Goal: Task Accomplishment & Management: Manage account settings

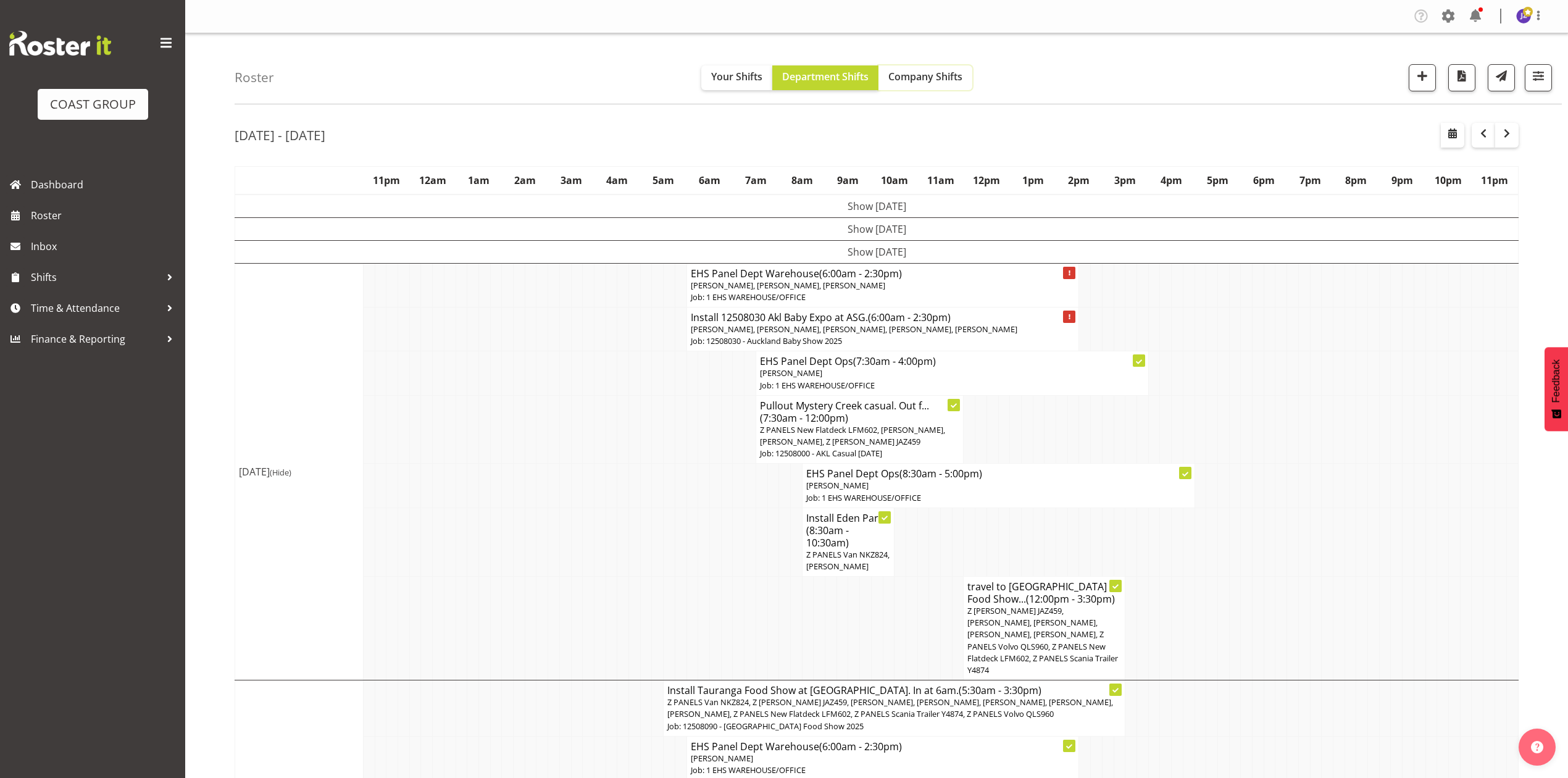
click at [932, 74] on span "Company Shifts" at bounding box center [925, 76] width 74 height 13
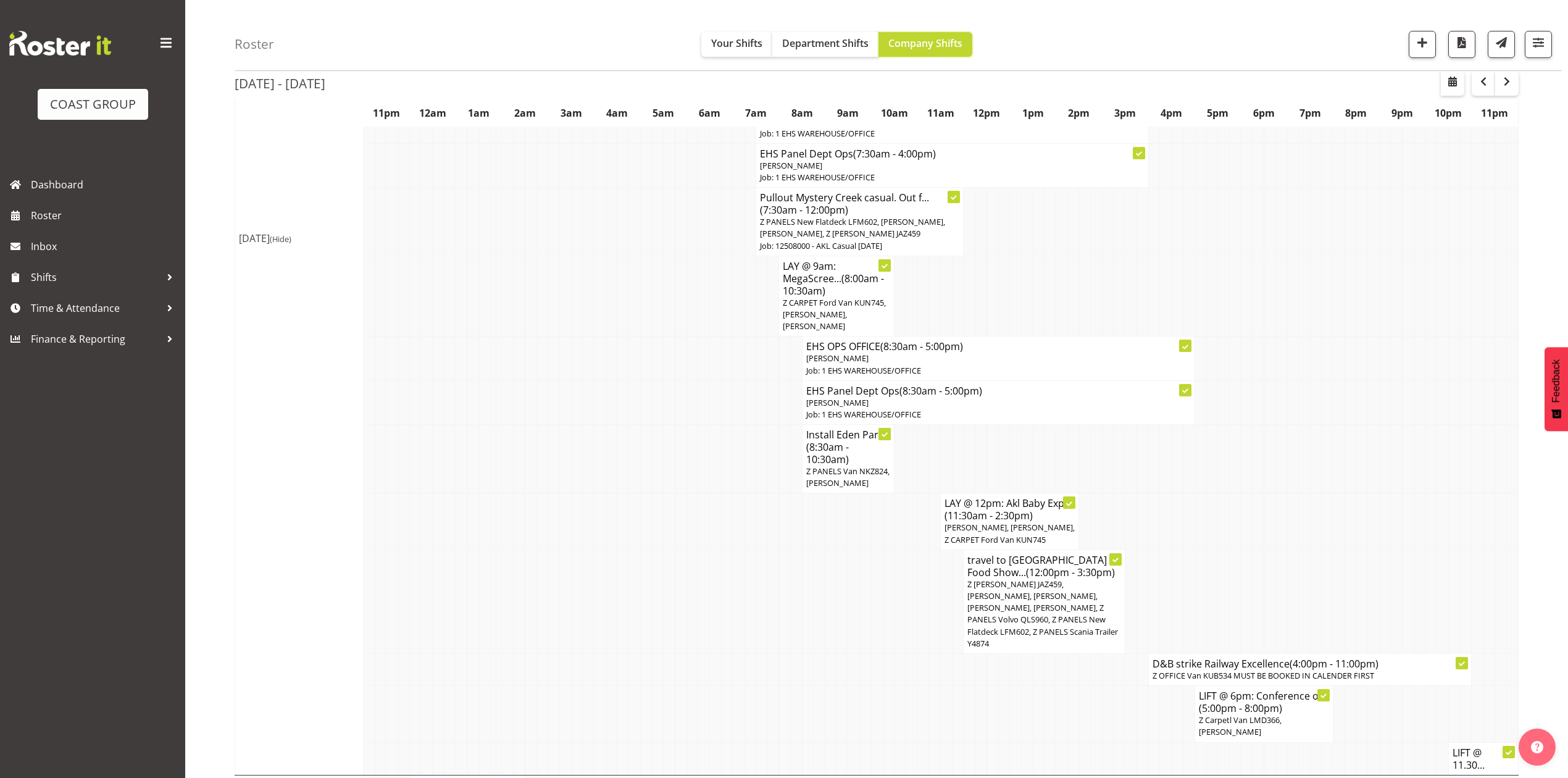
scroll to position [576, 0]
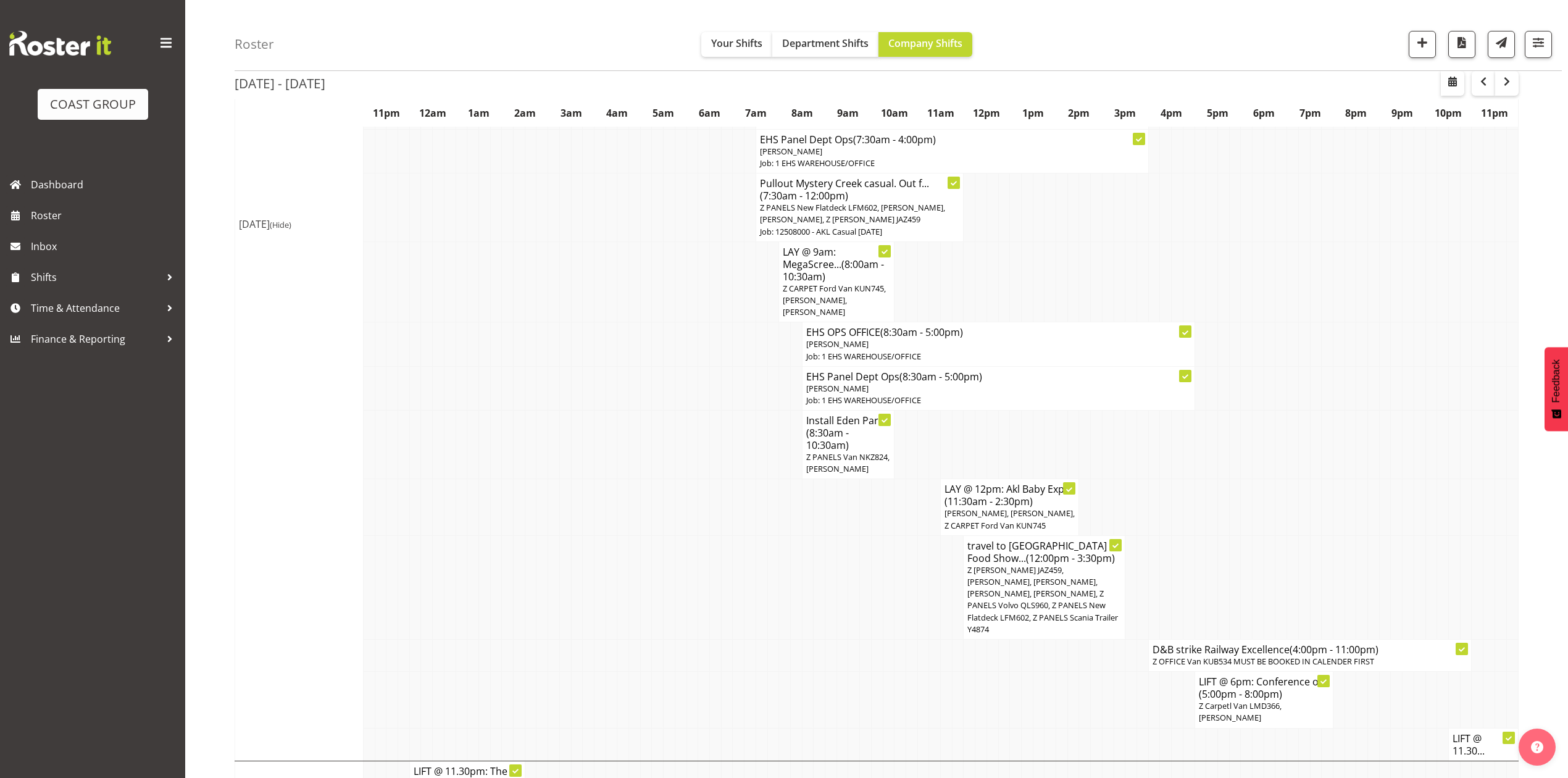
click at [1329, 290] on td at bounding box center [1327, 282] width 11 height 81
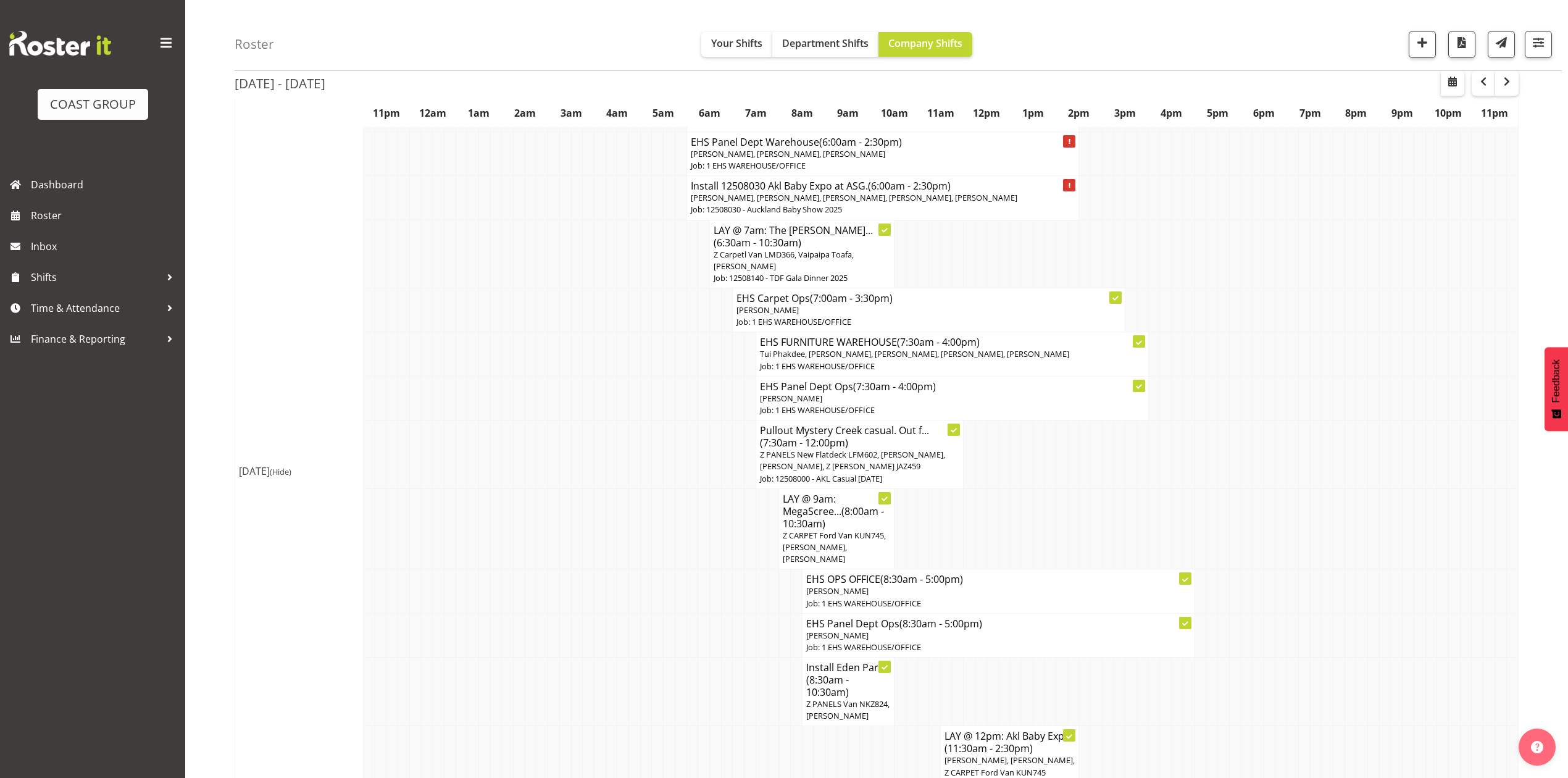
scroll to position [494, 0]
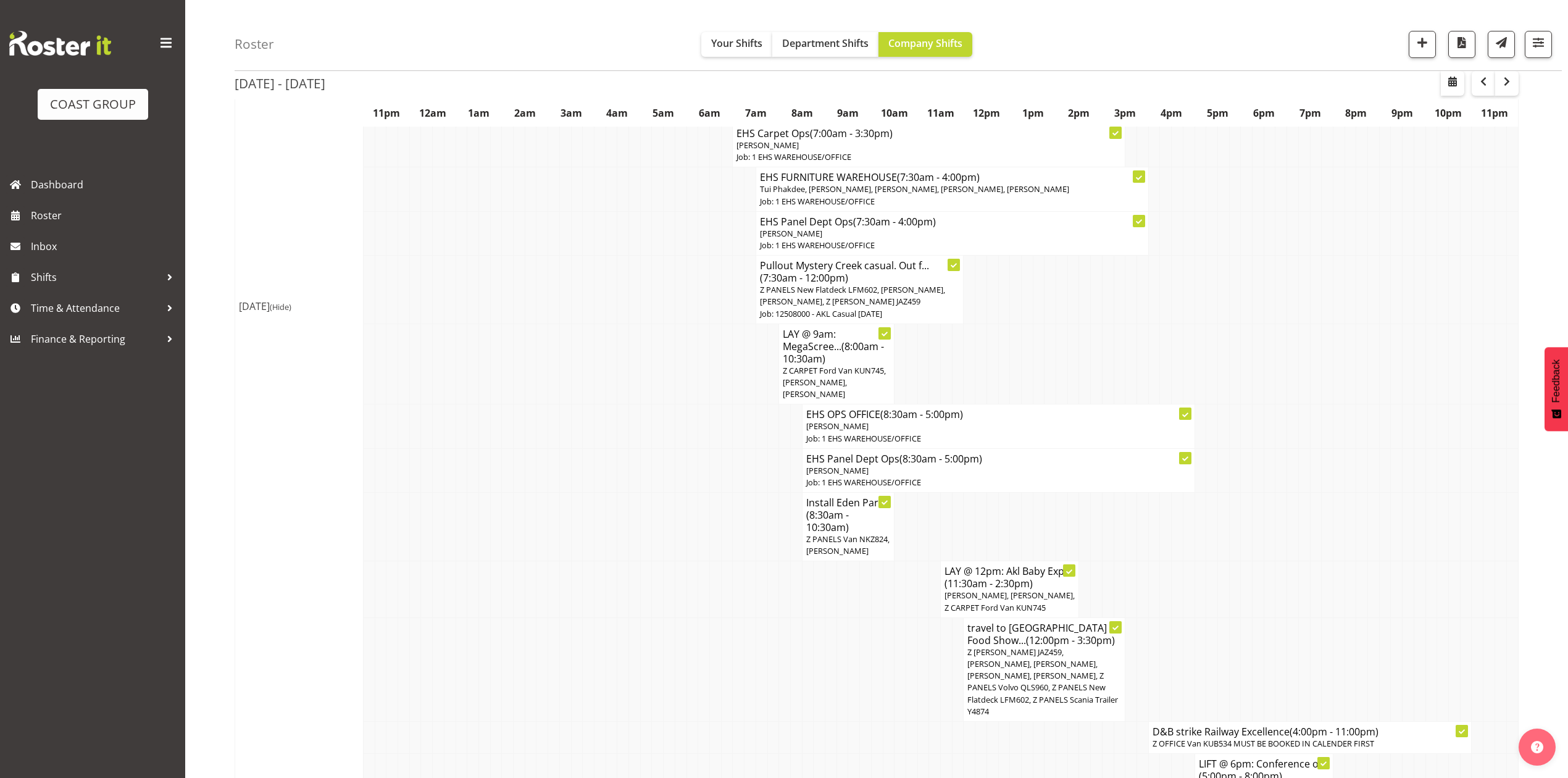
click at [826, 389] on span "Z CARPET Ford Van KUN745, Leo Faalogo, Mike Schaumkell" at bounding box center [834, 382] width 103 height 35
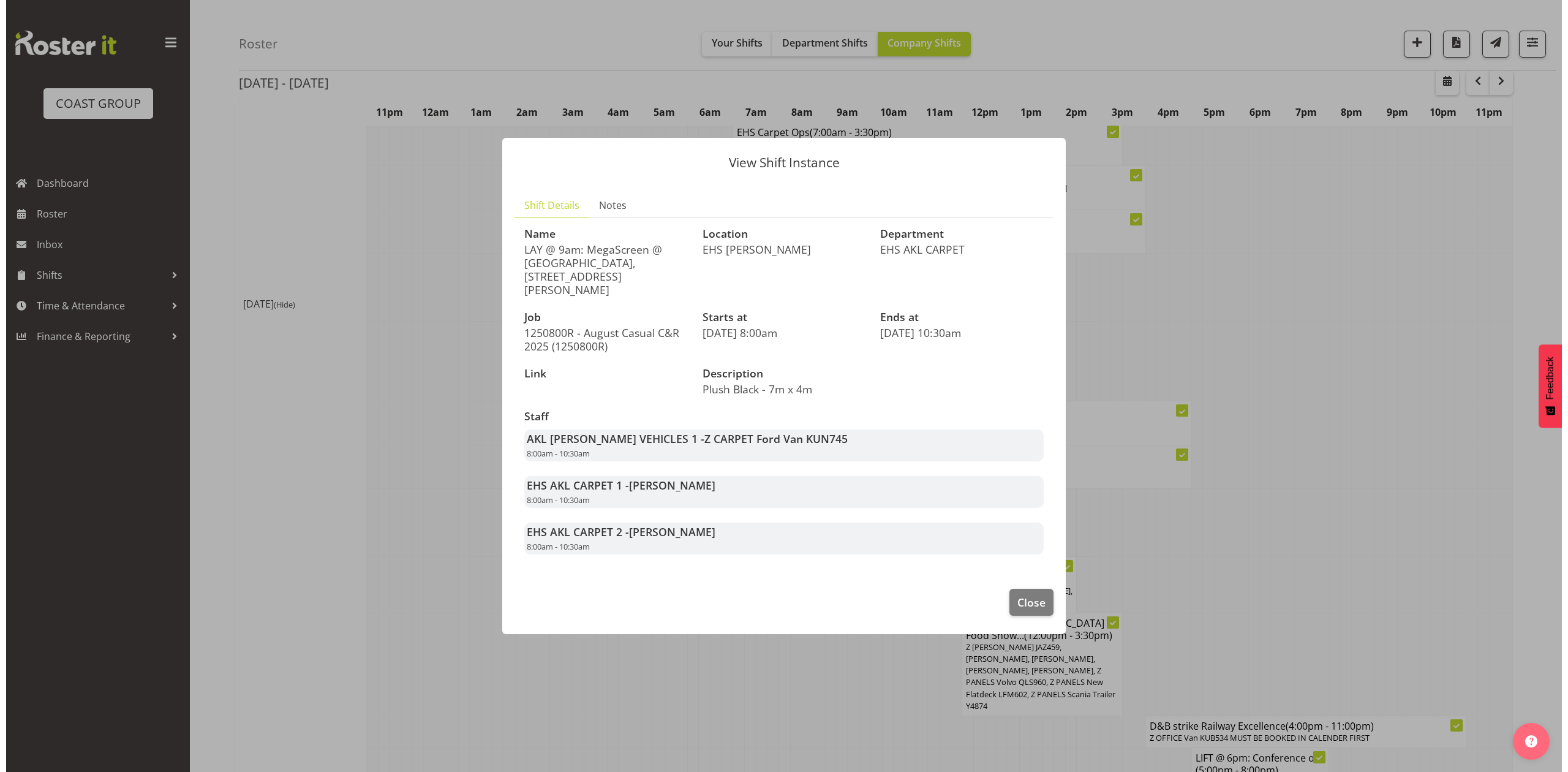
scroll to position [479, 0]
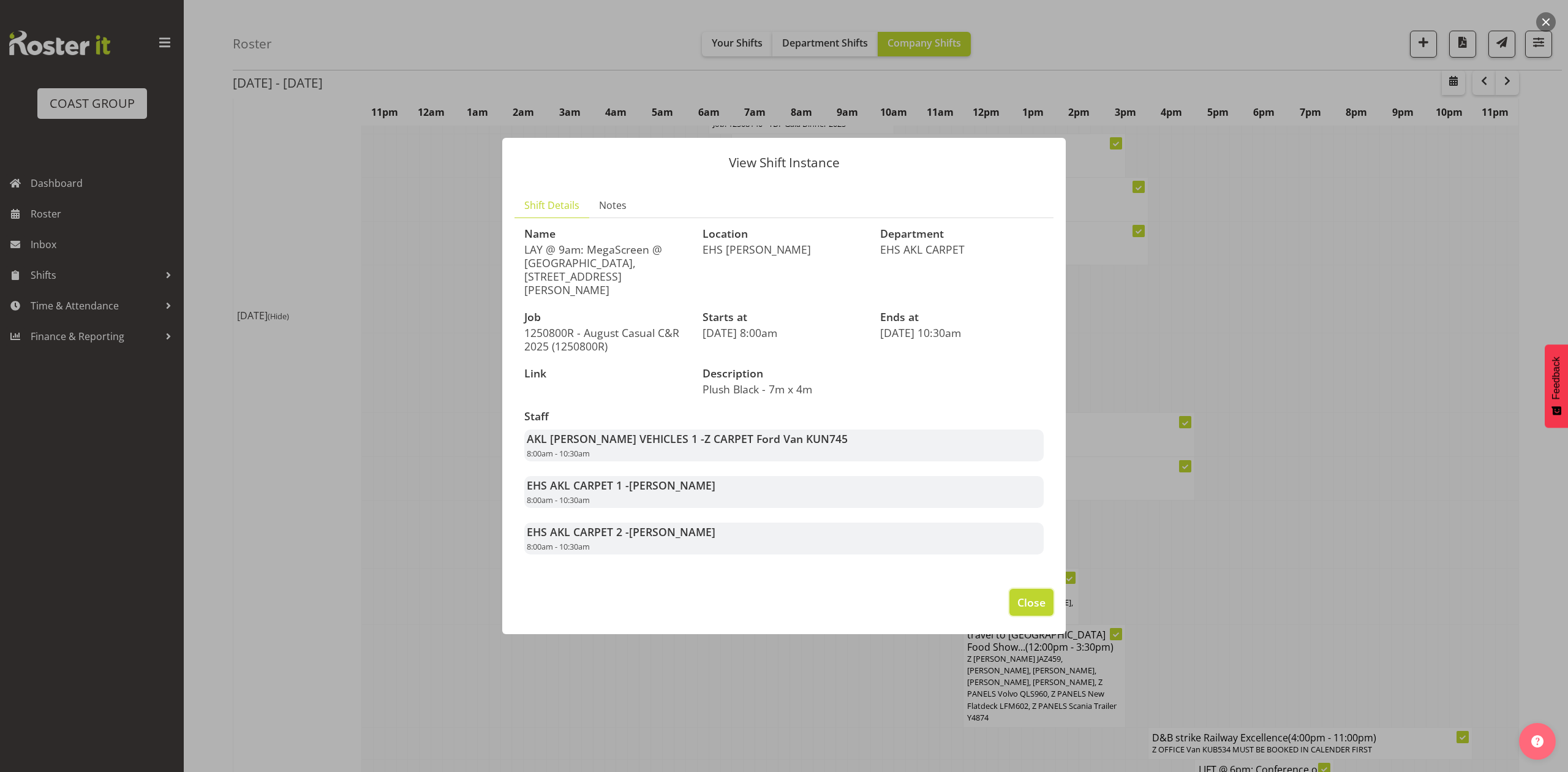
click at [1033, 594] on span "Close" at bounding box center [1032, 602] width 28 height 16
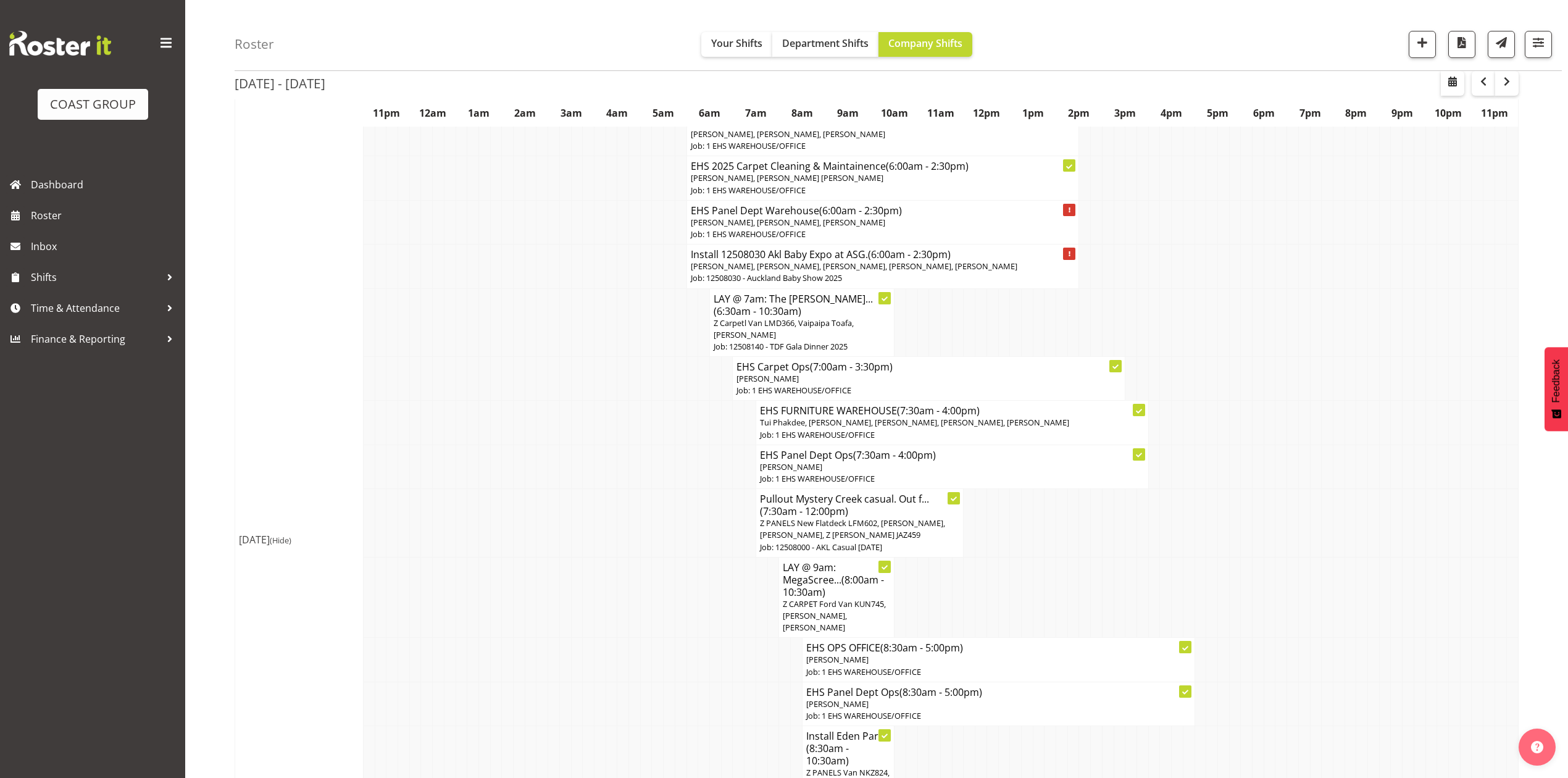
scroll to position [247, 0]
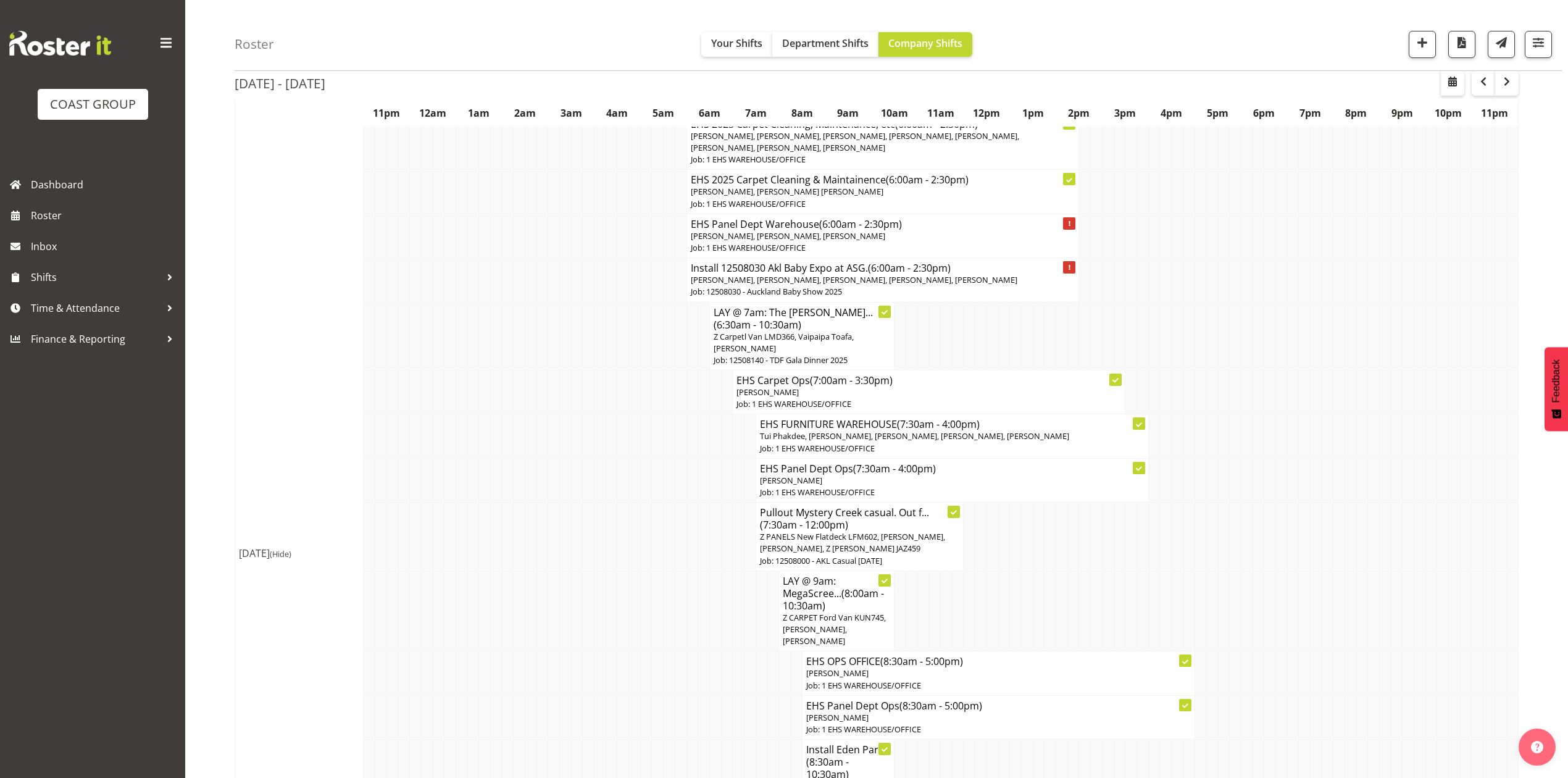
click at [835, 355] on p "Z Carpetl Van LMD366, Vaipaipa Toafa, Charwen Vaevaepare" at bounding box center [801, 343] width 176 height 23
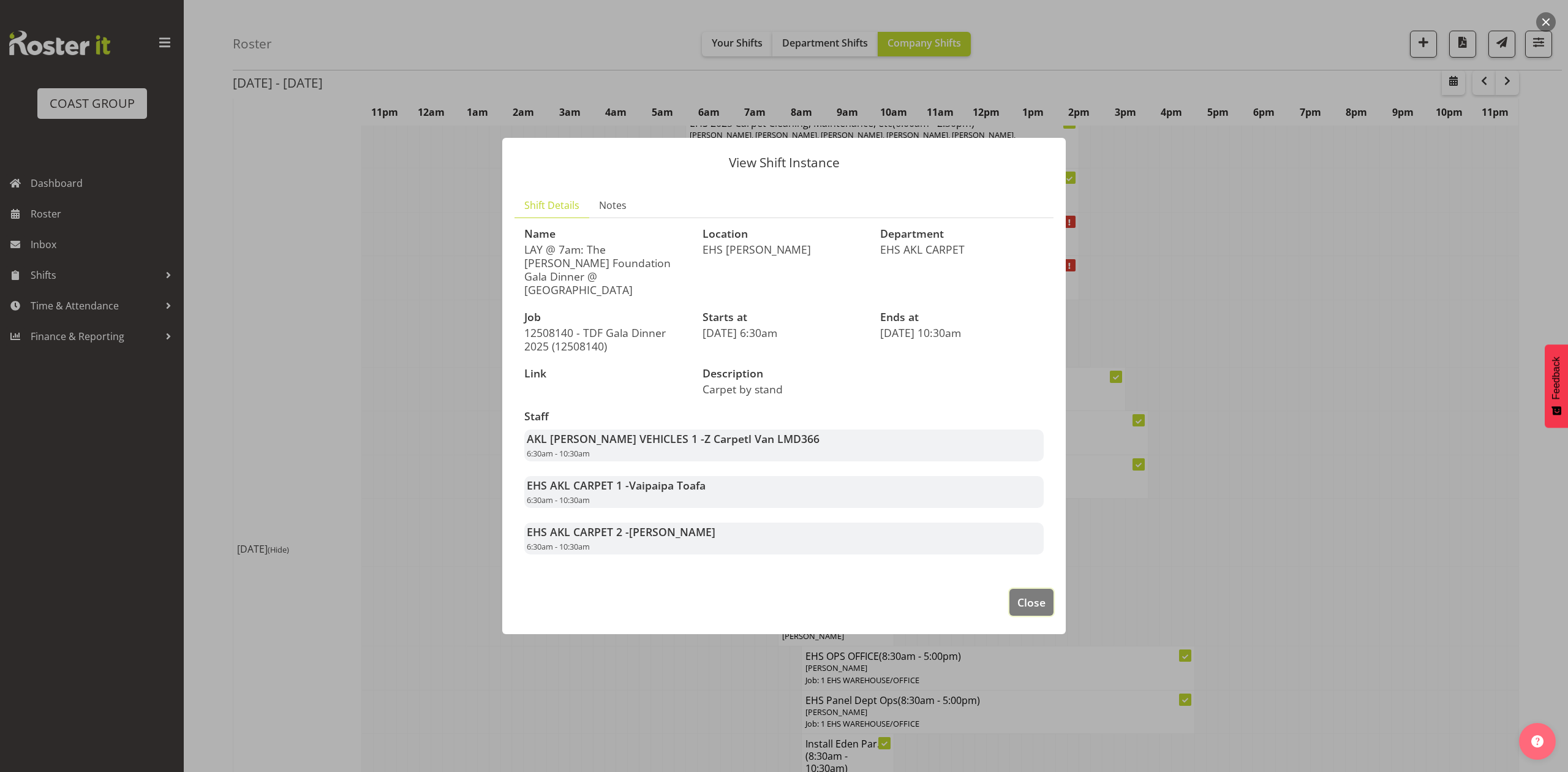
drag, startPoint x: 1027, startPoint y: 603, endPoint x: 1103, endPoint y: 584, distance: 78.3
click at [1027, 603] on span "Close" at bounding box center [1032, 602] width 28 height 16
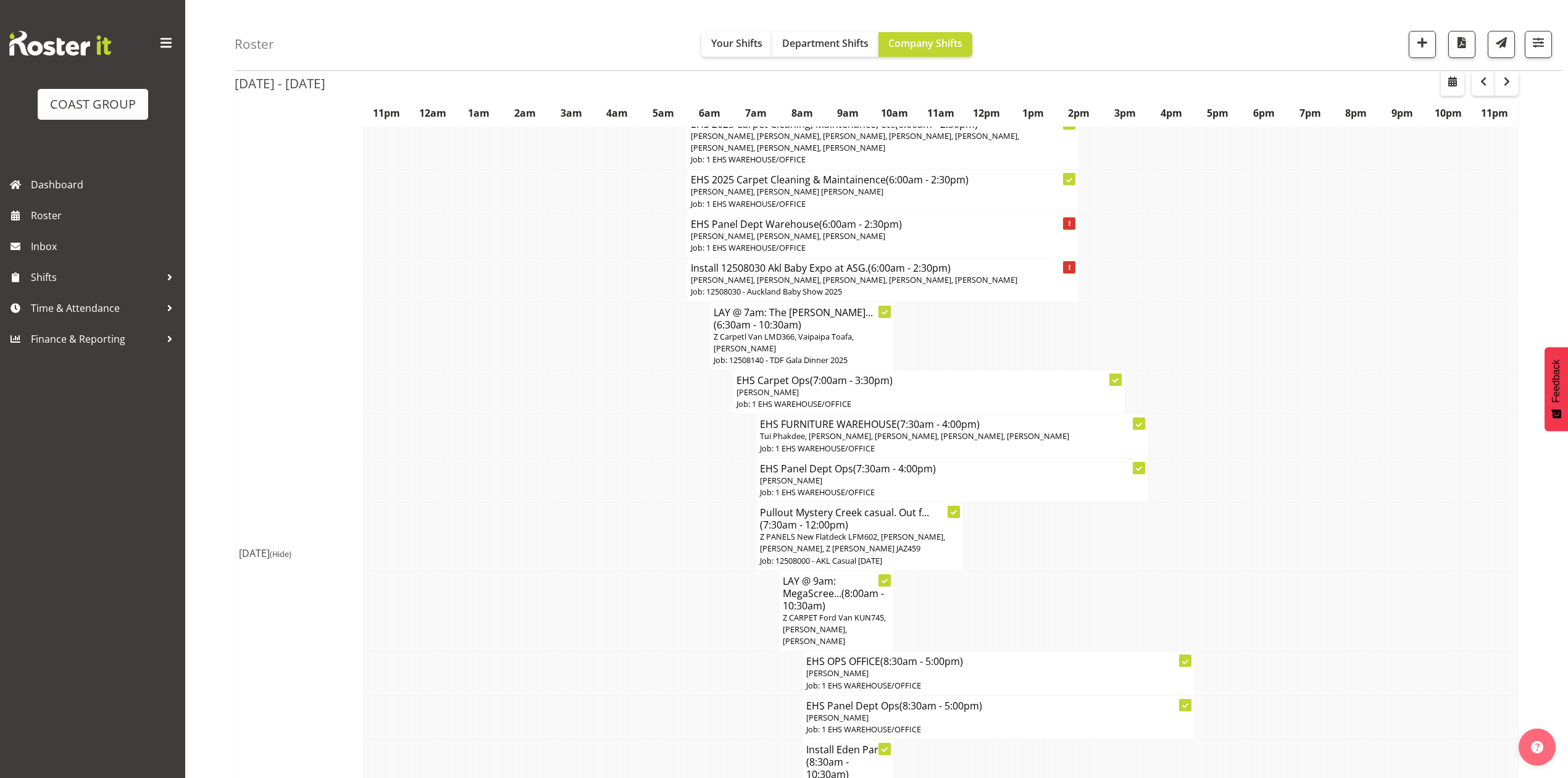
click at [1175, 571] on td at bounding box center [1178, 536] width 11 height 69
click at [1287, 502] on td at bounding box center [1293, 480] width 11 height 44
drag, startPoint x: 1350, startPoint y: 437, endPoint x: 1350, endPoint y: 408, distance: 29.0
click at [1350, 437] on td at bounding box center [1350, 435] width 11 height 44
click at [805, 53] on button "Department Shifts" at bounding box center [825, 44] width 106 height 24
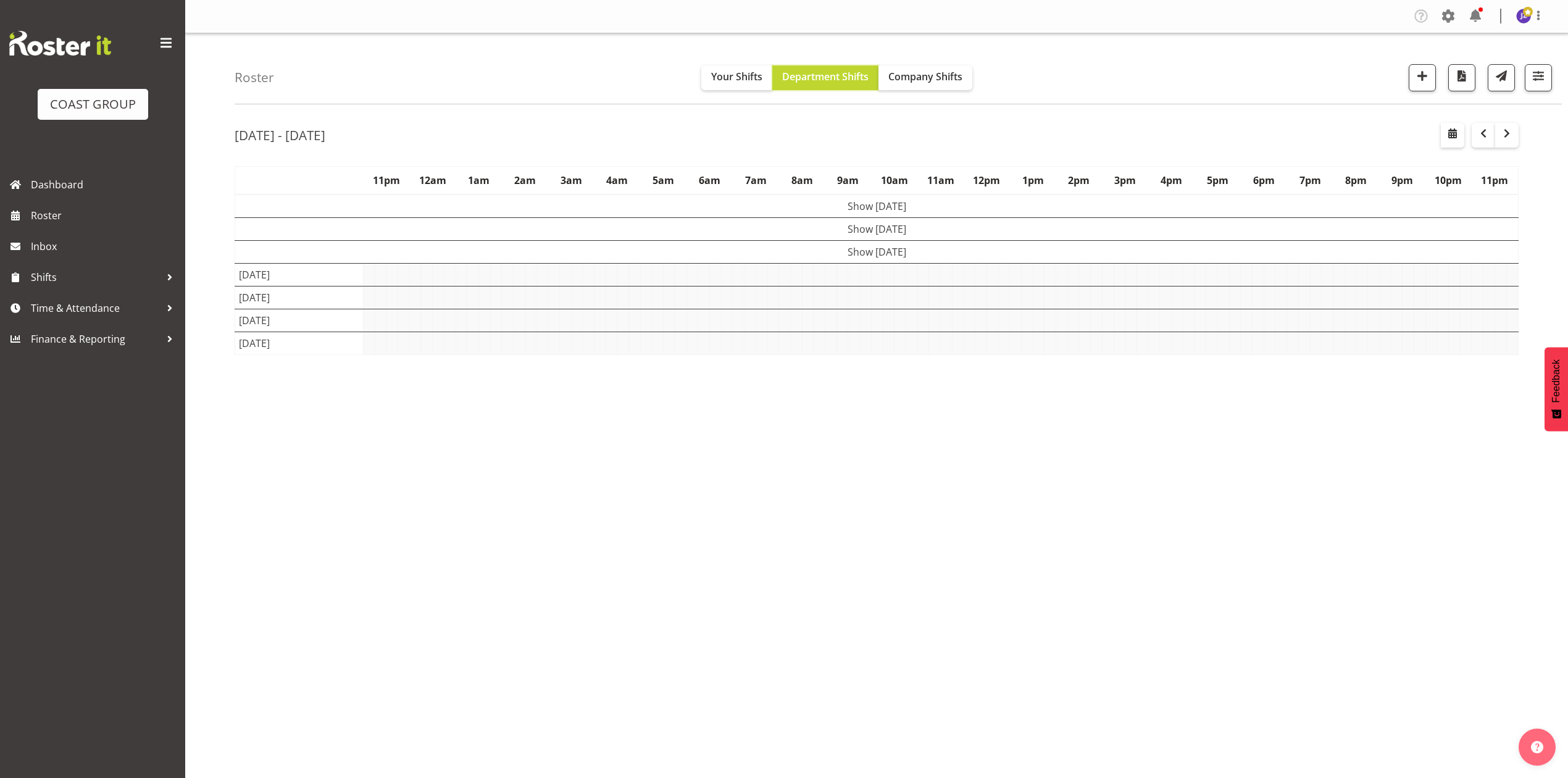
scroll to position [0, 0]
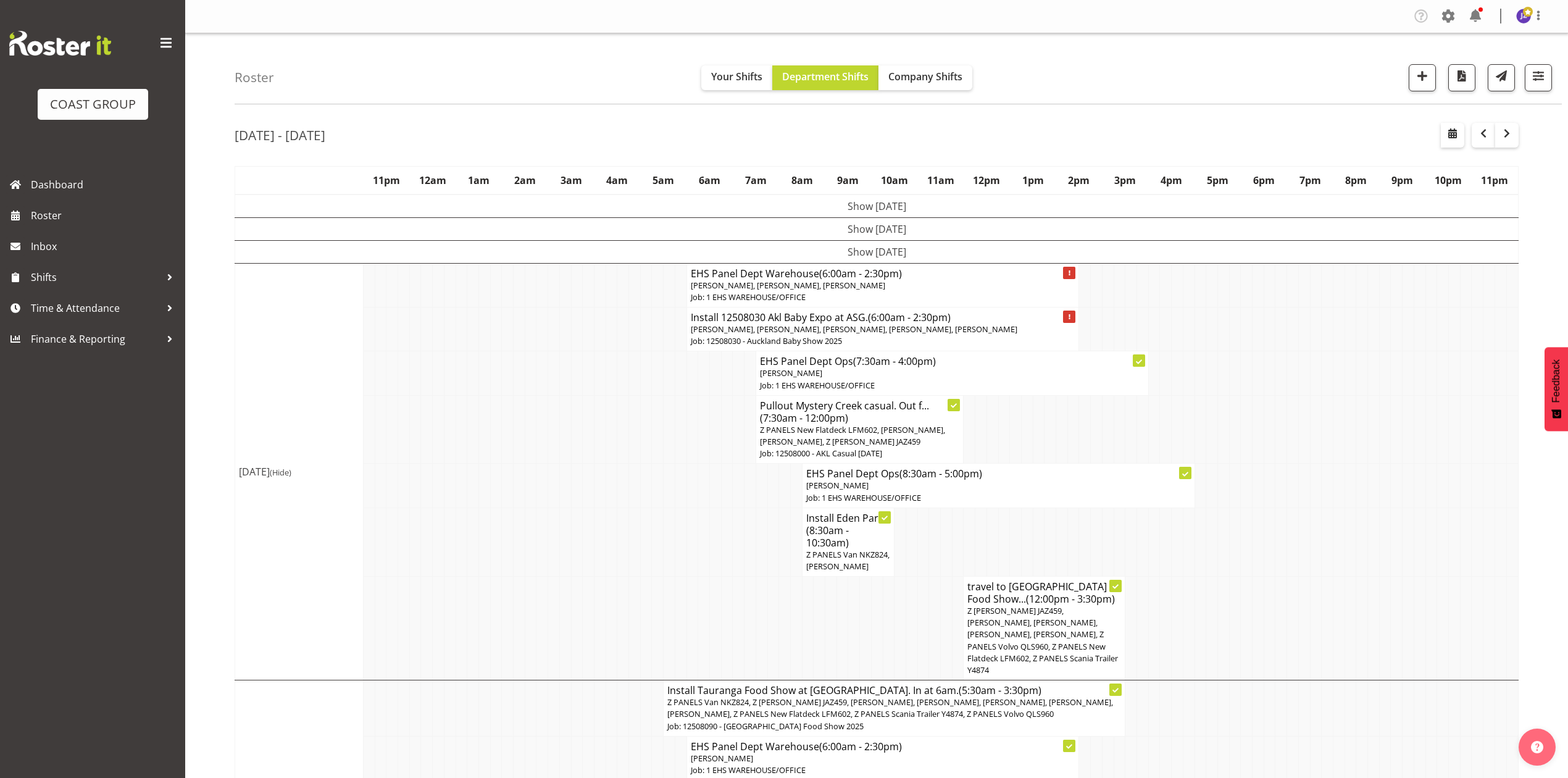
click at [1319, 531] on td at bounding box center [1316, 542] width 11 height 69
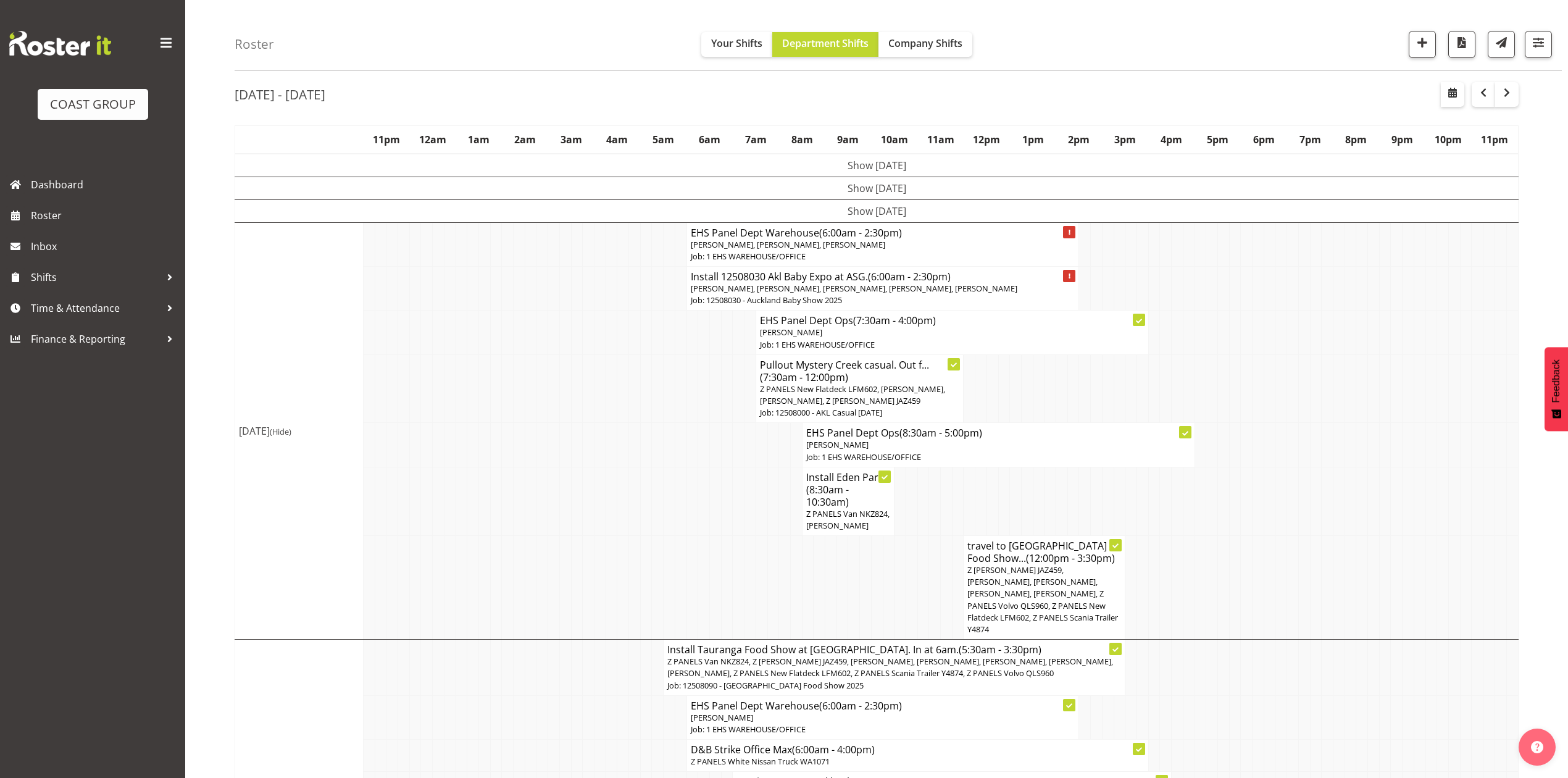
scroll to position [15, 0]
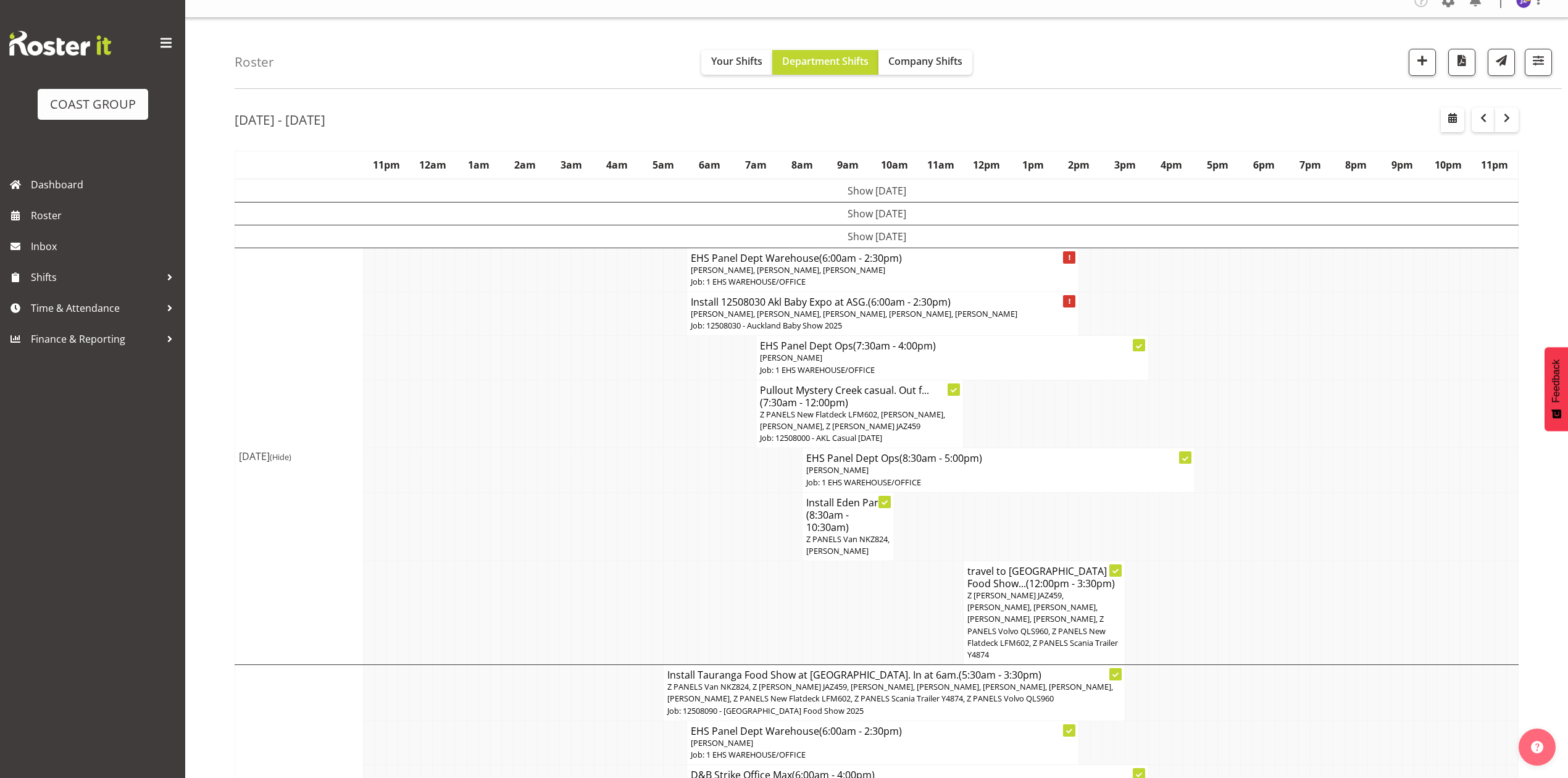
click at [1210, 462] on td at bounding box center [1211, 470] width 11 height 44
click at [1264, 364] on td at bounding box center [1270, 358] width 11 height 44
drag, startPoint x: 1278, startPoint y: 645, endPoint x: 1275, endPoint y: 625, distance: 20.2
click at [1272, 645] on tr "travel to Tauranga Food Show... (12:00pm - 3:30pm) Z Martys Ute JAZ459, Martin …" at bounding box center [877, 613] width 1284 height 104
click at [664, 465] on td at bounding box center [669, 470] width 11 height 44
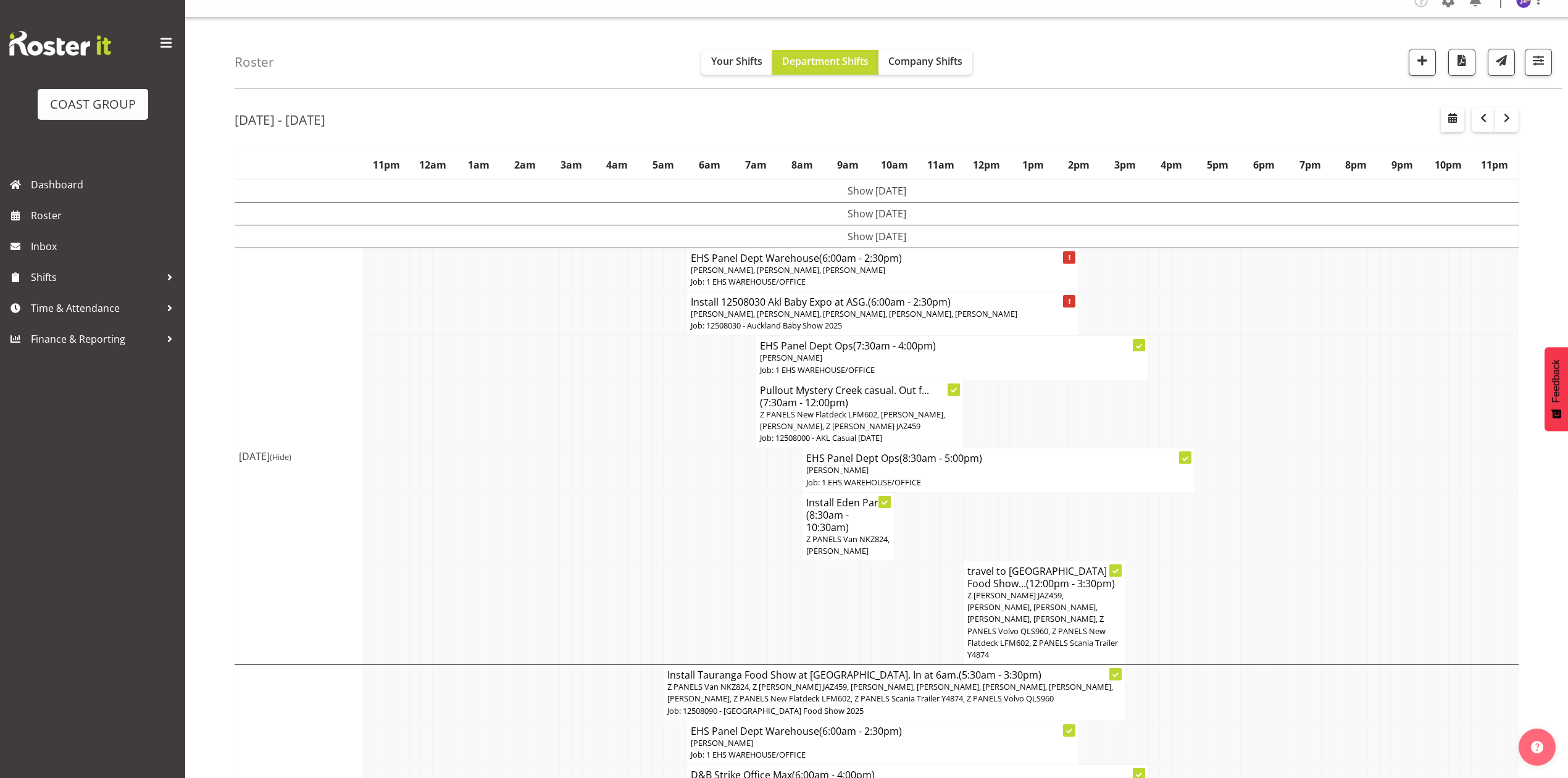
click at [1388, 551] on td at bounding box center [1385, 526] width 11 height 69
click at [1242, 396] on td at bounding box center [1246, 414] width 11 height 69
click at [1407, 526] on td at bounding box center [1408, 526] width 11 height 69
click at [1425, 336] on td at bounding box center [1431, 313] width 11 height 44
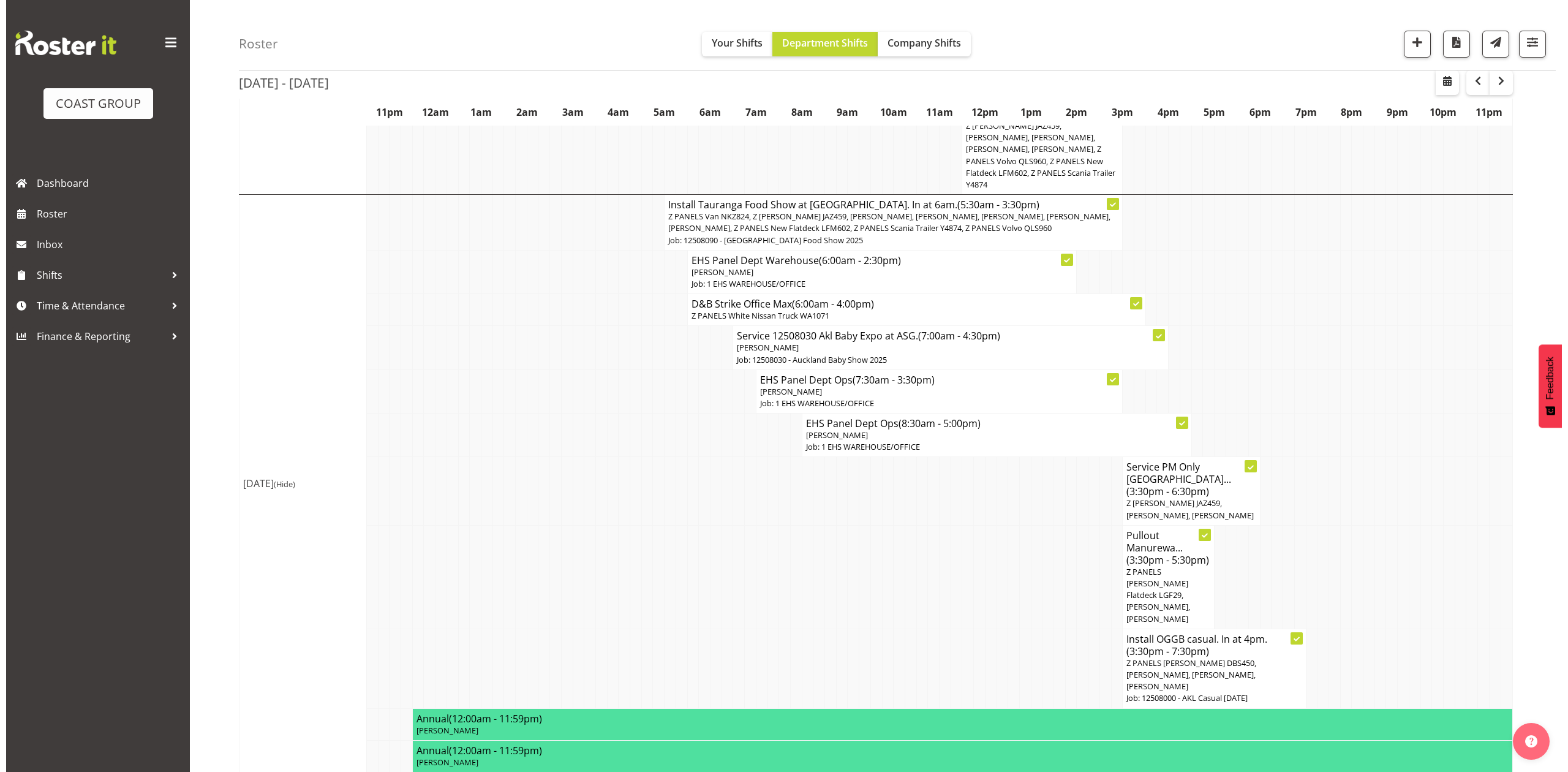
scroll to position [506, 0]
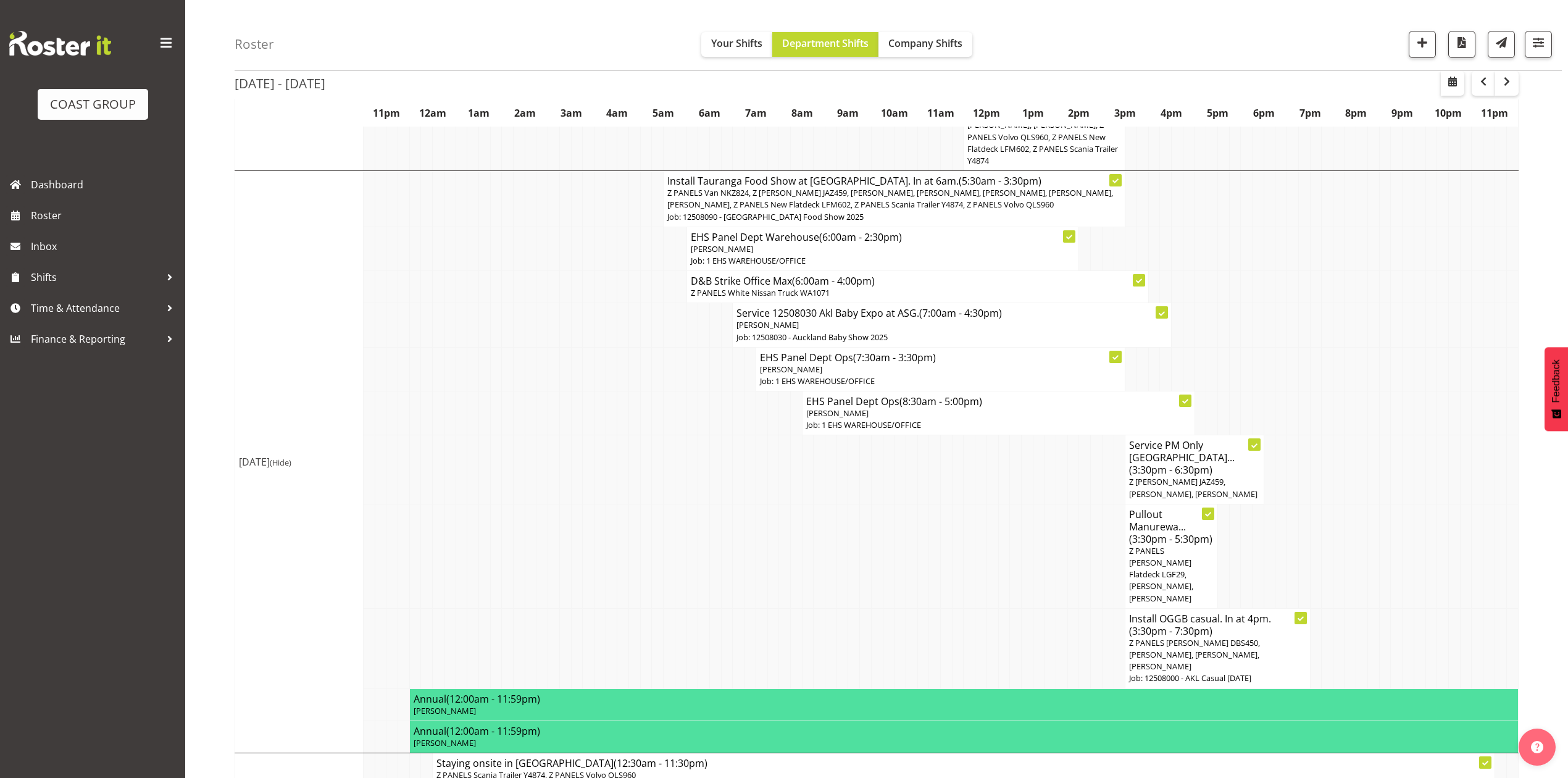
click at [1321, 555] on td at bounding box center [1327, 556] width 11 height 104
click at [1263, 777] on p "Job: 12508090 - Tauranga Food Show 2025" at bounding box center [964, 786] width 1055 height 11
select select
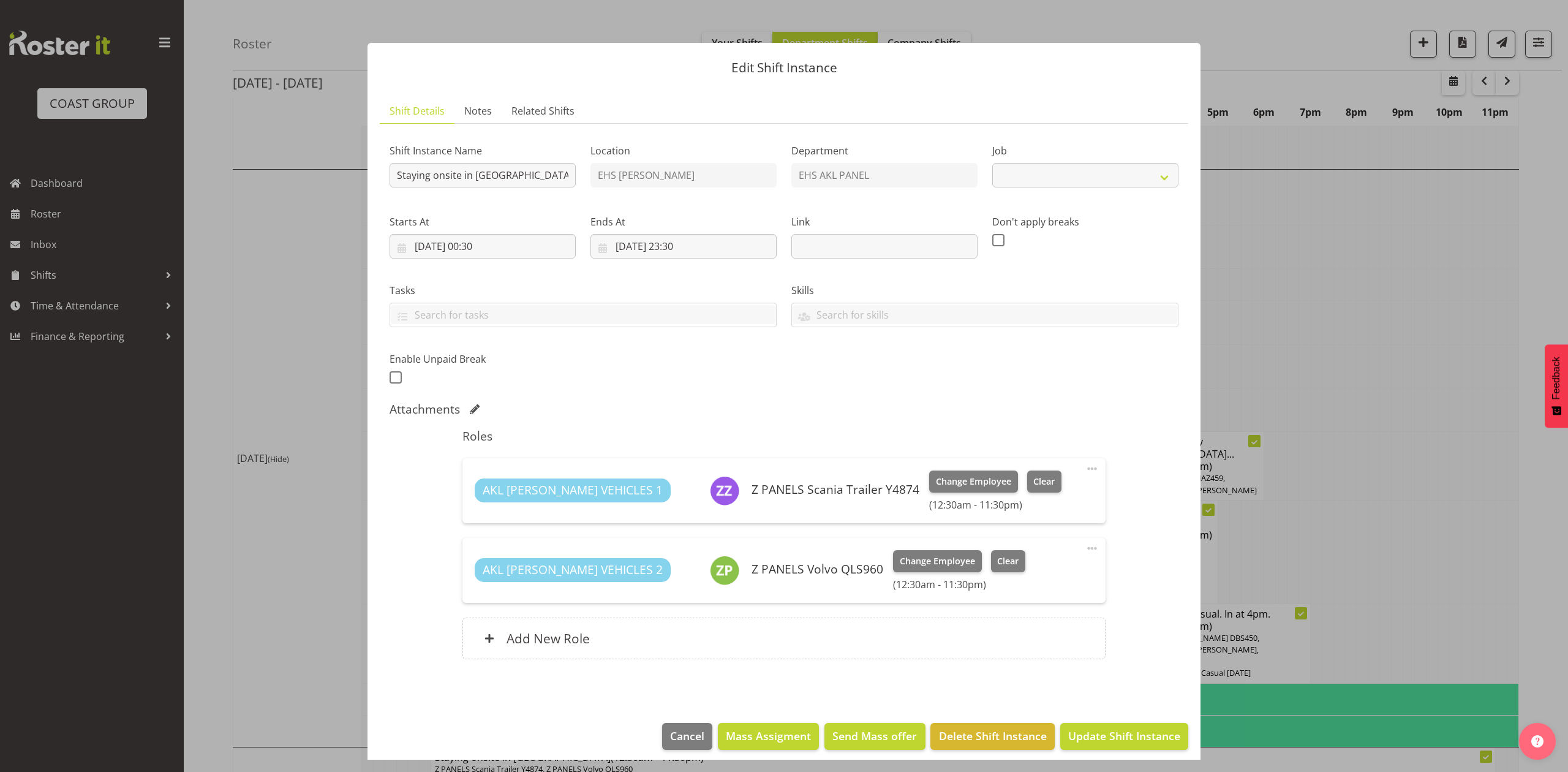
click at [1522, 231] on div at bounding box center [784, 386] width 1568 height 772
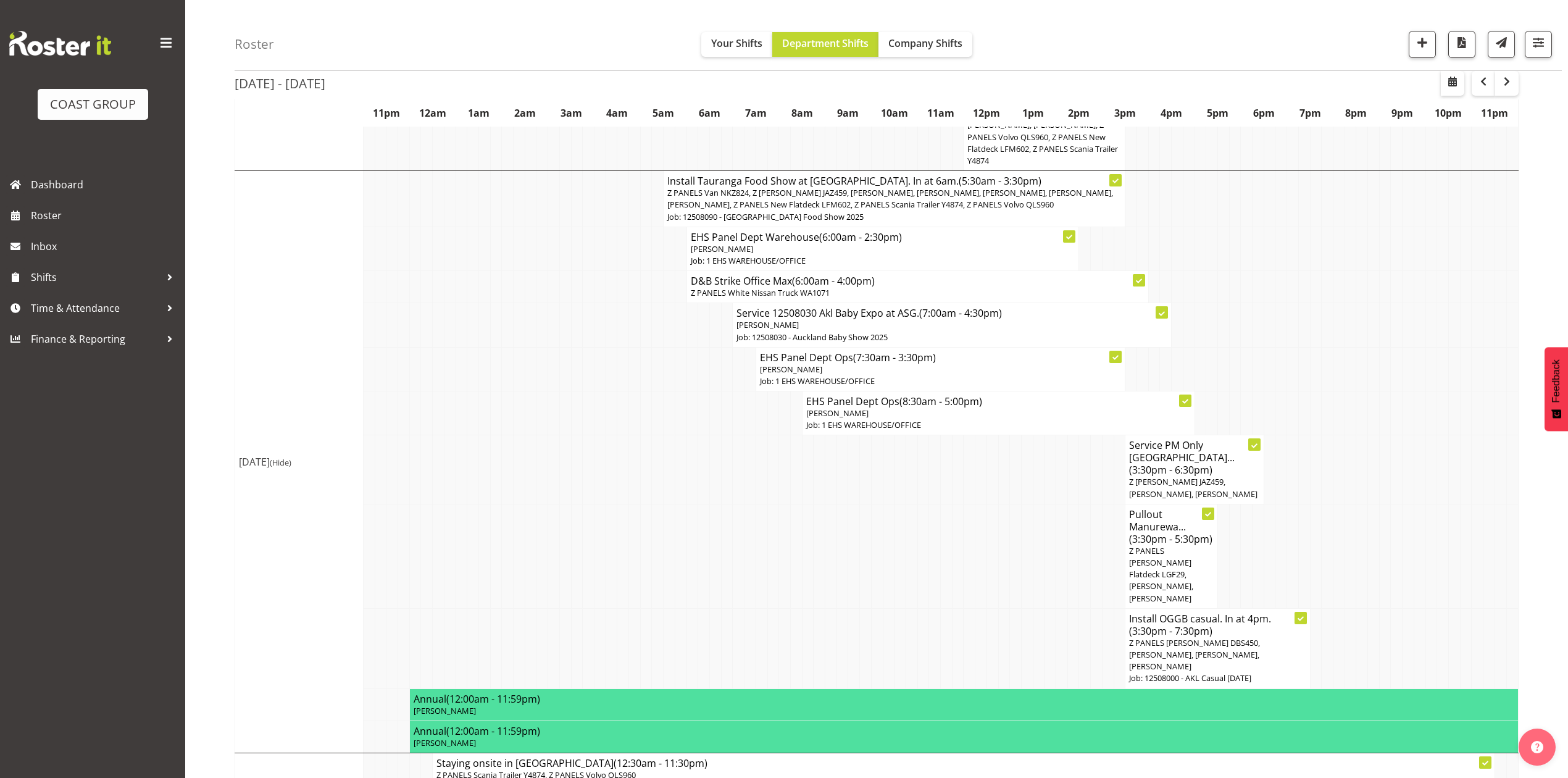
click at [1544, 232] on div "Aug 11th - 17th, 2025 August 11 - 17, 2025 Today Day Week Fortnight Month calen…" at bounding box center [901, 358] width 1333 height 1509
click at [1241, 241] on td at bounding box center [1246, 248] width 11 height 44
click at [1452, 85] on span "button" at bounding box center [1453, 82] width 15 height 15
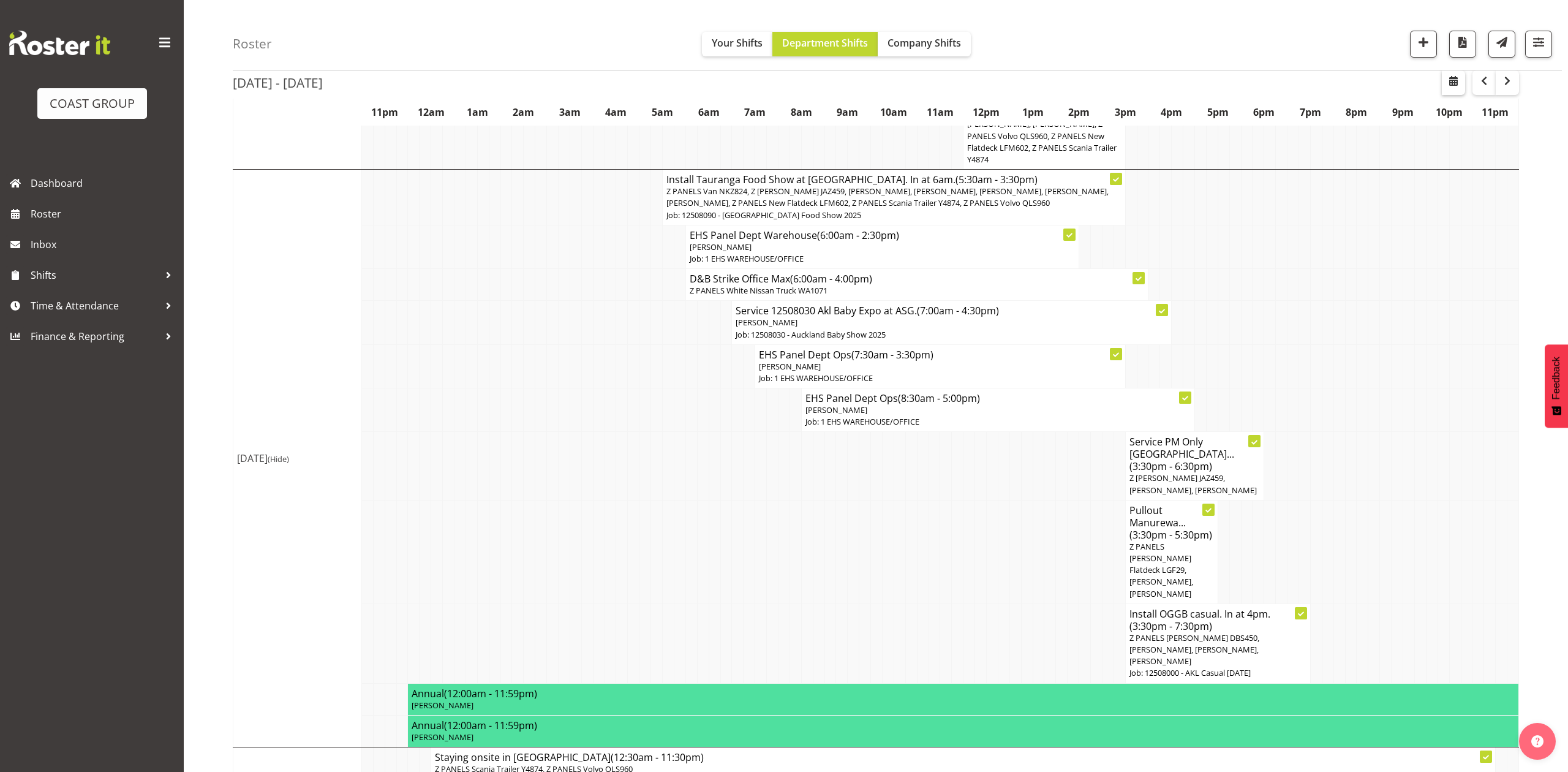
select select "7"
select select "2025"
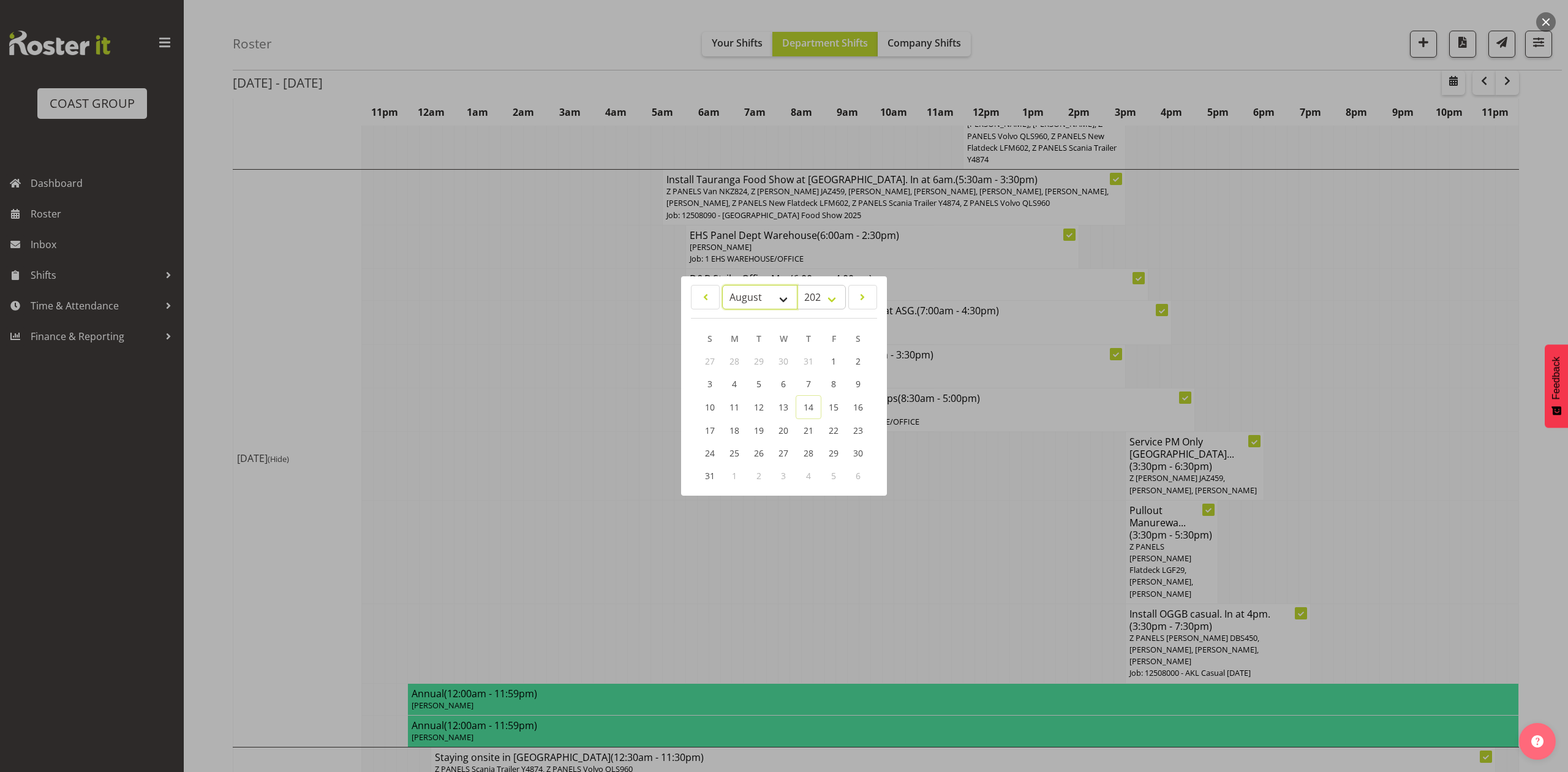
drag, startPoint x: 760, startPoint y: 290, endPoint x: 760, endPoint y: 299, distance: 9.0
click at [760, 290] on select "January February March April May June July August September October November De…" at bounding box center [760, 297] width 75 height 24
select select "10"
click at [723, 285] on select "January February March April May June July August September October November De…" at bounding box center [760, 297] width 75 height 24
click at [853, 432] on span "22" at bounding box center [858, 429] width 10 height 11
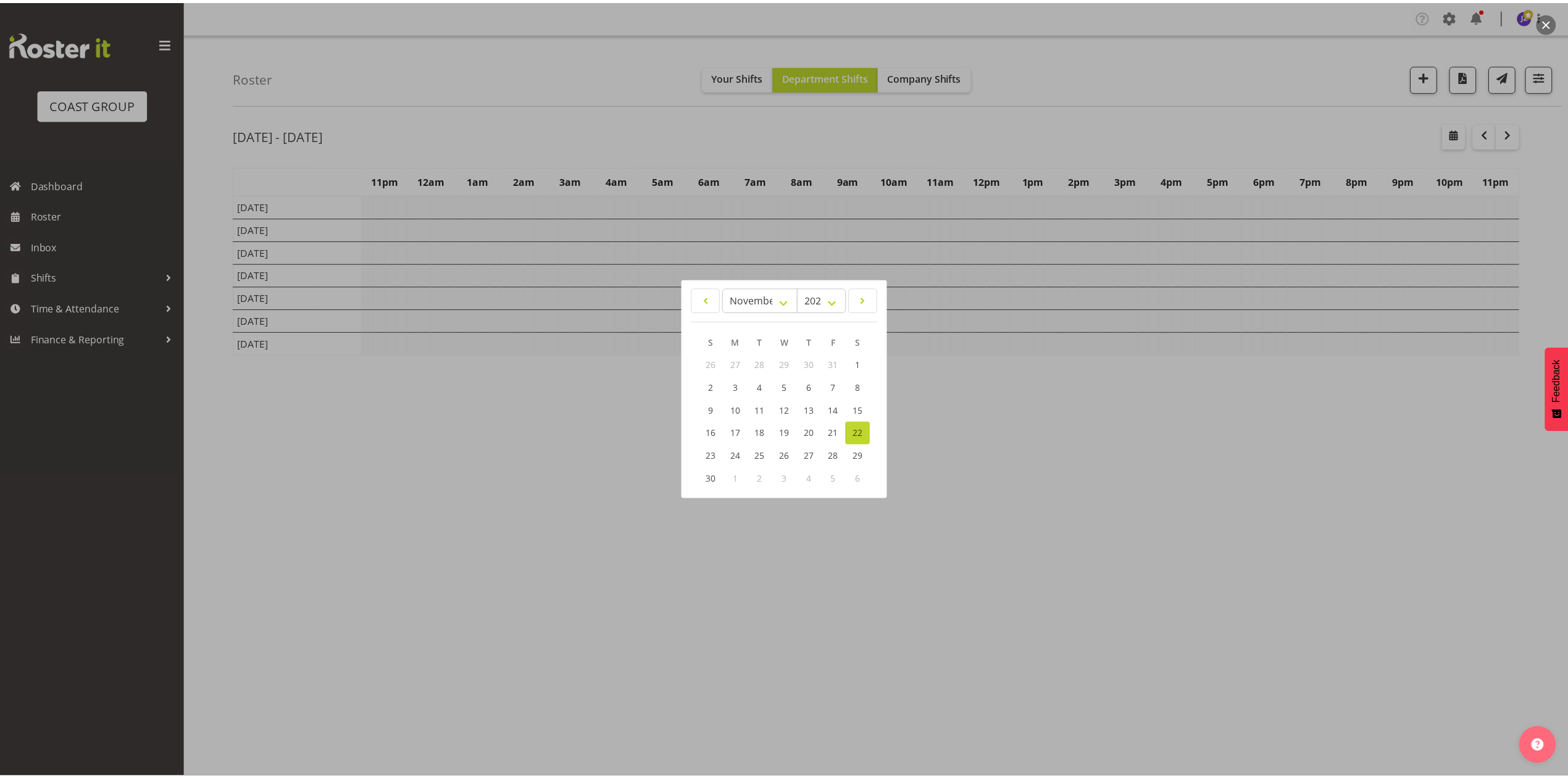
scroll to position [0, 0]
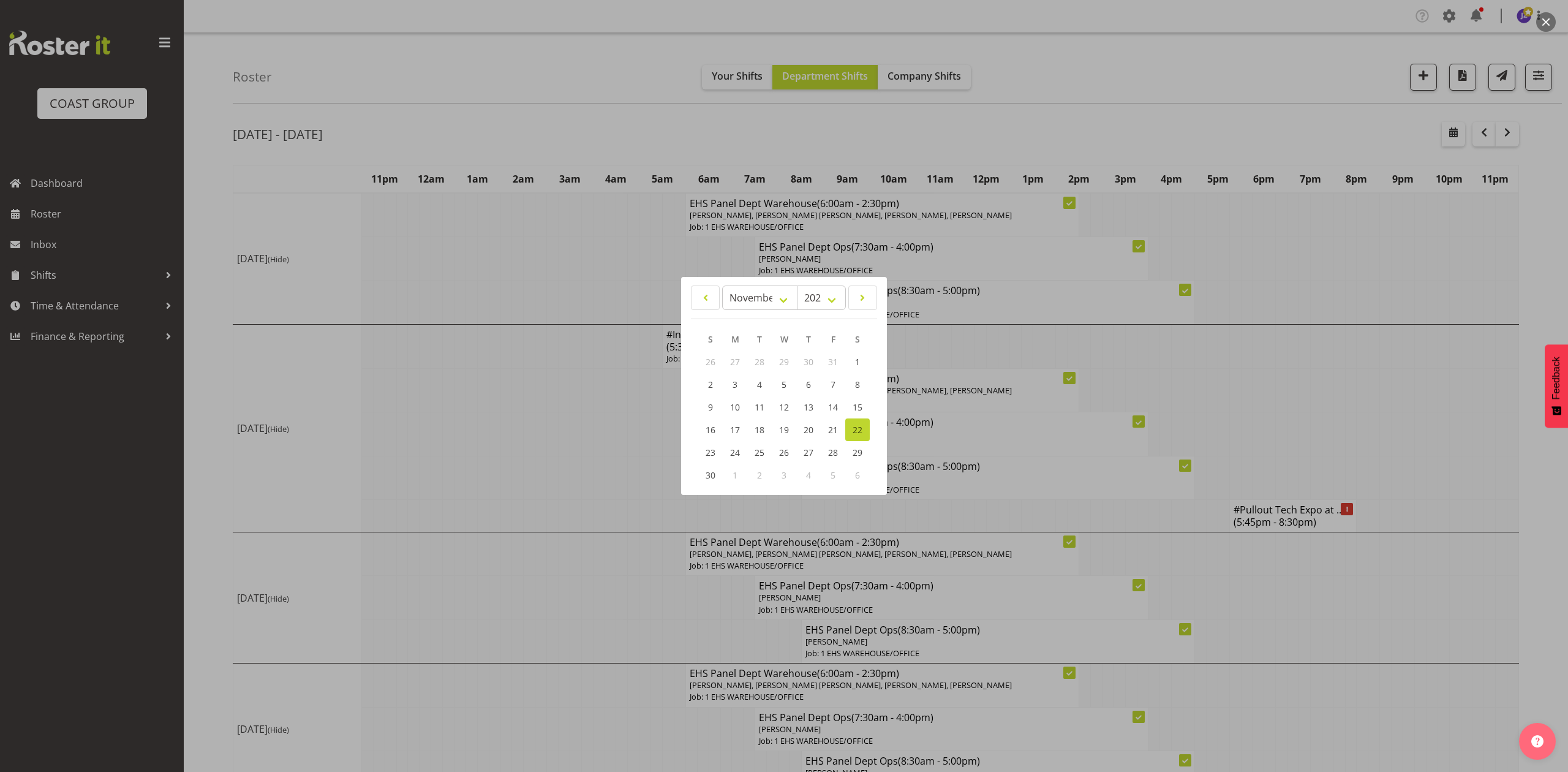
click at [1276, 360] on div at bounding box center [784, 386] width 1568 height 772
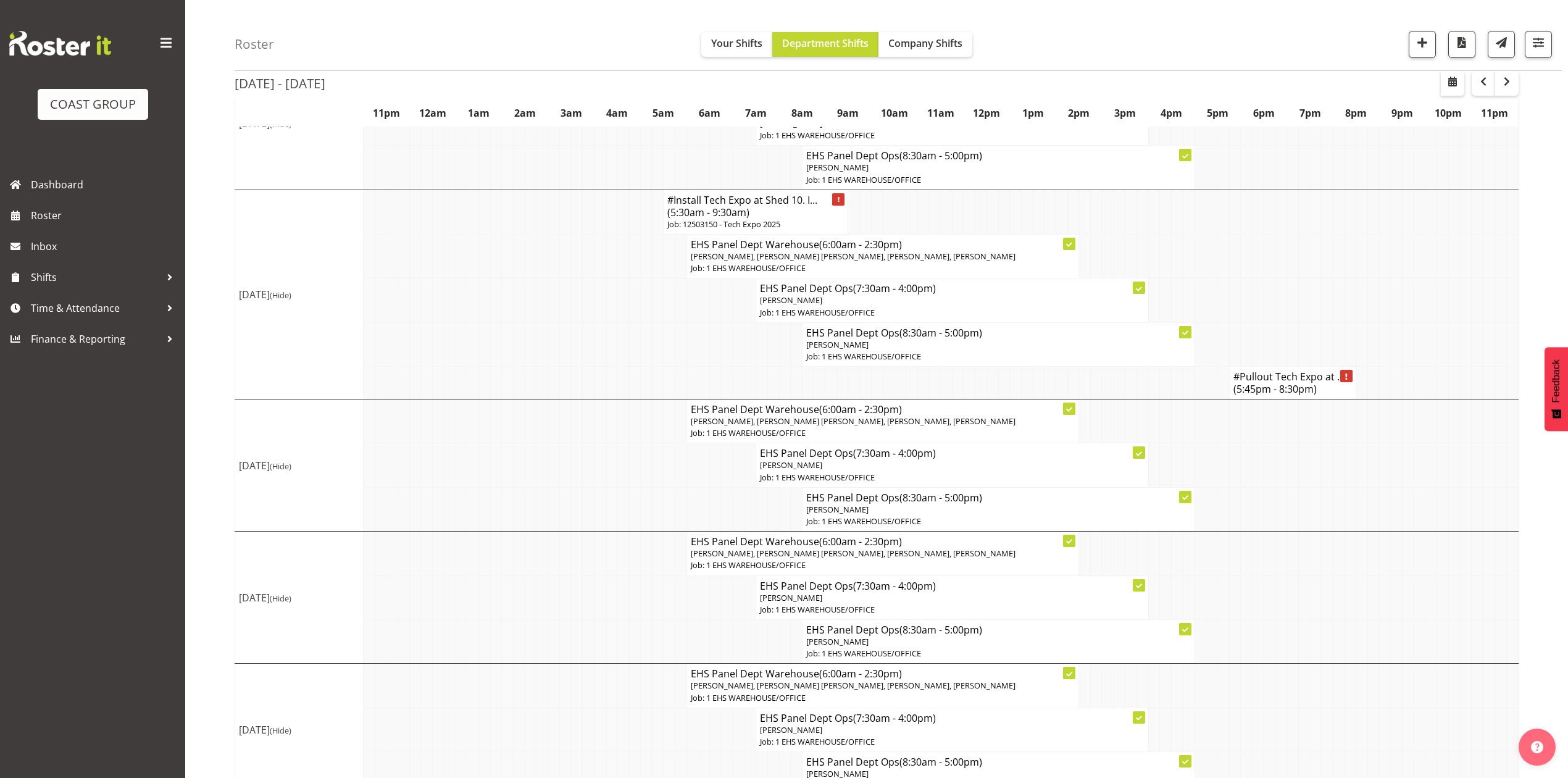
scroll to position [274, 0]
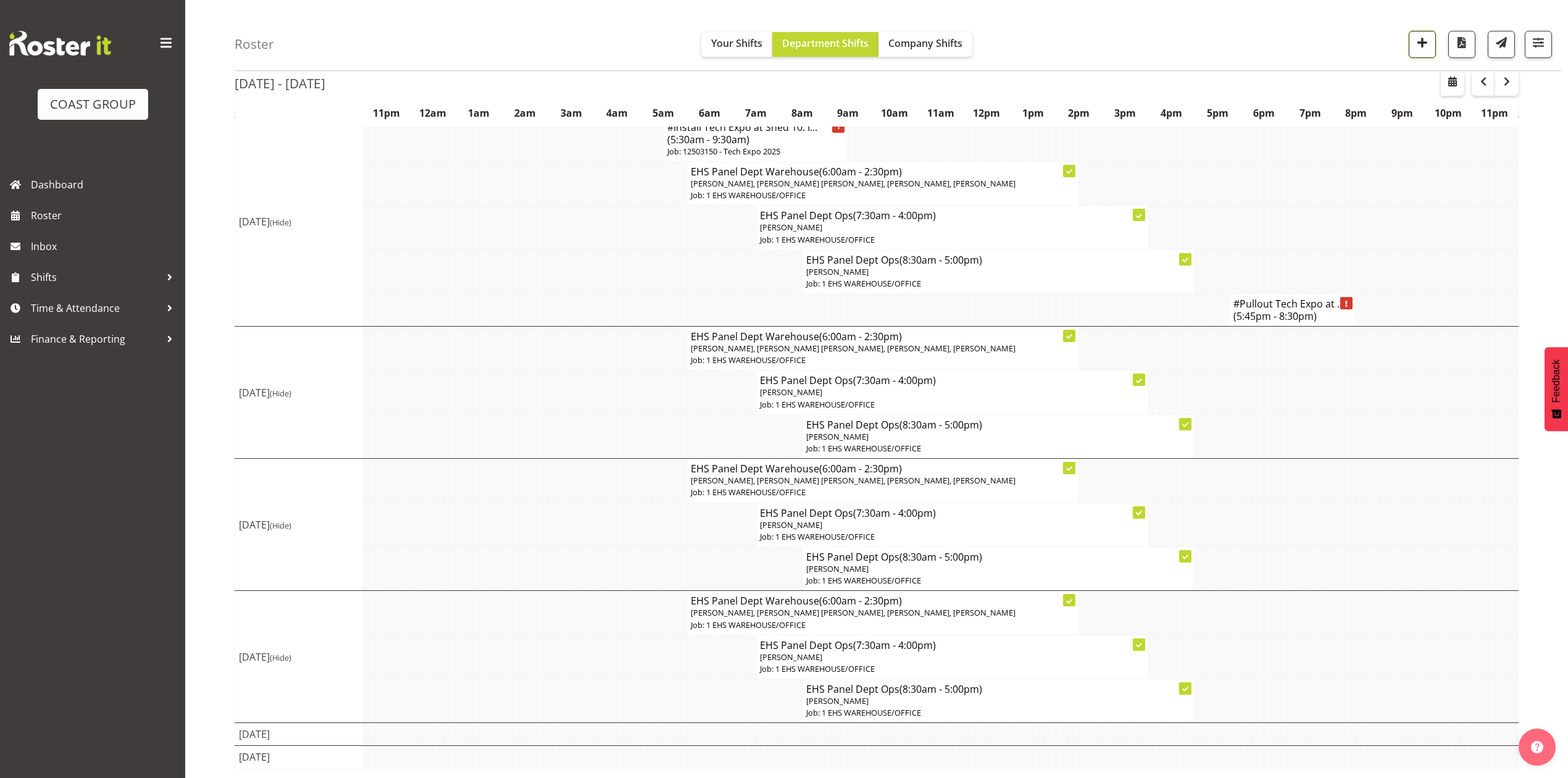
click at [1423, 42] on span "button" at bounding box center [1422, 42] width 16 height 16
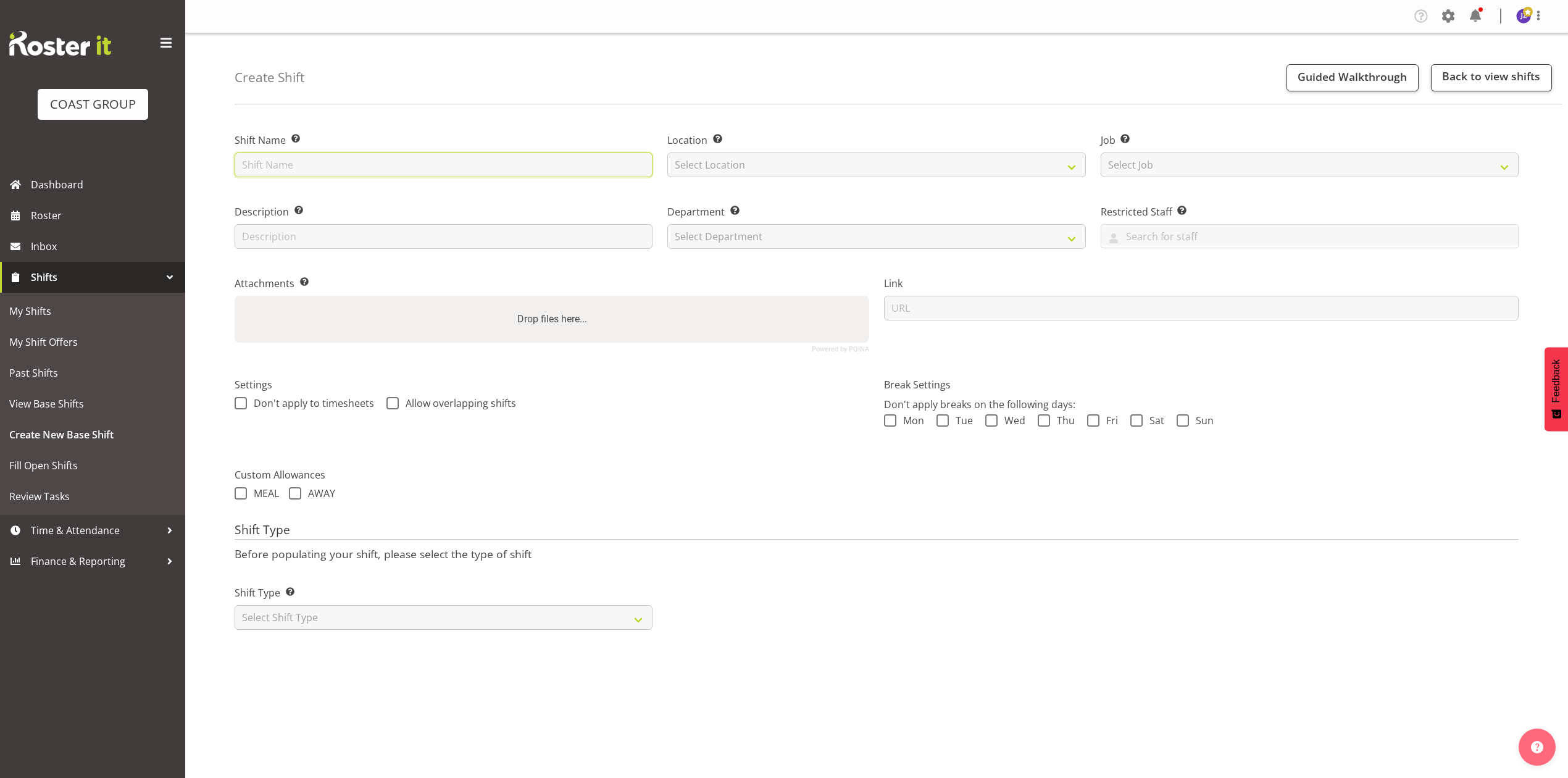
click at [368, 169] on input "text" at bounding box center [443, 164] width 418 height 24
type input "TIAFT at [GEOGRAPHIC_DATA]."
click at [773, 173] on select "Select Location EHS [PERSON_NAME]" at bounding box center [875, 164] width 418 height 24
select select "35"
click at [667, 152] on select "Select Location EHS [PERSON_NAME]" at bounding box center [875, 164] width 418 height 24
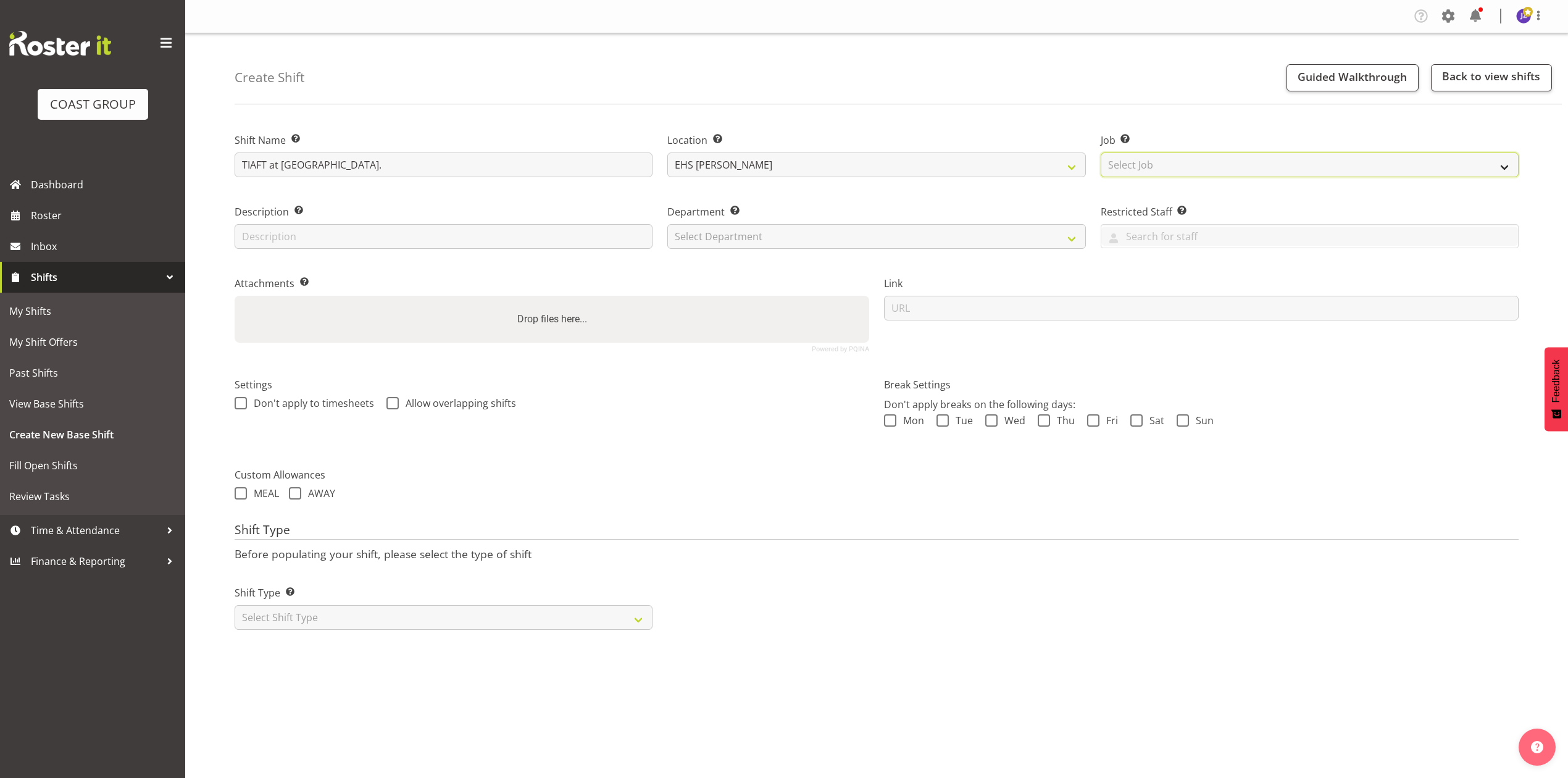
click at [1142, 164] on select "Select Job Create new job 1 Carlton Events 1 [PERSON_NAME][GEOGRAPHIC_DATA] 1 […" at bounding box center [1309, 164] width 418 height 24
select select "9902"
click at [1101, 152] on select "Select Job Create new job 1 Carlton Events 1 [PERSON_NAME][GEOGRAPHIC_DATA] 1 […" at bounding box center [1309, 164] width 418 height 24
drag, startPoint x: 756, startPoint y: 232, endPoint x: 754, endPoint y: 245, distance: 13.2
click at [756, 232] on select "Select Department EHS AKL PANEL EHS AKL PANEL" at bounding box center [875, 236] width 418 height 24
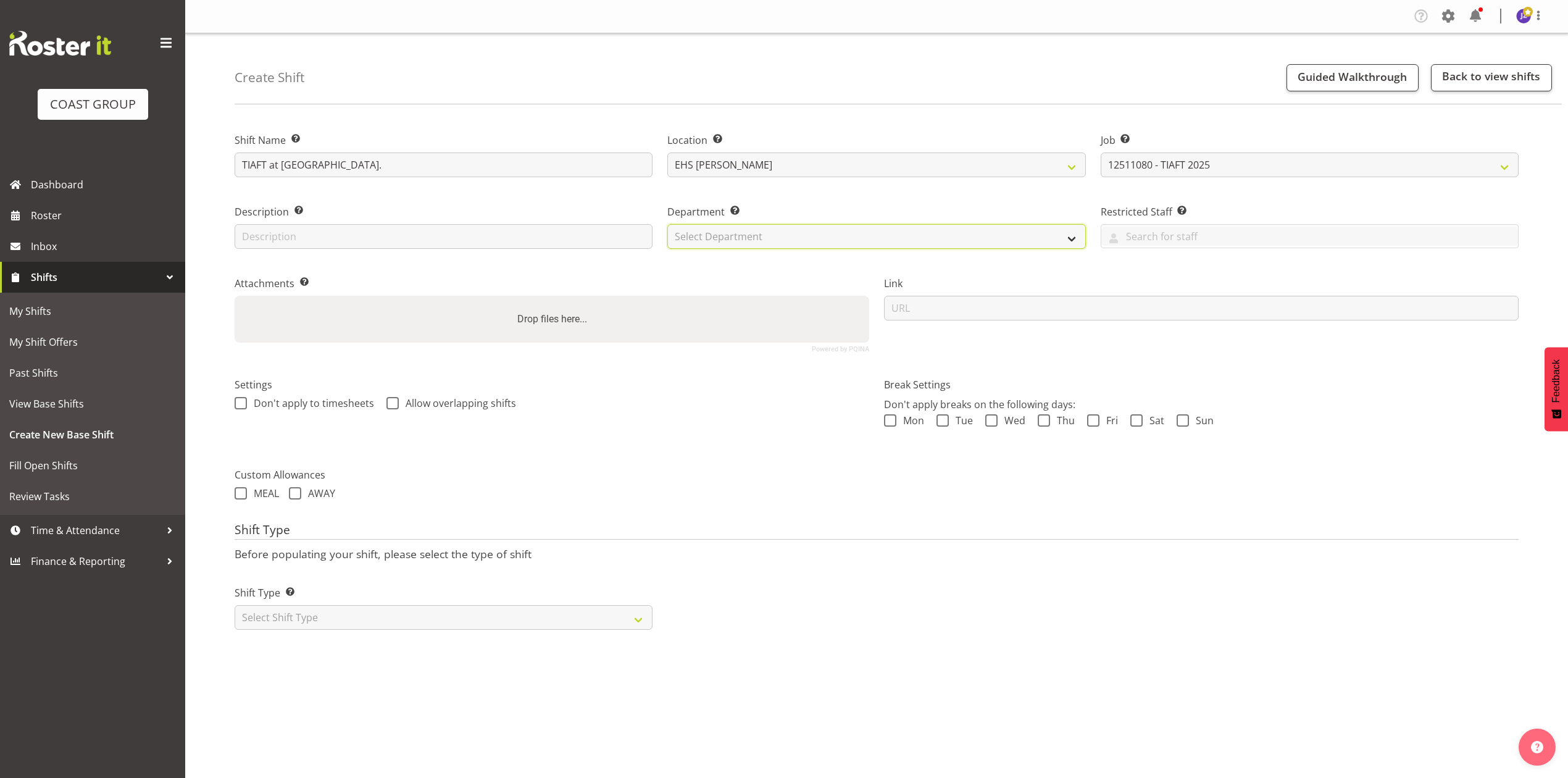
select select "39"
click at [667, 224] on select "Select Department EHS AKL PANEL EHS AKL PANEL" at bounding box center [875, 236] width 418 height 24
click at [630, 326] on div "Drop files here..." at bounding box center [552, 319] width 634 height 47
click at [235, 296] on input "Drop files here..." at bounding box center [552, 297] width 634 height 4
type input "C:\fakepath\12511080 - TIAFT 2025 - HE - Job Details.pdf"
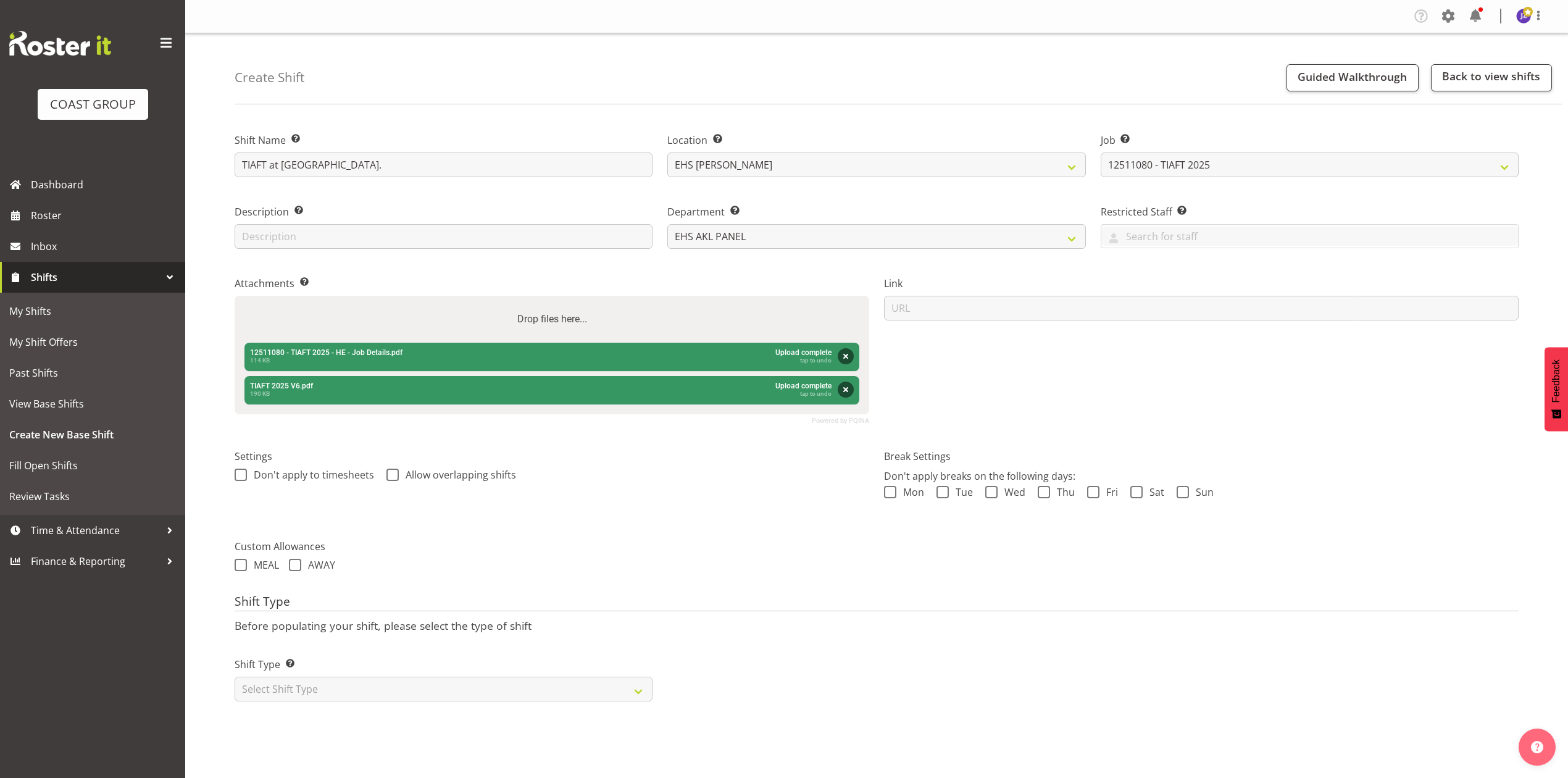
click at [635, 496] on div "Settings Don't apply to timesheets Allow overlapping shifts" at bounding box center [552, 481] width 649 height 98
click at [556, 689] on select "Select Shift Type One Off Shift Recurring Shift Rotating Shift" at bounding box center [443, 689] width 418 height 24
select select "recurring"
click at [235, 679] on select "Select Shift Type One Off Shift Recurring Shift Rotating Shift" at bounding box center [443, 689] width 418 height 24
select select "7"
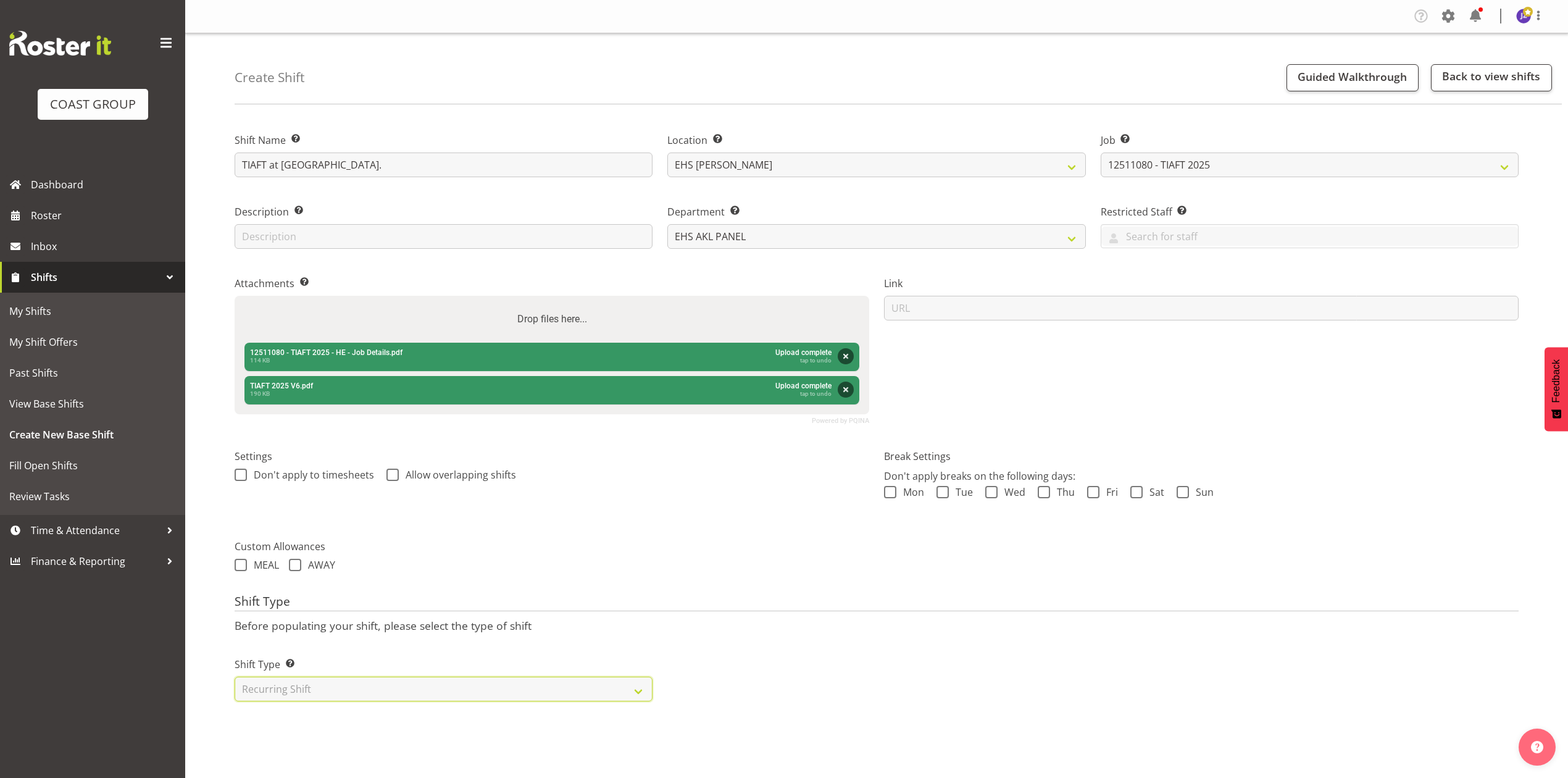
select select "2025"
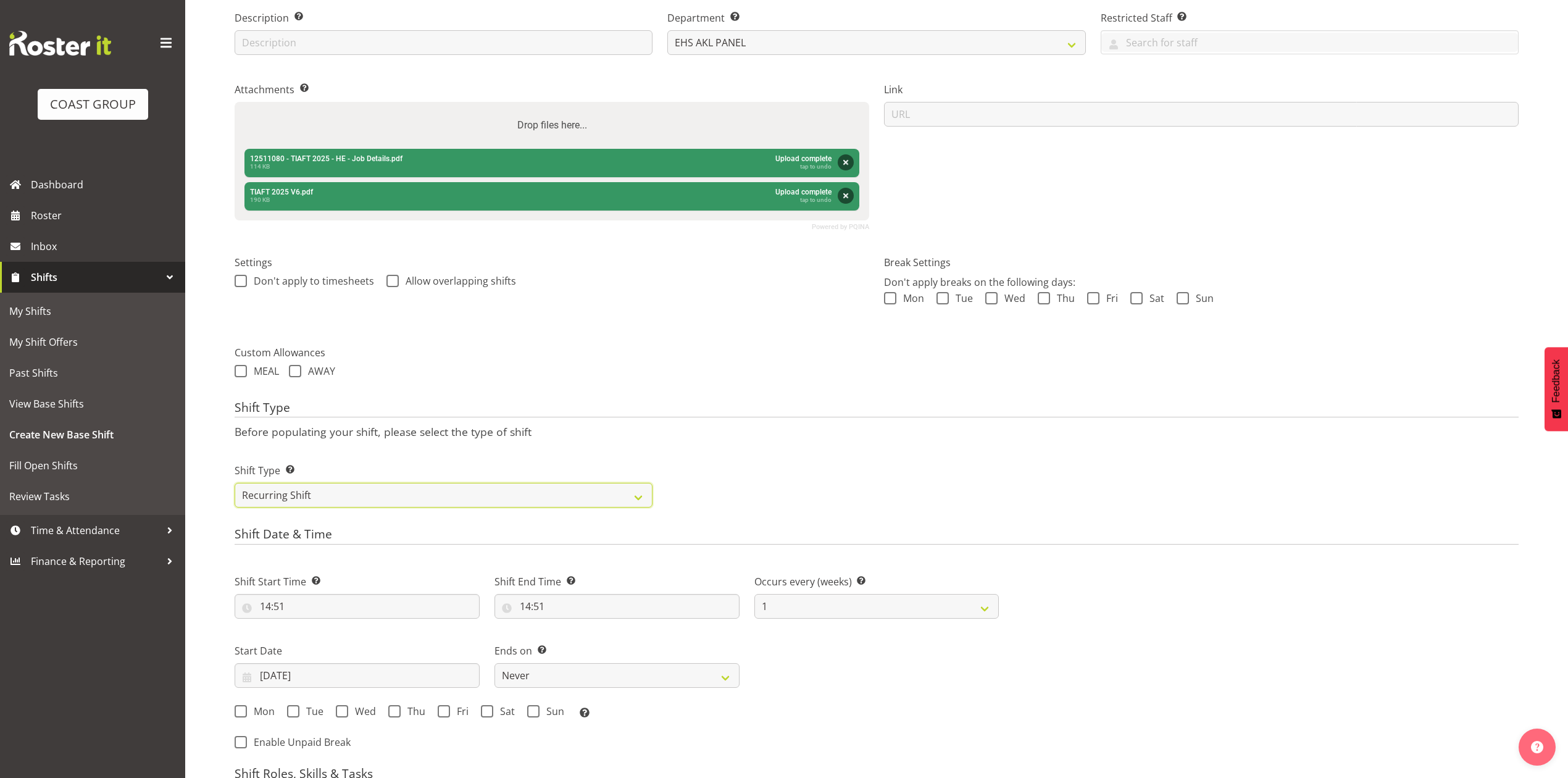
scroll to position [466, 0]
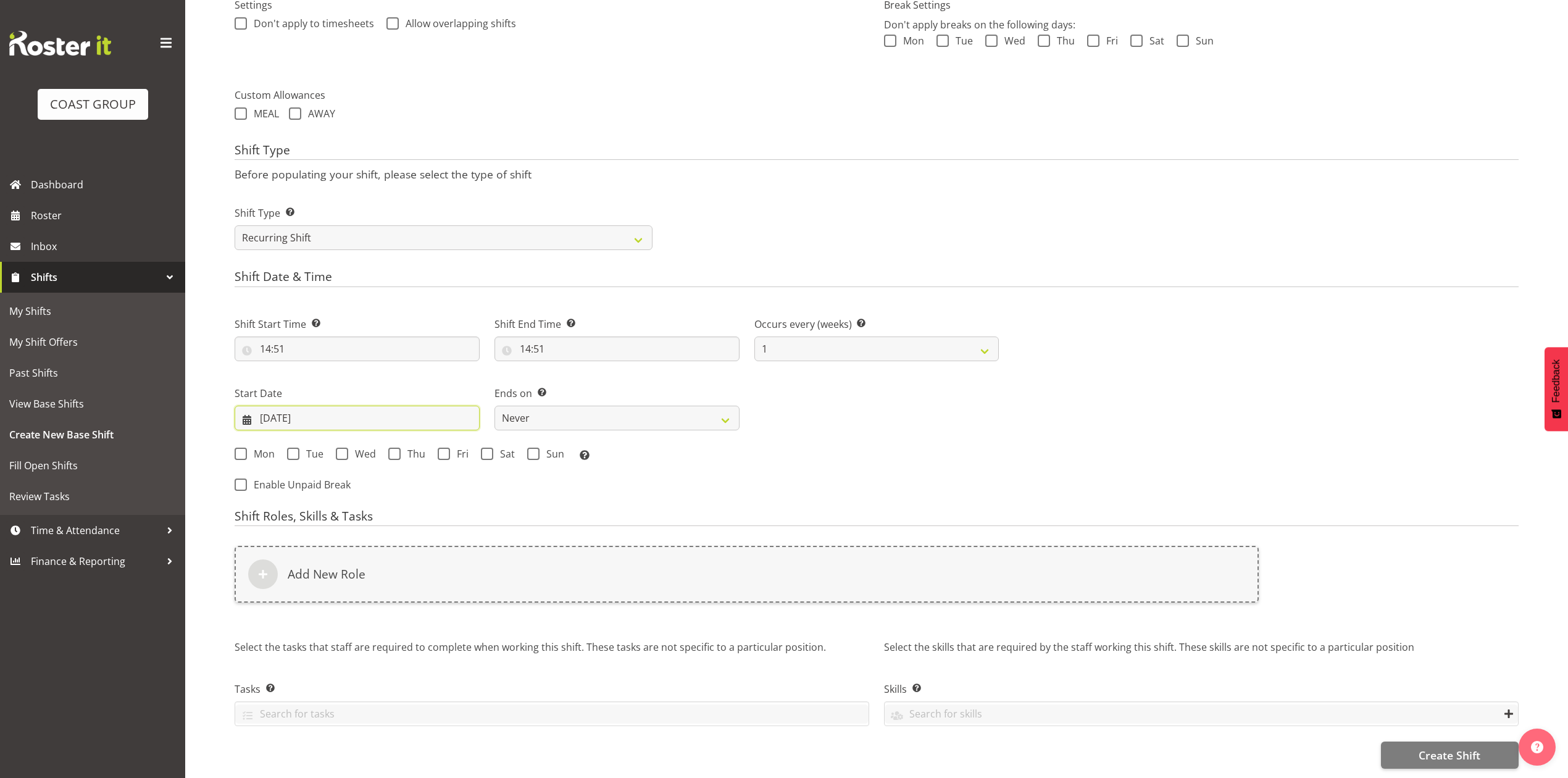
click at [299, 405] on input "14/08/2025" at bounding box center [357, 418] width 245 height 24
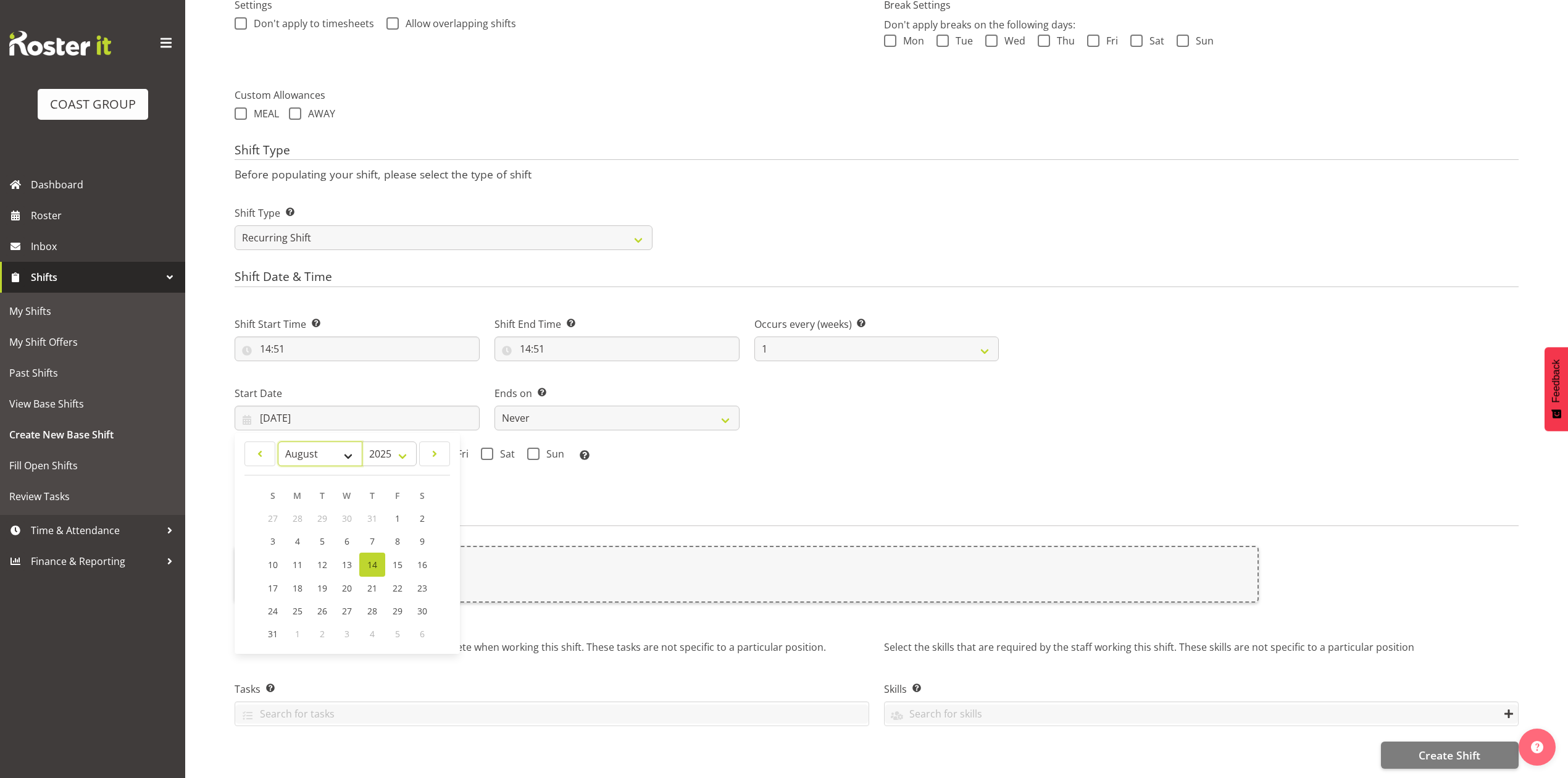
click at [312, 441] on select "January February March April May June July August September October November De…" at bounding box center [320, 453] width 84 height 24
select select "10"
click at [278, 441] on select "January February March April May June July August September October November De…" at bounding box center [320, 453] width 84 height 24
click at [423, 581] on span "22" at bounding box center [421, 587] width 10 height 11
type input "22/11/2025"
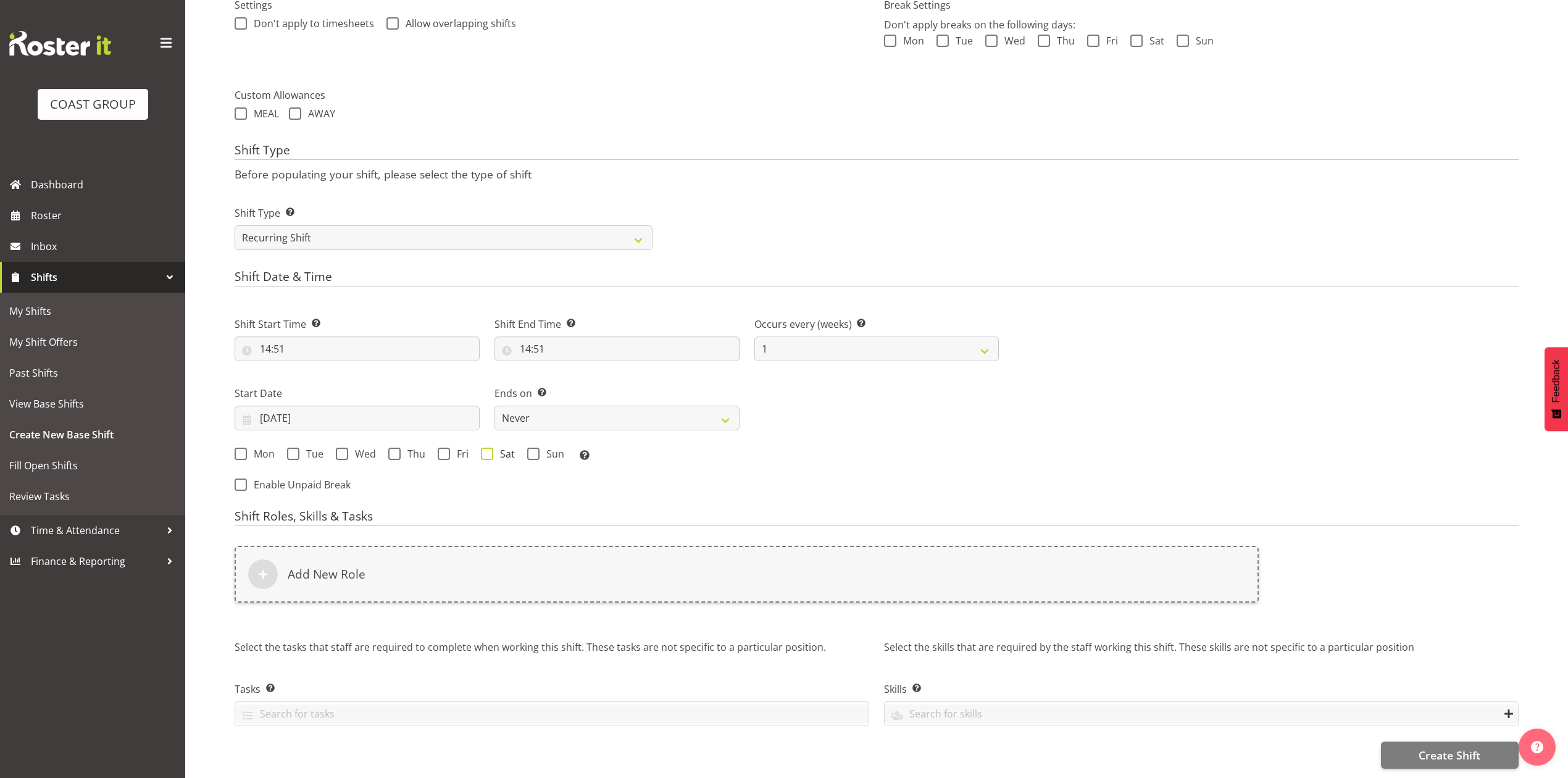
click at [486, 448] on span at bounding box center [486, 453] width 12 height 12
click at [486, 450] on input "Sat" at bounding box center [484, 453] width 8 height 8
checkbox input "true"
drag, startPoint x: 657, startPoint y: 396, endPoint x: 660, endPoint y: 414, distance: 18.2
click at [657, 405] on select "Never On Date" at bounding box center [617, 418] width 245 height 24
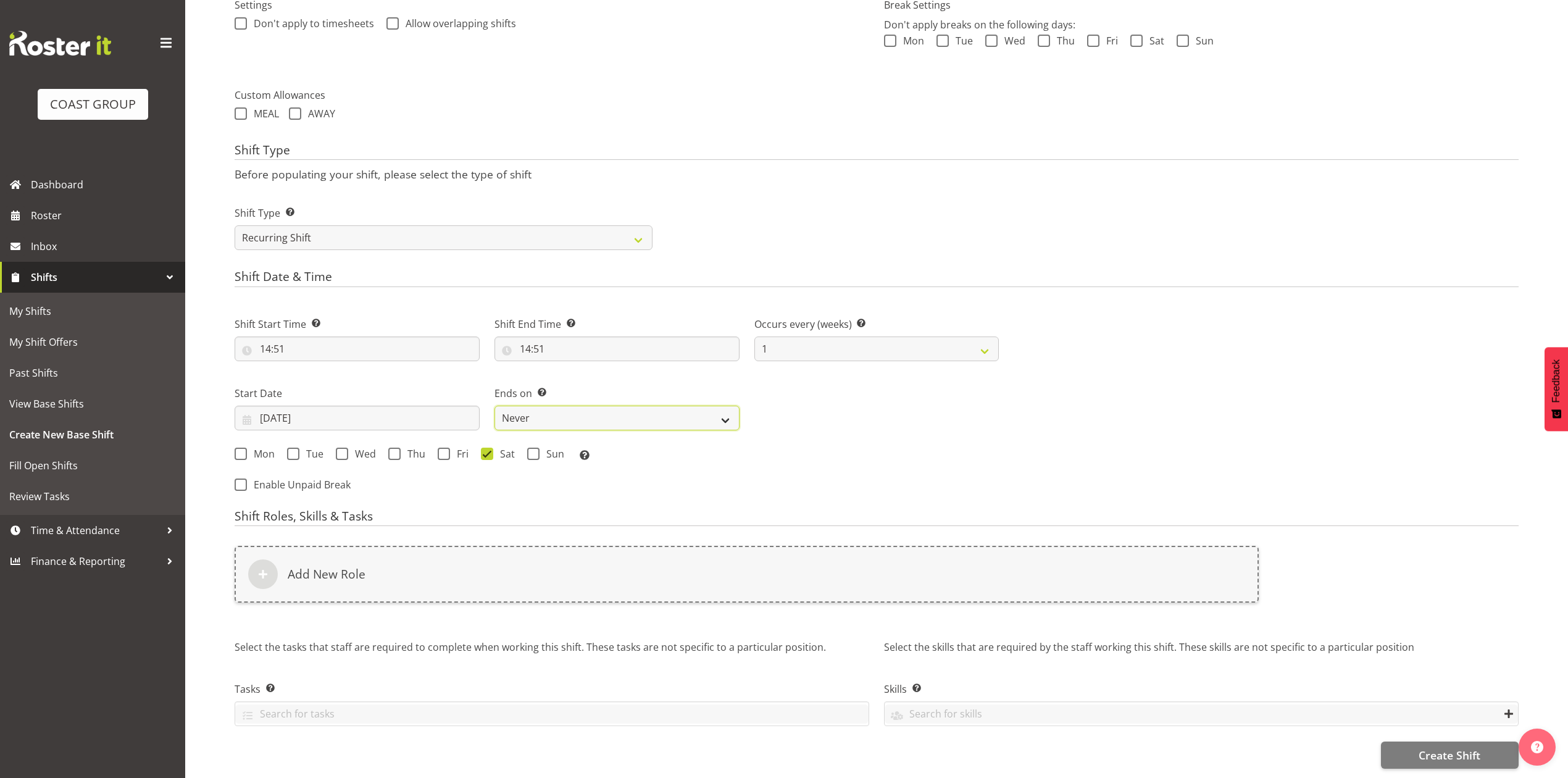
select select "date"
click at [495, 405] on select "Never On Date" at bounding box center [617, 418] width 245 height 24
select select "7"
select select "2025"
click at [853, 405] on input "[DATE]" at bounding box center [876, 418] width 245 height 24
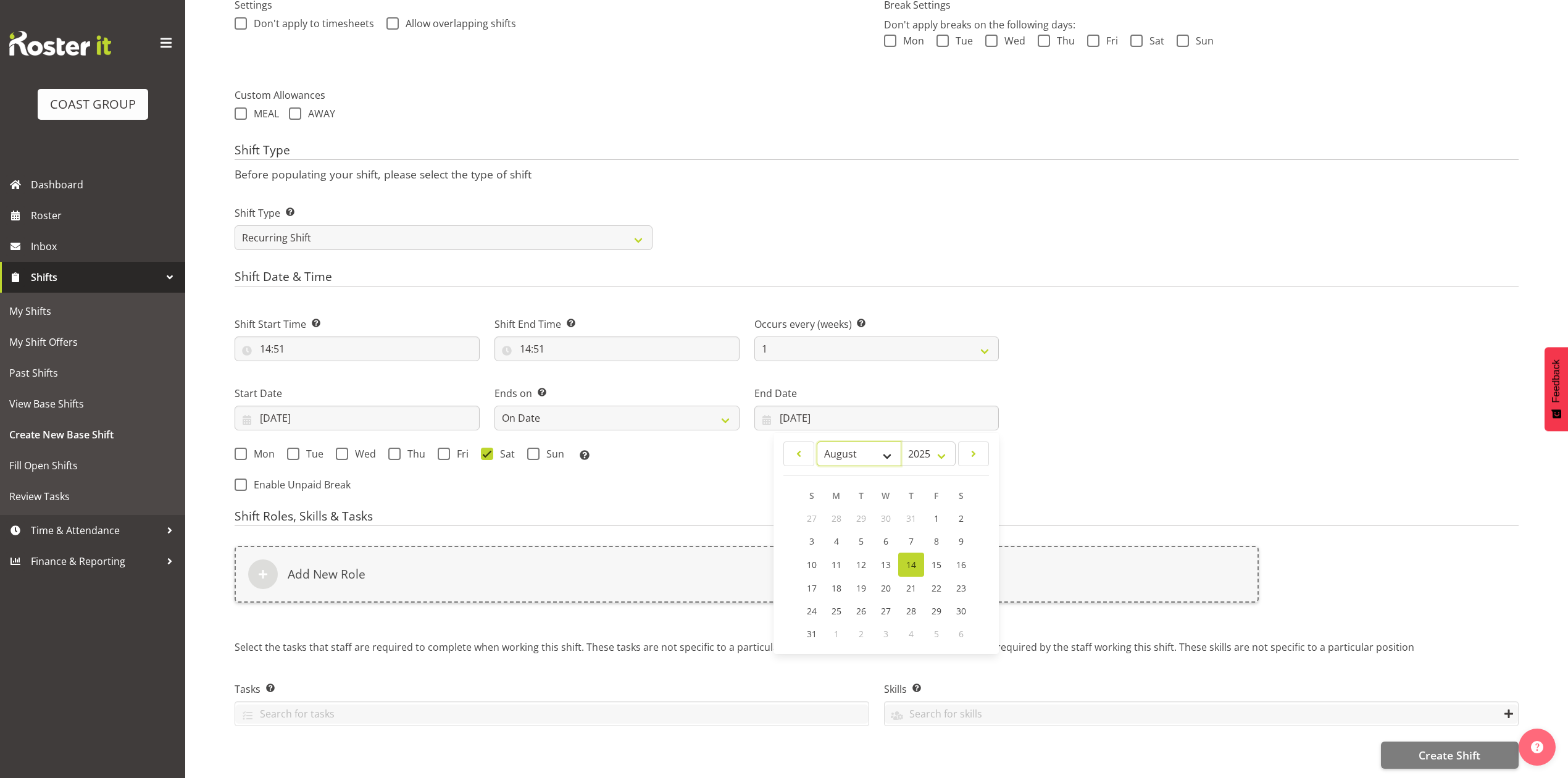
drag, startPoint x: 867, startPoint y: 440, endPoint x: 867, endPoint y: 449, distance: 9.0
click at [867, 441] on select "January February March April May June July August September October November De…" at bounding box center [859, 453] width 84 height 24
select select "10"
click at [816, 441] on select "January February March April May June July August September October November De…" at bounding box center [859, 453] width 84 height 24
click at [814, 603] on span "23" at bounding box center [812, 609] width 10 height 11
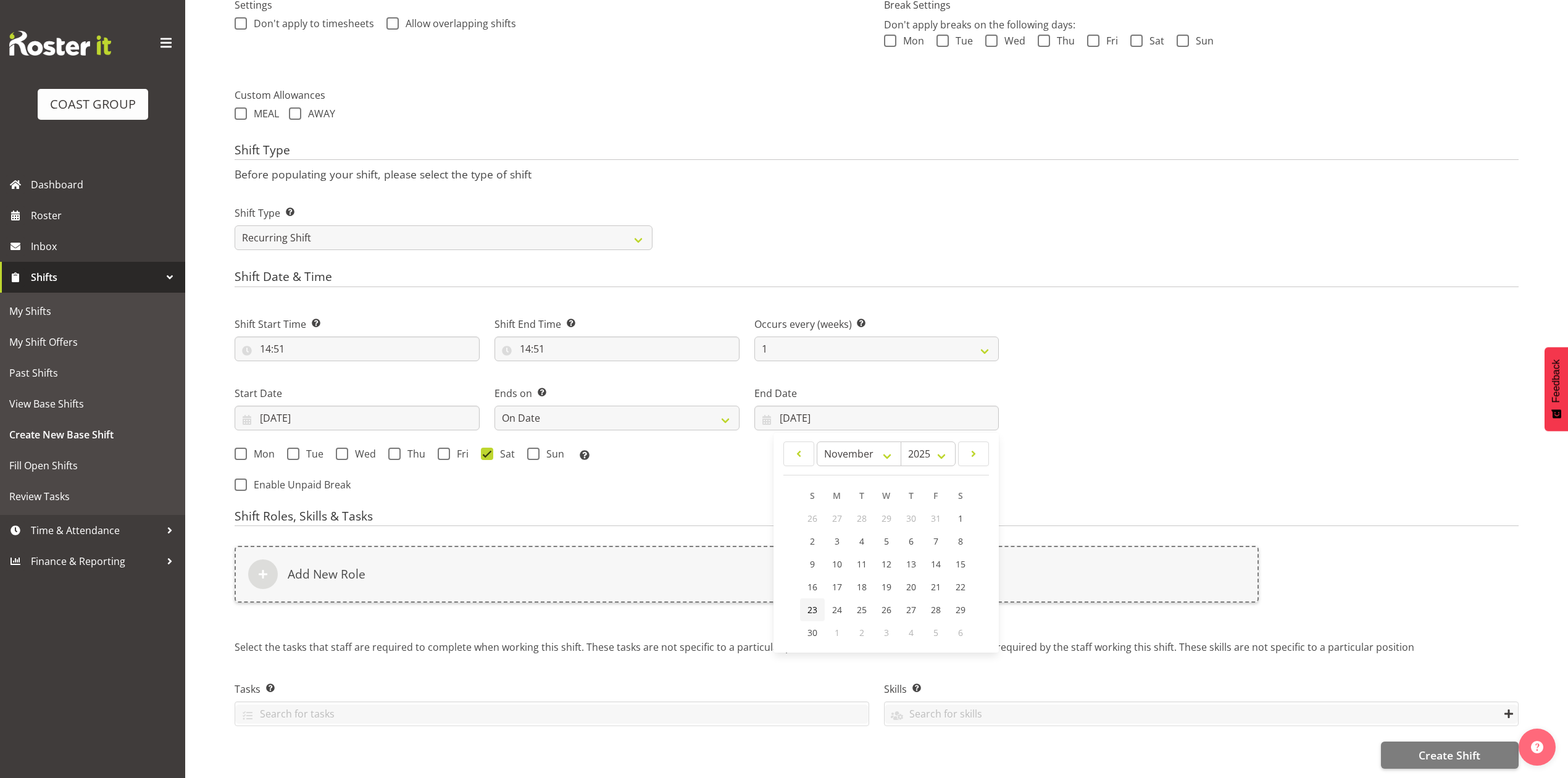
type input "23/11/2025"
click at [531, 448] on span at bounding box center [533, 453] width 12 height 12
click at [531, 450] on input "Sun" at bounding box center [531, 453] width 8 height 8
checkbox input "true"
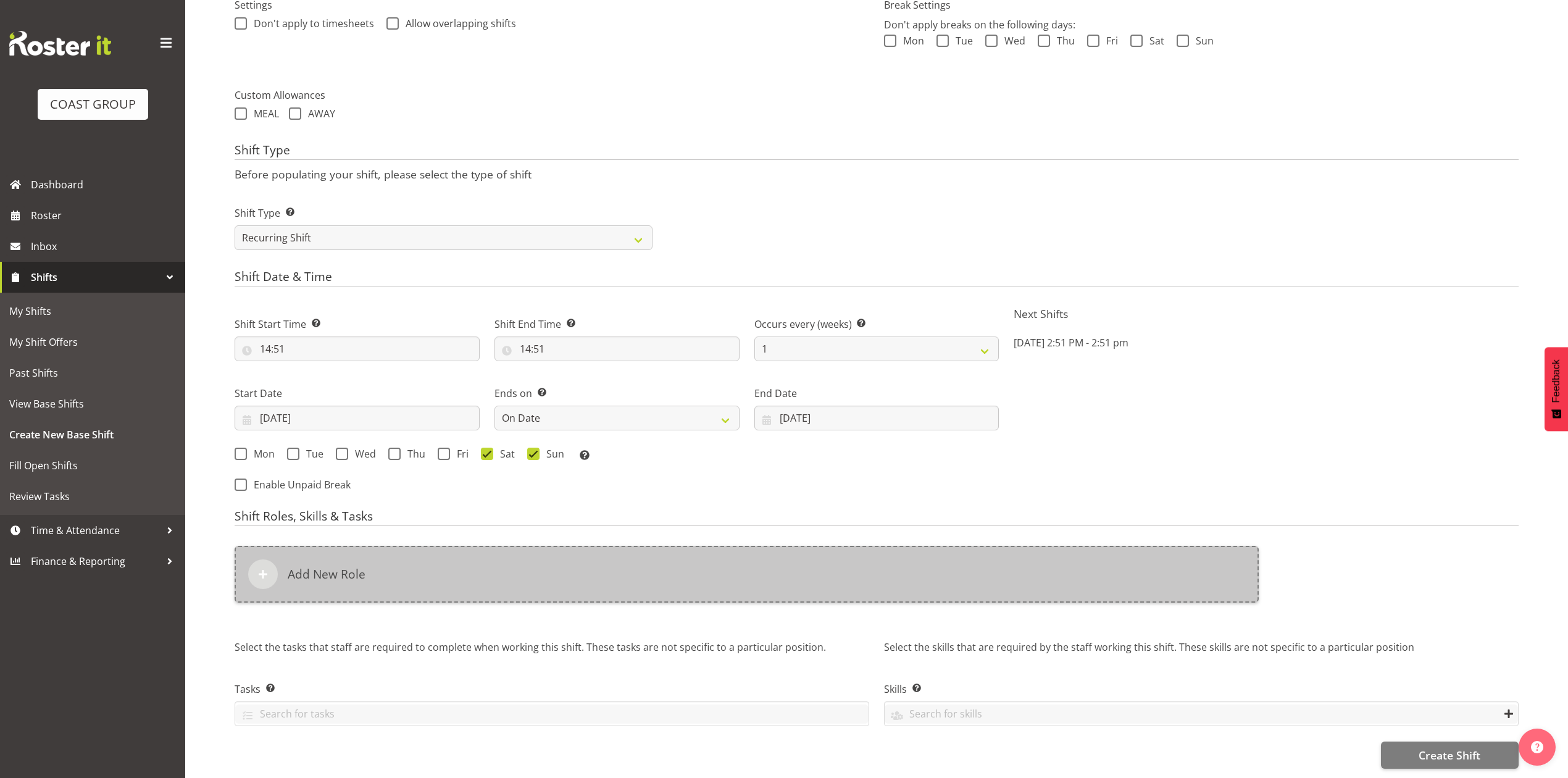
click at [579, 570] on div "Add New Role" at bounding box center [746, 574] width 1024 height 57
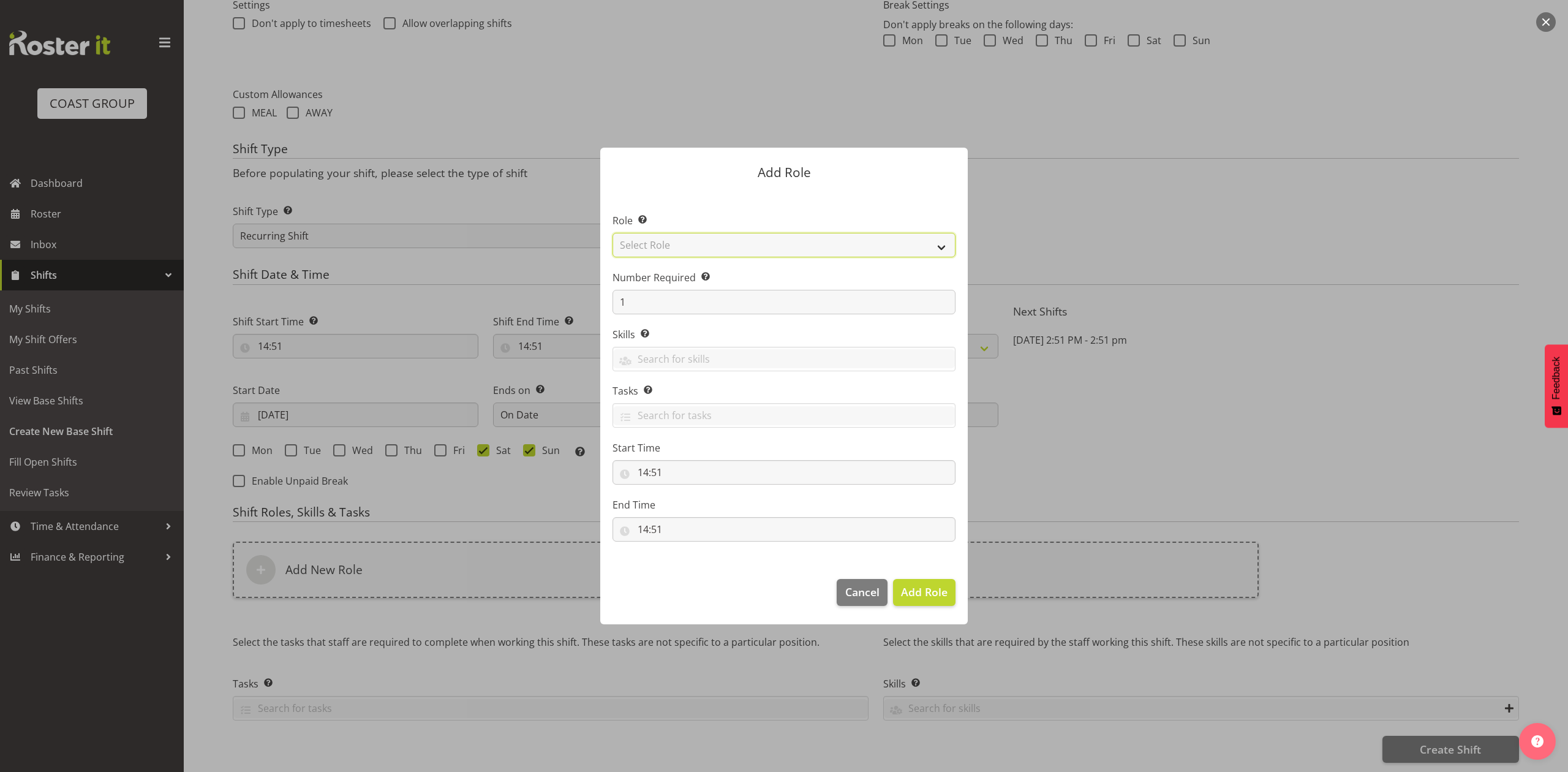
click at [736, 241] on select "Select Role ACCOUNT MANAGER ACCOUNT MANAGER DW ACCOUNTS AKL DIANNA VEHICLES AKL…" at bounding box center [784, 245] width 343 height 24
select select "81"
click at [613, 233] on select "Select Role ACCOUNT MANAGER ACCOUNT MANAGER DW ACCOUNTS AKL DIANNA VEHICLES AKL…" at bounding box center [784, 245] width 343 height 24
click at [917, 586] on span "Add Role" at bounding box center [925, 592] width 47 height 15
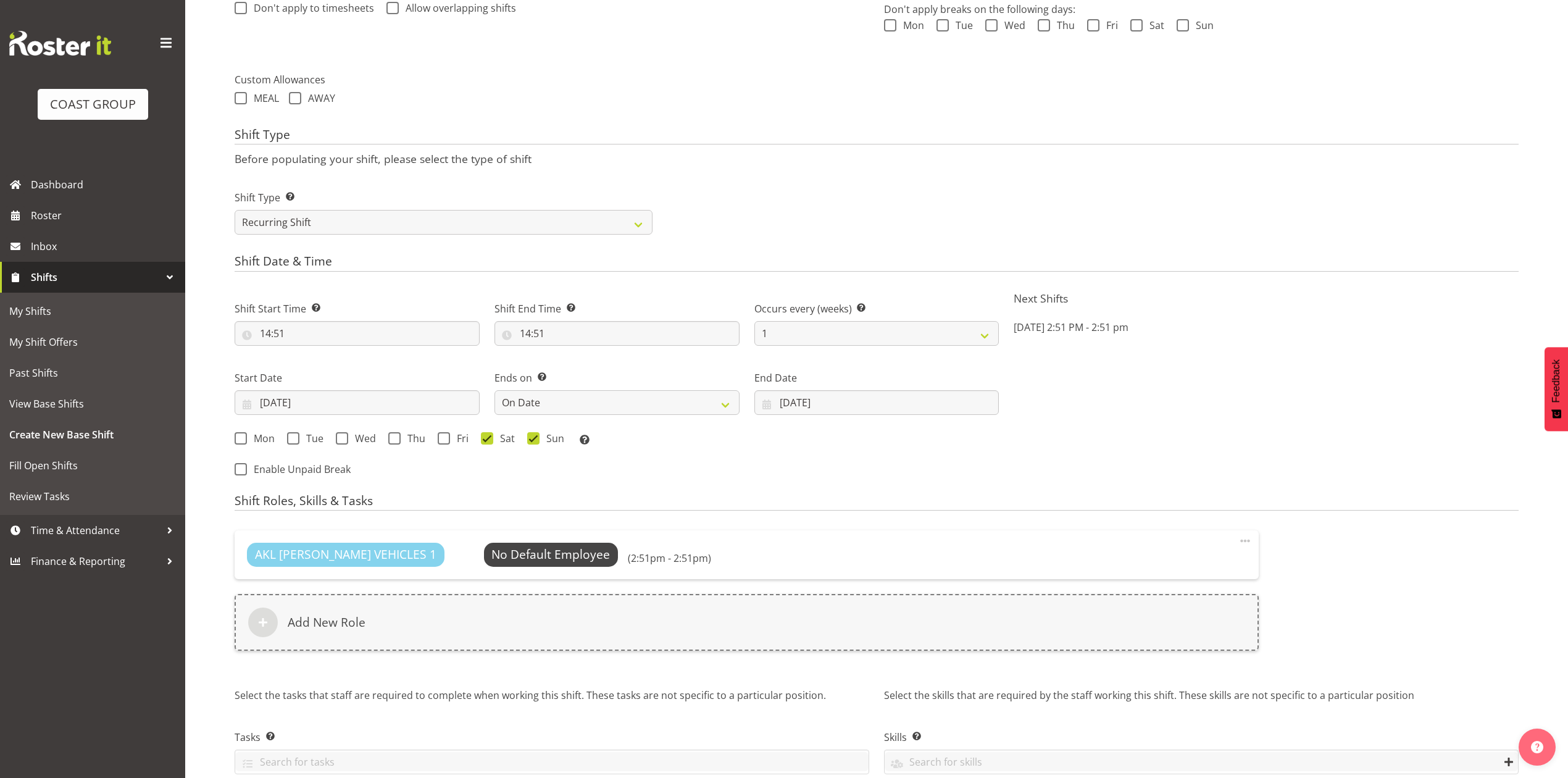
click at [601, 658] on div "AKL RYMER VEHICLES 1 No Default Employee Select Employee (2:51pm - 2:51pm) Edit…" at bounding box center [746, 597] width 1039 height 149
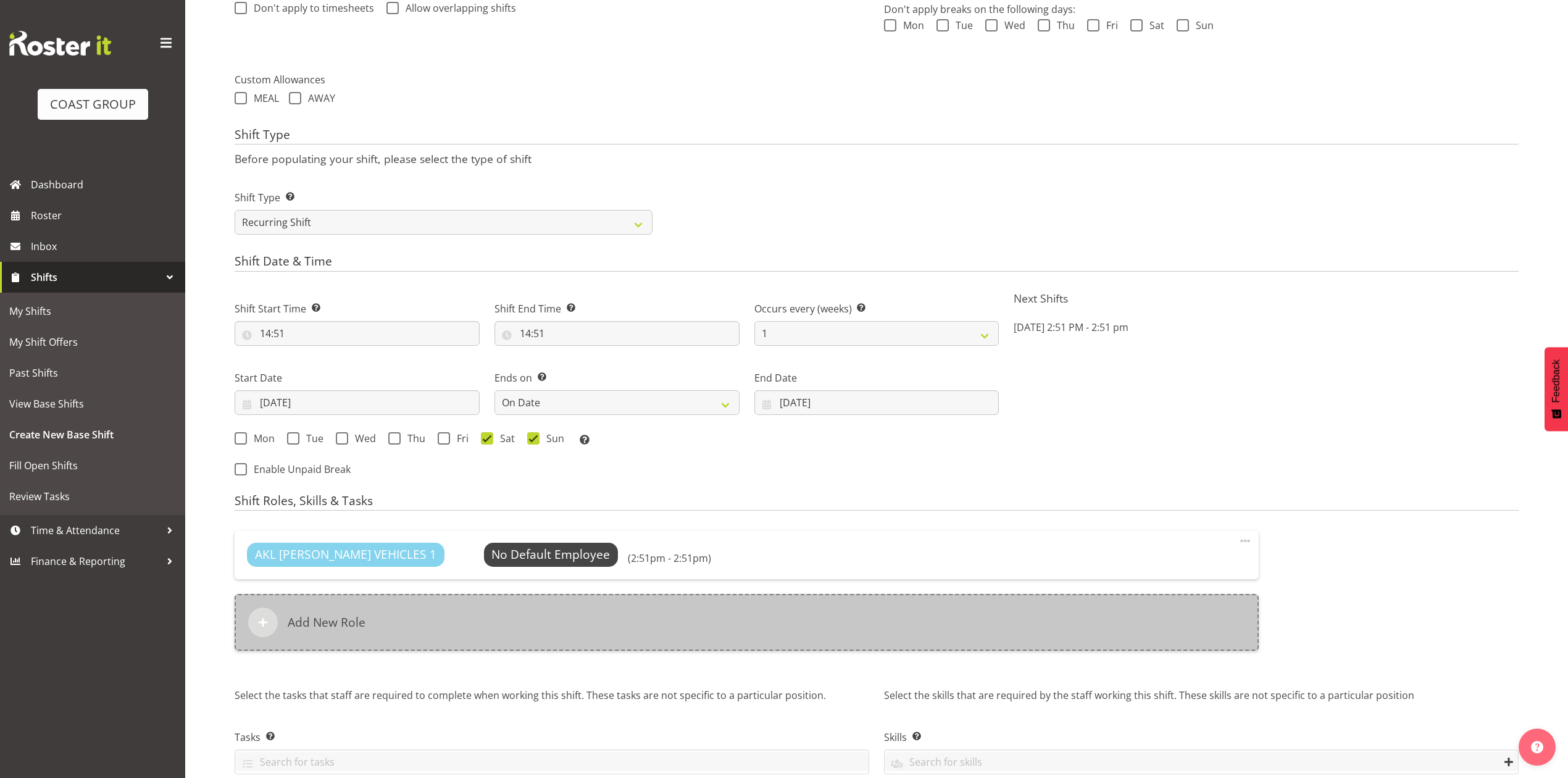
click at [601, 648] on div "Add New Role" at bounding box center [746, 622] width 1024 height 57
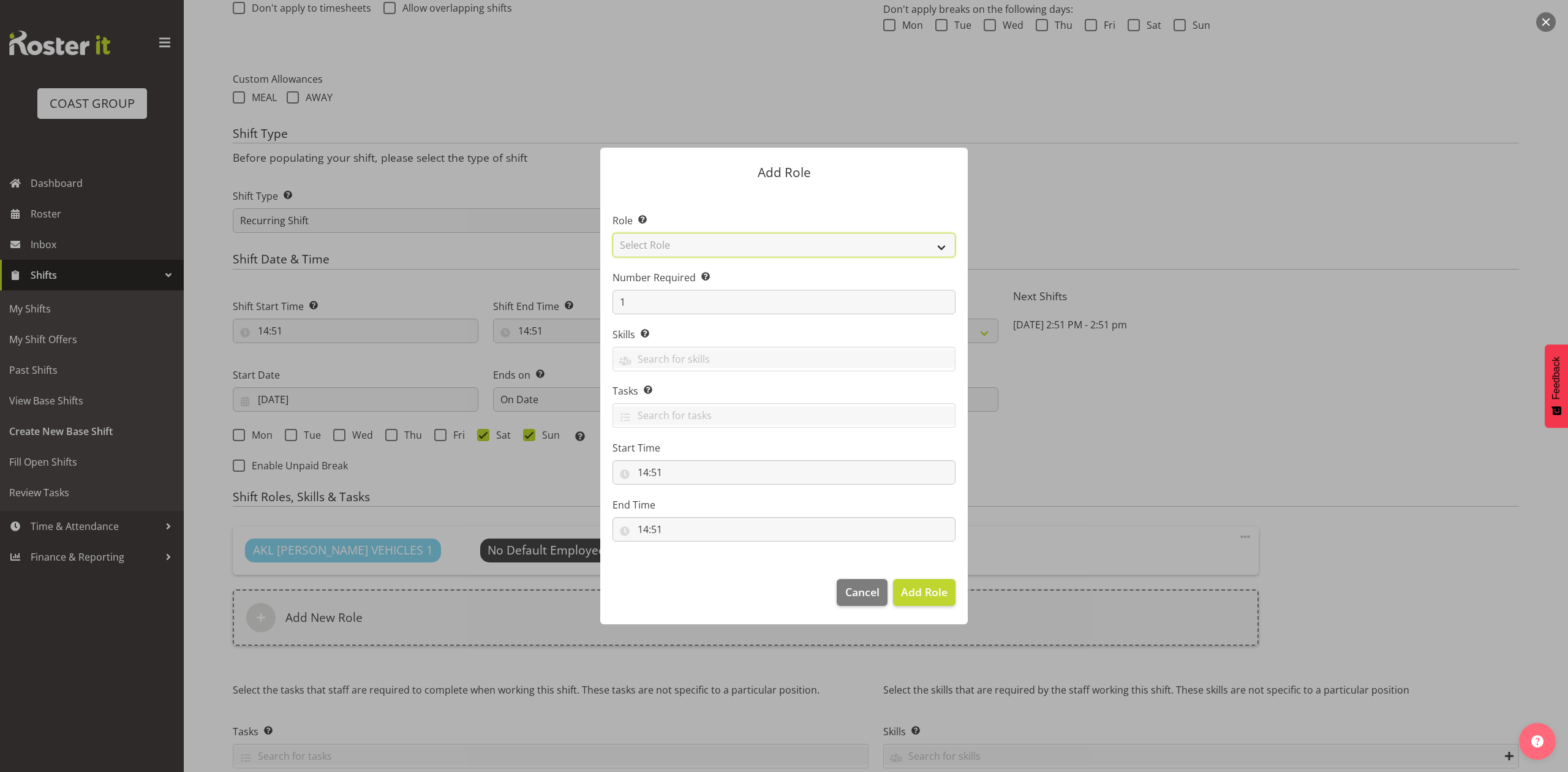
drag, startPoint x: 632, startPoint y: 246, endPoint x: 635, endPoint y: 255, distance: 9.5
click at [632, 246] on select "Select Role ACCOUNT MANAGER ACCOUNT MANAGER DW ACCOUNTS AKL DIANNA VEHICLES AKL…" at bounding box center [784, 245] width 343 height 24
select select "188"
click at [613, 233] on select "Select Role ACCOUNT MANAGER ACCOUNT MANAGER DW ACCOUNTS AKL DIANNA VEHICLES AKL…" at bounding box center [784, 245] width 343 height 24
click at [659, 297] on input "1" at bounding box center [784, 302] width 343 height 24
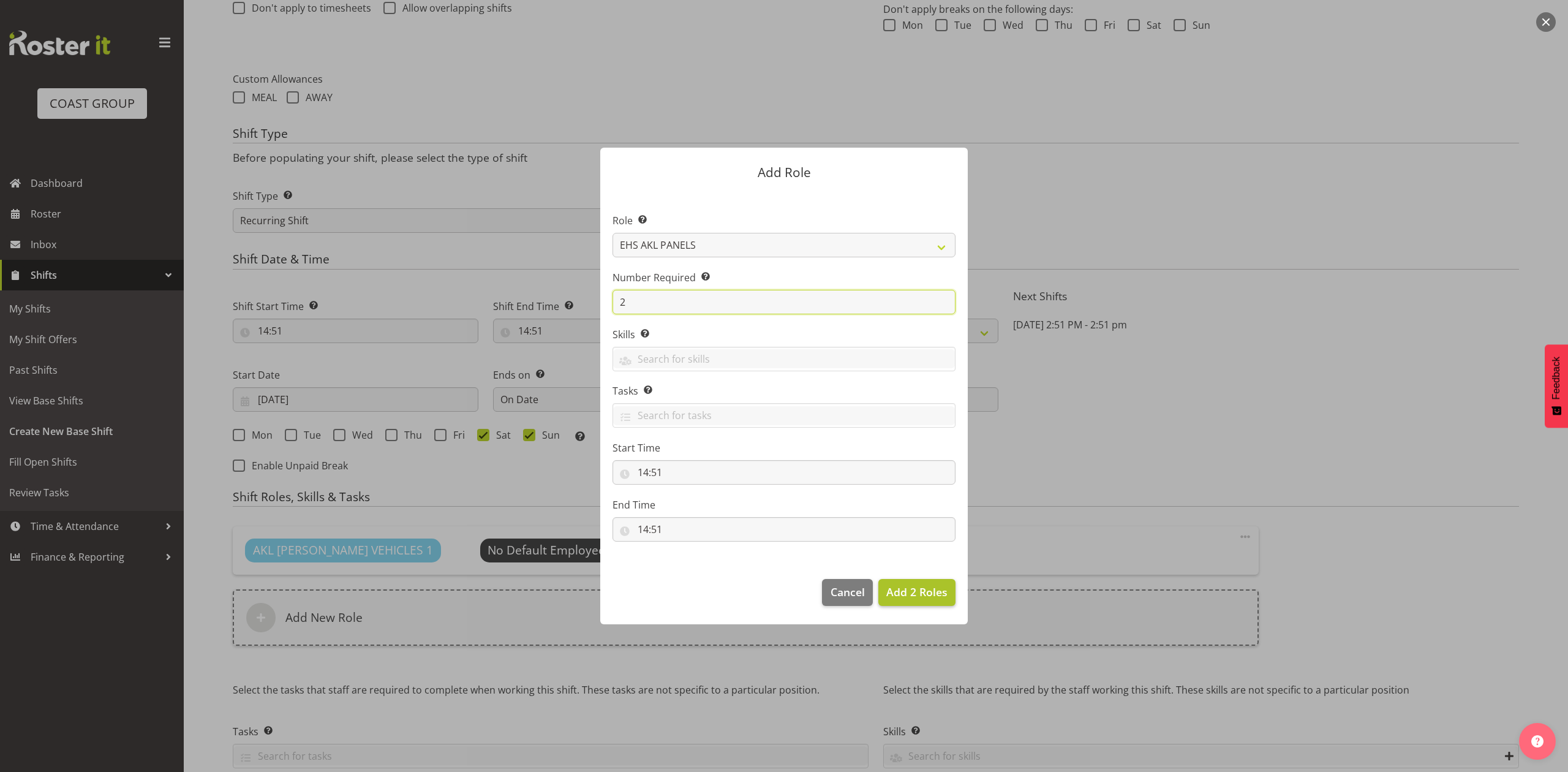
type input "2"
click at [908, 583] on button "Add 2 Roles" at bounding box center [916, 592] width 77 height 27
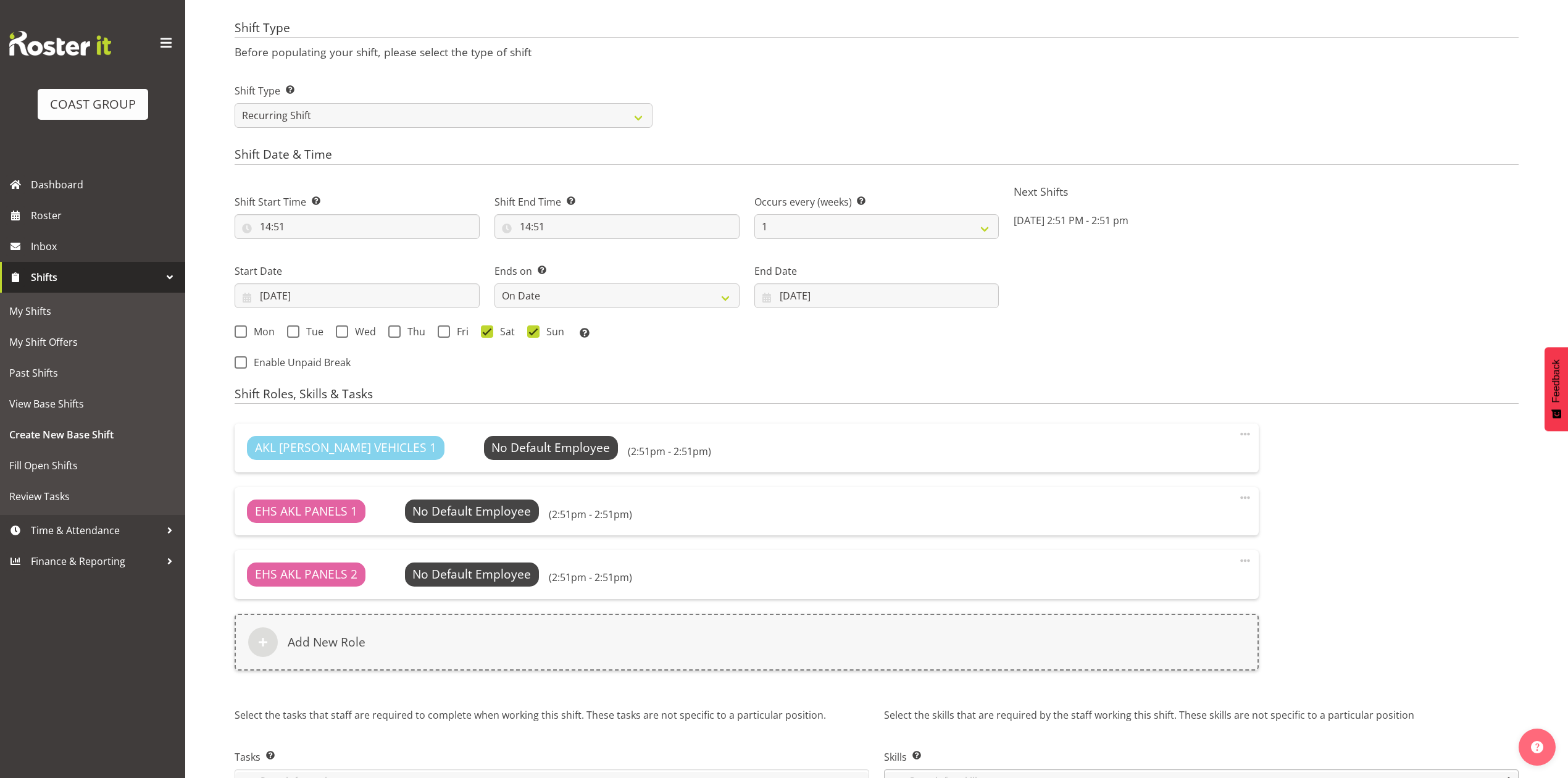
scroll to position [656, 0]
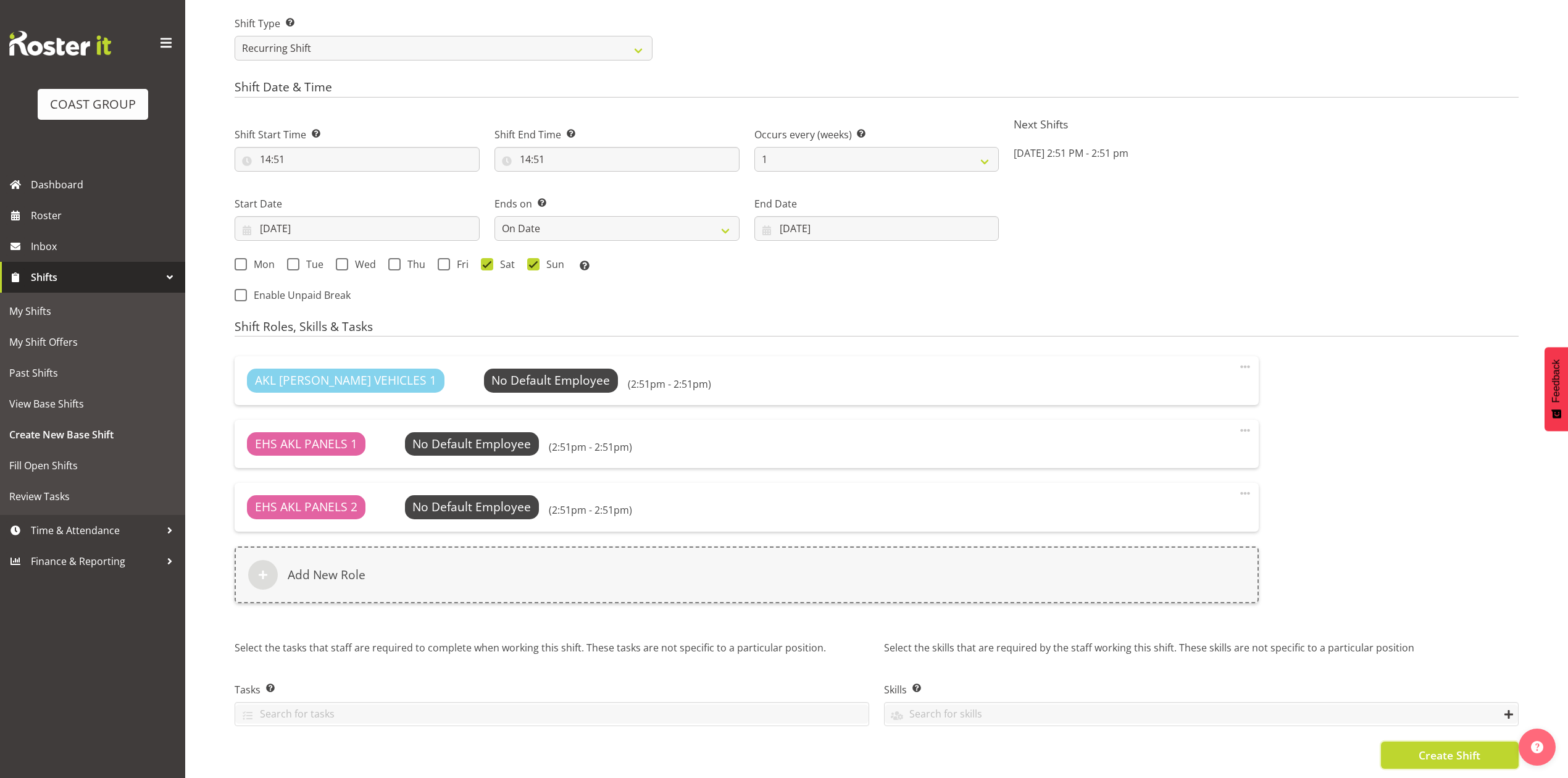
click at [1419, 747] on span "Create Shift" at bounding box center [1450, 755] width 62 height 16
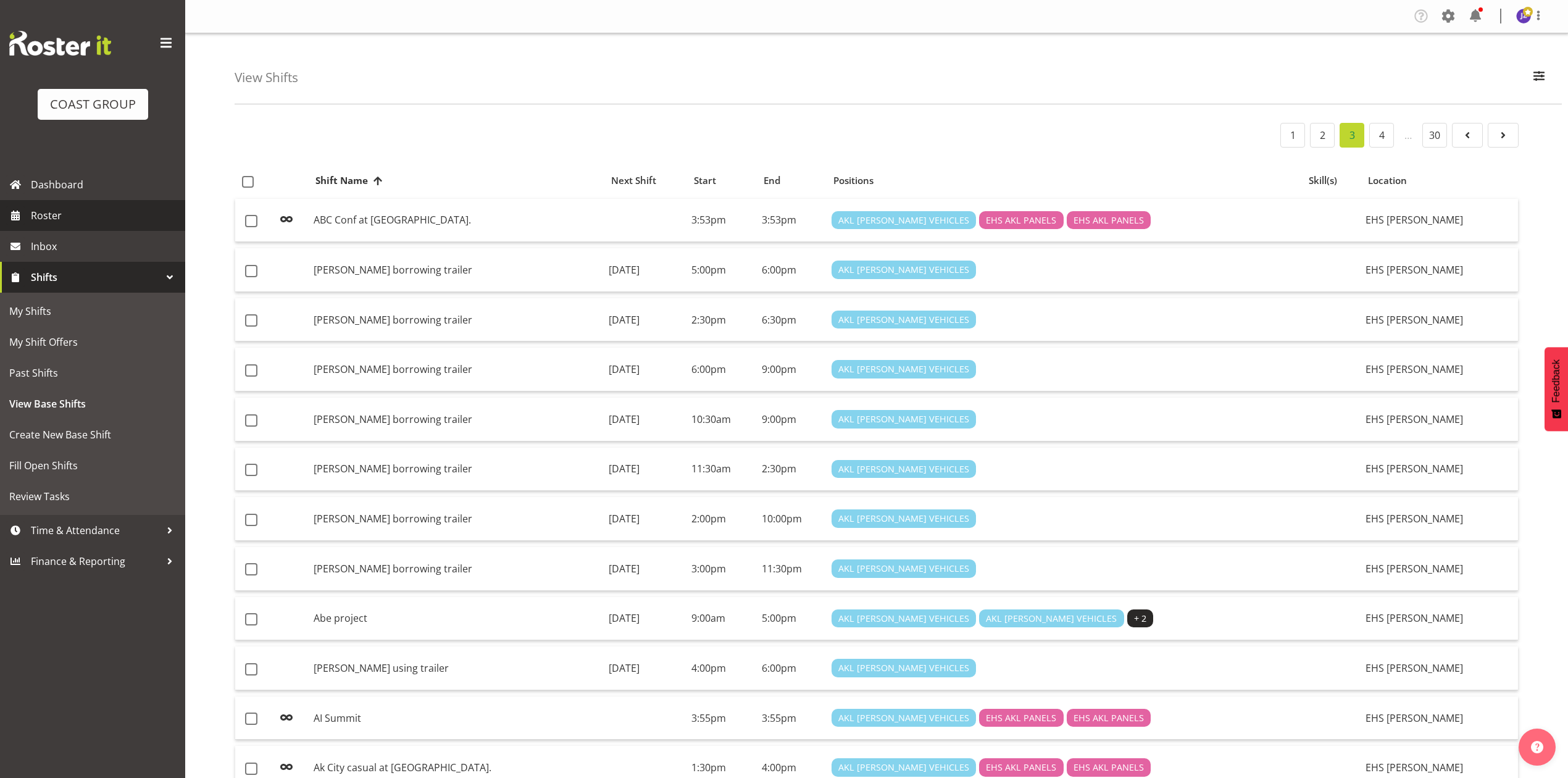
click at [44, 221] on span "Roster" at bounding box center [105, 216] width 148 height 19
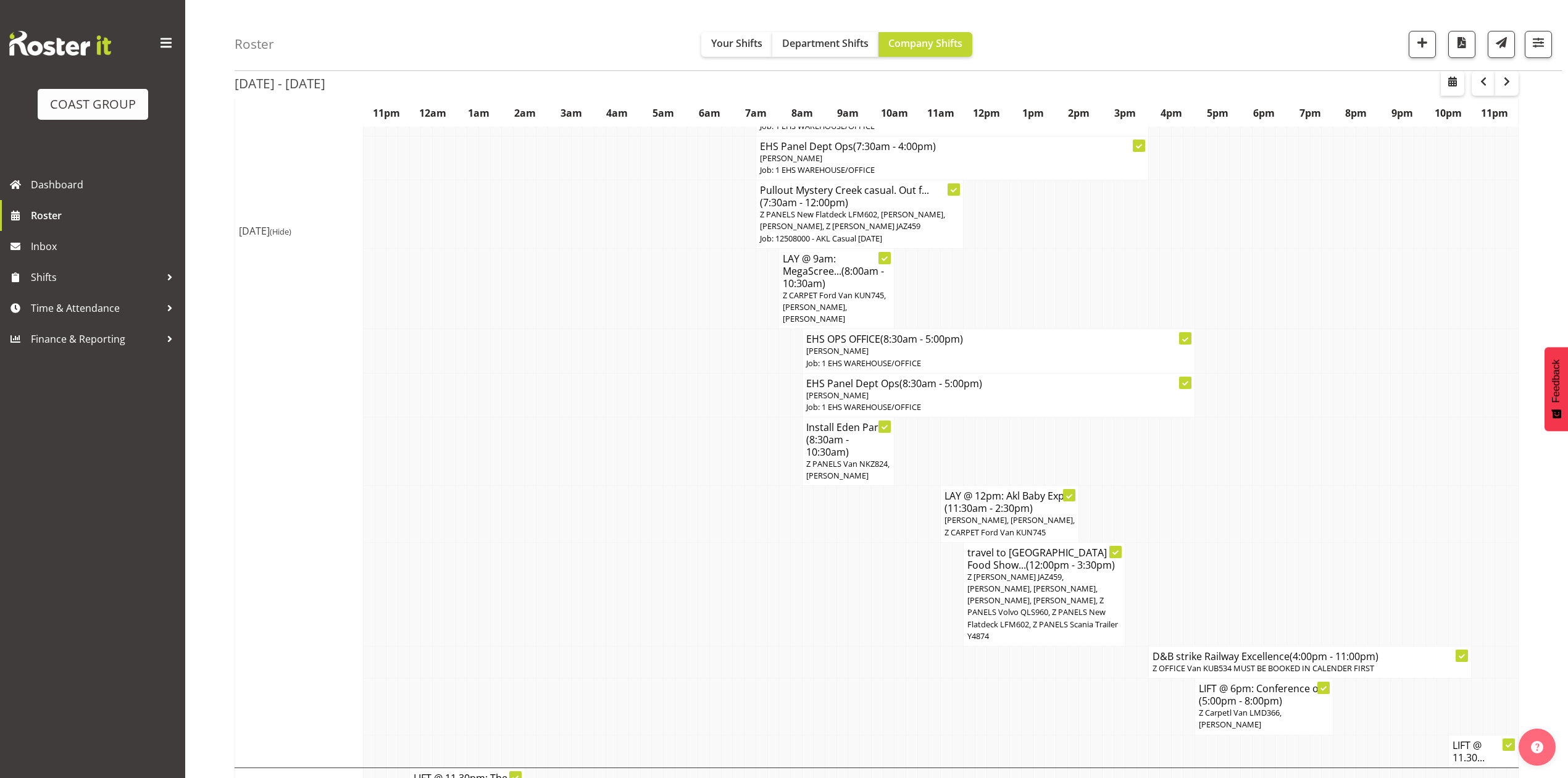
scroll to position [658, 0]
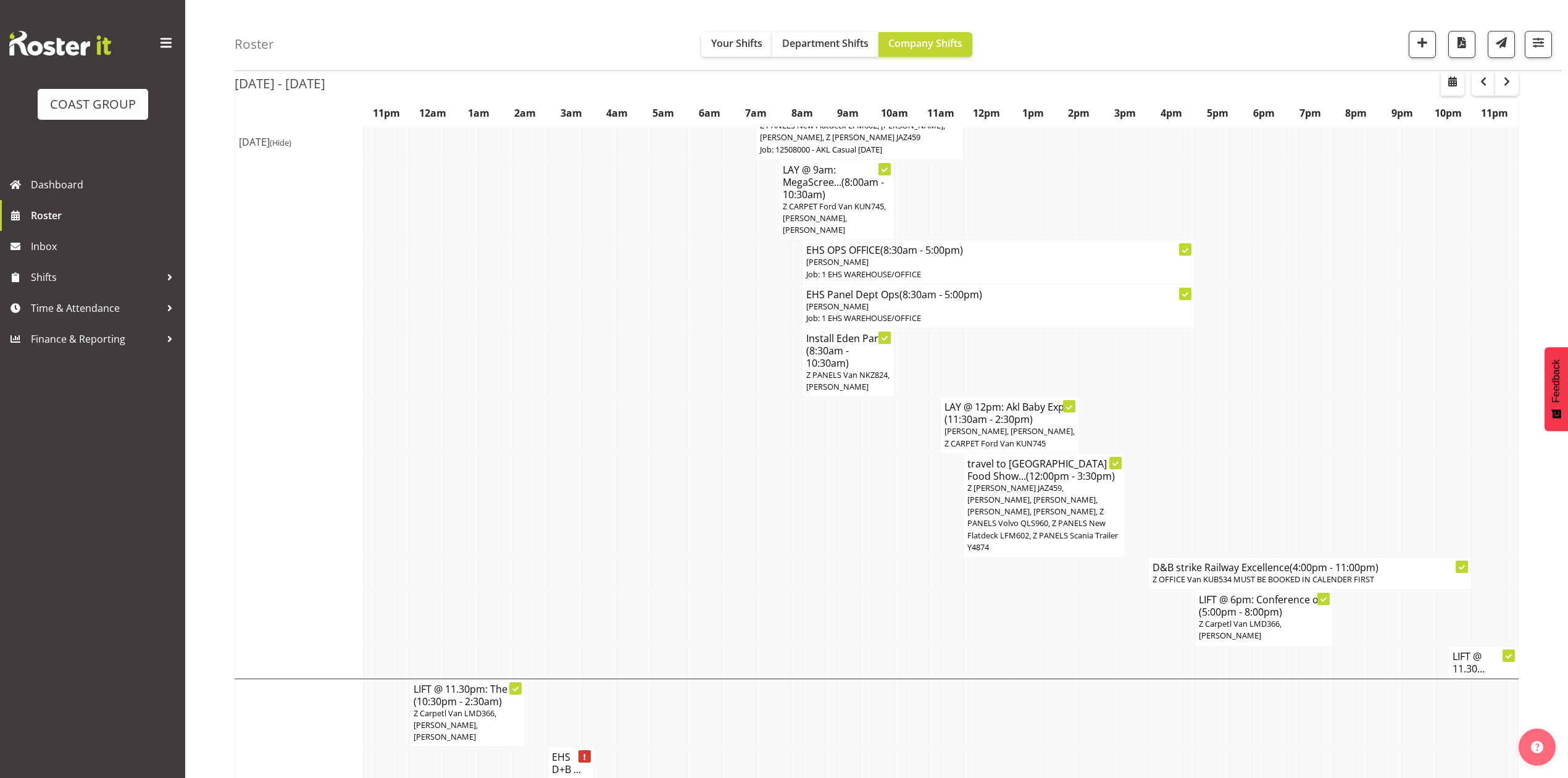
click at [989, 533] on span "Z Martys Ute JAZ459, Martin Samuel, Matthieu Vendrely, Freddieric Fiel, Vaipaip…" at bounding box center [1043, 517] width 151 height 70
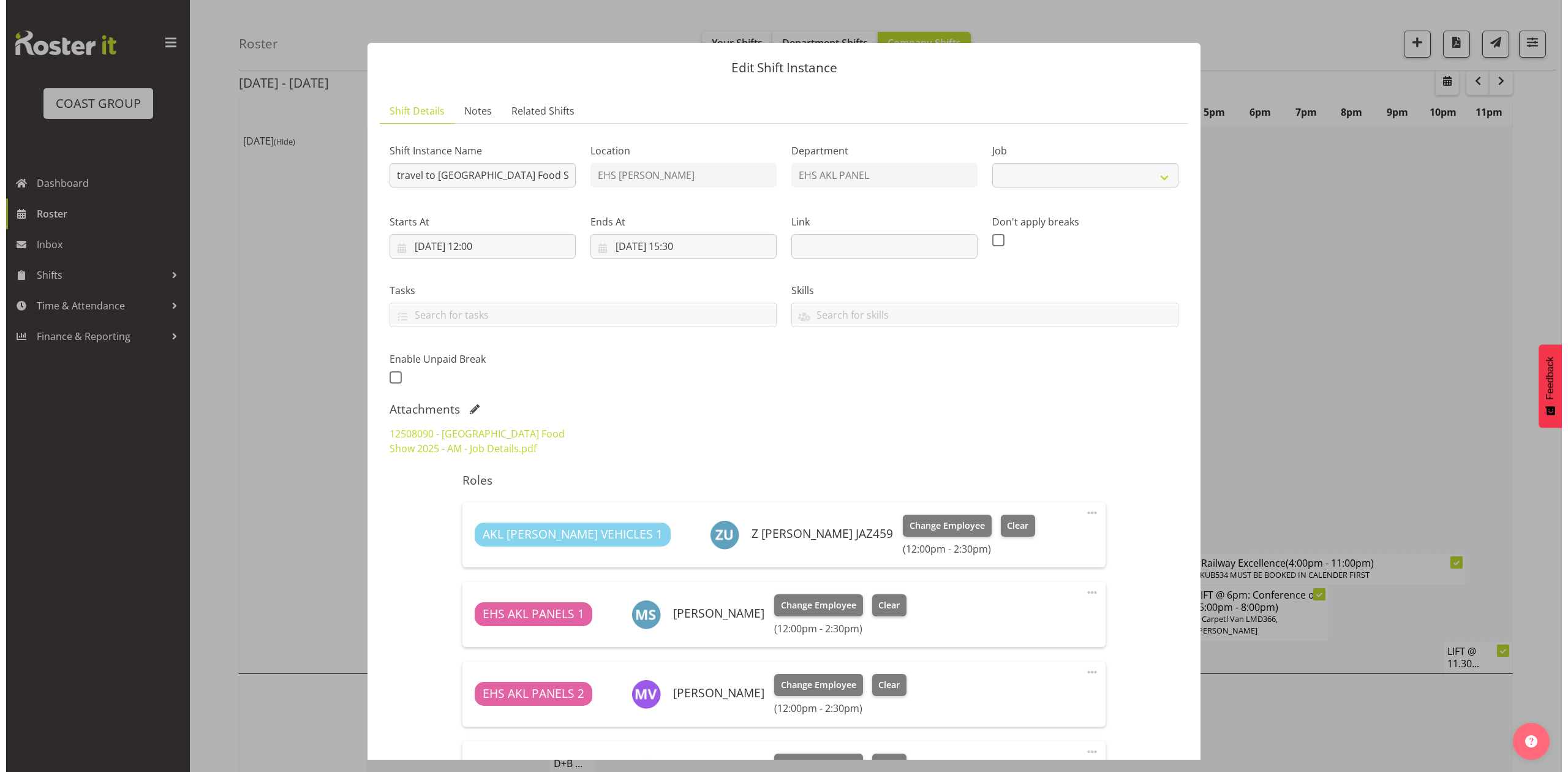
scroll to position [642, 0]
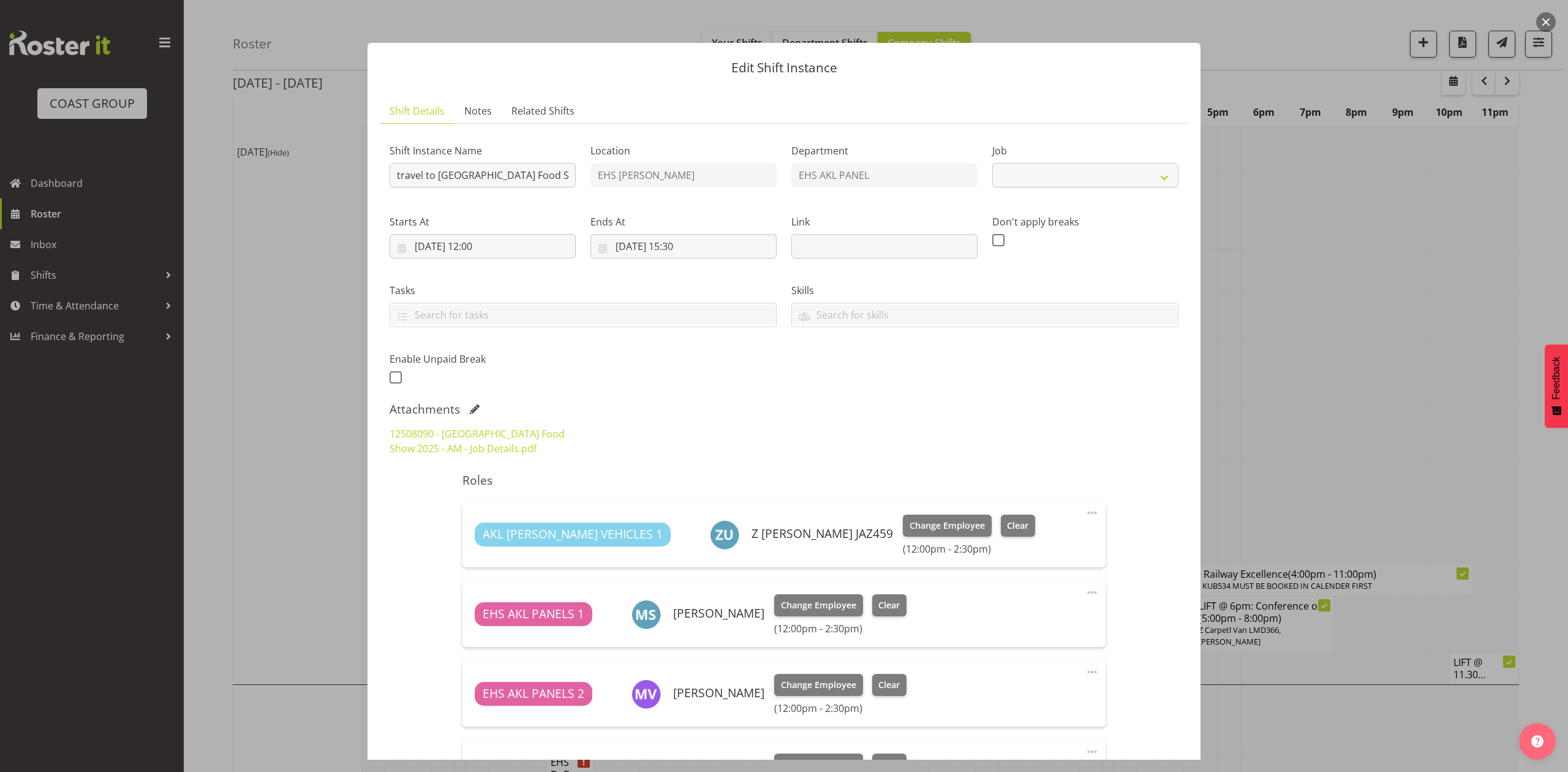
select select "9296"
click at [470, 428] on link "12508090 - Tauranga Food Show 2025 - AM - Job Details.pdf" at bounding box center [477, 441] width 175 height 28
drag, startPoint x: 1566, startPoint y: 238, endPoint x: 1237, endPoint y: 416, distance: 374.1
click at [1555, 241] on div at bounding box center [784, 386] width 1568 height 772
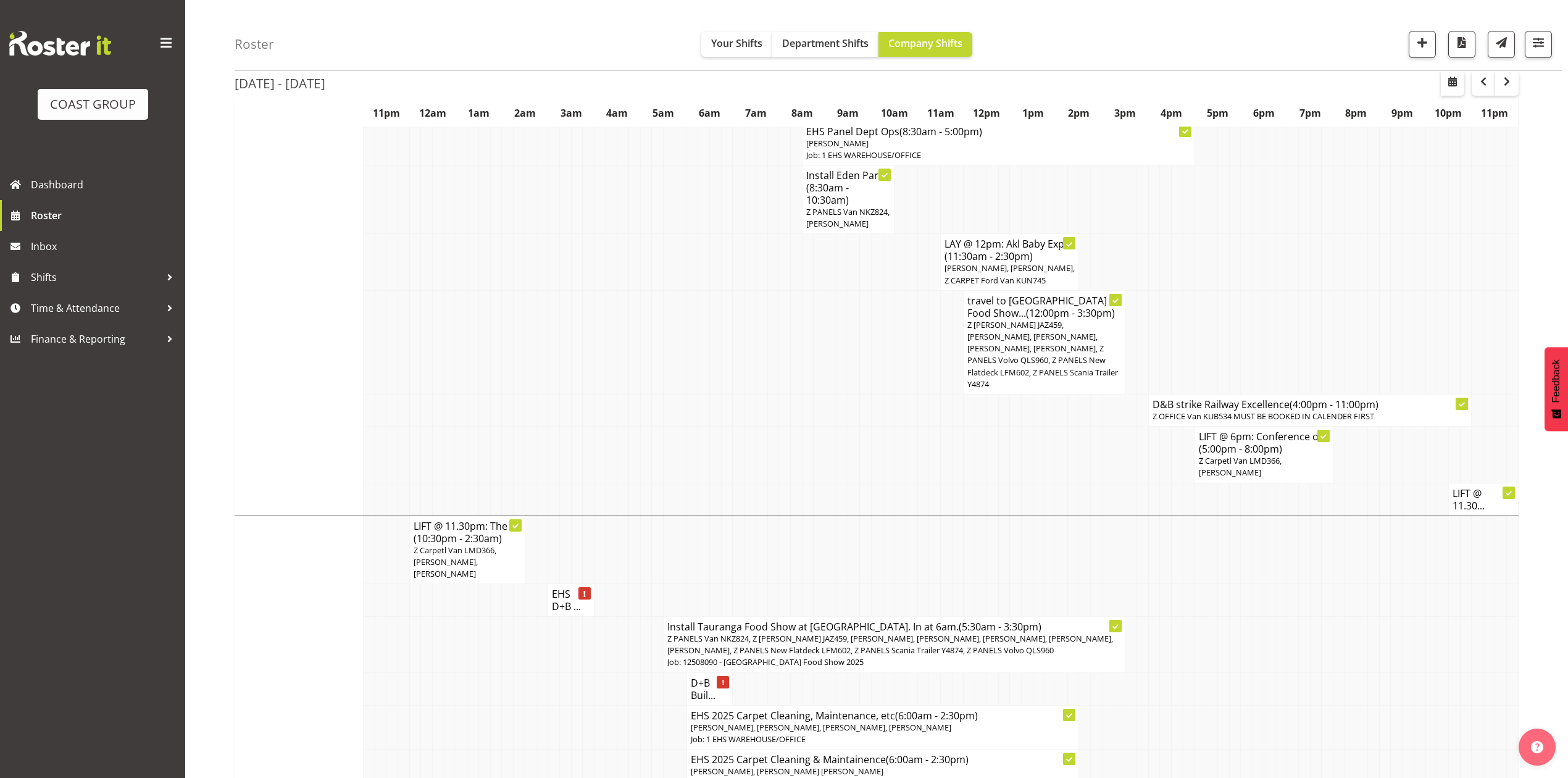
scroll to position [823, 0]
click at [1529, 286] on div "Aug 11th - 17th, 2025 August 11 - 17, 2025 Today Day Week Fortnight Month calen…" at bounding box center [901, 650] width 1333 height 2721
click at [1423, 43] on span "button" at bounding box center [1422, 42] width 16 height 16
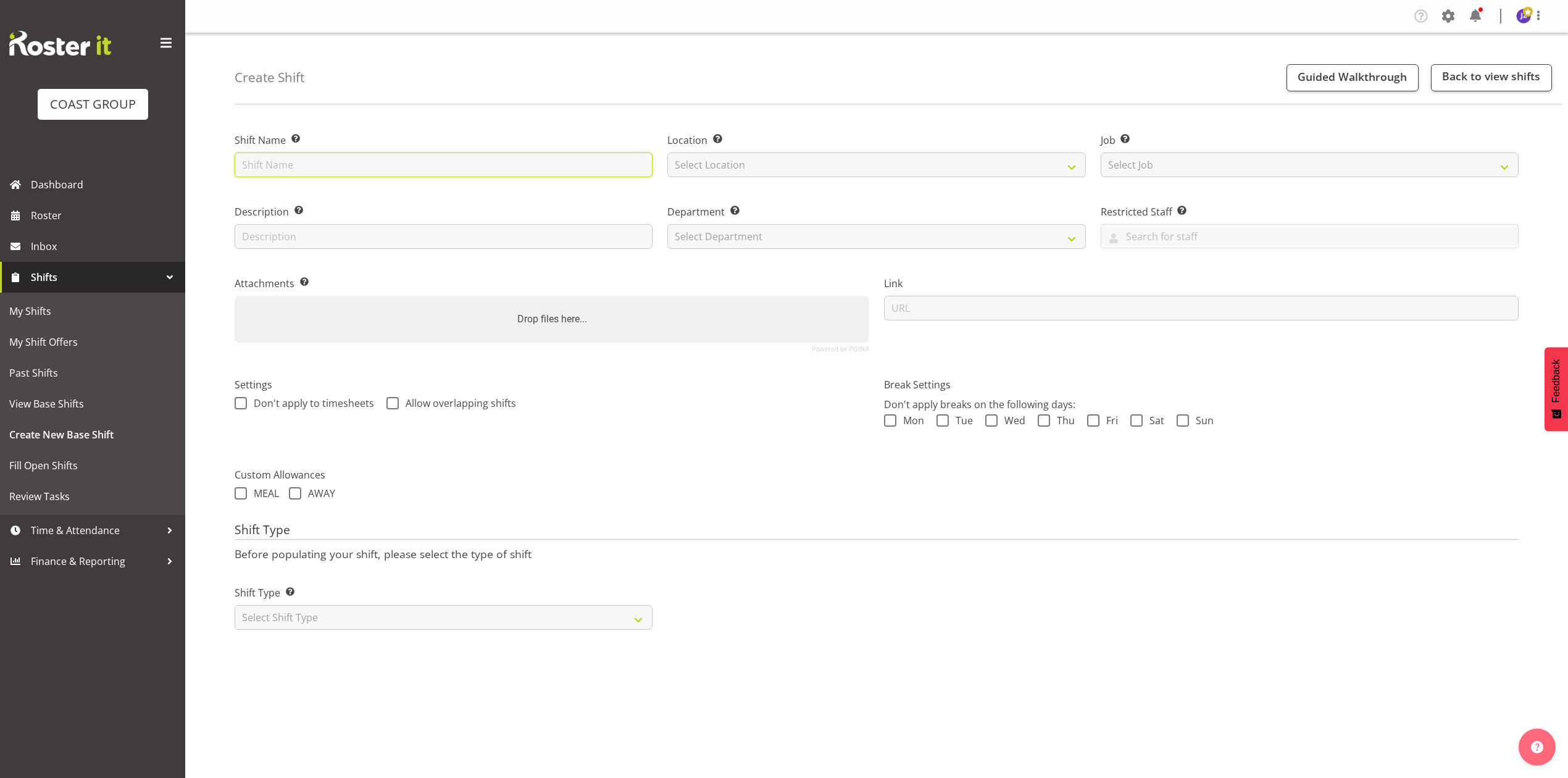
click at [384, 157] on input "text" at bounding box center [443, 164] width 418 height 24
type input "TIAFT at [GEOGRAPHIC_DATA]."
drag, startPoint x: 881, startPoint y: 168, endPoint x: 874, endPoint y: 176, distance: 10.6
click at [881, 168] on select "Select Location EHS [PERSON_NAME]" at bounding box center [875, 164] width 418 height 24
select select "35"
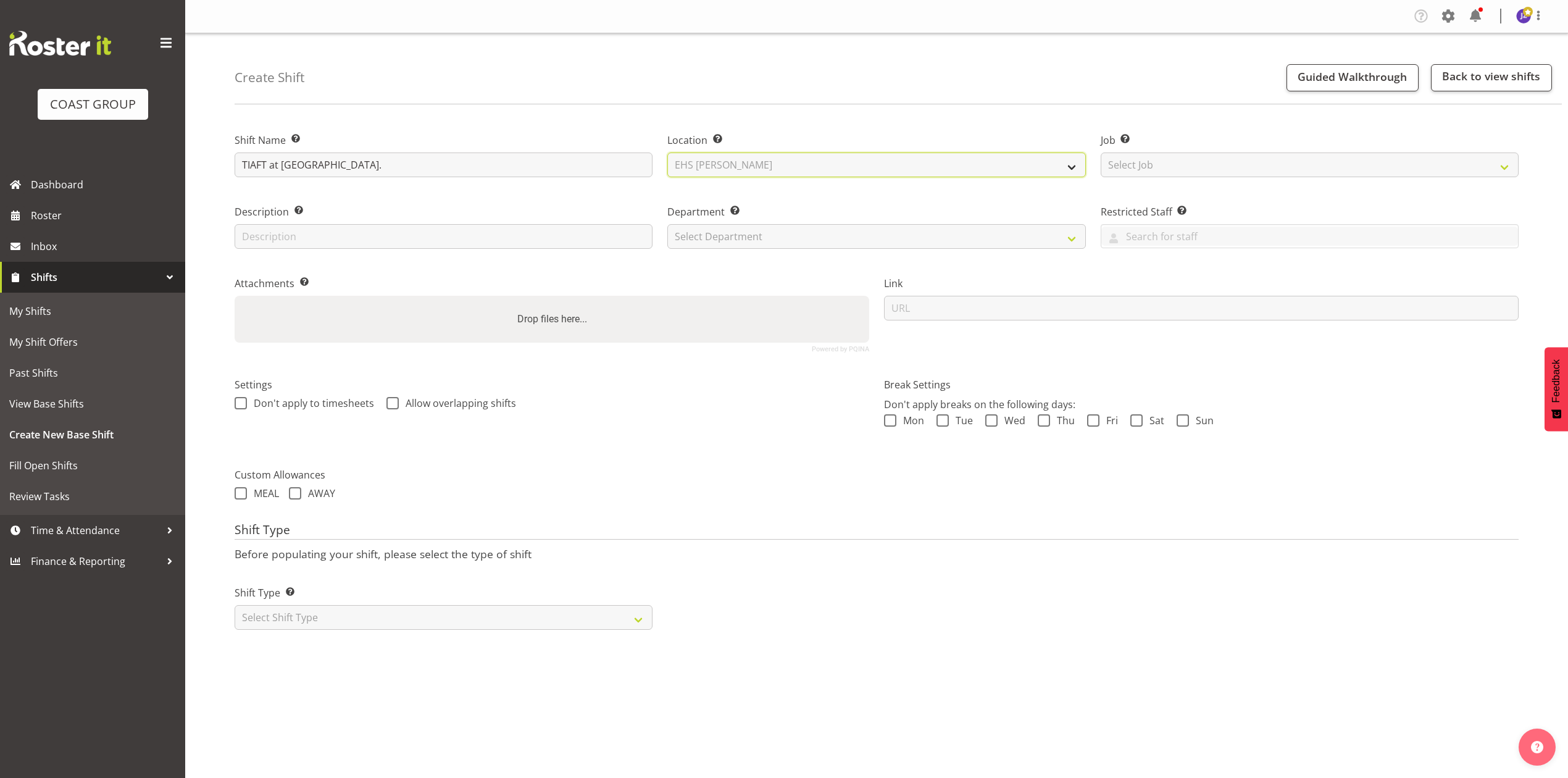
click at [667, 152] on select "Select Location EHS [PERSON_NAME]" at bounding box center [875, 164] width 418 height 24
drag, startPoint x: 1209, startPoint y: 169, endPoint x: 1215, endPoint y: 176, distance: 9.2
click at [1209, 169] on select "Select Job Create new job 1 Carlton Events 1 [PERSON_NAME][GEOGRAPHIC_DATA] 1 […" at bounding box center [1309, 164] width 418 height 24
select select "9902"
click at [1101, 152] on select "Select Job Create new job 1 Carlton Events 1 [PERSON_NAME][GEOGRAPHIC_DATA] 1 […" at bounding box center [1309, 164] width 418 height 24
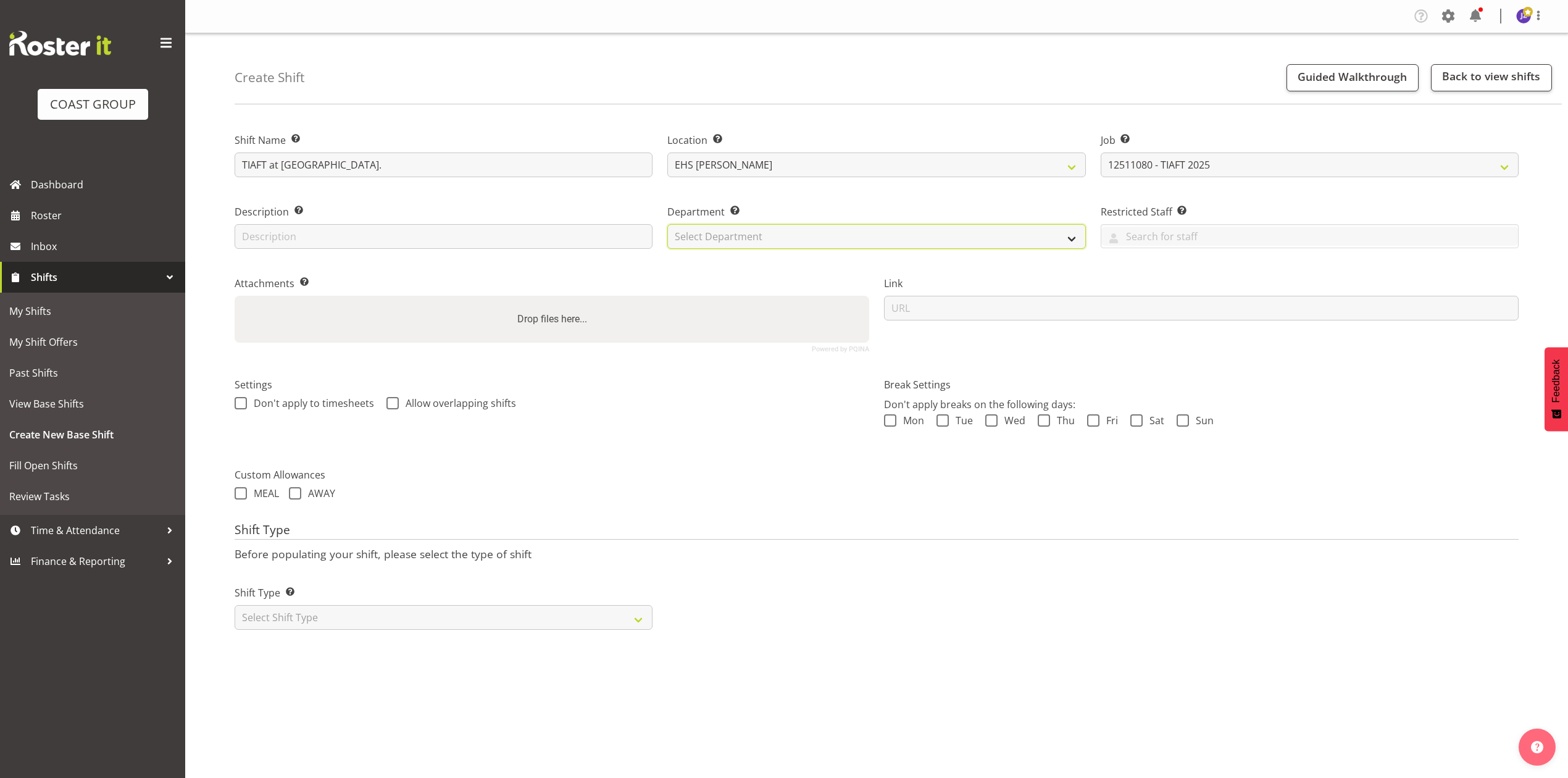
drag, startPoint x: 707, startPoint y: 224, endPoint x: 705, endPoint y: 237, distance: 13.2
click at [707, 224] on select "Select Department EHS AKL PANEL EHS AKL PANEL" at bounding box center [875, 236] width 418 height 24
select select "39"
click at [667, 224] on select "Select Department EHS AKL PANEL EHS AKL PANEL" at bounding box center [875, 236] width 418 height 24
click at [646, 300] on div "Drop files here..." at bounding box center [552, 319] width 634 height 47
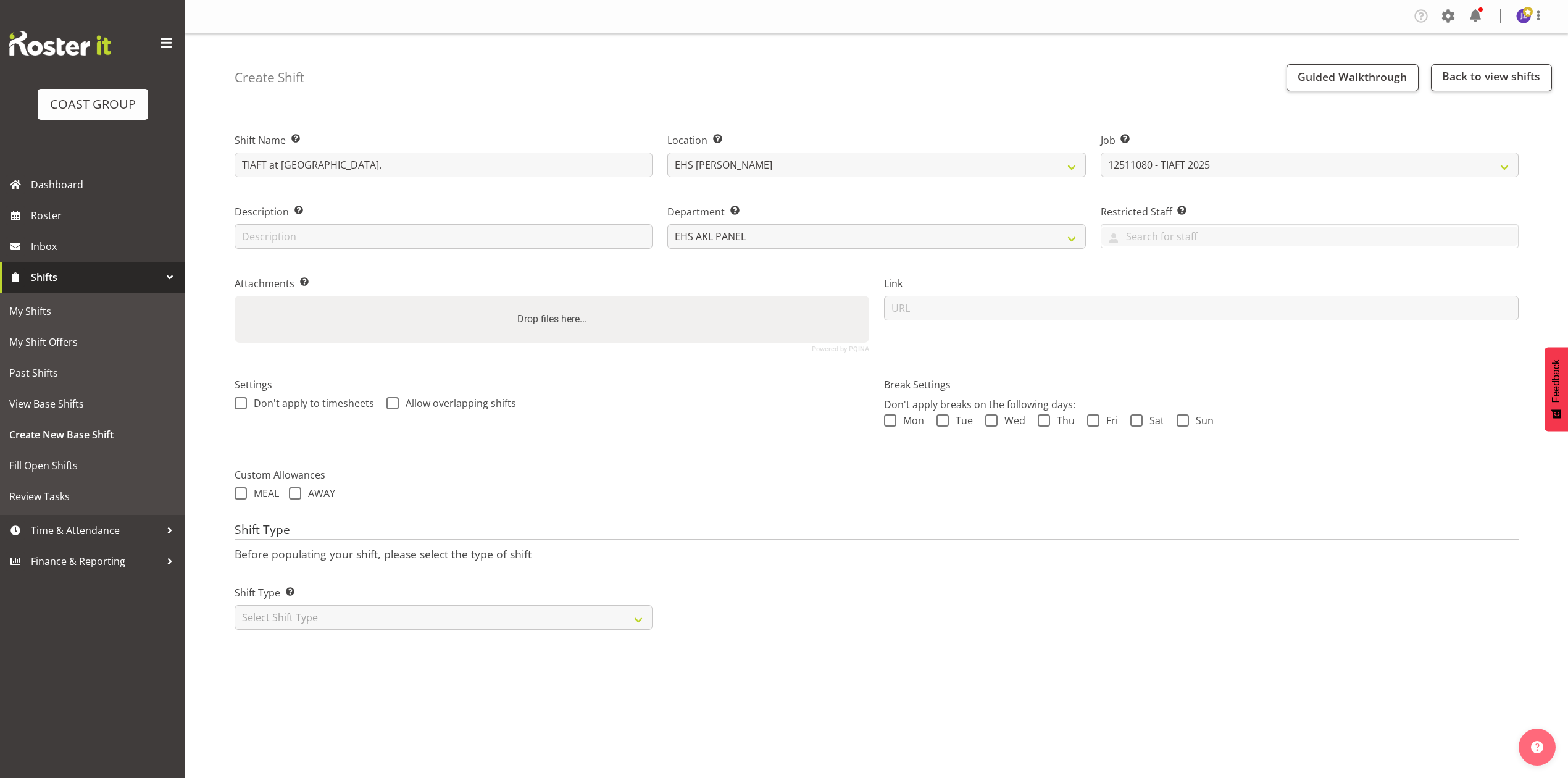
click at [235, 296] on input "Drop files here..." at bounding box center [552, 297] width 634 height 4
click at [555, 334] on div "Drop files here..." at bounding box center [552, 319] width 634 height 47
click at [235, 296] on input "Drop files here..." at bounding box center [552, 297] width 634 height 4
type input "C:\fakepath\12511080 - TIAFT 2025 - HE - Job Details.pdf"
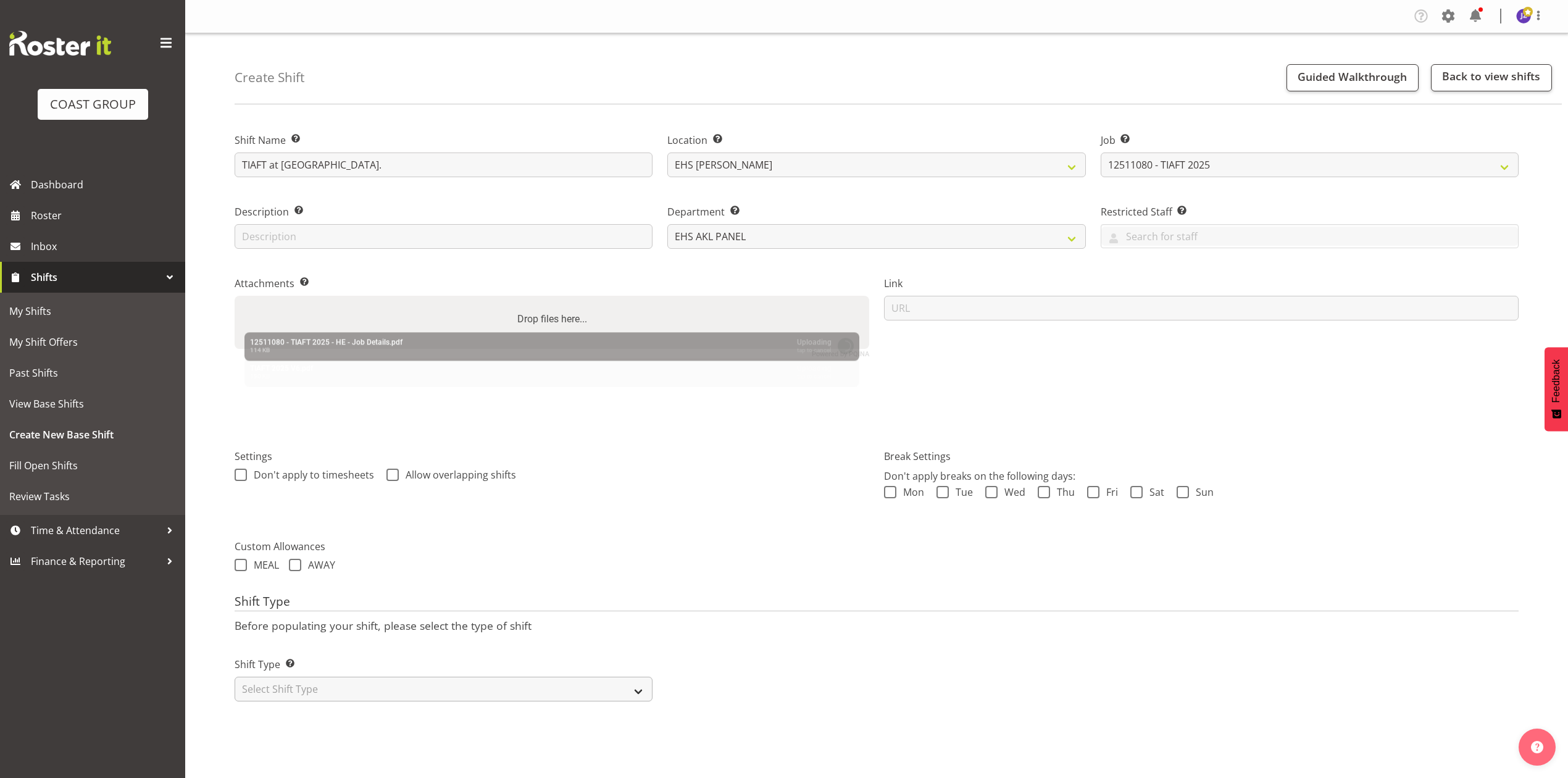
click at [435, 623] on p "Before populating your shift, please select the type of shift" at bounding box center [876, 625] width 1284 height 13
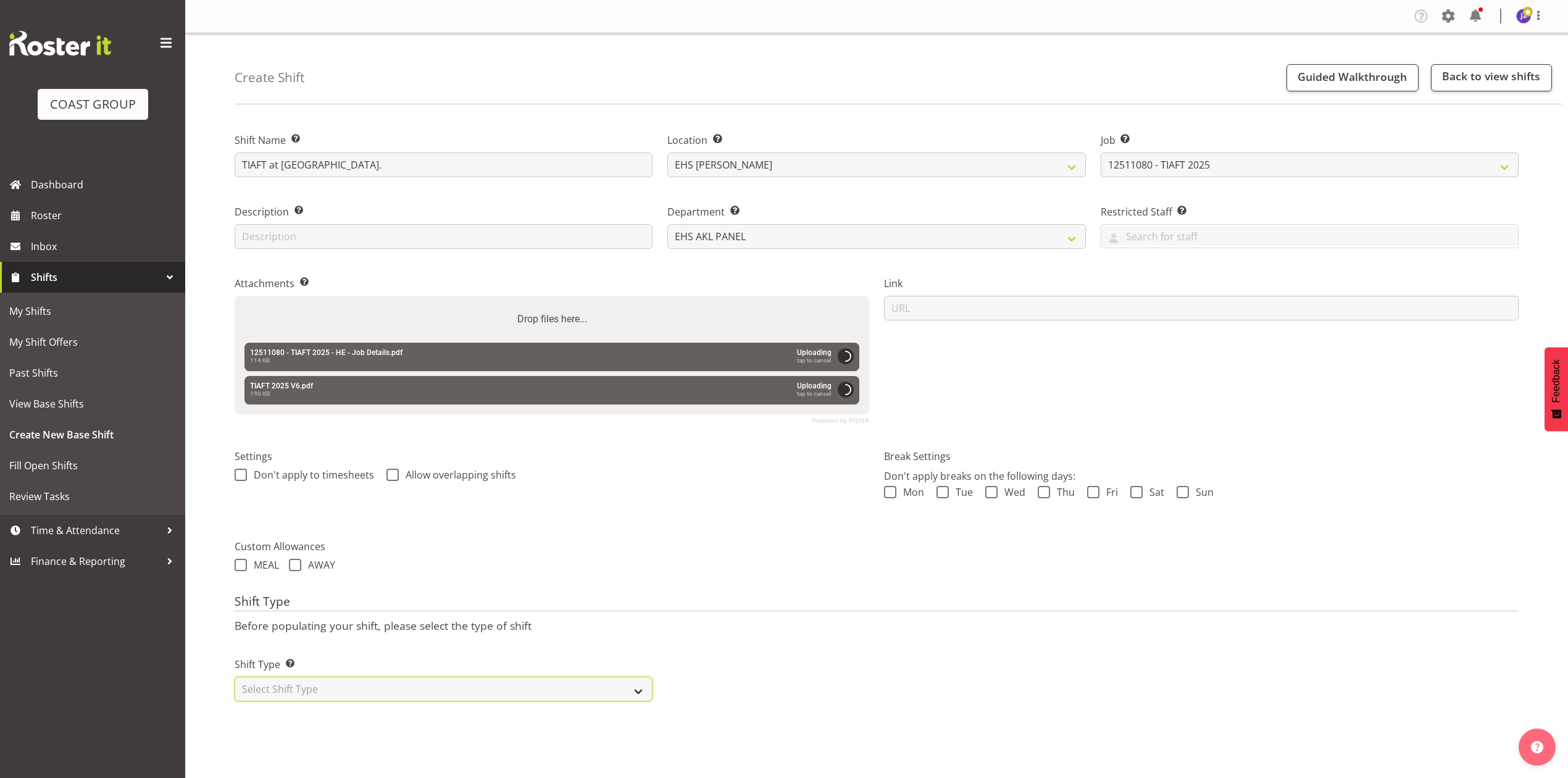
click at [381, 692] on select "Select Shift Type One Off Shift Recurring Shift Rotating Shift" at bounding box center [443, 689] width 418 height 24
click at [235, 679] on select "Select Shift Type One Off Shift Recurring Shift Rotating Shift" at bounding box center [443, 689] width 418 height 24
drag, startPoint x: 364, startPoint y: 692, endPoint x: 363, endPoint y: 699, distance: 7.1
click at [364, 692] on select "One Off Shift Recurring Shift Rotating Shift" at bounding box center [443, 689] width 418 height 24
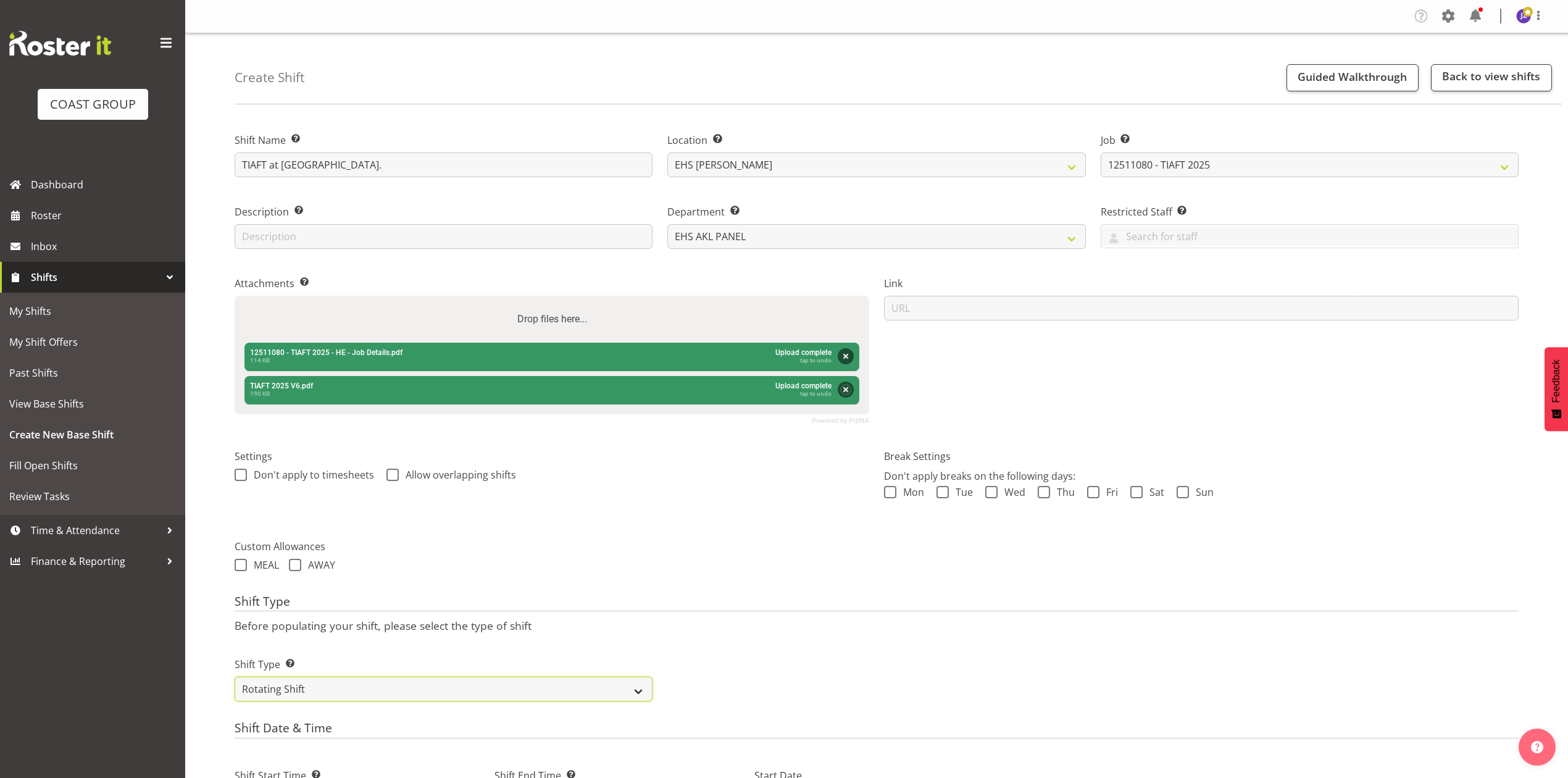
select select "recurring"
click at [235, 679] on select "One Off Shift Recurring Shift Rotating Shift" at bounding box center [443, 689] width 418 height 24
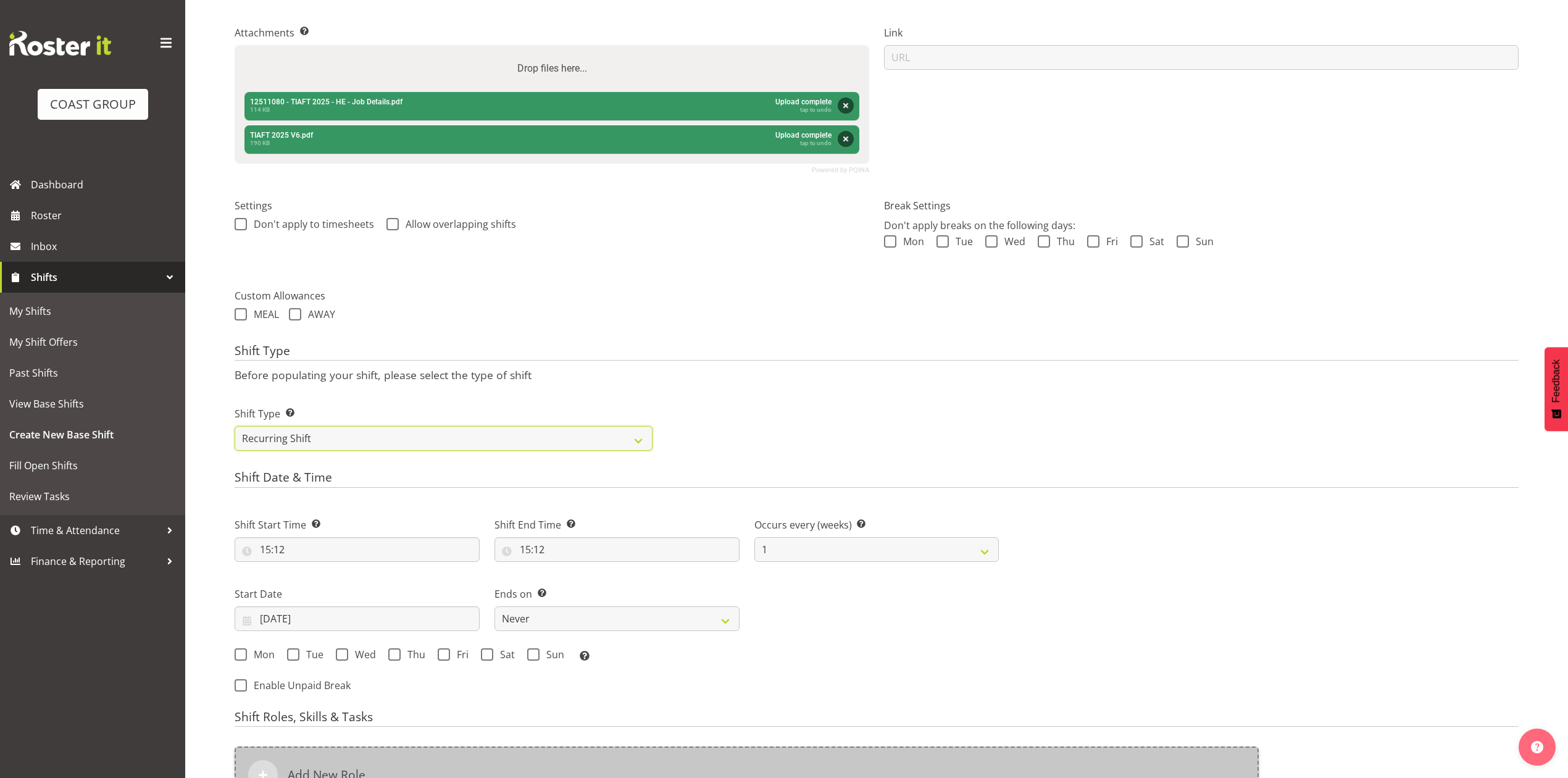
scroll to position [411, 0]
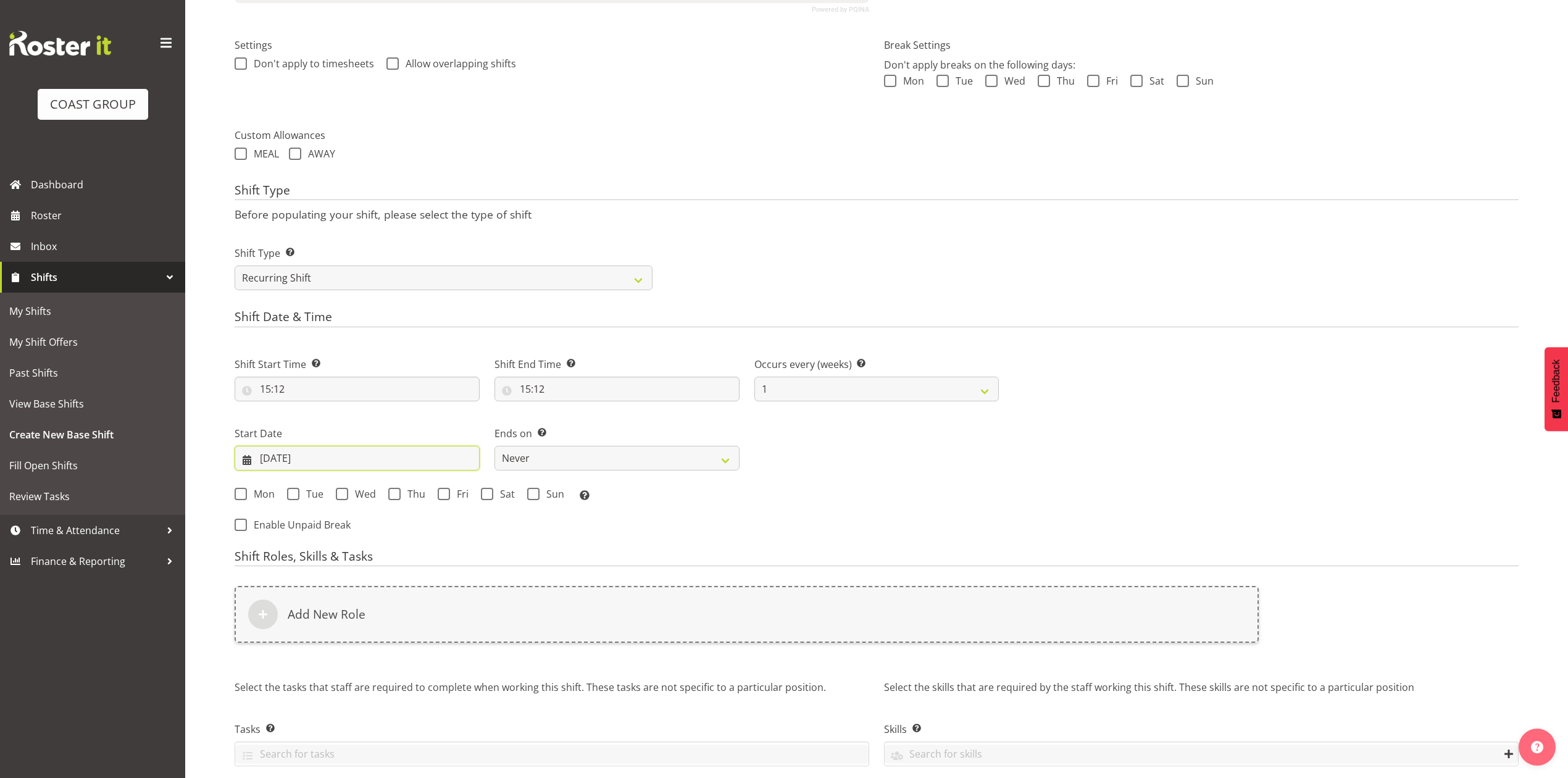
click at [284, 455] on input "[DATE]" at bounding box center [357, 458] width 245 height 24
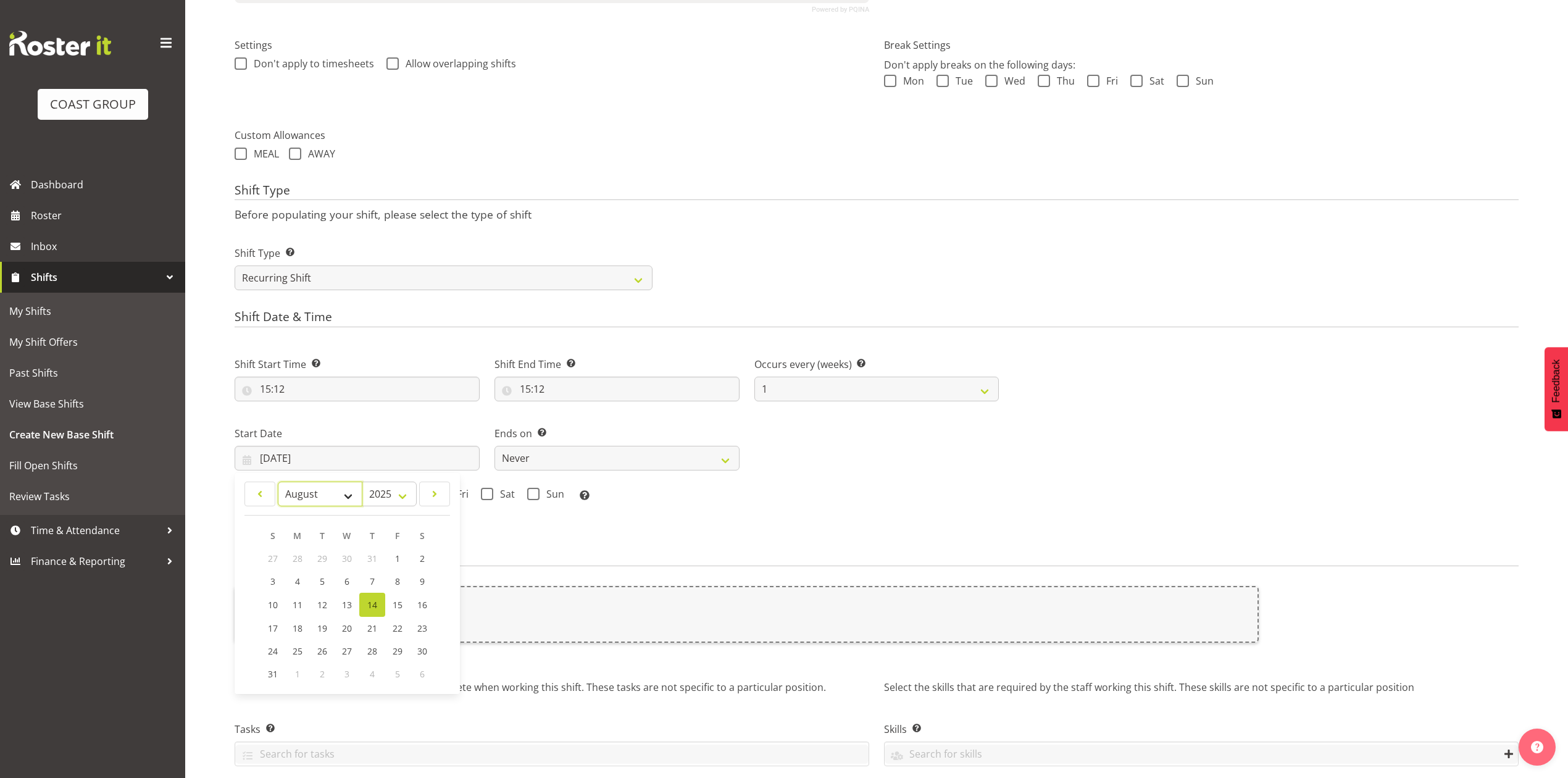
click at [314, 490] on select "January February March April May June July August September October November De…" at bounding box center [320, 494] width 84 height 24
select select "10"
click at [278, 482] on select "January February March April May June July August September October November De…" at bounding box center [320, 494] width 84 height 24
click at [414, 628] on link "22" at bounding box center [421, 627] width 24 height 23
type input "[DATE]"
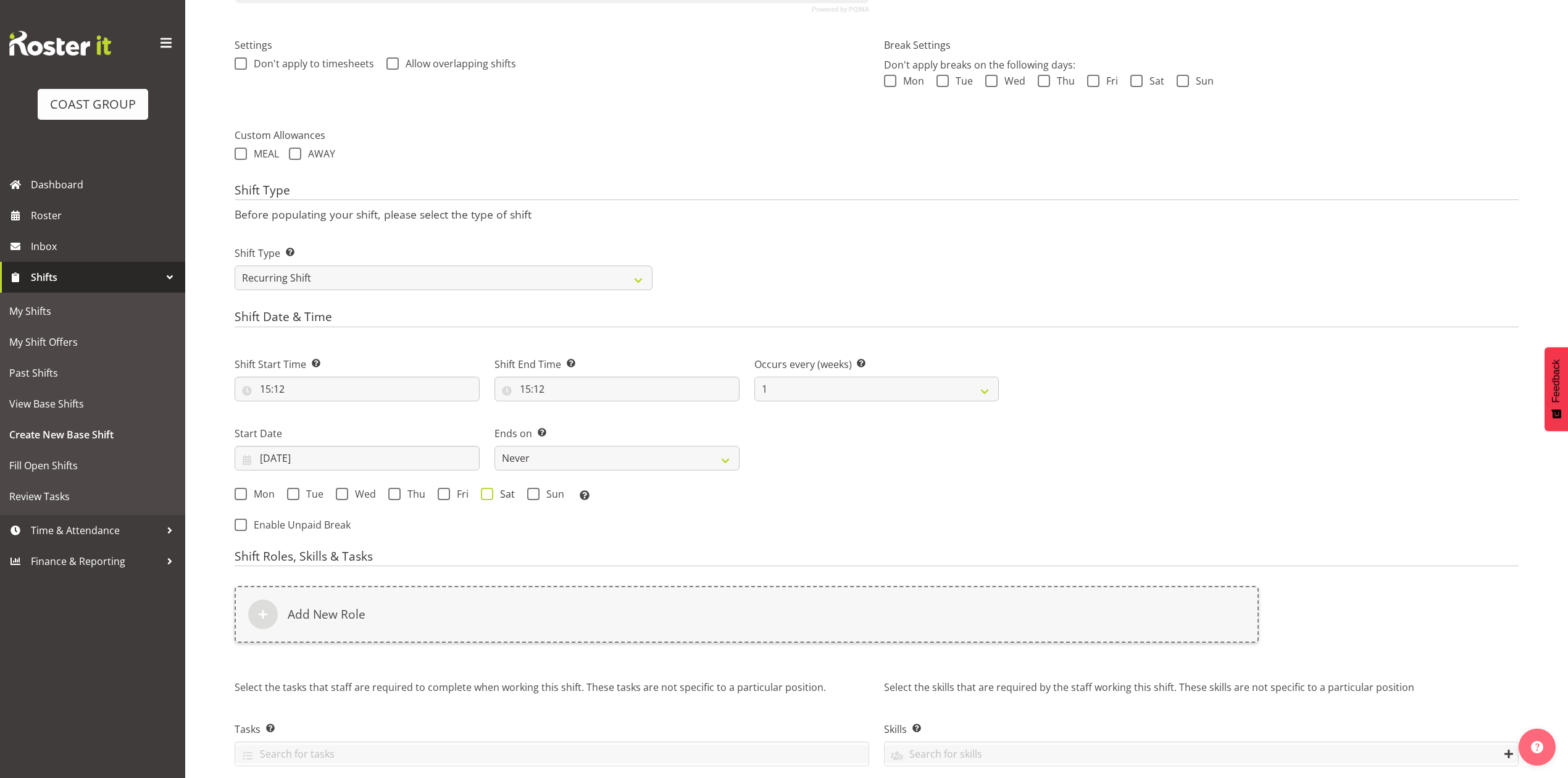
click at [486, 489] on span at bounding box center [486, 494] width 12 height 12
click at [486, 490] on input "Sat" at bounding box center [484, 494] width 8 height 8
checkbox input "true"
click at [573, 463] on select "Never On Date" at bounding box center [617, 458] width 245 height 24
select select "date"
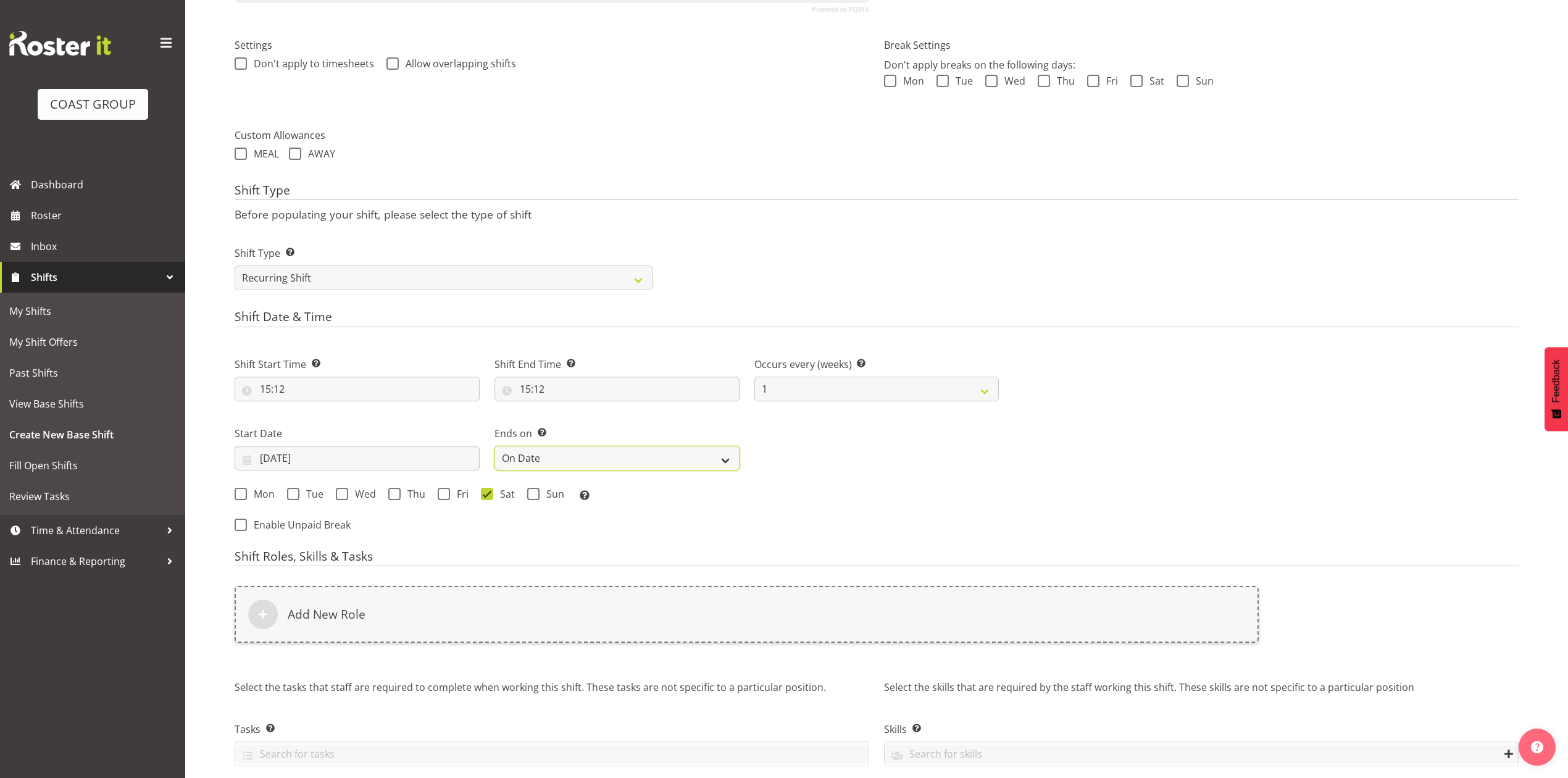
click at [495, 447] on select "Never On Date" at bounding box center [617, 458] width 245 height 24
select select "7"
select select "2025"
click at [823, 455] on input "14/08/2025" at bounding box center [876, 458] width 245 height 24
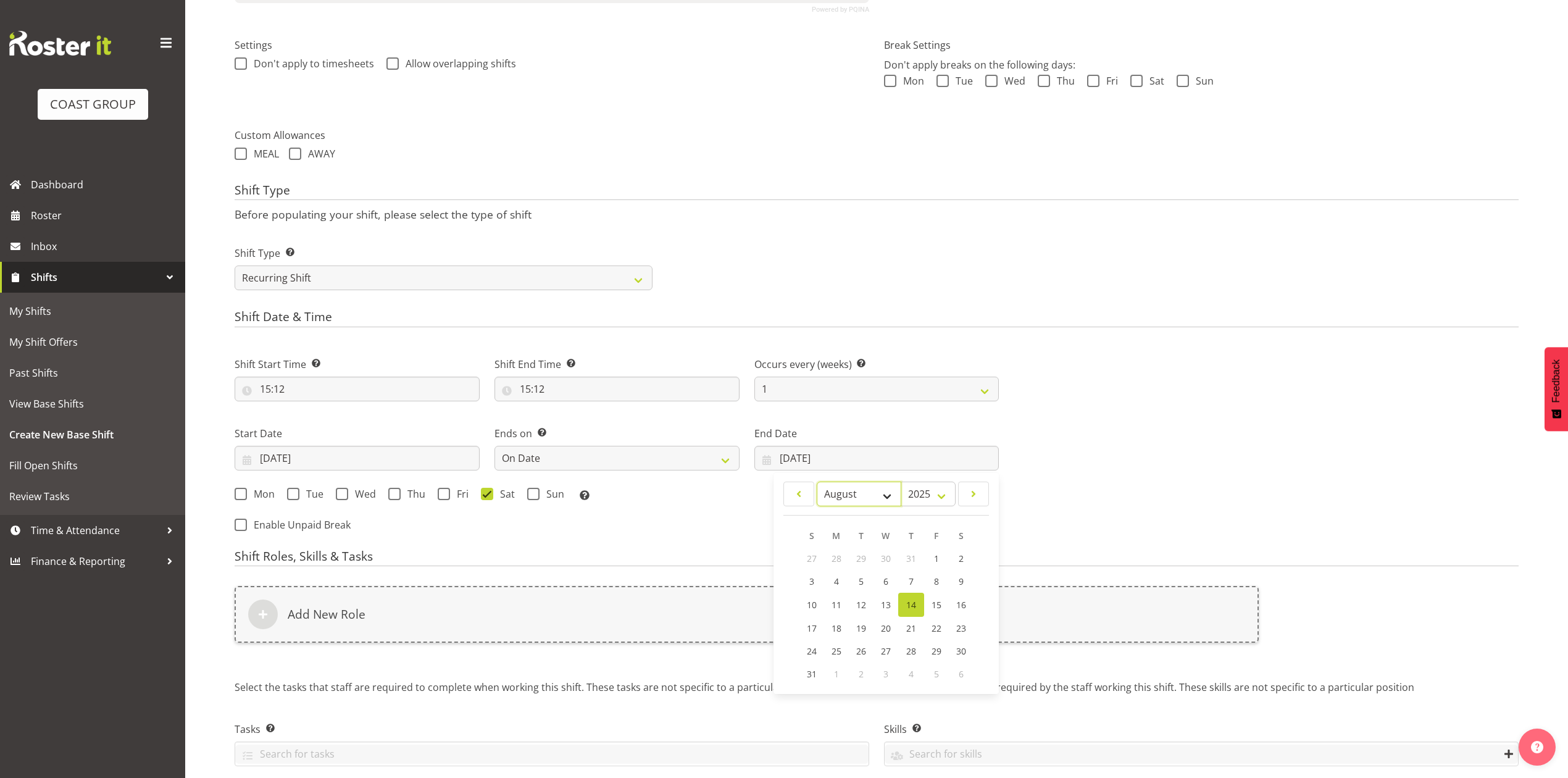
click at [860, 490] on select "January February March April May June July August September October November De…" at bounding box center [859, 494] width 84 height 24
select select "10"
click at [816, 482] on select "January February March April May June July August September October November De…" at bounding box center [859, 494] width 84 height 24
click at [818, 654] on link "23" at bounding box center [813, 649] width 24 height 23
type input "23/11/2025"
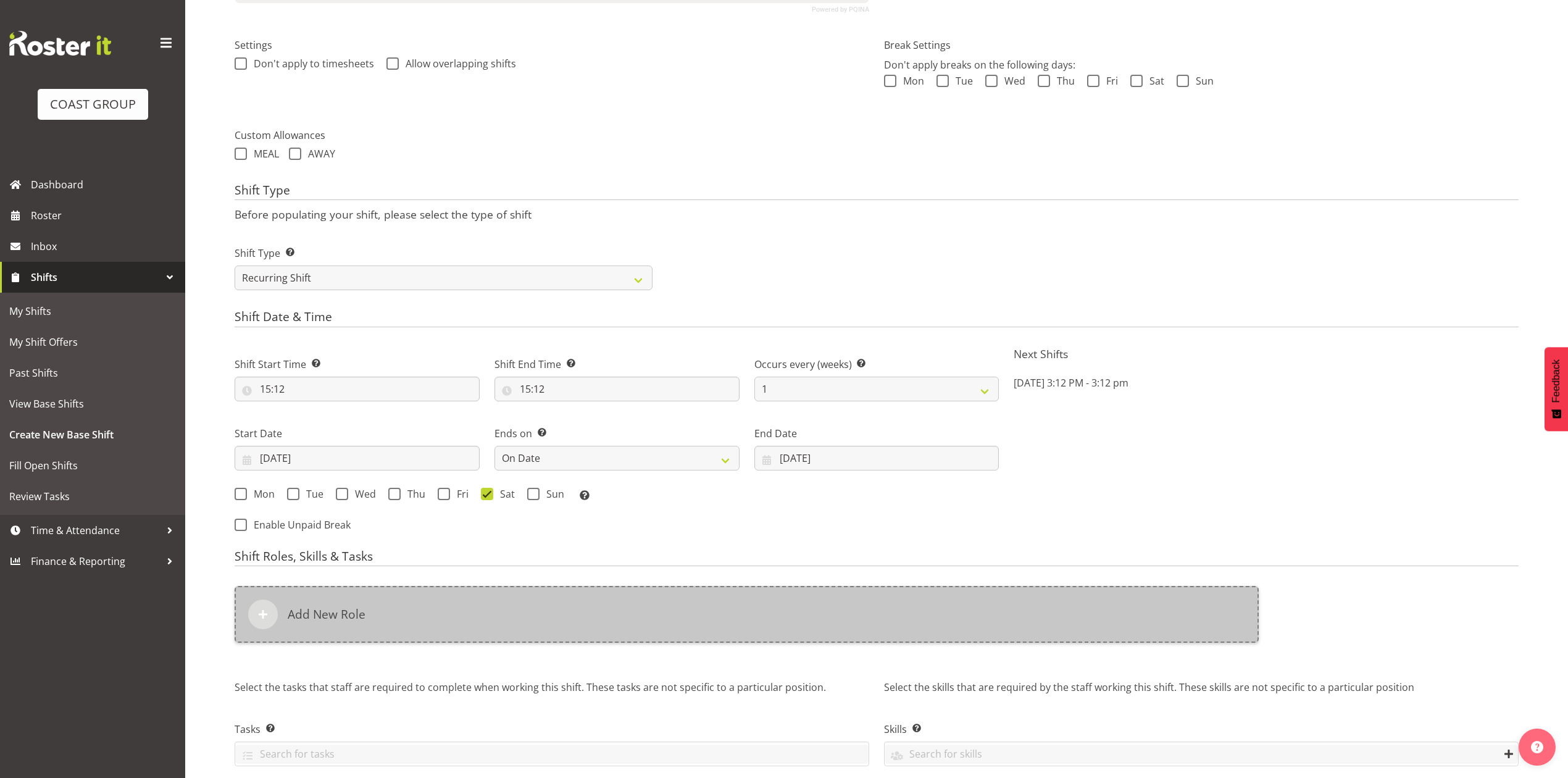
click at [423, 627] on div "Add New Role" at bounding box center [746, 614] width 1024 height 57
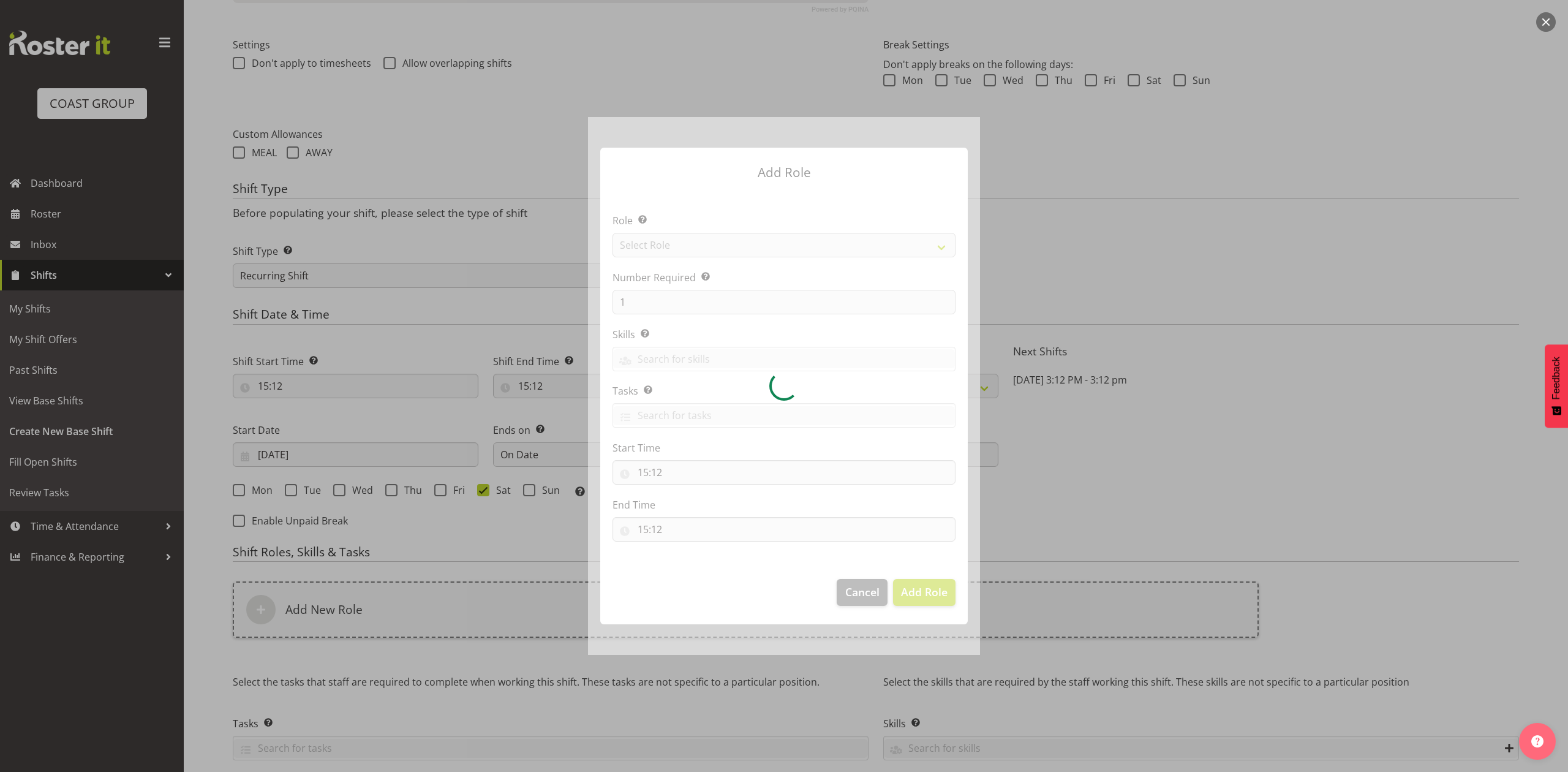
click at [699, 236] on div at bounding box center [784, 386] width 392 height 537
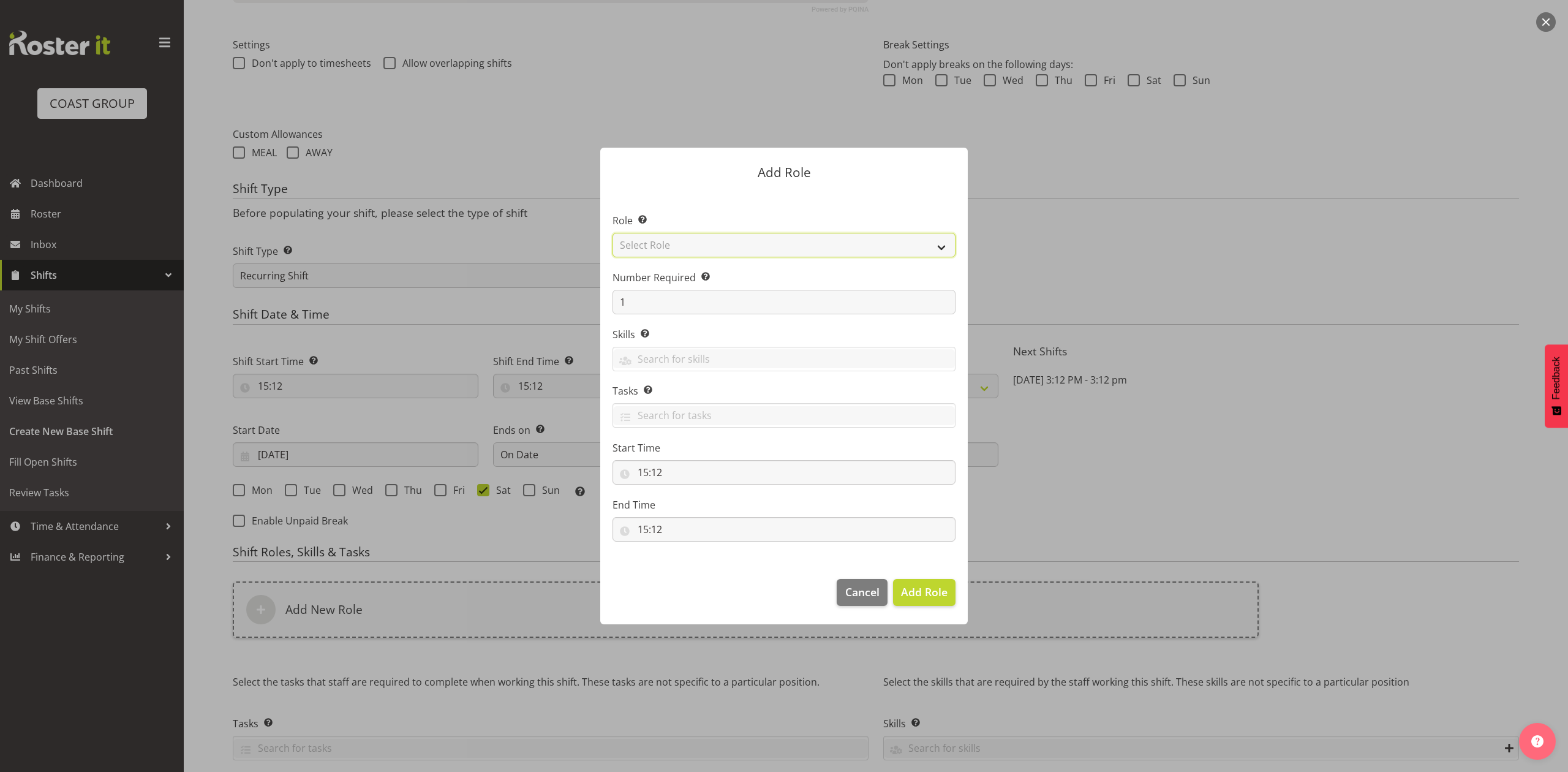
click at [699, 236] on select "Select Role ACCOUNT MANAGER ACCOUNT MANAGER DW ACCOUNTS AKL DIANNA VEHICLES AKL…" at bounding box center [784, 245] width 343 height 24
select select "81"
click at [613, 233] on select "Select Role ACCOUNT MANAGER ACCOUNT MANAGER DW ACCOUNTS AKL DIANNA VEHICLES AKL…" at bounding box center [784, 245] width 343 height 24
click at [934, 598] on span "Add Role" at bounding box center [925, 592] width 47 height 15
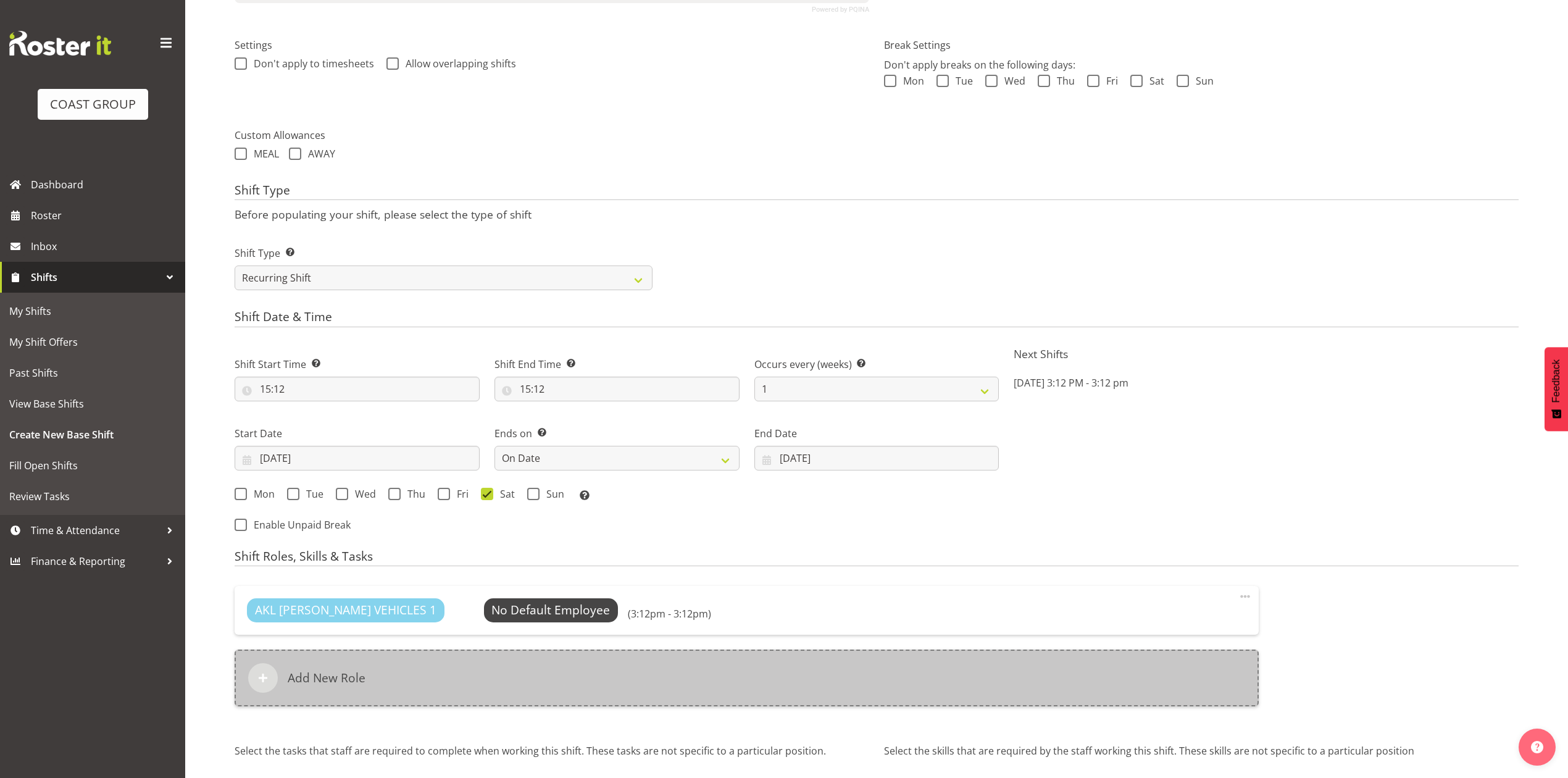
click at [733, 678] on div "Add New Role" at bounding box center [746, 678] width 1024 height 57
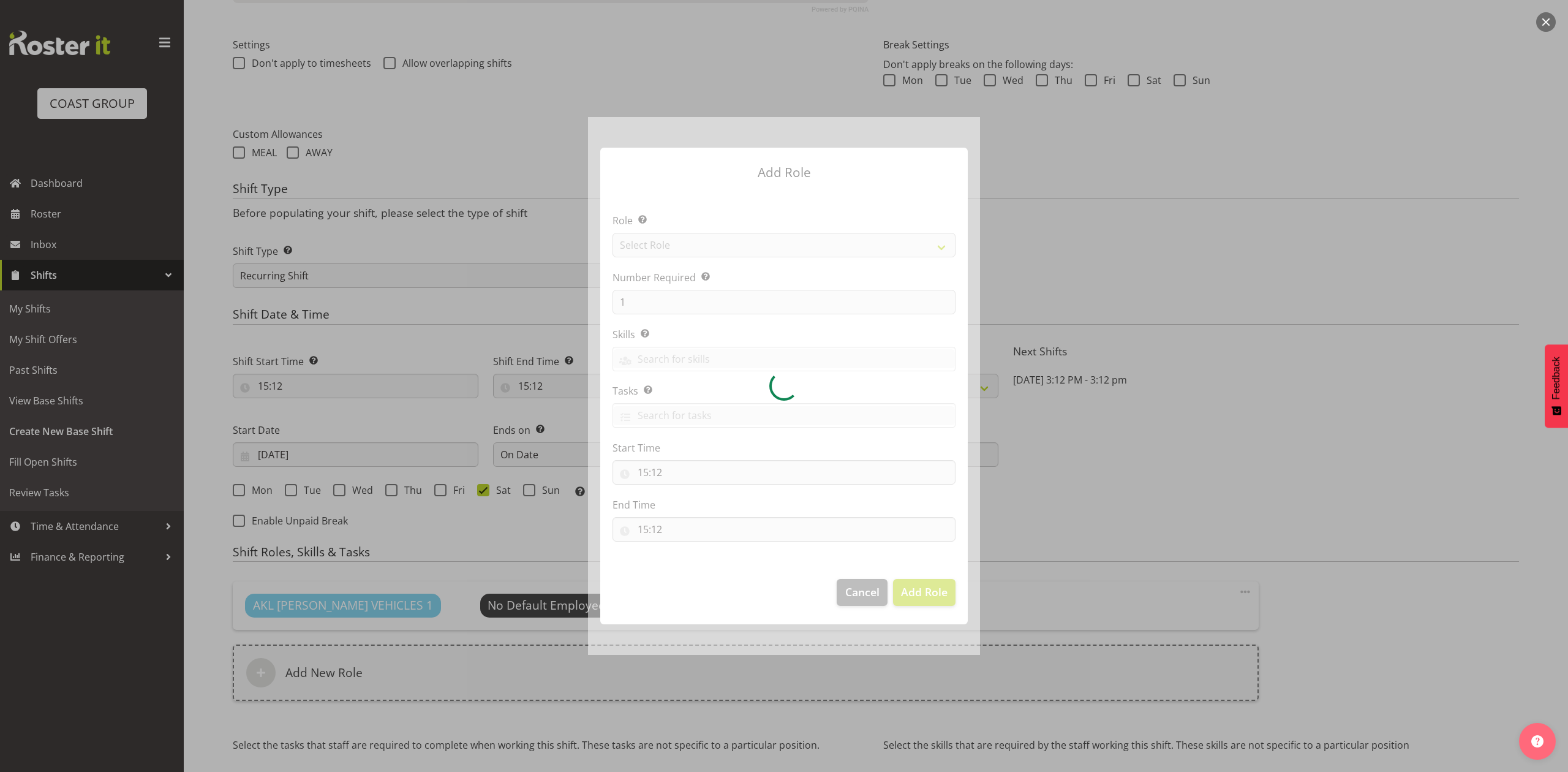
click at [645, 234] on div at bounding box center [784, 386] width 392 height 537
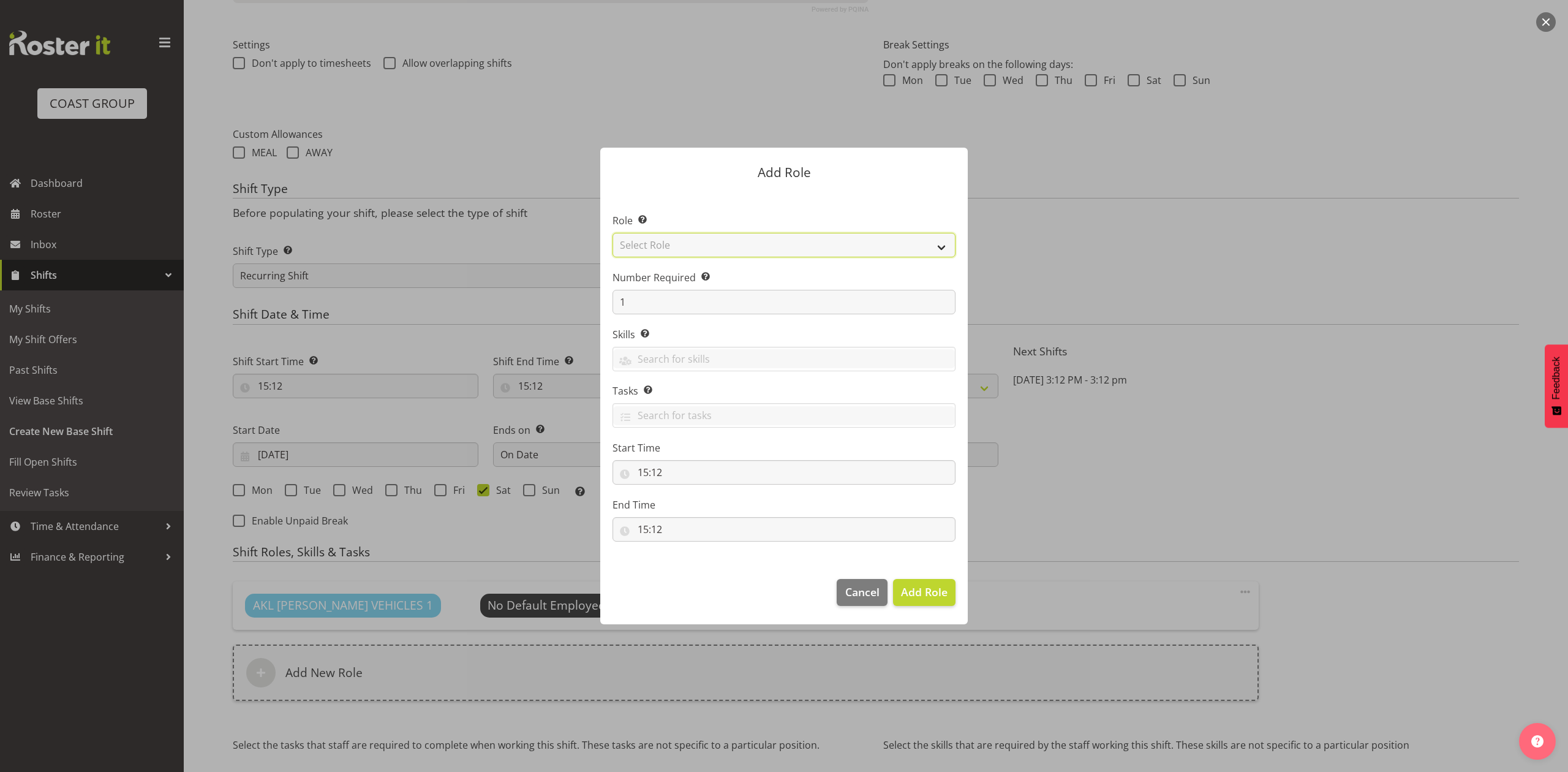
click at [648, 237] on select "Select Role ACCOUNT MANAGER ACCOUNT MANAGER DW ACCOUNTS AKL DIANNA VEHICLES AKL…" at bounding box center [784, 245] width 343 height 24
select select "188"
click at [613, 233] on select "Select Role ACCOUNT MANAGER ACCOUNT MANAGER DW ACCOUNTS AKL DIANNA VEHICLES AKL…" at bounding box center [784, 245] width 343 height 24
click at [655, 307] on input "1" at bounding box center [784, 302] width 343 height 24
type input "2"
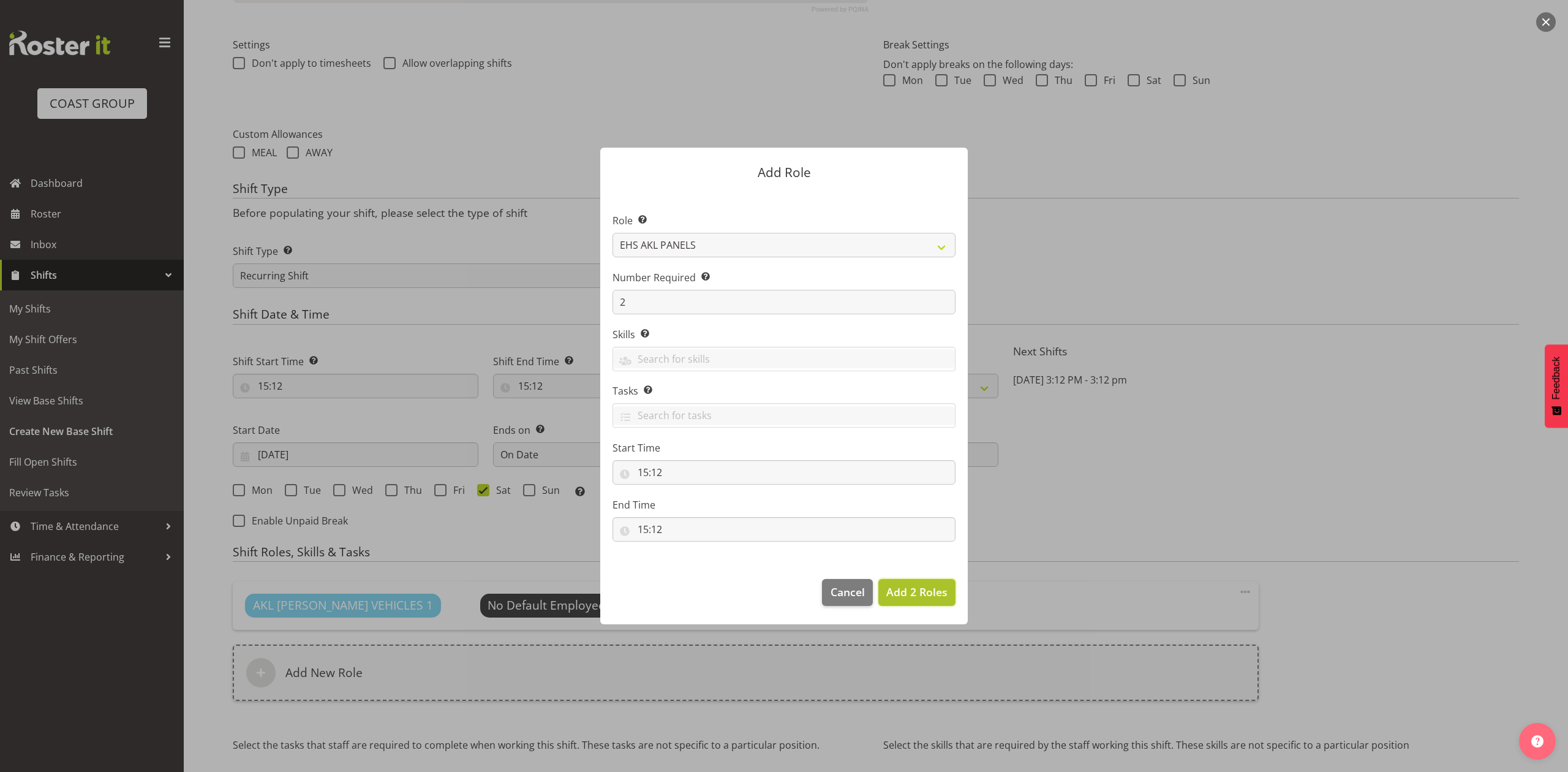
click at [900, 589] on span "Add 2 Roles" at bounding box center [917, 592] width 61 height 15
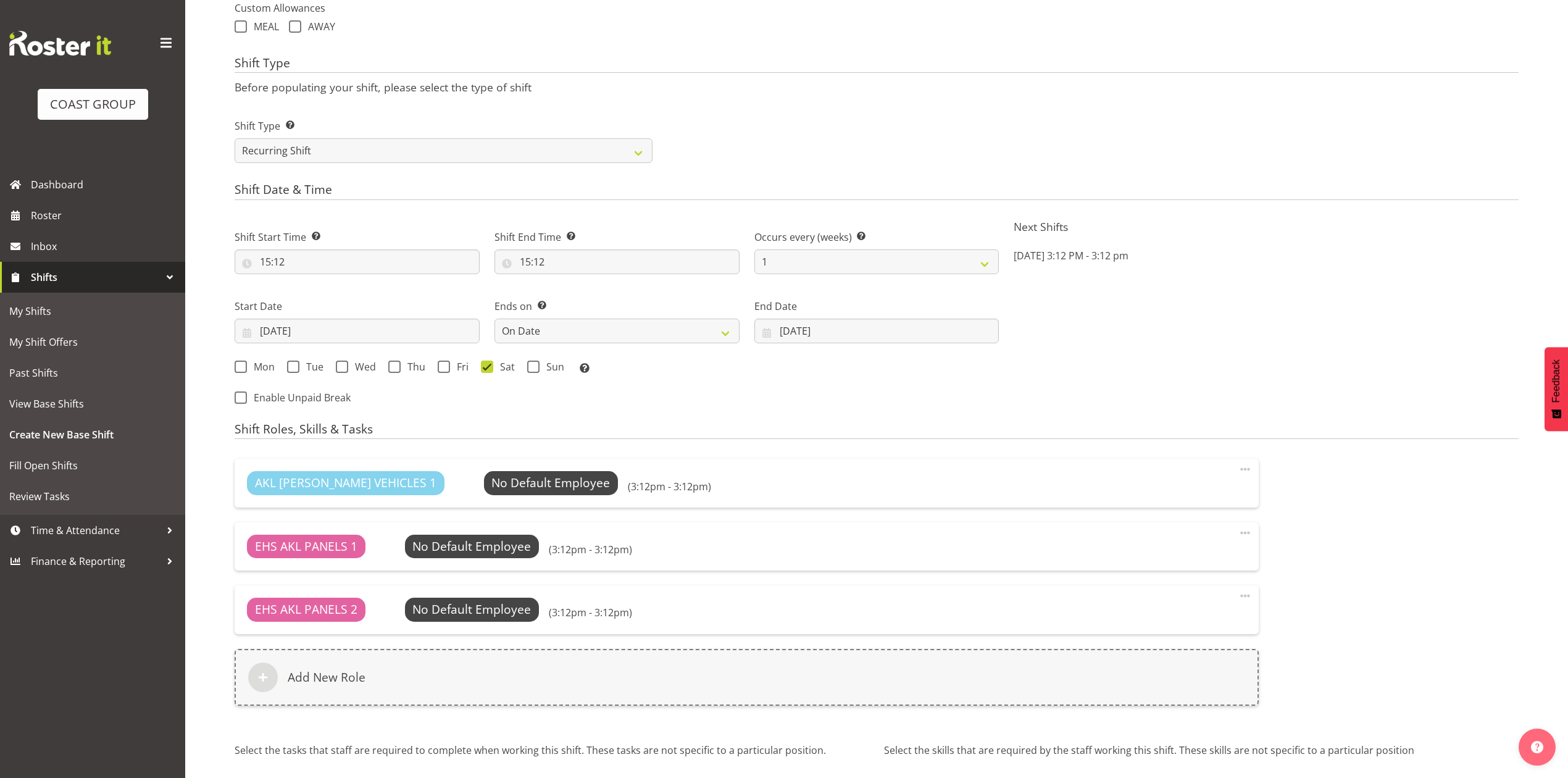
scroll to position [656, 0]
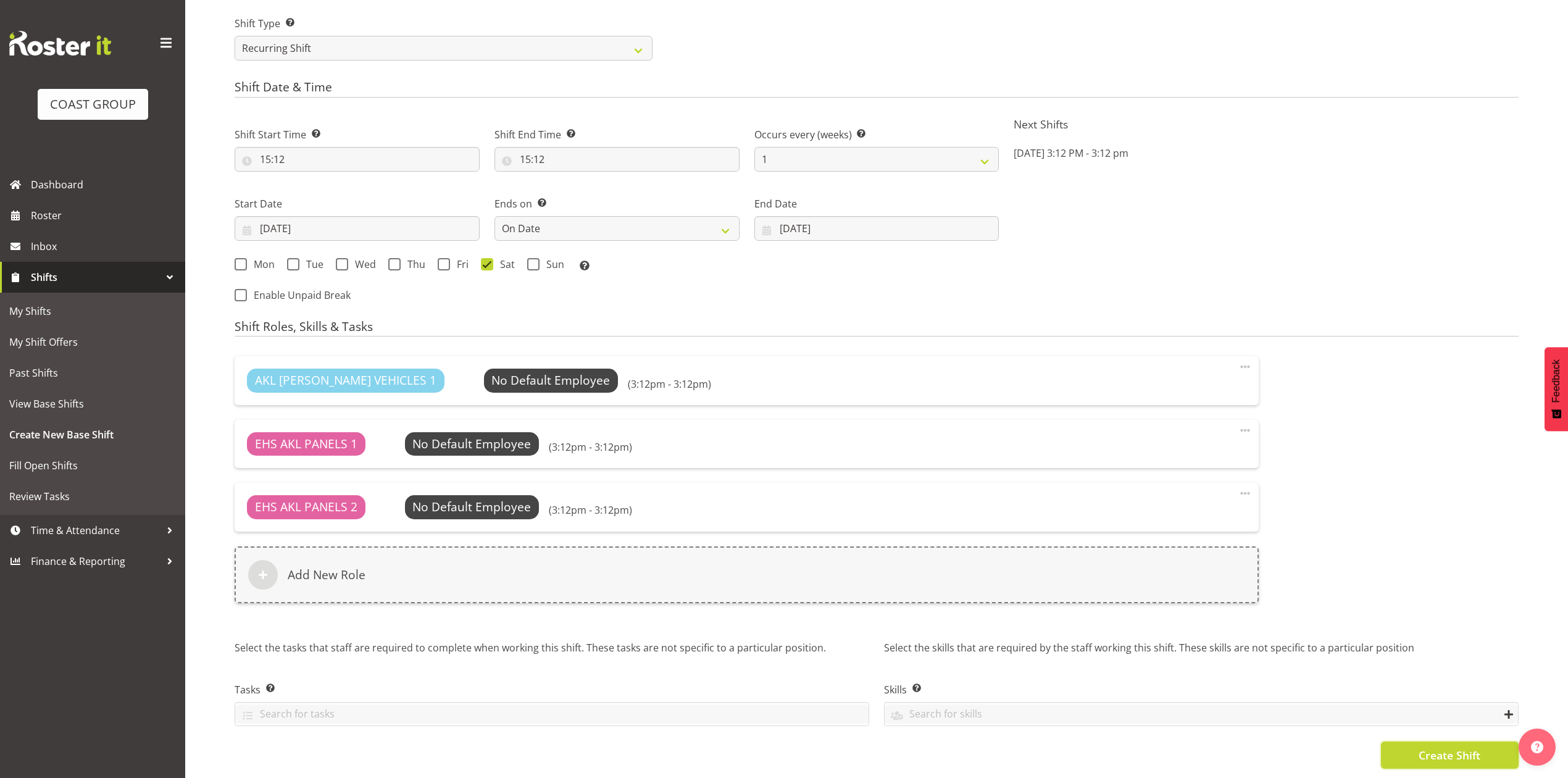
click at [1430, 747] on span "Create Shift" at bounding box center [1450, 755] width 62 height 16
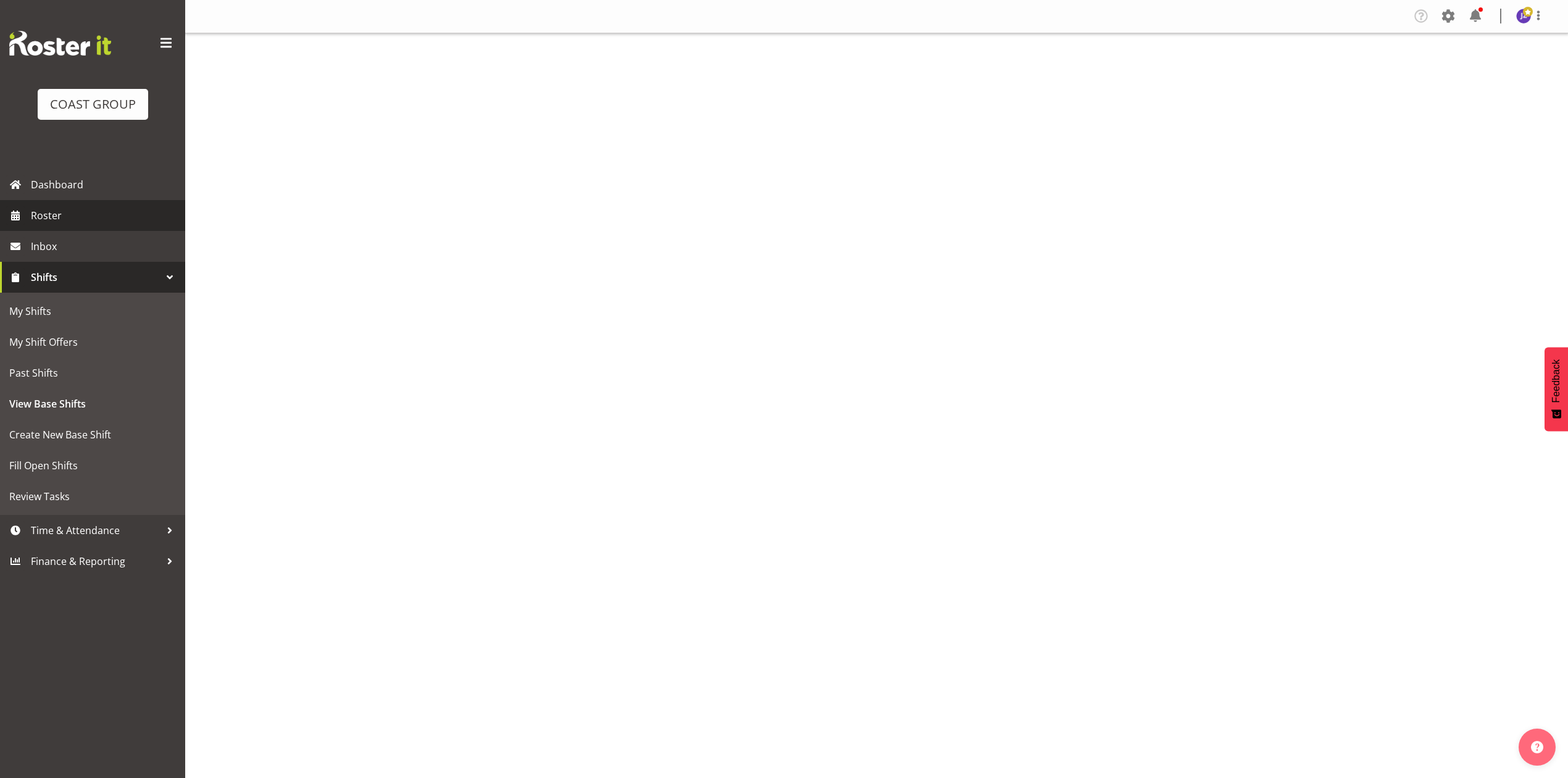
click at [74, 216] on span "Roster" at bounding box center [105, 216] width 148 height 19
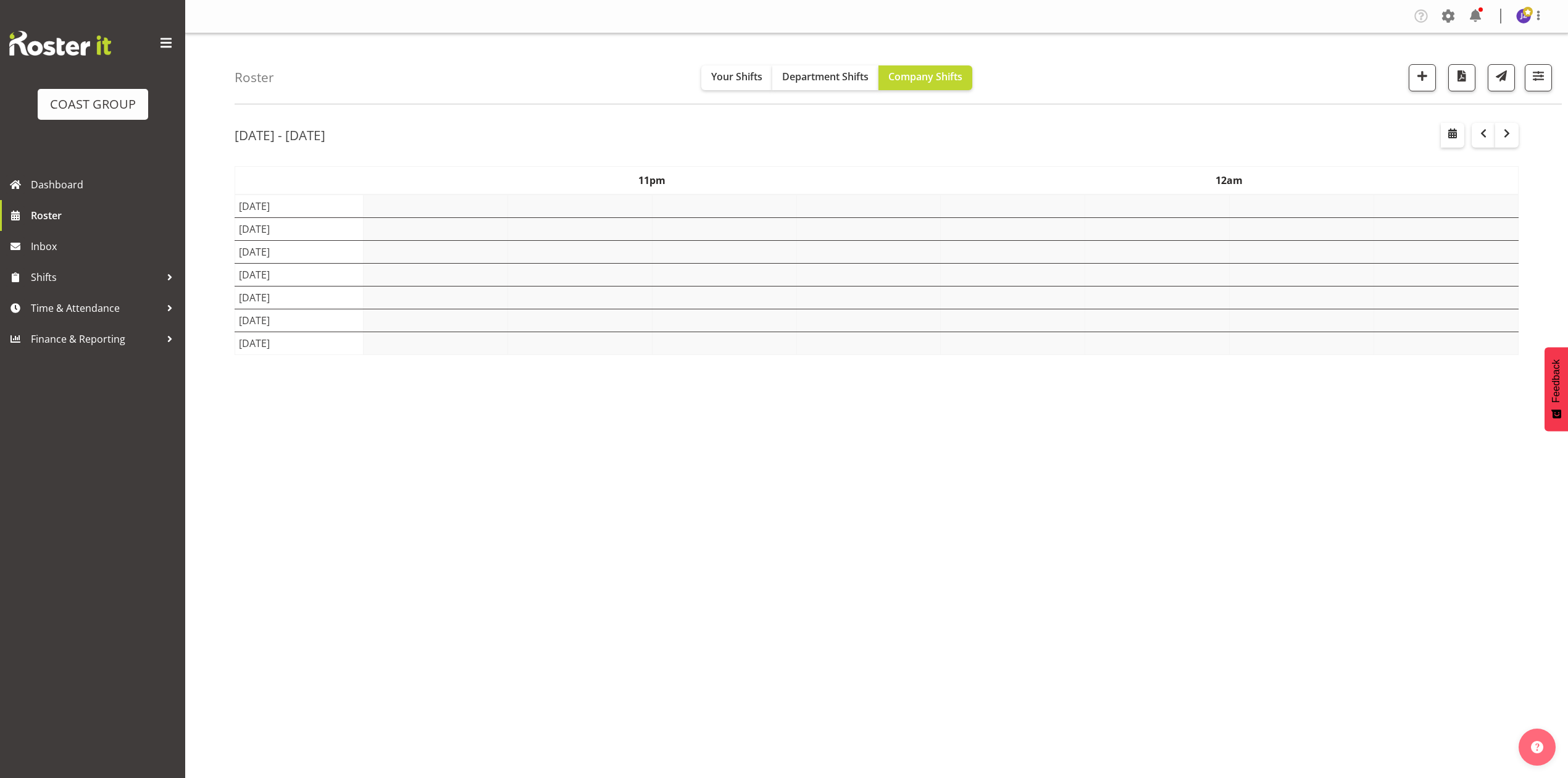
click at [1437, 142] on div "[DATE] - [DATE]" at bounding box center [876, 137] width 1284 height 28
click at [1446, 142] on button "button" at bounding box center [1452, 135] width 23 height 24
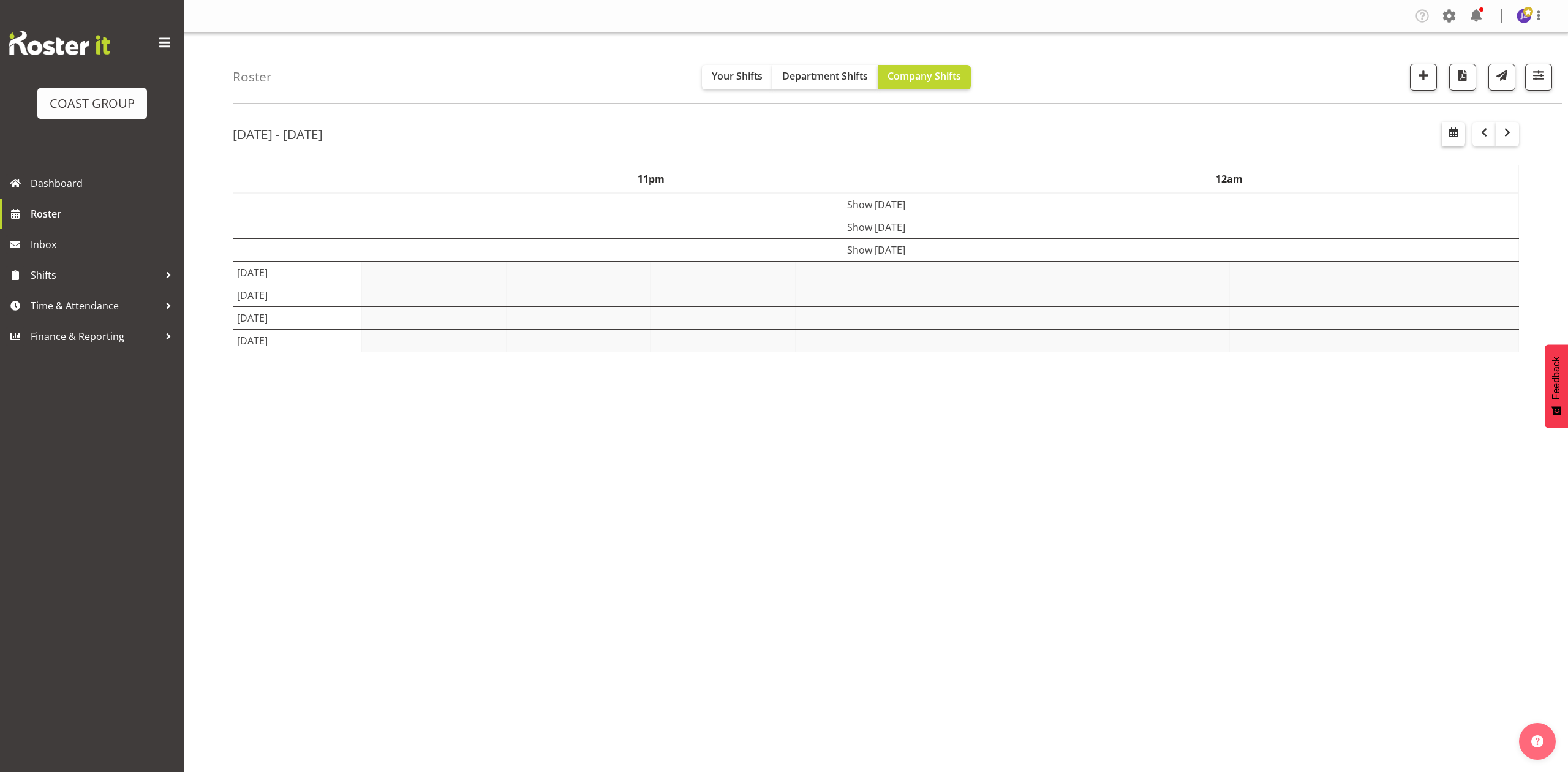
select select "7"
select select "2025"
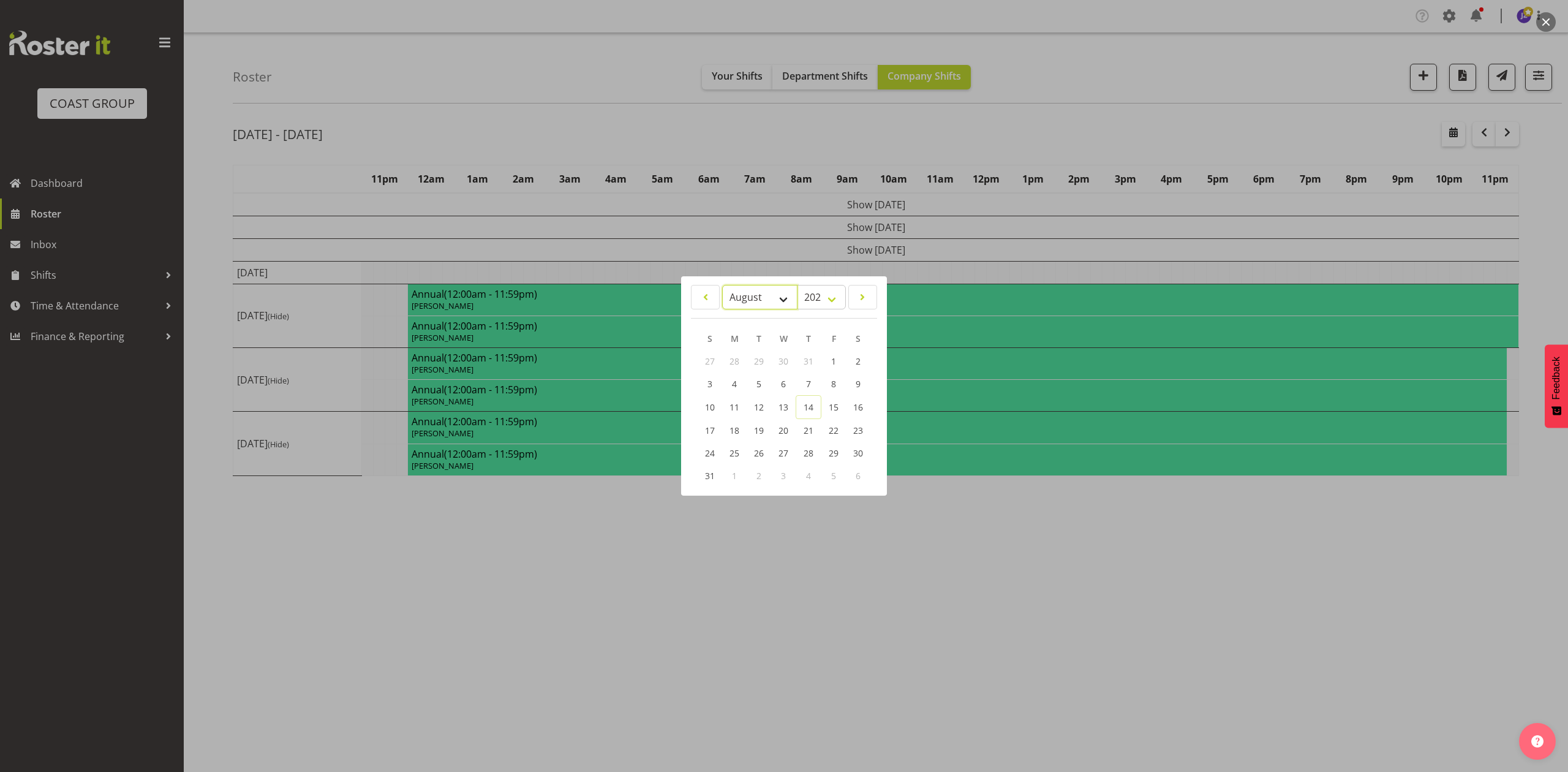
click at [758, 294] on select "January February March April May June July August September October November De…" at bounding box center [760, 297] width 75 height 24
select select "10"
click at [723, 285] on select "January February March April May June July August September October November De…" at bounding box center [760, 297] width 75 height 24
click at [845, 427] on link "22" at bounding box center [858, 429] width 24 height 22
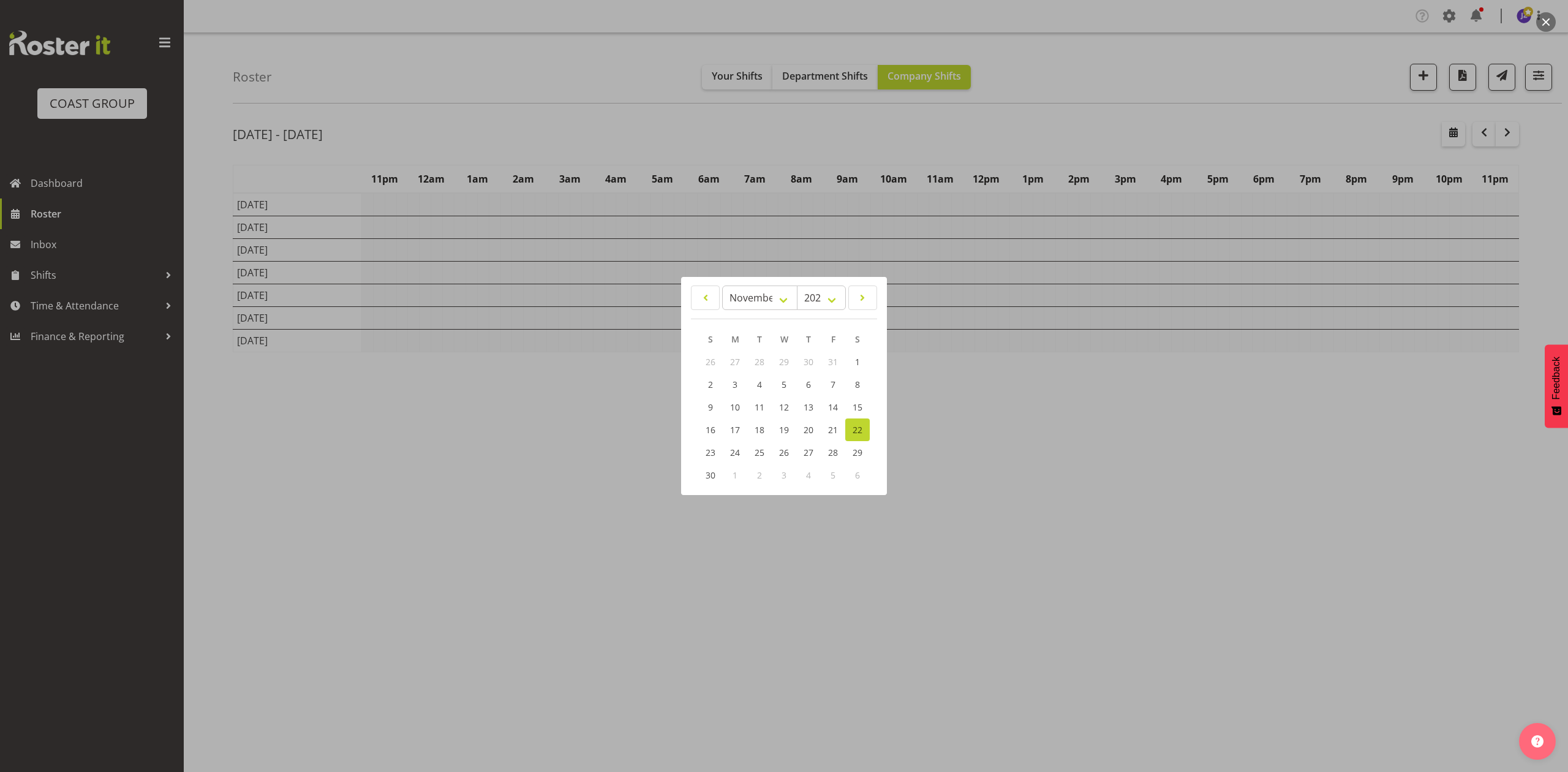
click at [1103, 125] on div at bounding box center [784, 386] width 1568 height 772
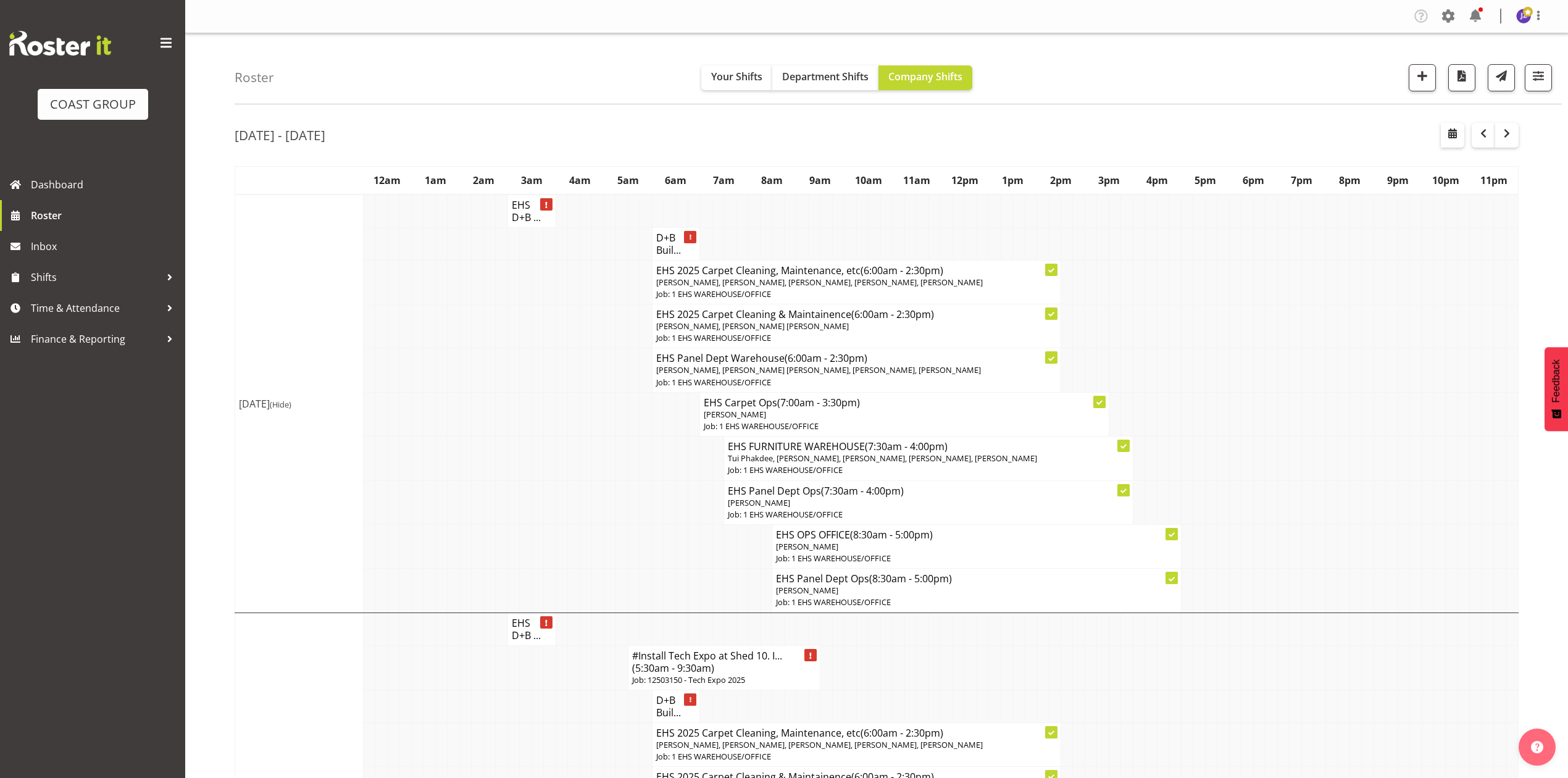
click at [813, 64] on div "Roster Your Shifts Department Shifts Company Shifts 1 Locations Clear CARLTON E…" at bounding box center [898, 69] width 1327 height 71
click at [782, 69] on span "Department Shifts" at bounding box center [825, 76] width 86 height 13
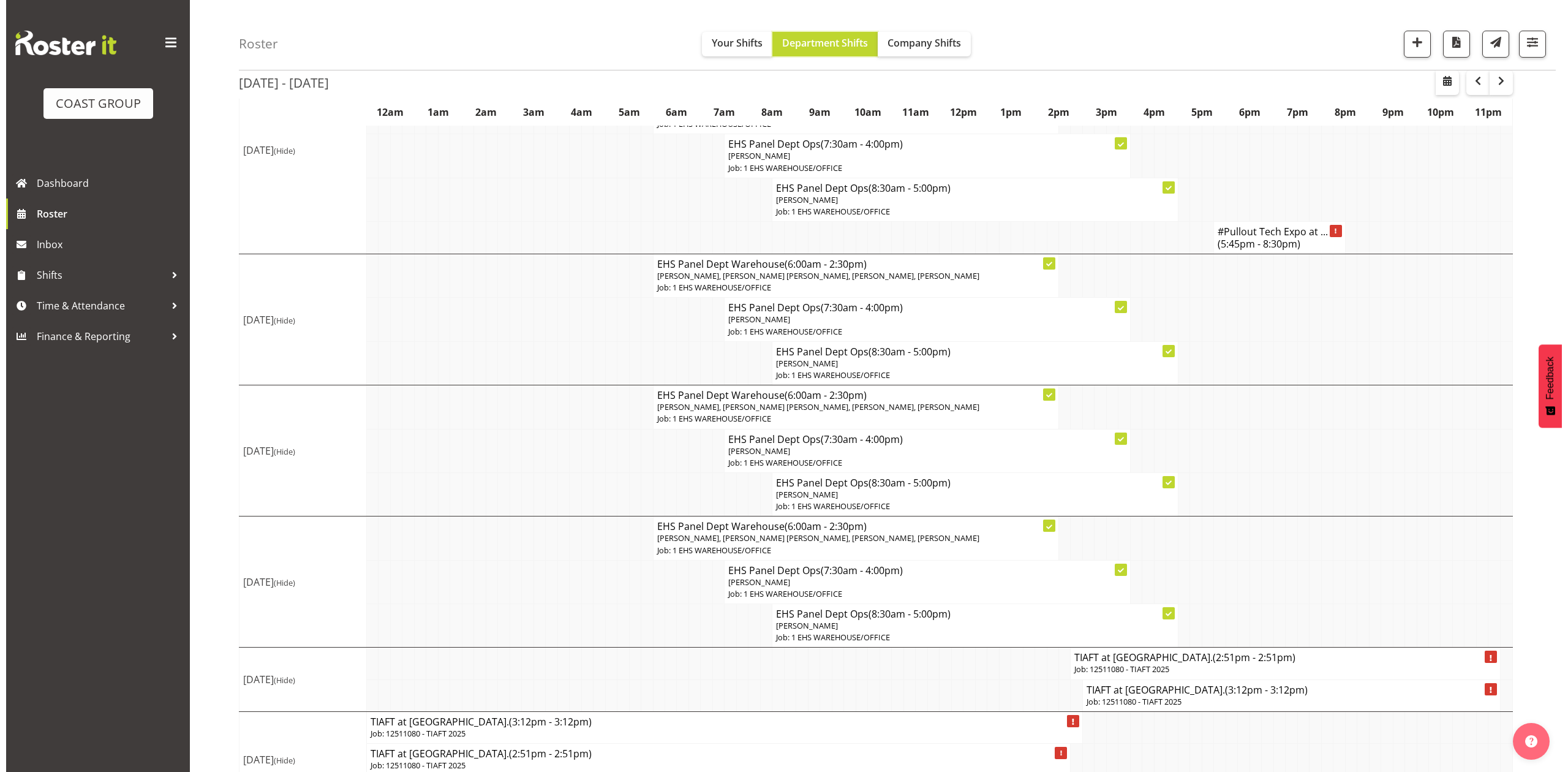
scroll to position [387, 0]
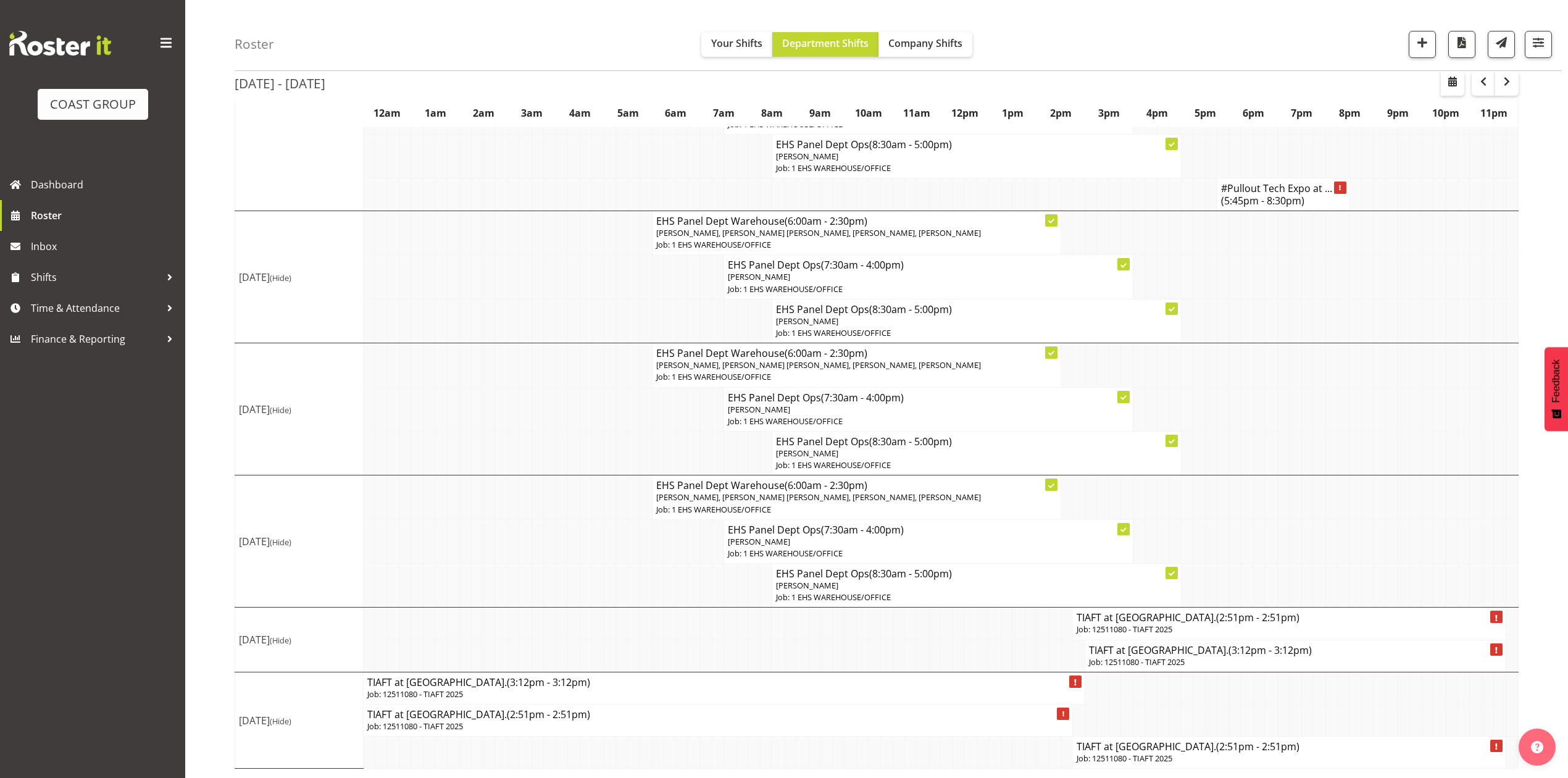
click at [1410, 650] on h4 "TIAFT at Pullman. (3:12pm - 3:12pm)" at bounding box center [1295, 649] width 413 height 12
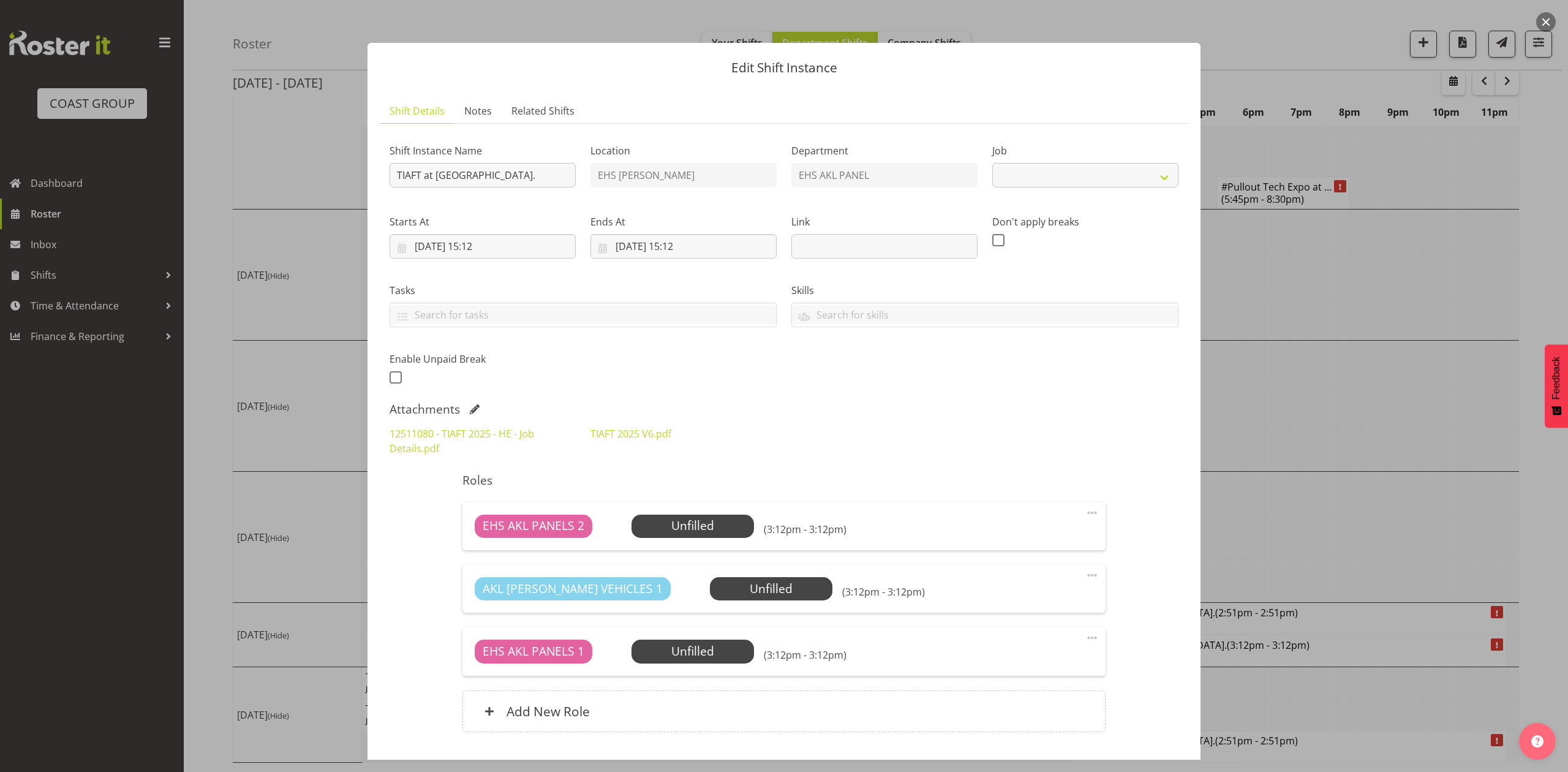
select select "9902"
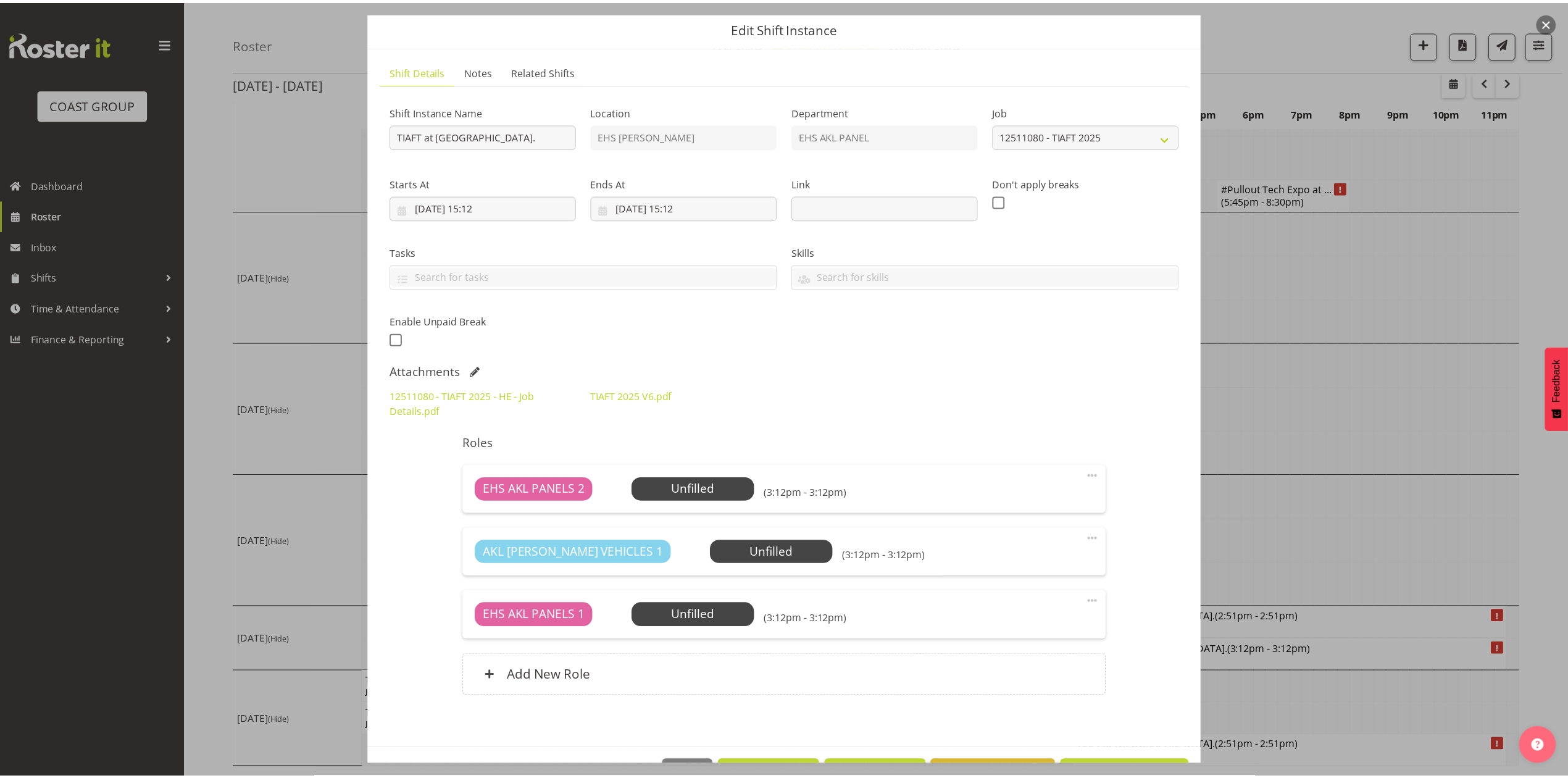
scroll to position [84, 0]
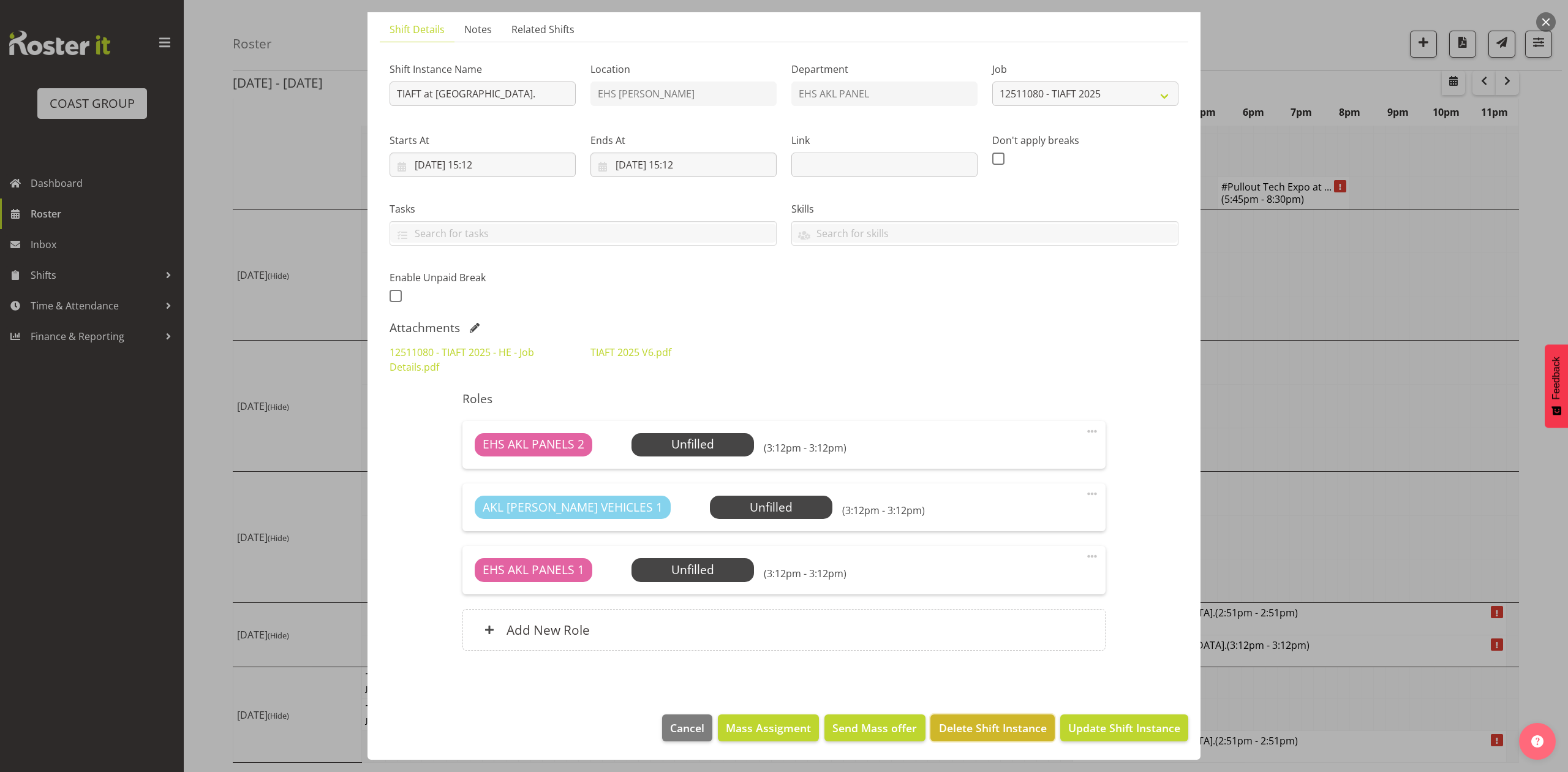
click at [966, 725] on span "Delete Shift Instance" at bounding box center [993, 727] width 108 height 16
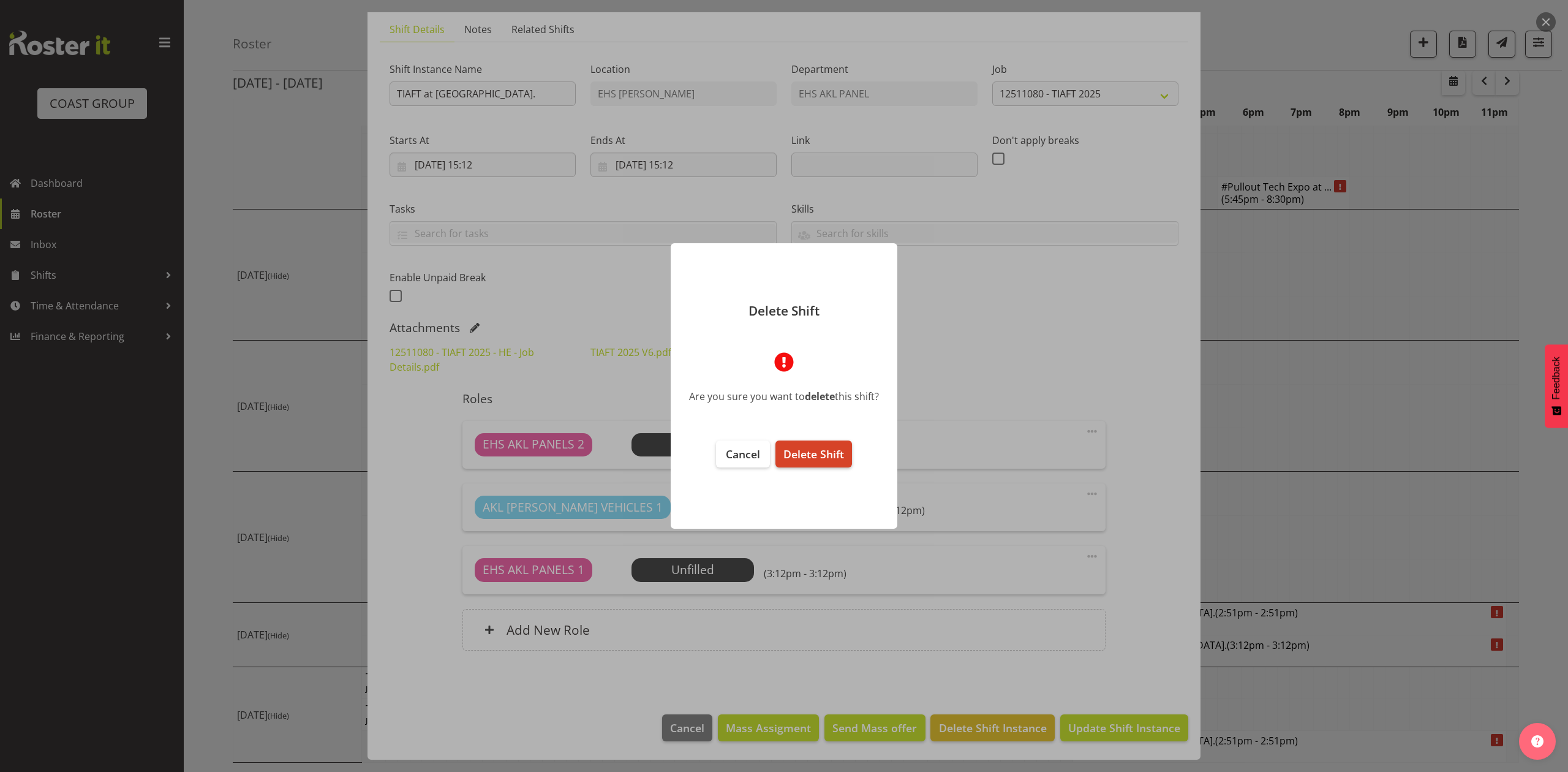
click at [797, 449] on span "Delete Shift" at bounding box center [813, 454] width 61 height 15
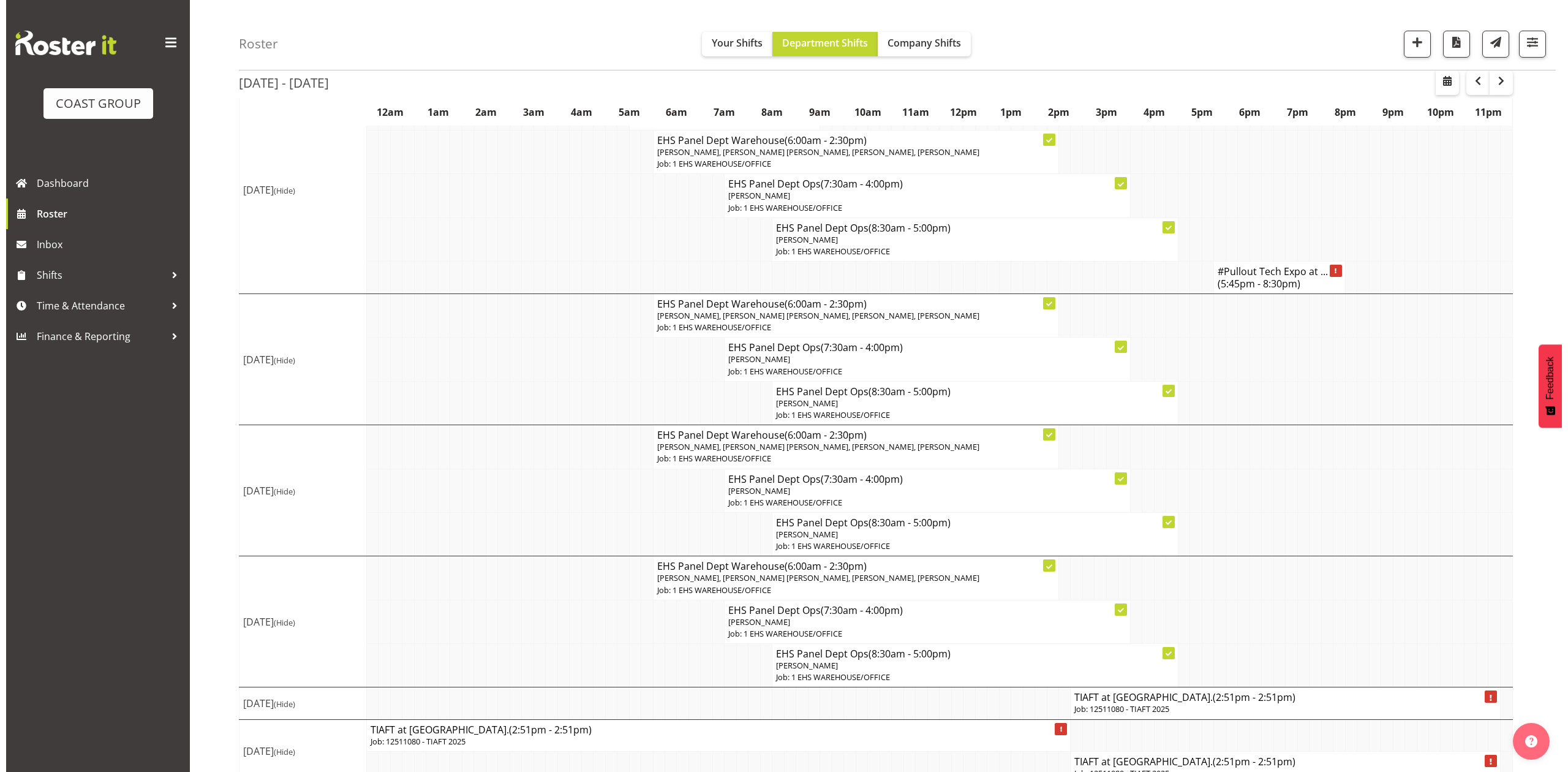
scroll to position [322, 0]
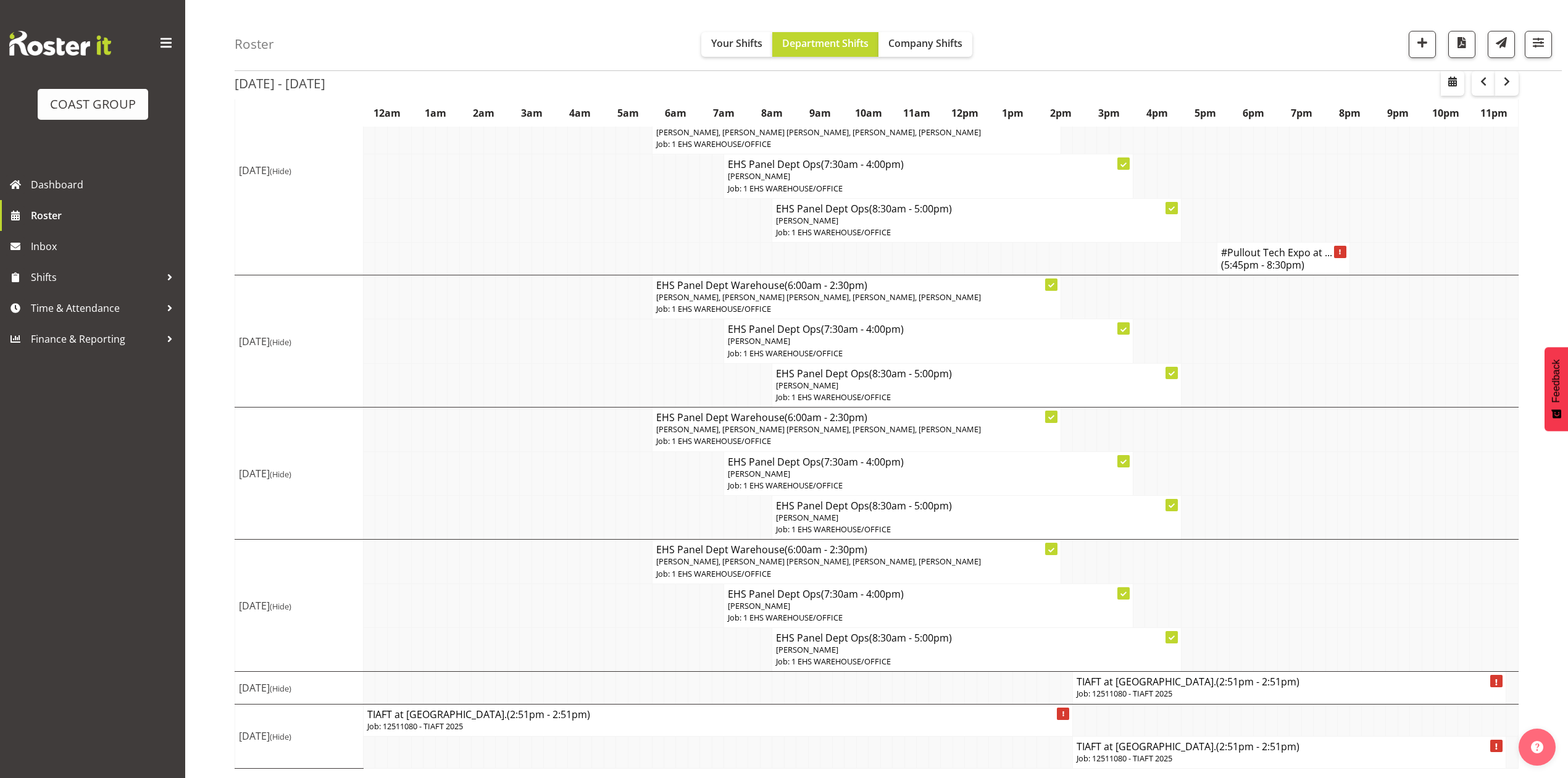
click at [1324, 685] on h4 "TIAFT at Pullman. (2:51pm - 2:51pm)" at bounding box center [1288, 681] width 425 height 12
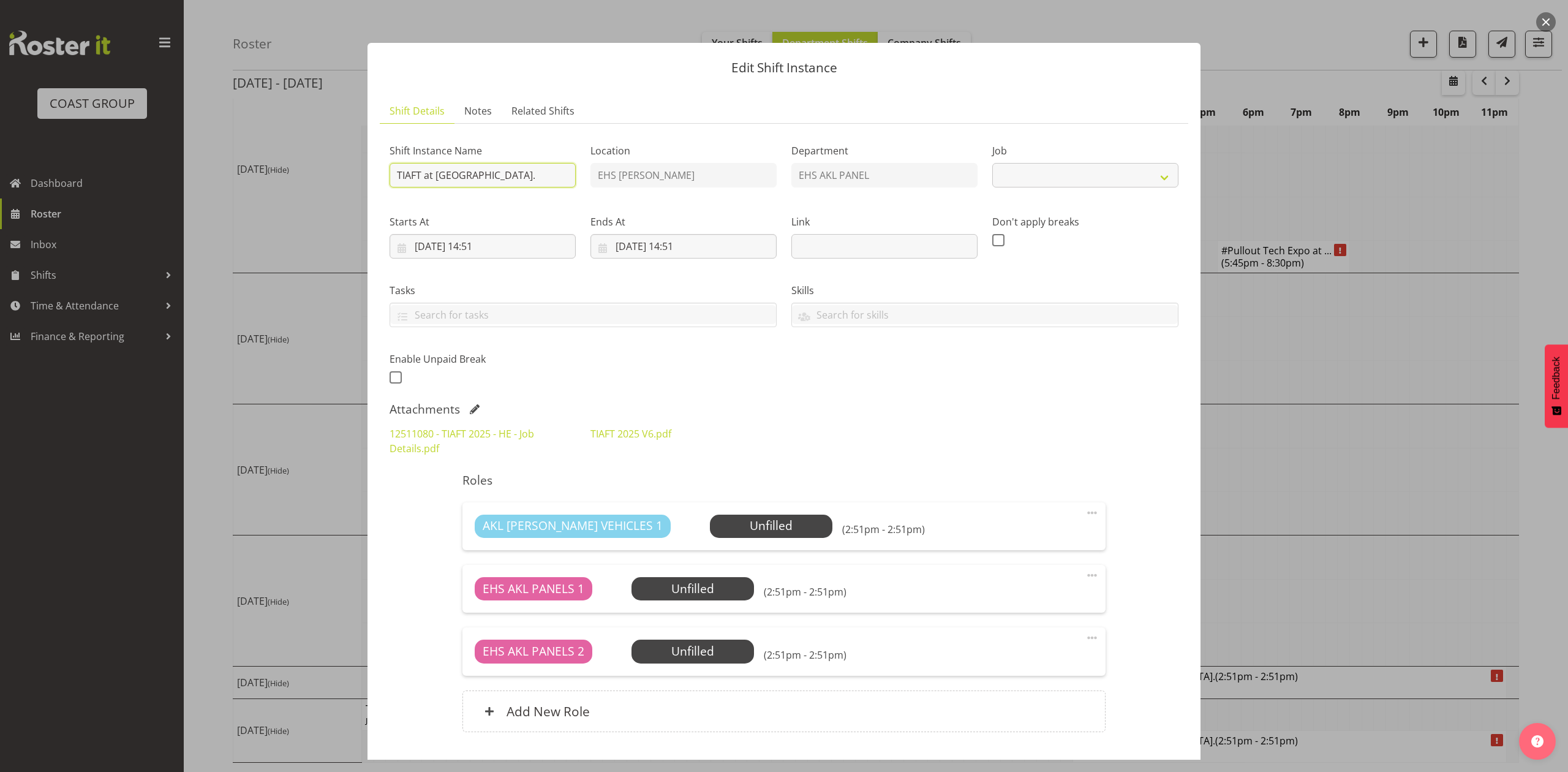
click at [391, 174] on input "TIAFT at Pullman." at bounding box center [482, 175] width 186 height 24
select select "9902"
click at [547, 184] on input "Install TIAFT at Pullman." at bounding box center [482, 175] width 186 height 24
type input "Install TIAFT at Pullman. In at 8am."
click at [476, 241] on input "22/11/2025, 14:51" at bounding box center [482, 246] width 186 height 24
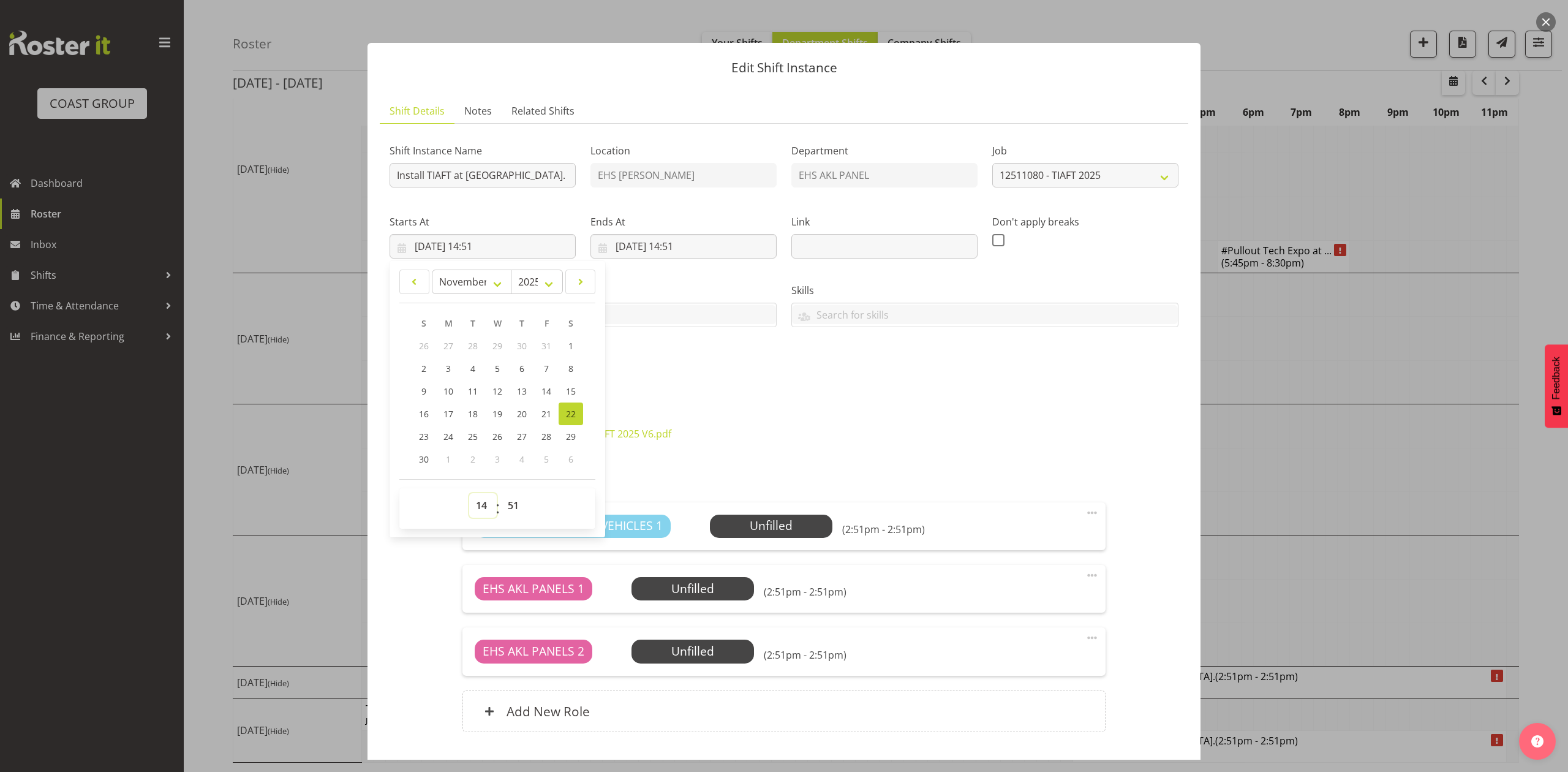
drag, startPoint x: 480, startPoint y: 504, endPoint x: 478, endPoint y: 495, distance: 9.2
click at [480, 504] on select "00 01 02 03 04 05 06 07 08 09 10 11 12 13 14 15 16 17 18 19 20 21 22 23" at bounding box center [483, 506] width 28 height 24
click at [468, 228] on label "Starts At" at bounding box center [482, 222] width 186 height 15
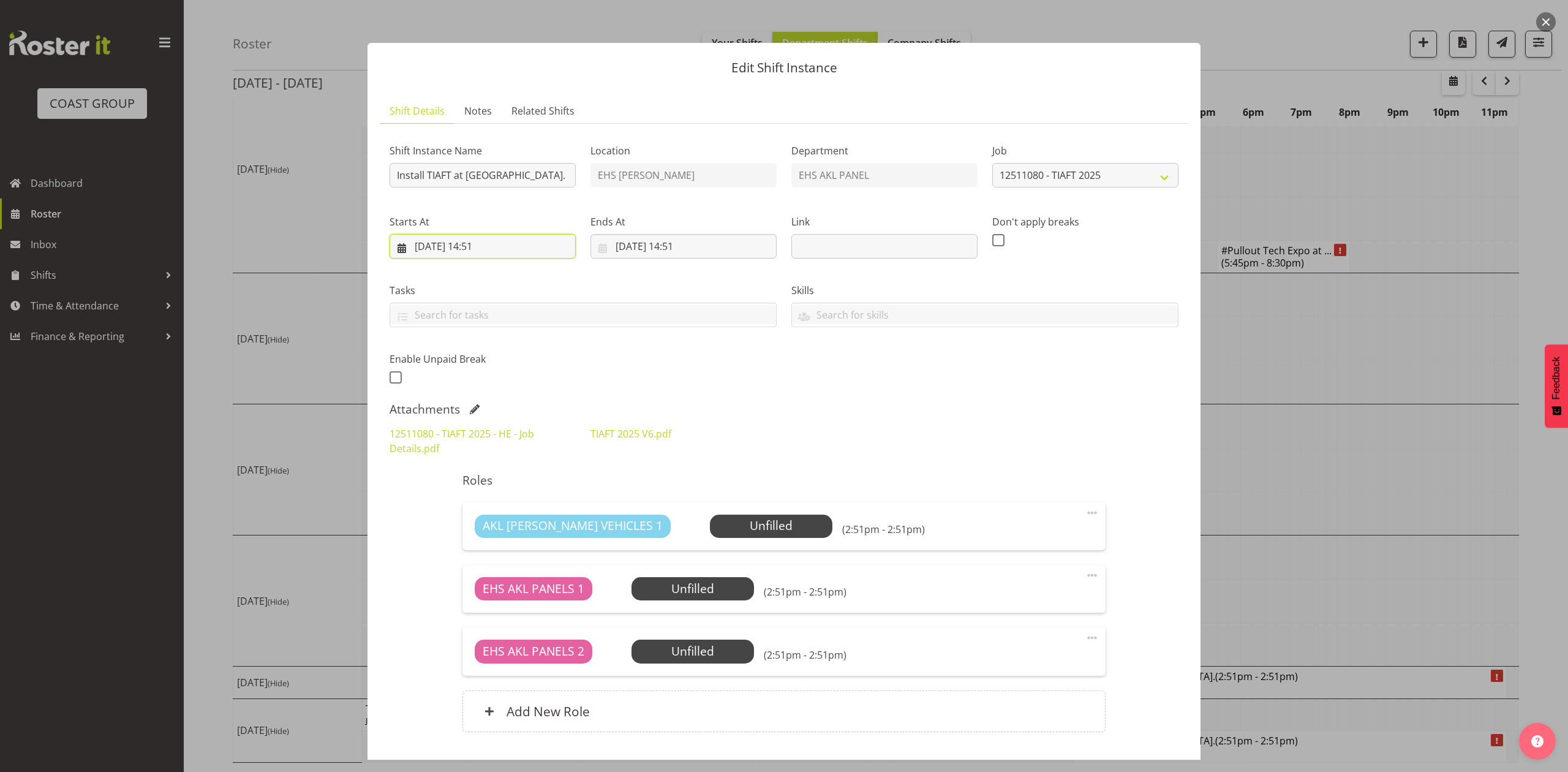
click at [485, 244] on input "22/11/2025, 14:51" at bounding box center [482, 246] width 186 height 24
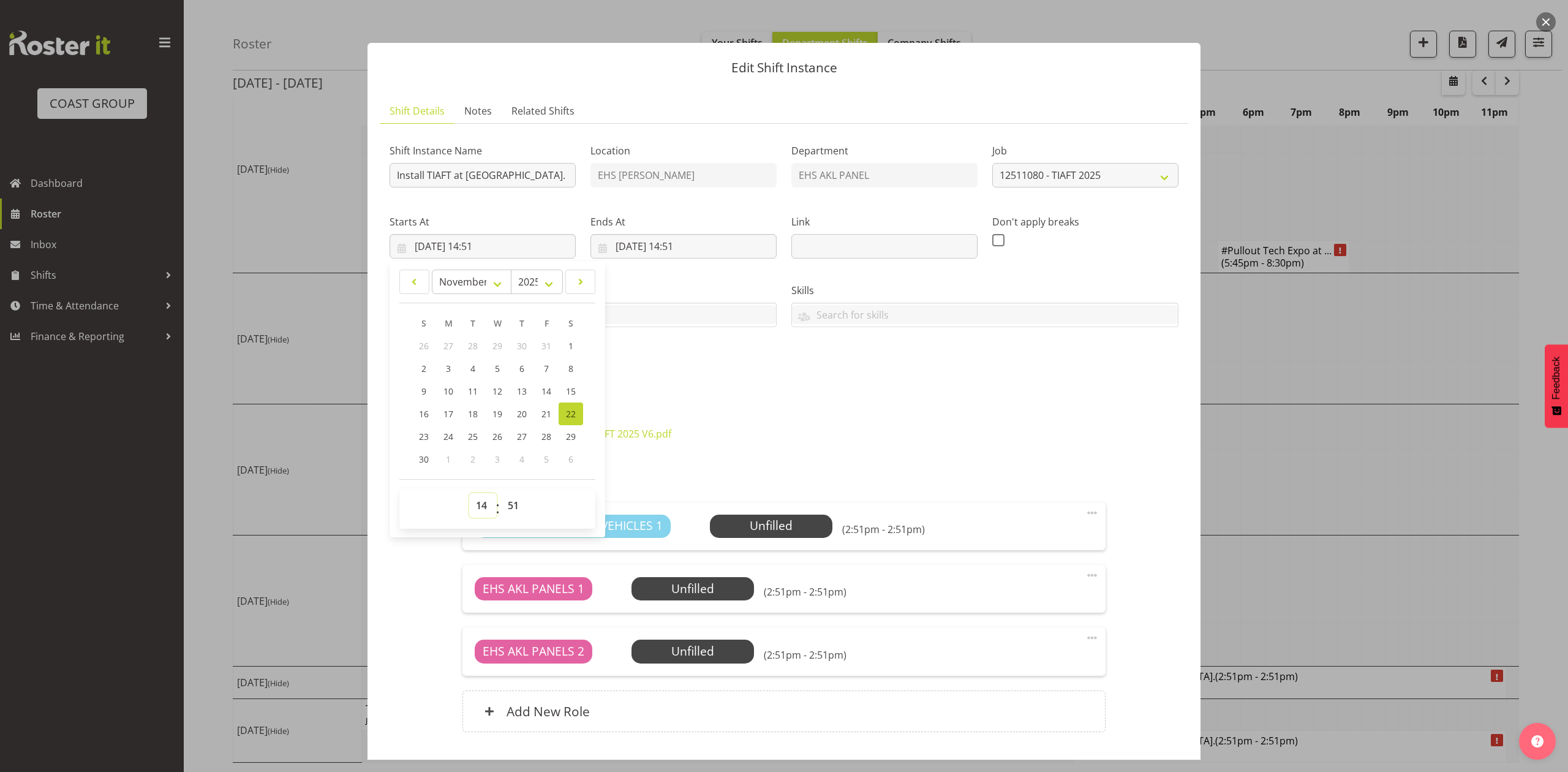
click at [485, 515] on select "00 01 02 03 04 05 06 07 08 09 10 11 12 13 14 15 16 17 18 19 20 21 22 23" at bounding box center [483, 506] width 28 height 24
select select "7"
click at [469, 494] on select "00 01 02 03 04 05 06 07 08 09 10 11 12 13 14 15 16 17 18 19 20 21 22 23" at bounding box center [483, 506] width 28 height 24
type input "22/11/2025, 07:51"
drag, startPoint x: 507, startPoint y: 516, endPoint x: 515, endPoint y: 494, distance: 23.4
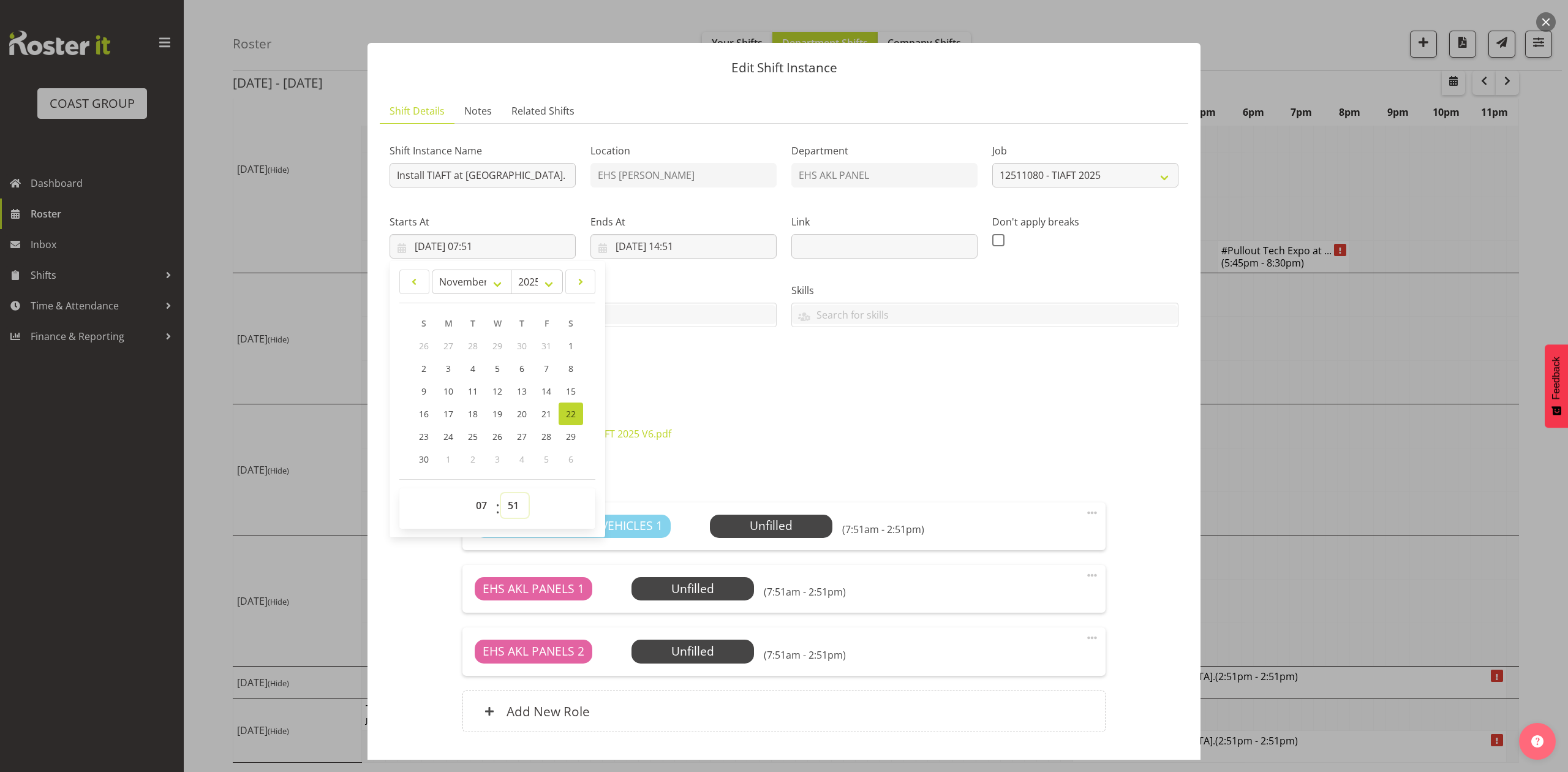
click at [507, 516] on select "00 01 02 03 04 05 06 07 08 09 10 11 12 13 14 15 16 17 18 19 20 21 22 23 24 25 2…" at bounding box center [515, 506] width 28 height 24
select select "15"
click at [501, 494] on select "00 01 02 03 04 05 06 07 08 09 10 11 12 13 14 15 16 17 18 19 20 21 22 23 24 25 2…" at bounding box center [515, 506] width 28 height 24
type input "22/11/2025, 07:15"
click at [676, 237] on input "23/11/2025, 14:51" at bounding box center [683, 246] width 186 height 24
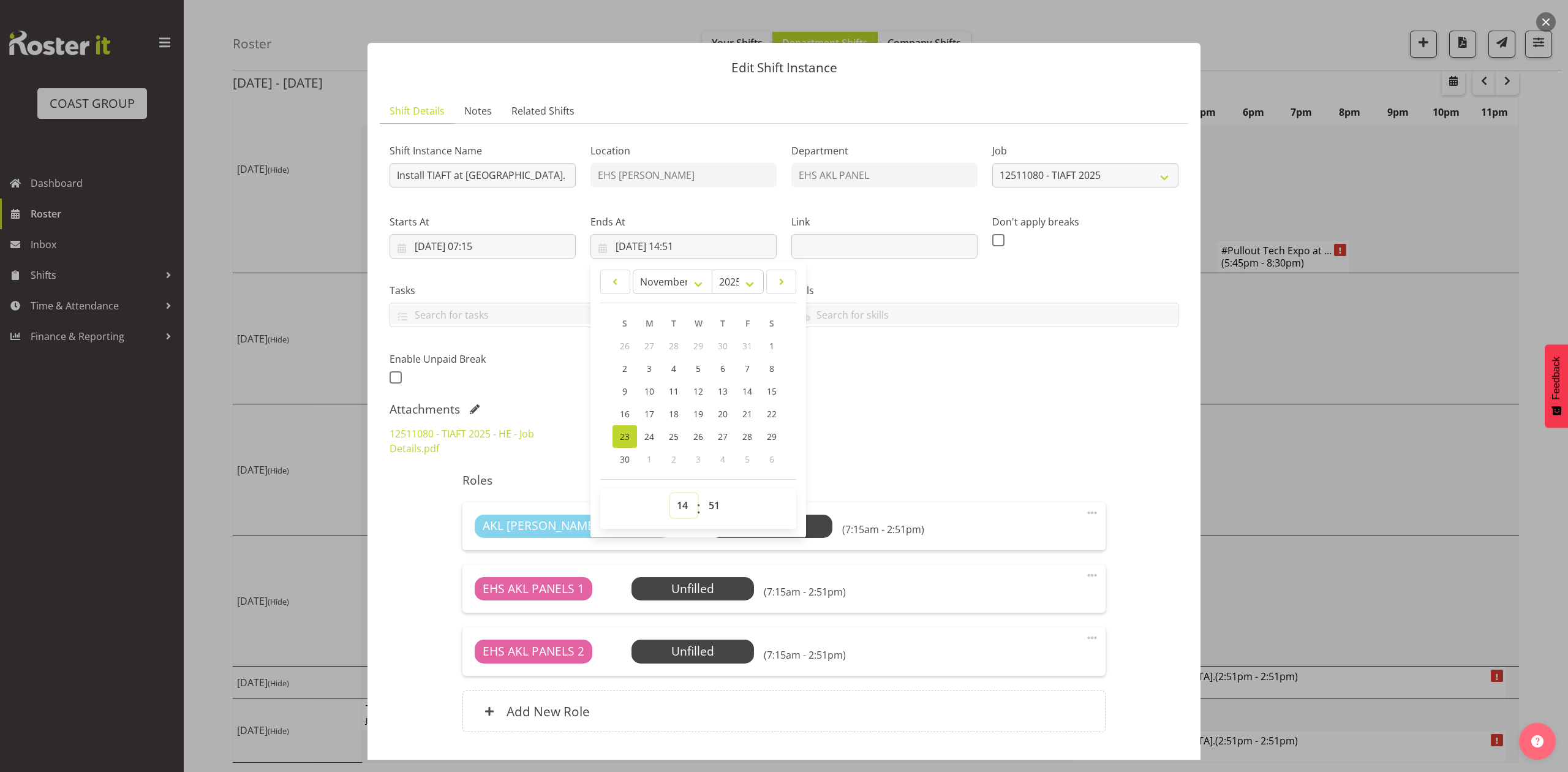
click at [686, 506] on select "00 01 02 03 04 05 06 07 08 09 10 11 12 13 14 15 16 17 18 19 20 21 22 23" at bounding box center [684, 506] width 28 height 24
select select "9"
click at [670, 494] on select "00 01 02 03 04 05 06 07 08 09 10 11 12 13 14 15 16 17 18 19 20 21 22 23" at bounding box center [684, 506] width 28 height 24
type input "23/11/2025, 09:51"
click at [714, 500] on select "00 01 02 03 04 05 06 07 08 09 10 11 12 13 14 15 16 17 18 19 20 21 22 23 24 25 2…" at bounding box center [716, 506] width 28 height 24
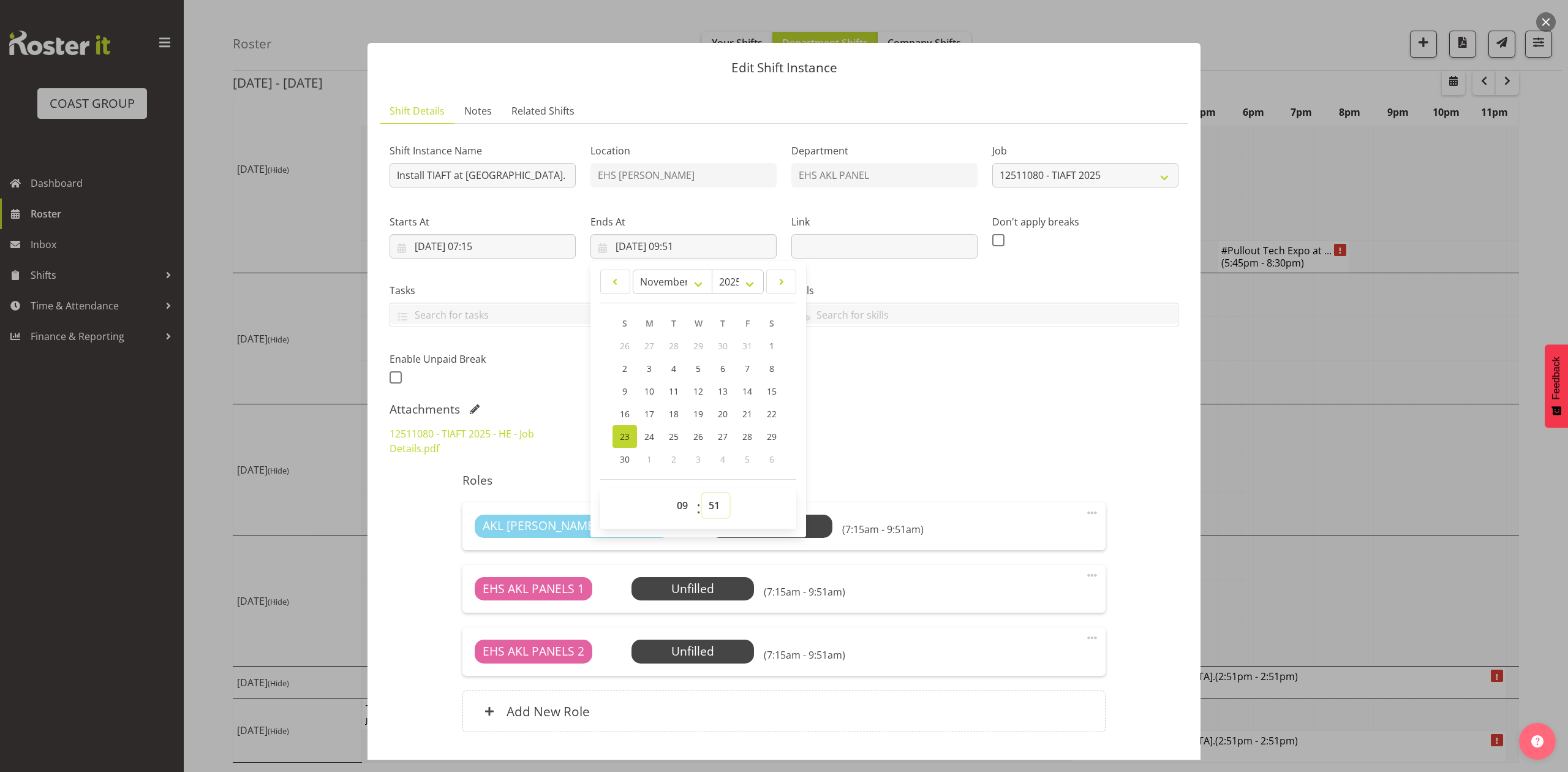
select select "0"
click at [702, 494] on select "00 01 02 03 04 05 06 07 08 09 10 11 12 13 14 15 16 17 18 19 20 21 22 23 24 25 2…" at bounding box center [716, 506] width 28 height 24
type input "23/11/2025, 09:00"
drag, startPoint x: 970, startPoint y: 407, endPoint x: 1039, endPoint y: 422, distance: 70.6
click at [975, 409] on div "Attachments" at bounding box center [783, 410] width 789 height 15
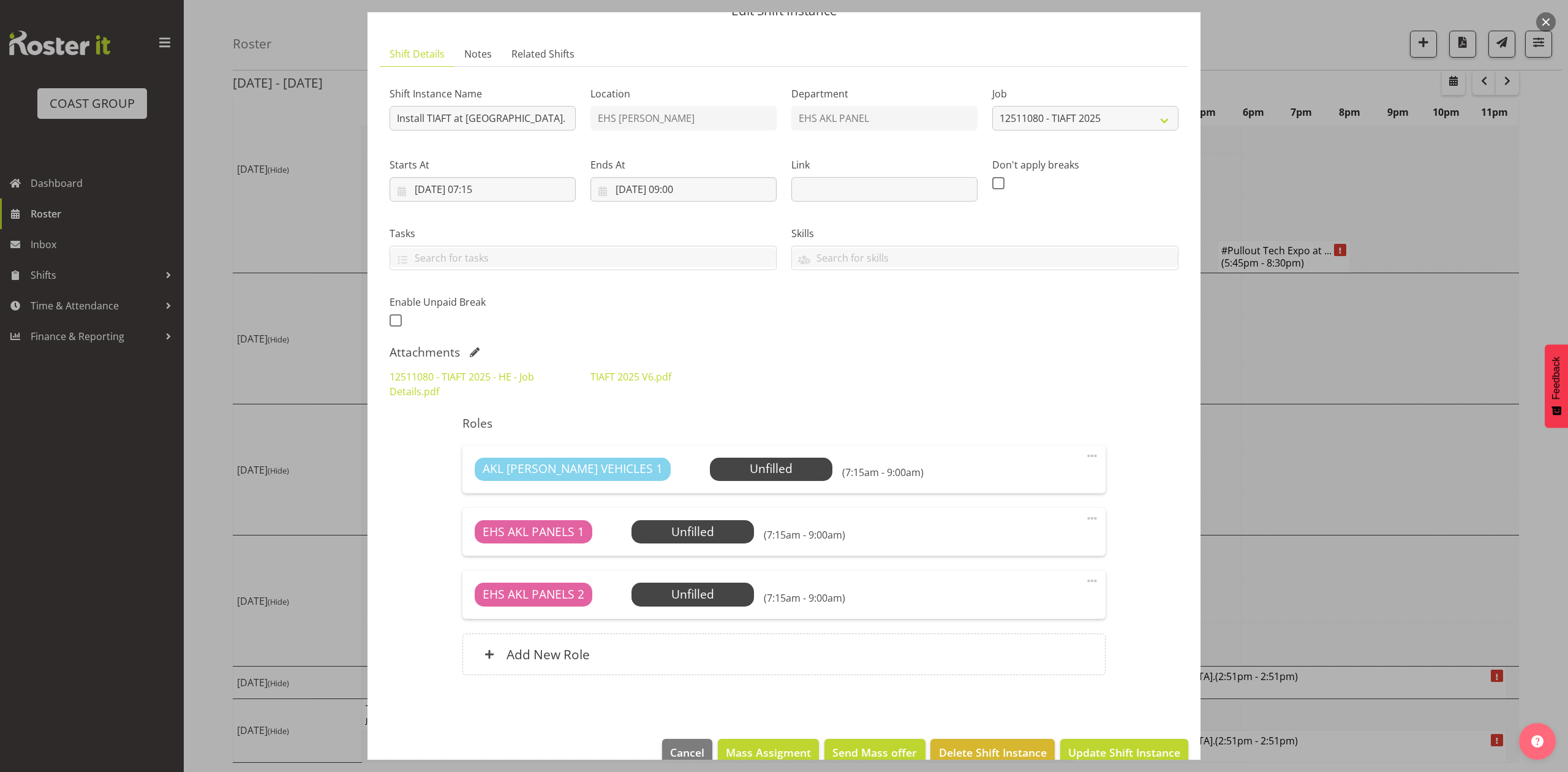
scroll to position [81, 0]
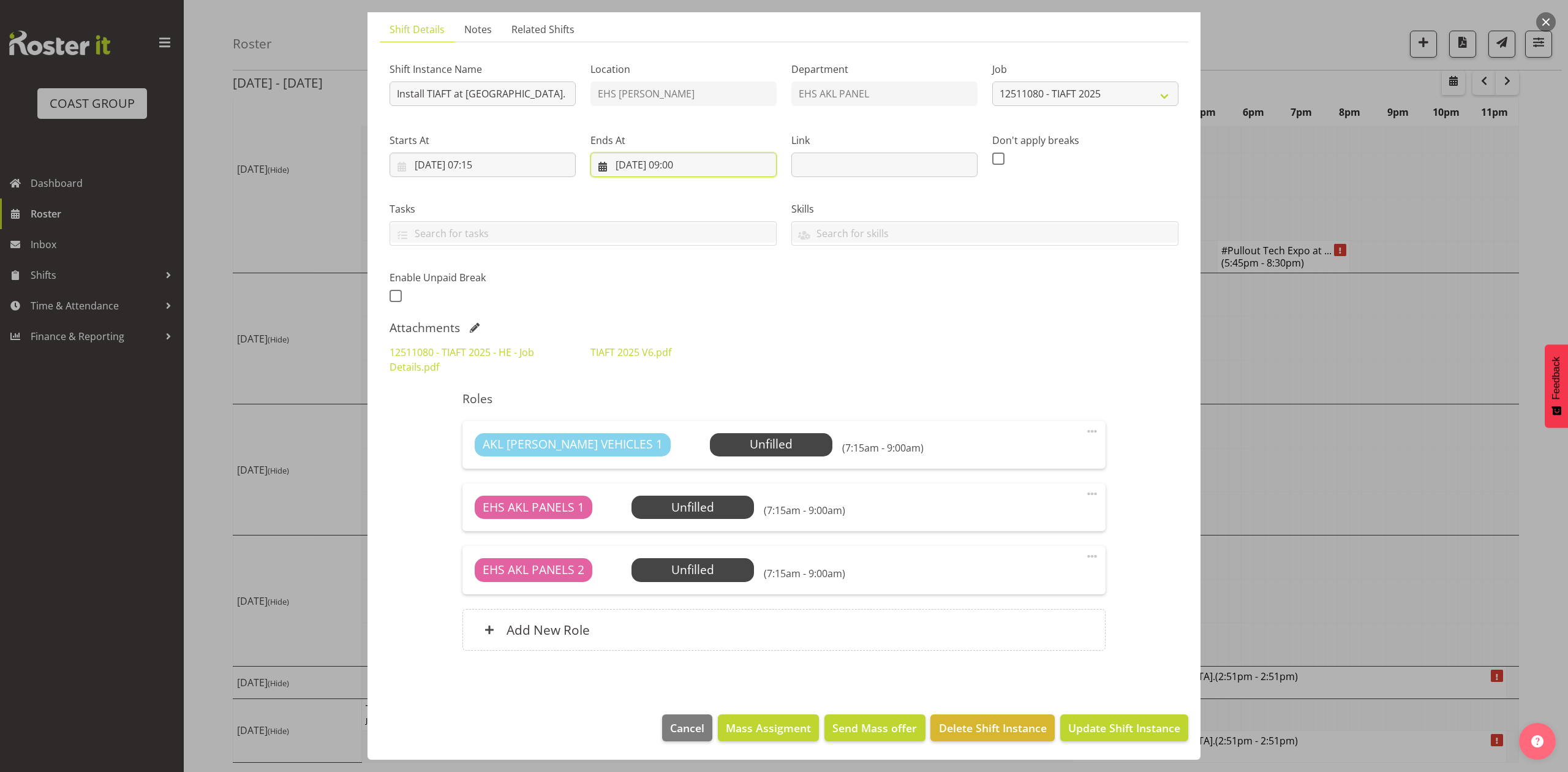
click at [692, 164] on input "23/11/2025, 09:00" at bounding box center [683, 165] width 186 height 24
click at [709, 416] on select "00 01 02 03 04 05 06 07 08 09 10 11 12 13 14 15 16 17 18 19 20 21 22 23 24 25 2…" at bounding box center [716, 424] width 28 height 24
select select "30"
click at [702, 412] on select "00 01 02 03 04 05 06 07 08 09 10 11 12 13 14 15 16 17 18 19 20 21 22 23 24 25 2…" at bounding box center [716, 424] width 28 height 24
click at [975, 412] on div "Roles AKL RYMER VEHICLES 1 Unfilled Select Employee (7:15am - 9:30am) Edit Cove…" at bounding box center [784, 524] width 657 height 281
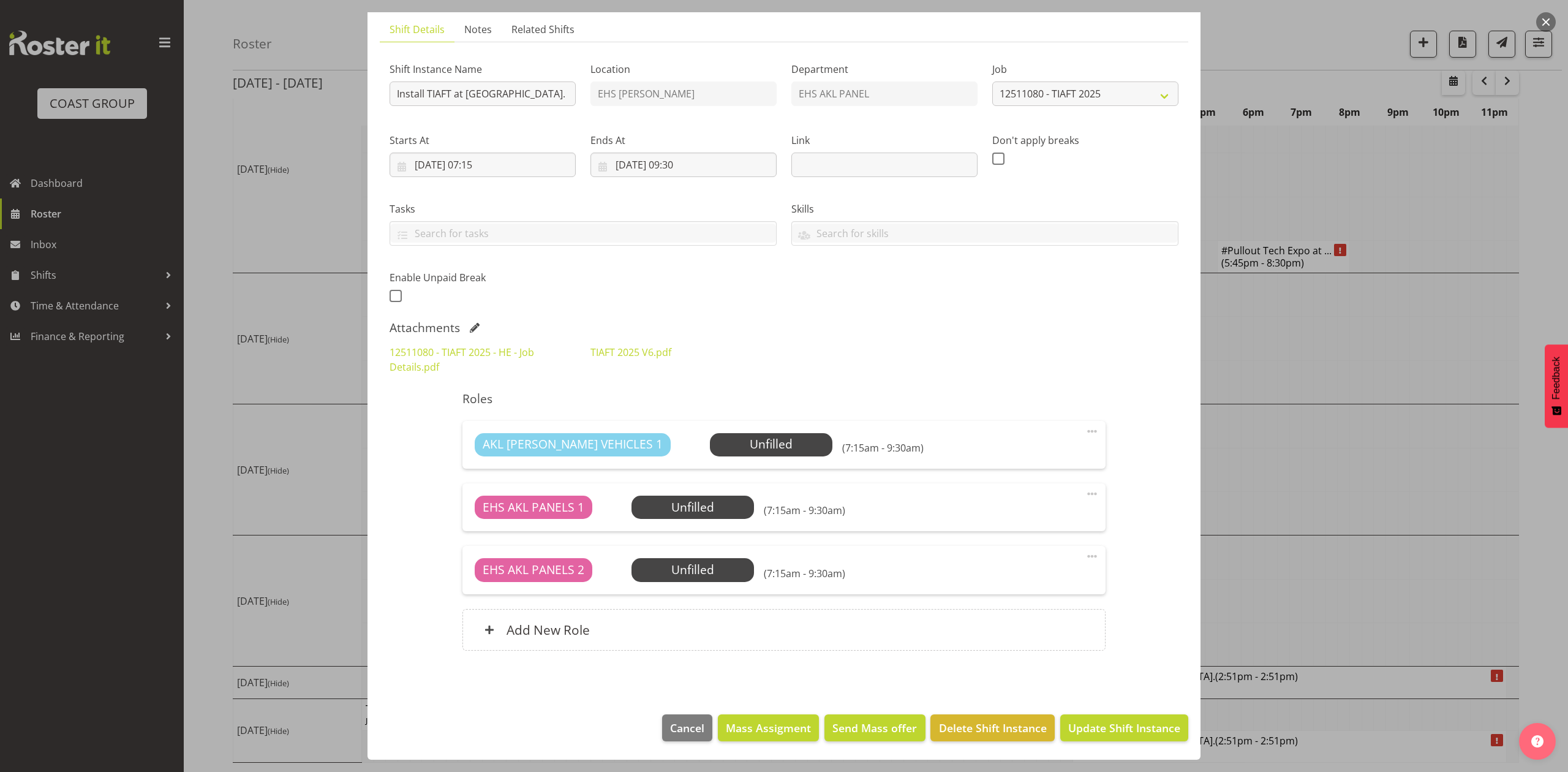
scroll to position [83, 0]
click at [630, 153] on input "23/11/2025, 09:30" at bounding box center [683, 165] width 186 height 24
click at [760, 325] on link "22" at bounding box center [772, 332] width 24 height 22
type input "22/11/2025, 09:30"
click at [934, 323] on div "Attachments" at bounding box center [783, 328] width 789 height 15
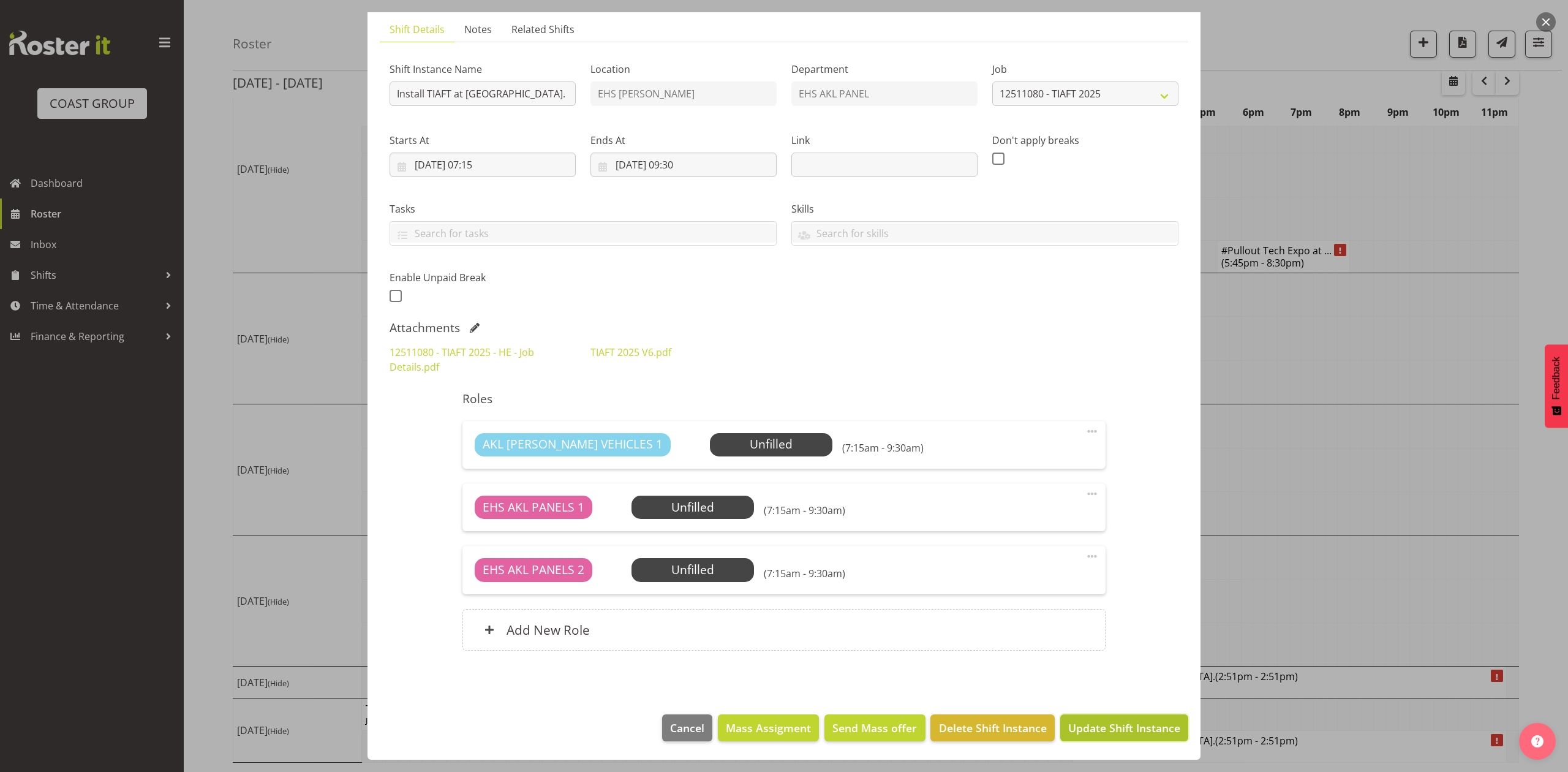
click at [1094, 721] on span "Update Shift Instance" at bounding box center [1124, 727] width 112 height 16
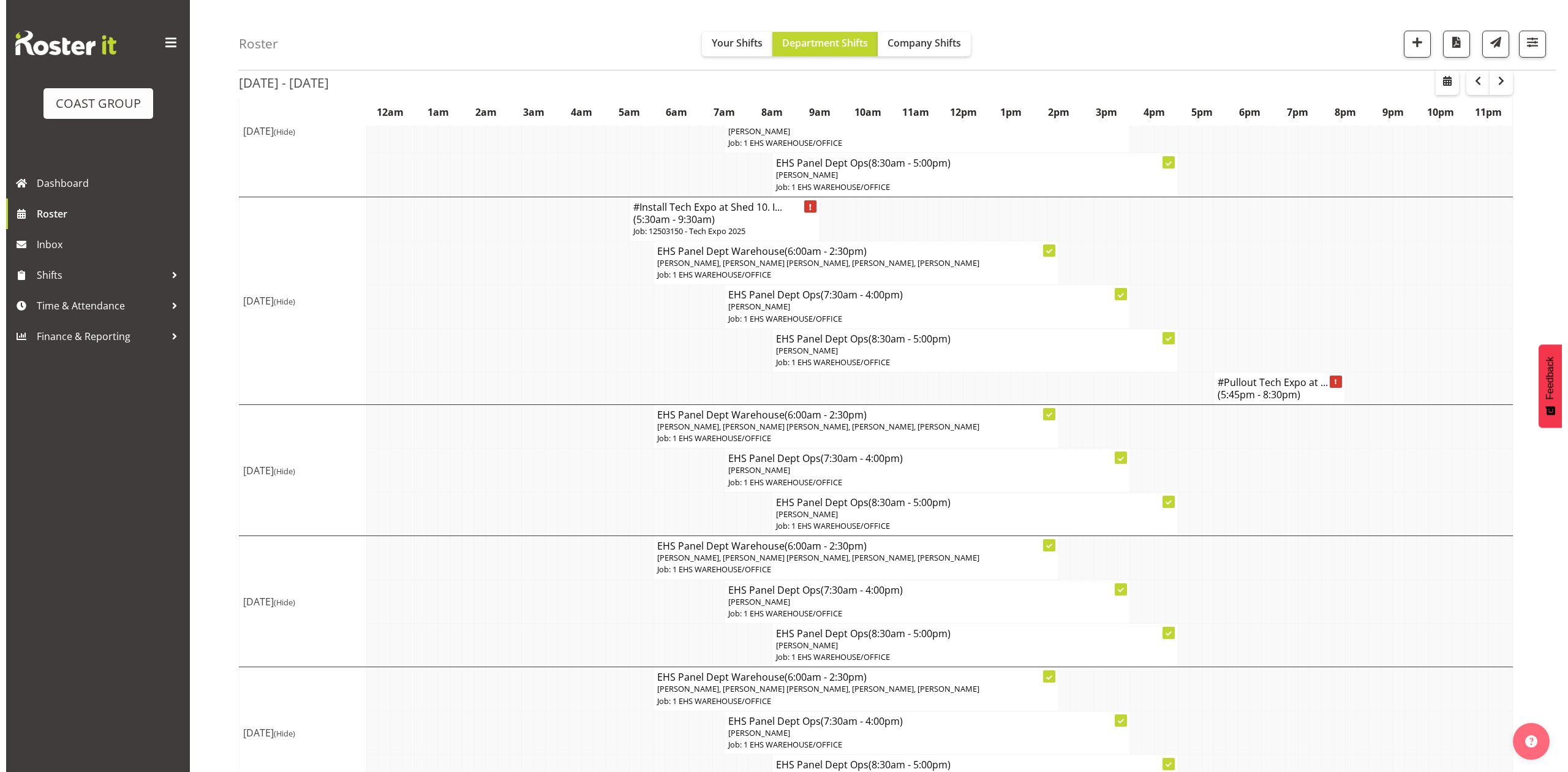
scroll to position [291, 0]
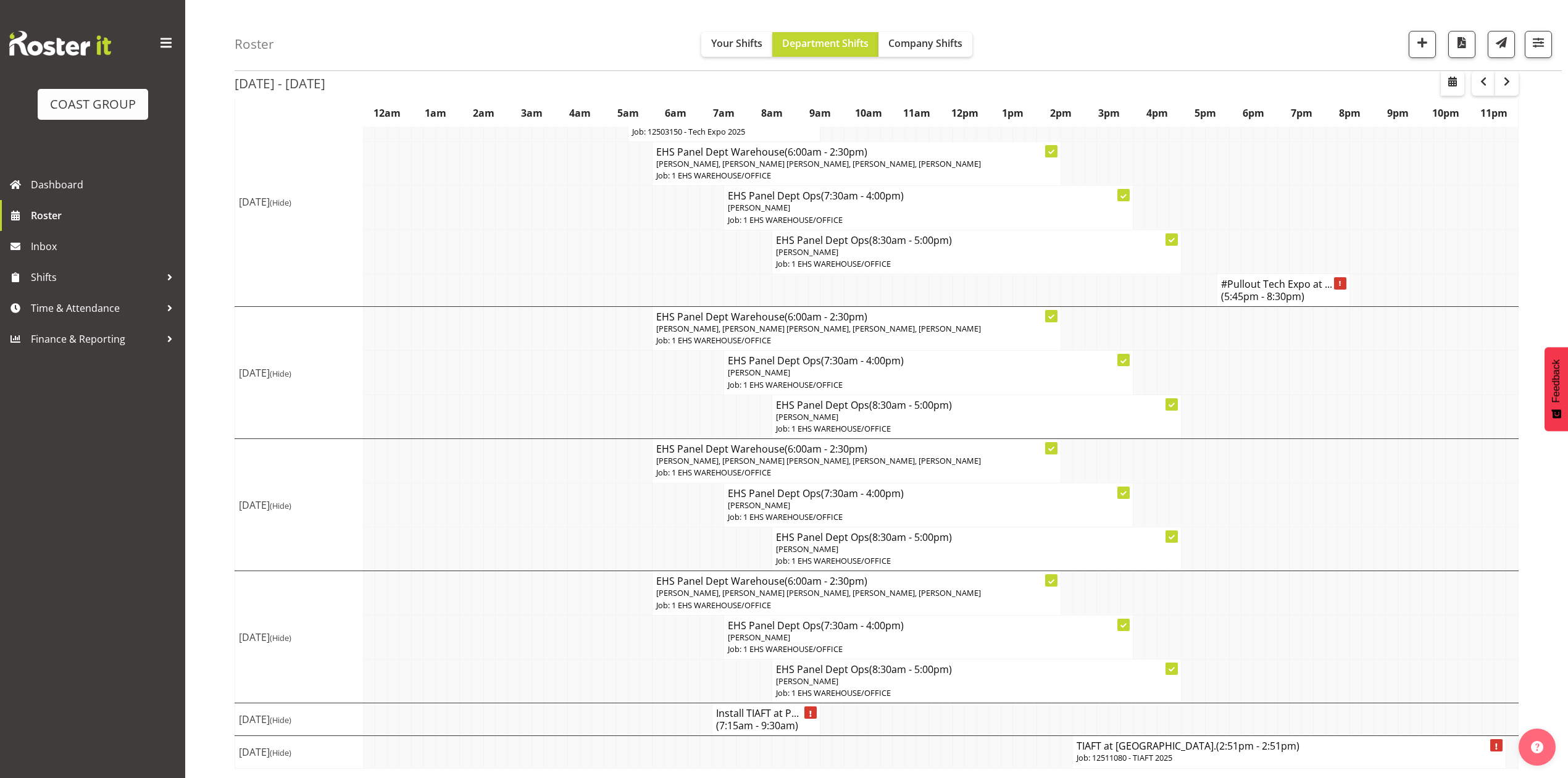
click at [1121, 751] on h4 "TIAFT at Pullman. (2:51pm - 2:51pm)" at bounding box center [1288, 745] width 425 height 12
select select
select select "10"
select select "2025"
select select "14"
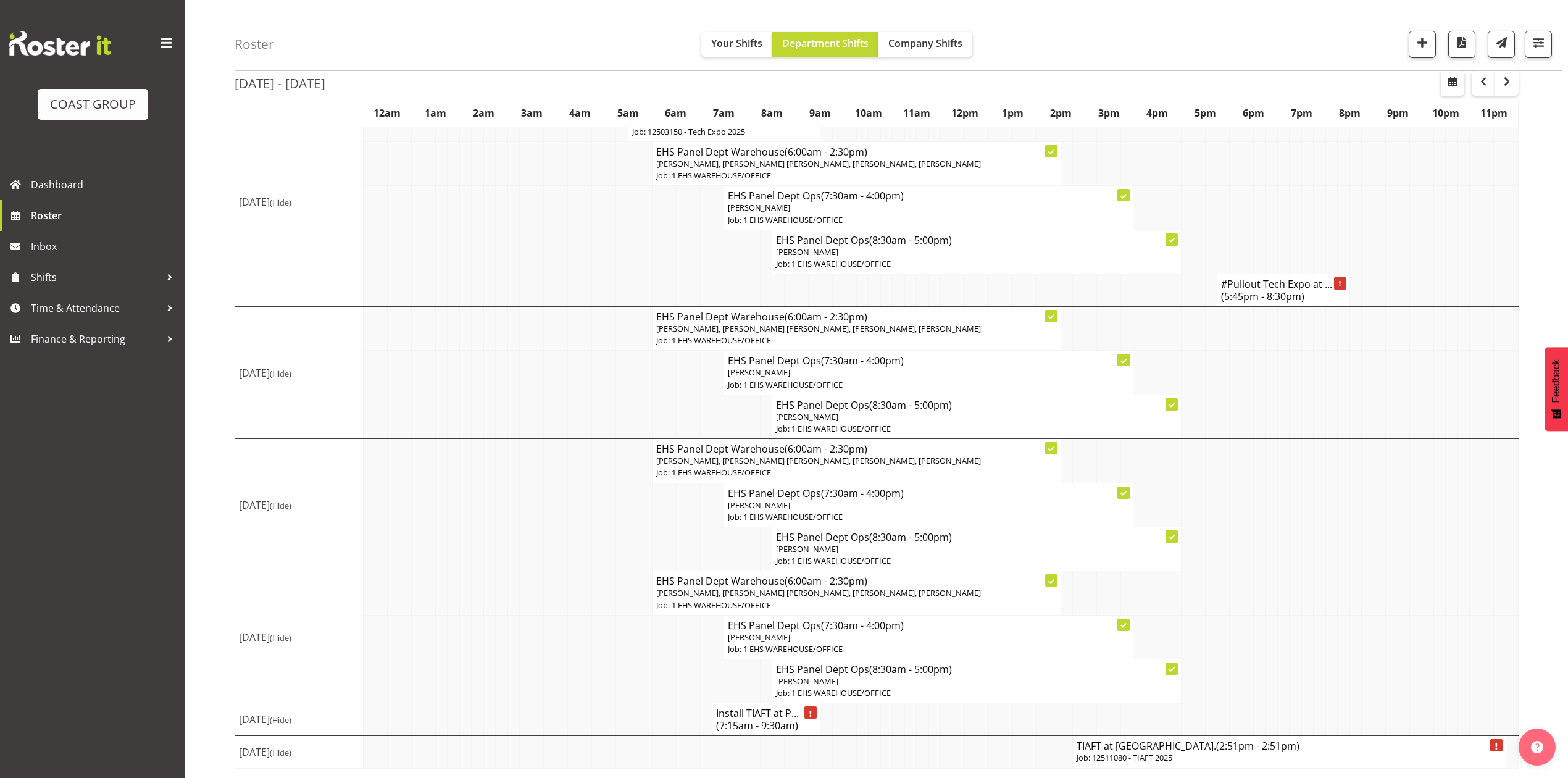
select select "51"
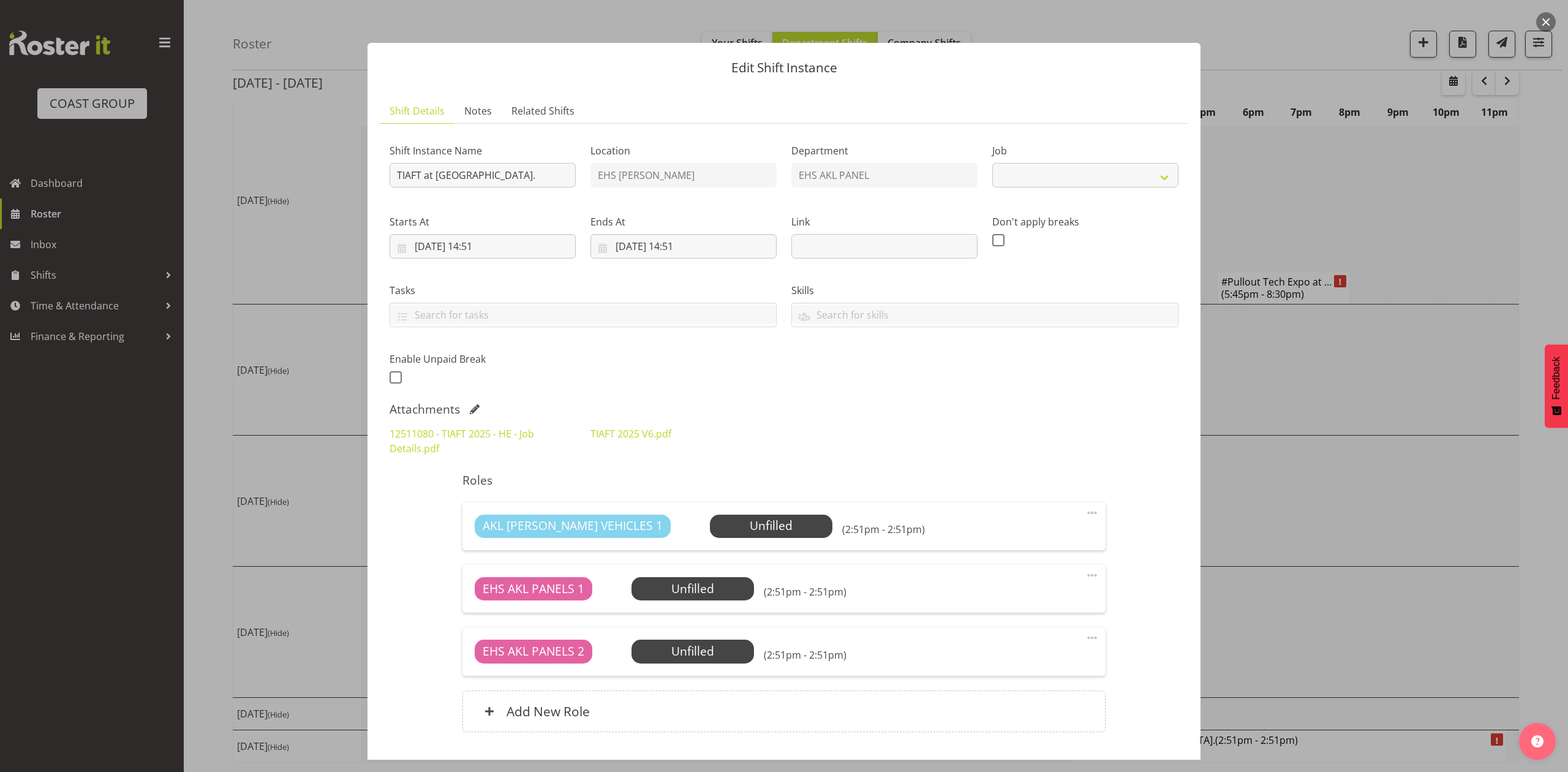
select select "9902"
click at [441, 238] on input "23/11/2025, 14:51" at bounding box center [482, 246] width 186 height 24
click at [513, 440] on link "27" at bounding box center [521, 437] width 24 height 22
type input "27/11/2025, 14:51"
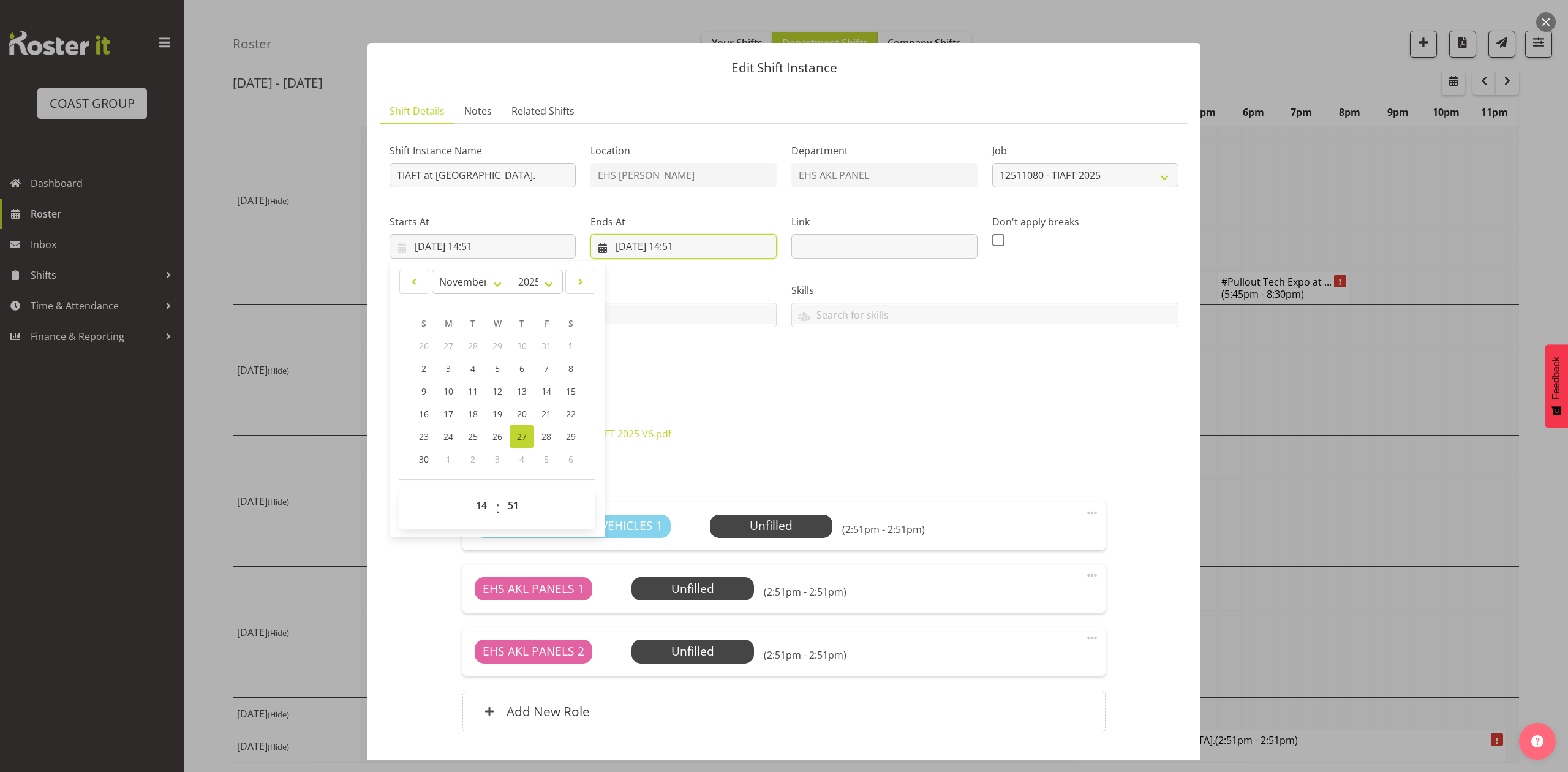
click at [655, 241] on input "24/11/2025, 14:51" at bounding box center [683, 246] width 186 height 24
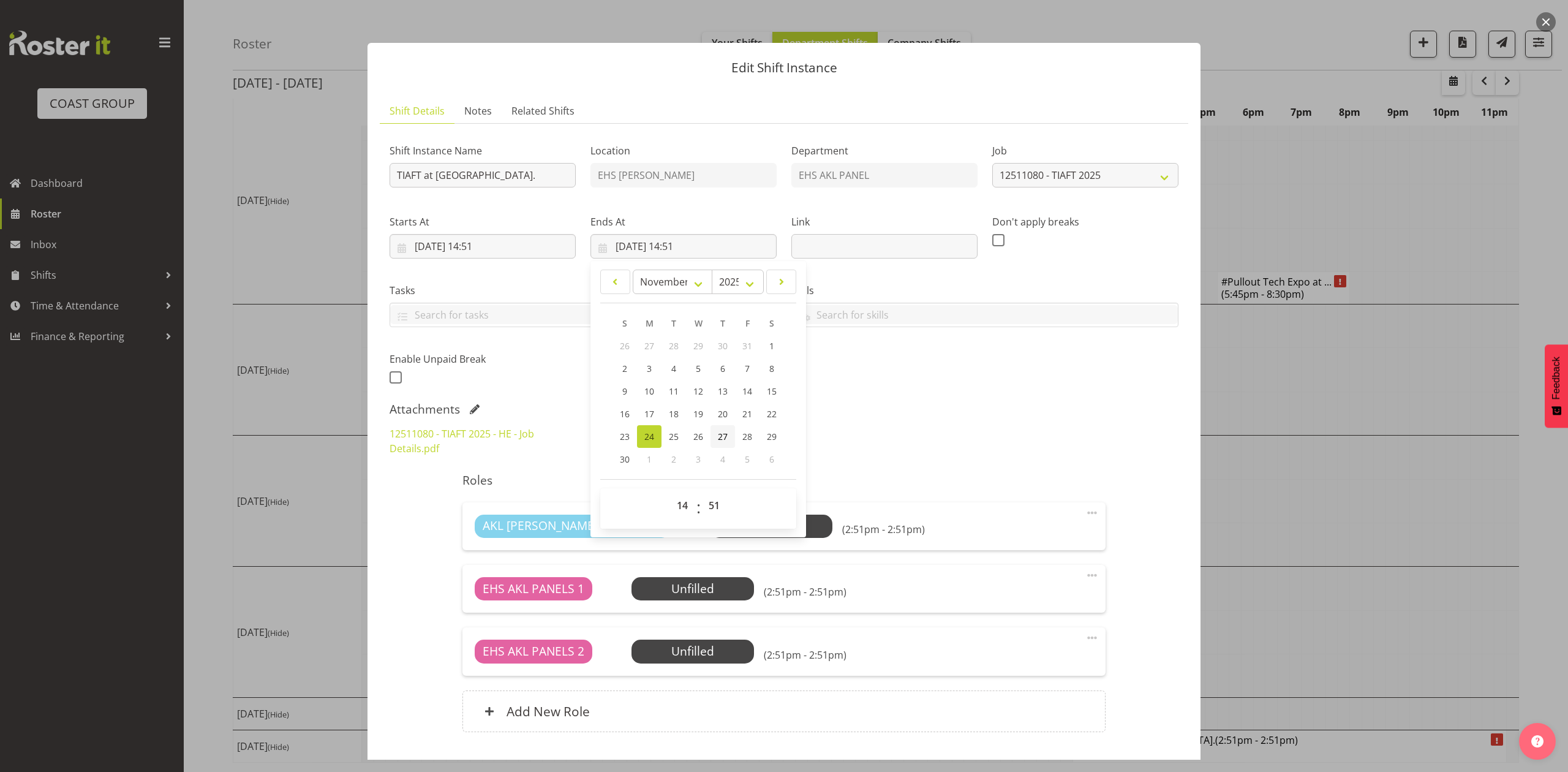
click at [718, 439] on span "27" at bounding box center [723, 436] width 10 height 11
type input "27/11/2025, 14:51"
click at [398, 170] on input "TIAFT at [GEOGRAPHIC_DATA]." at bounding box center [482, 175] width 186 height 24
click at [414, 168] on input "Pulout TIAFT at Pullman." at bounding box center [482, 175] width 186 height 24
click at [547, 178] on input "Pullout TIAFT at Pullman." at bounding box center [482, 175] width 186 height 24
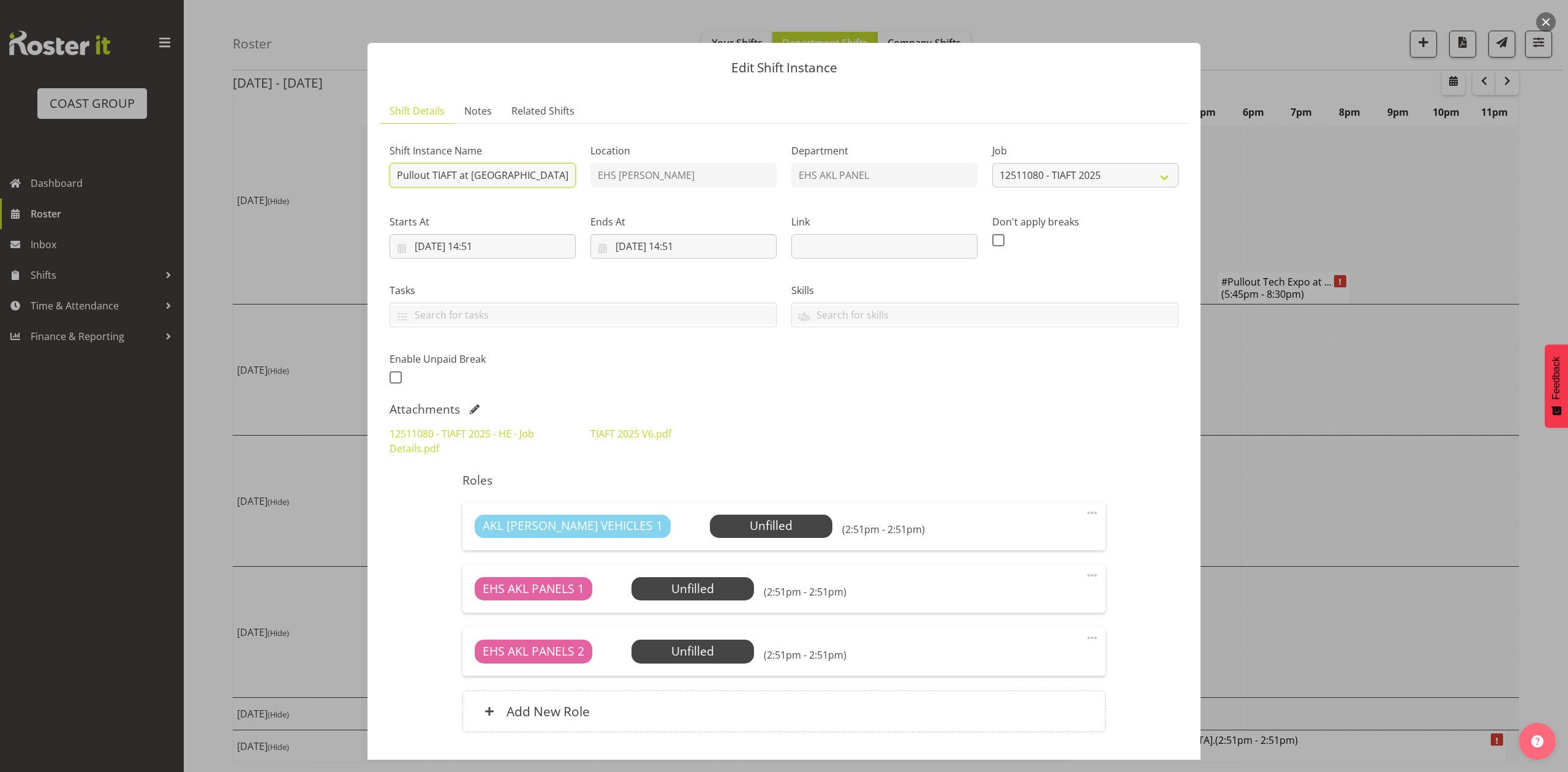
scroll to position [0, 3]
type input "Pullout TIAFT at Pullman. Out at 5pm."
click at [488, 245] on input "27/11/2025, 14:51" at bounding box center [482, 246] width 186 height 24
click at [486, 504] on select "00 01 02 03 04 05 06 07 08 09 10 11 12 13 14 15 16 17 18 19 20 21 22 23" at bounding box center [483, 506] width 28 height 24
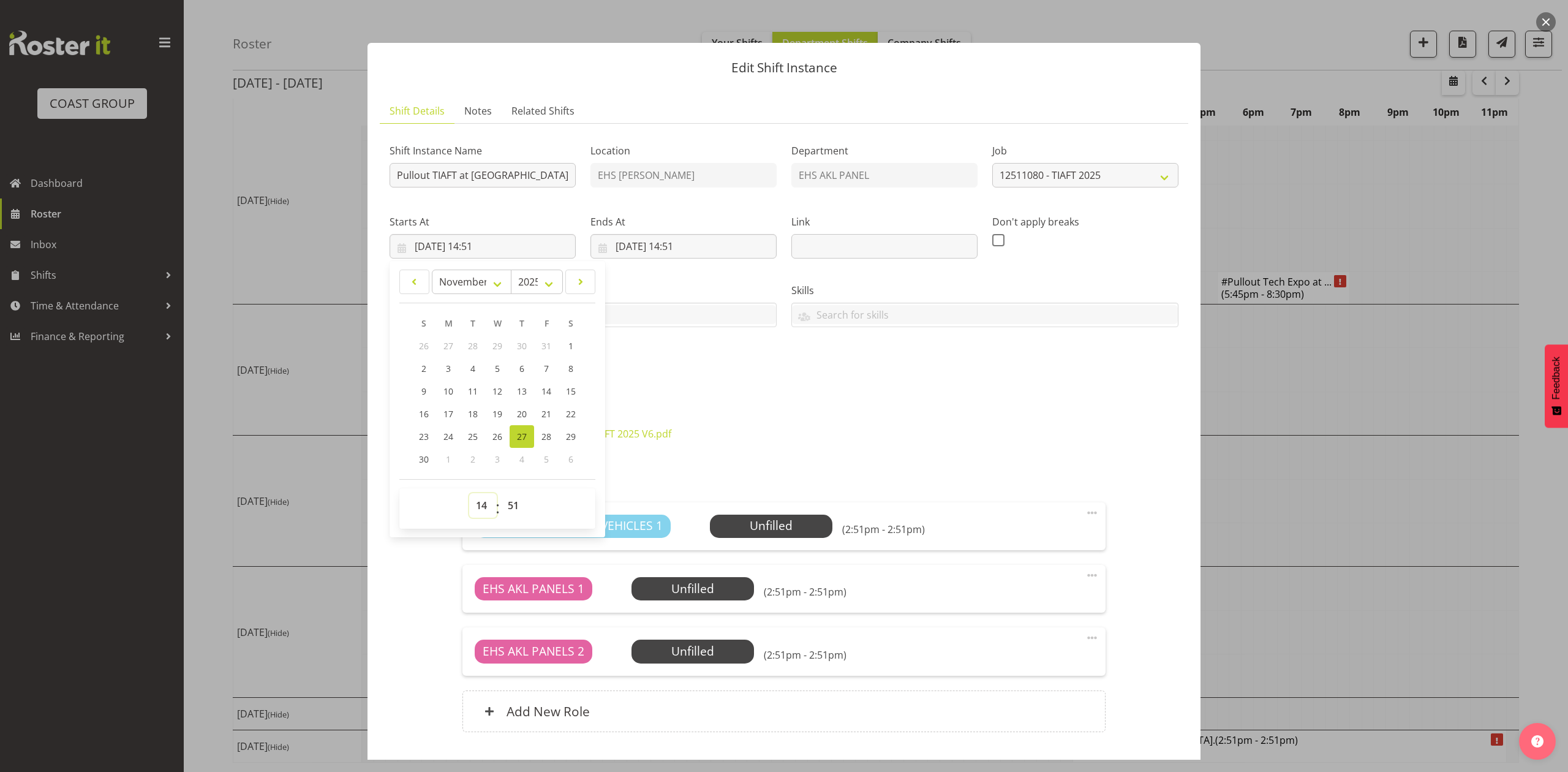
select select "16"
click at [469, 494] on select "00 01 02 03 04 05 06 07 08 09 10 11 12 13 14 15 16 17 18 19 20 21 22 23" at bounding box center [483, 506] width 28 height 24
type input "27/11/2025, 16:51"
click at [507, 511] on select "00 01 02 03 04 05 06 07 08 09 10 11 12 13 14 15 16 17 18 19 20 21 22 23 24 25 2…" at bounding box center [515, 506] width 28 height 24
select select "30"
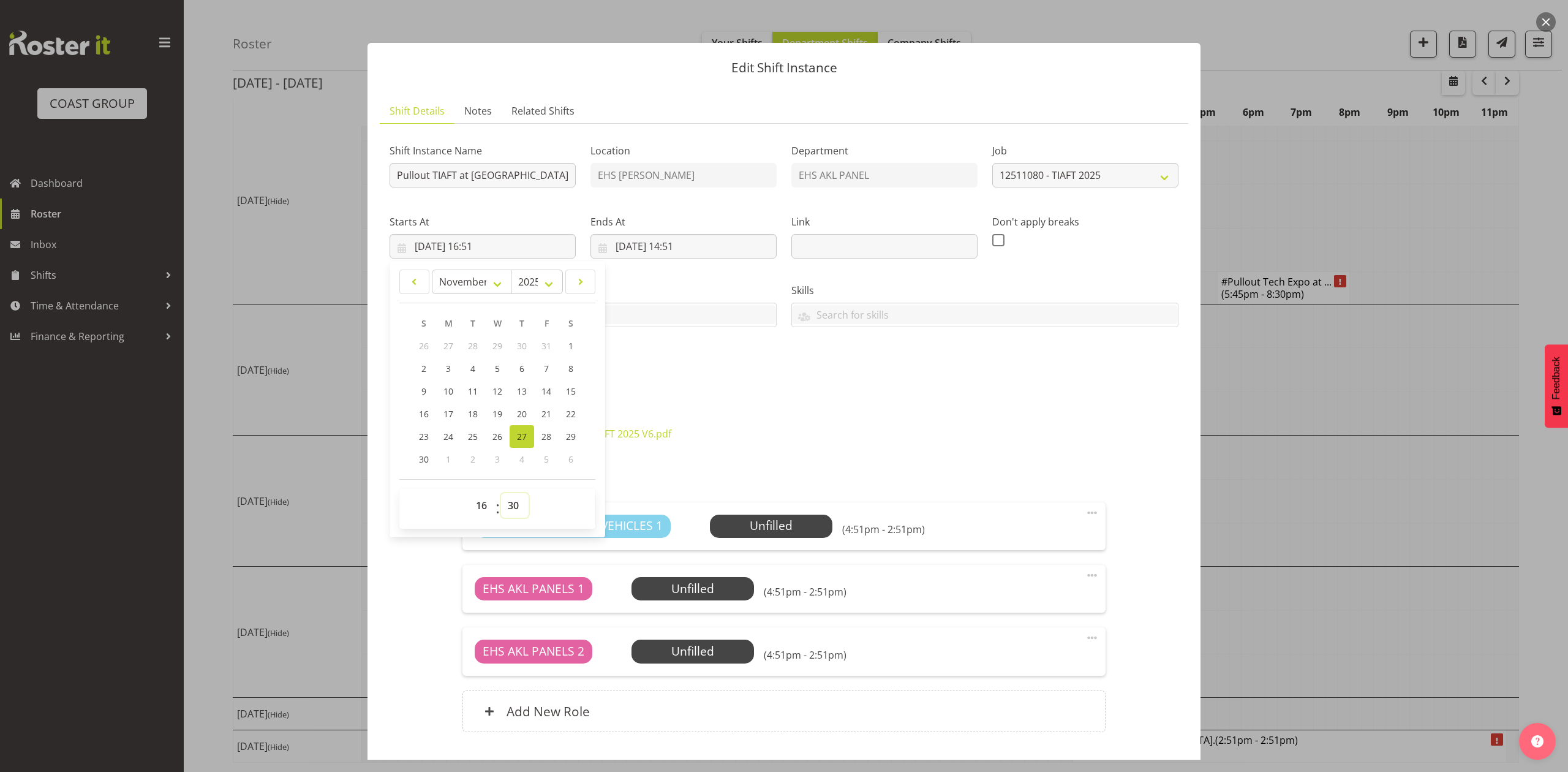
click at [501, 494] on select "00 01 02 03 04 05 06 07 08 09 10 11 12 13 14 15 16 17 18 19 20 21 22 23 24 25 2…" at bounding box center [515, 506] width 28 height 24
type input "27/11/2025, 16:30"
click at [733, 400] on div "Shift Instance Name Pullout TIAFT at Pullman. Out at 5pm. Location EHS RYMER De…" at bounding box center [783, 440] width 789 height 613
click at [698, 245] on input "27/11/2025, 14:51" at bounding box center [683, 246] width 186 height 24
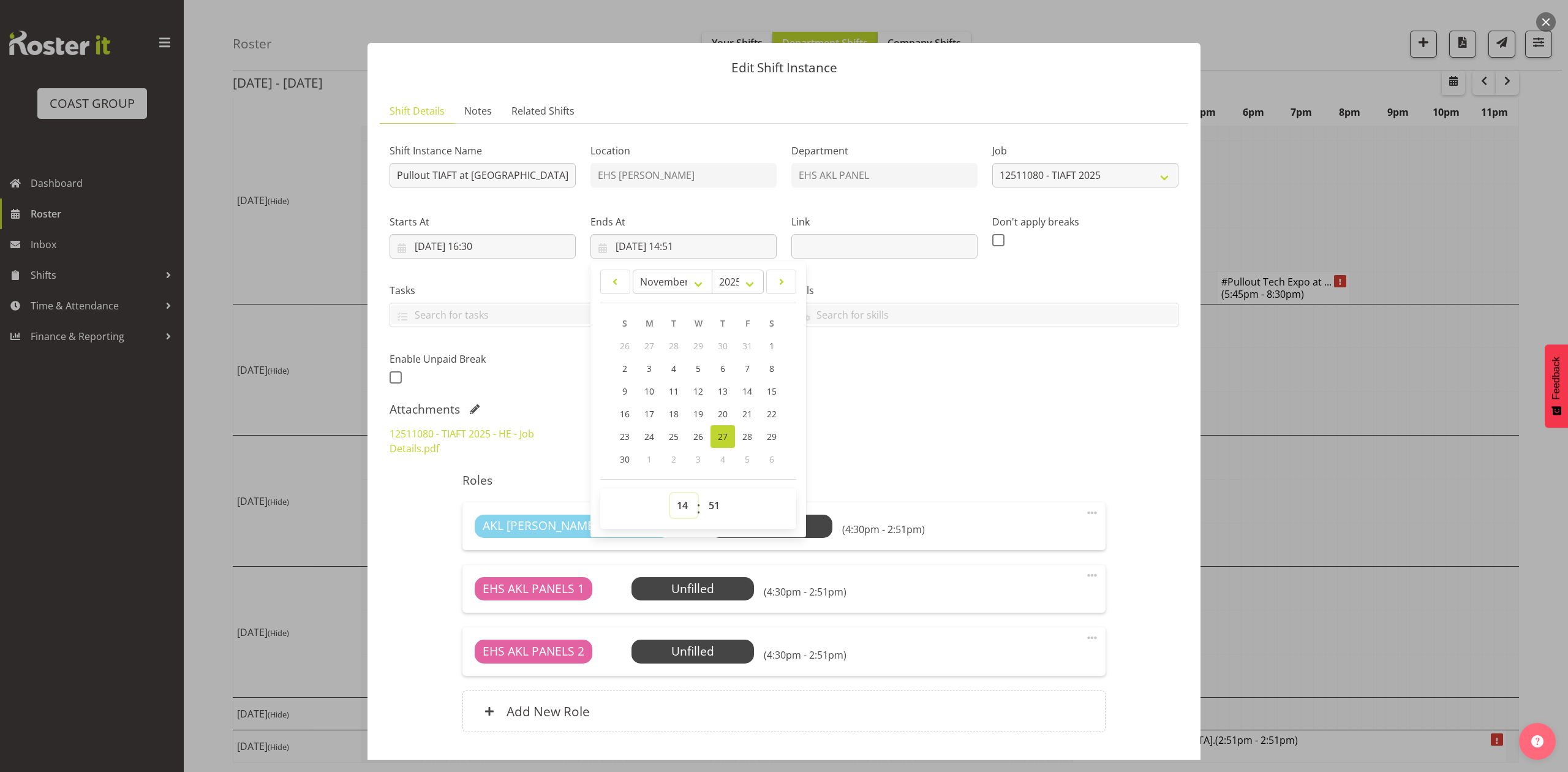
drag, startPoint x: 680, startPoint y: 508, endPoint x: 679, endPoint y: 494, distance: 14.0
click at [680, 508] on select "00 01 02 03 04 05 06 07 08 09 10 11 12 13 14 15 16 17 18 19 20 21 22 23" at bounding box center [684, 506] width 28 height 24
select select "18"
click at [670, 494] on select "00 01 02 03 04 05 06 07 08 09 10 11 12 13 14 15 16 17 18 19 20 21 22 23" at bounding box center [684, 506] width 28 height 24
type input "27/11/2025, 18:51"
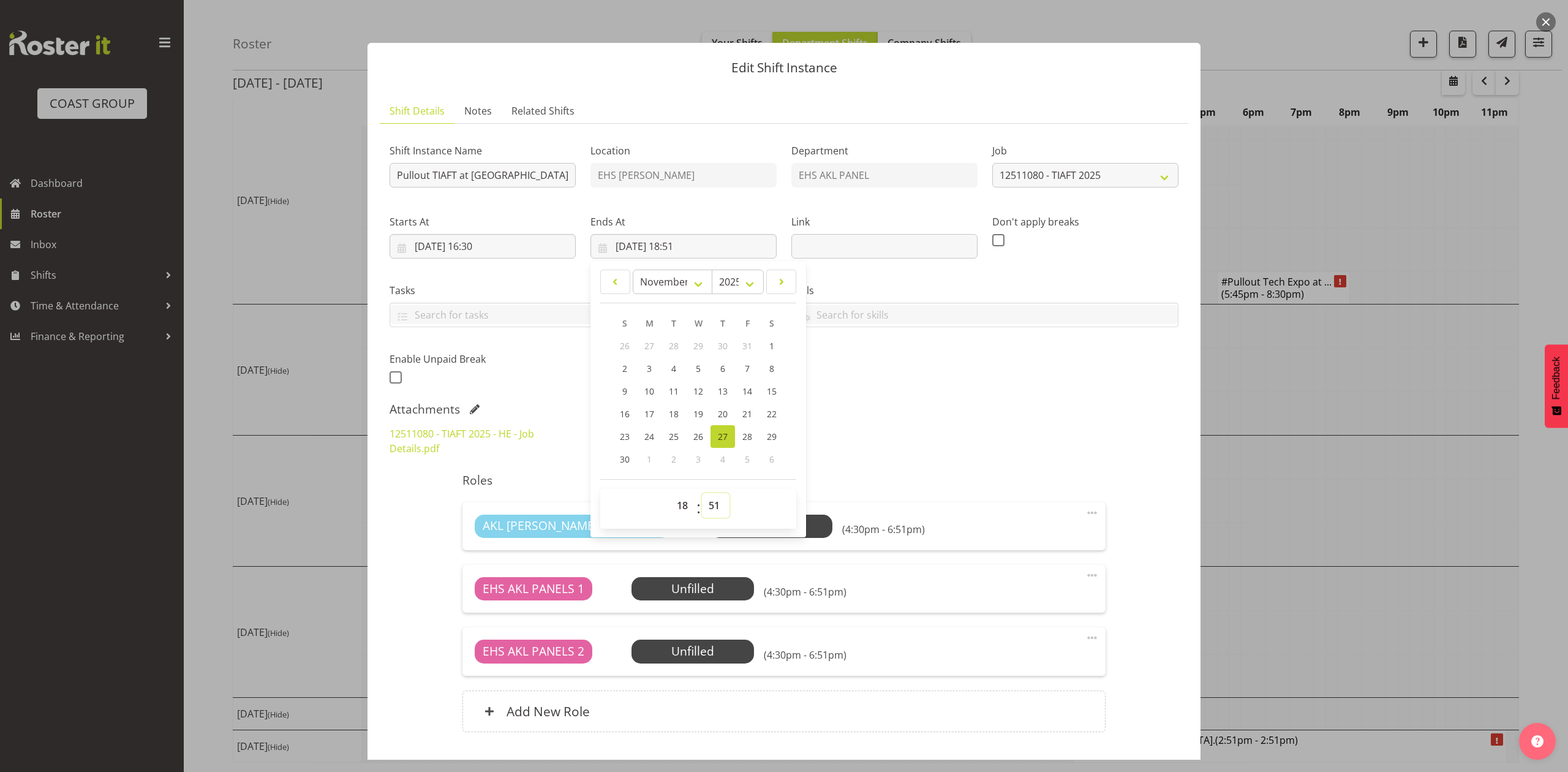
click at [706, 500] on select "00 01 02 03 04 05 06 07 08 09 10 11 12 13 14 15 16 17 18 19 20 21 22 23 24 25 2…" at bounding box center [716, 506] width 28 height 24
select select "30"
click at [702, 494] on select "00 01 02 03 04 05 06 07 08 09 10 11 12 13 14 15 16 17 18 19 20 21 22 23 24 25 2…" at bounding box center [716, 506] width 28 height 24
type input "27/11/2025, 18:30"
click at [942, 485] on h5 "Roles" at bounding box center [784, 481] width 642 height 15
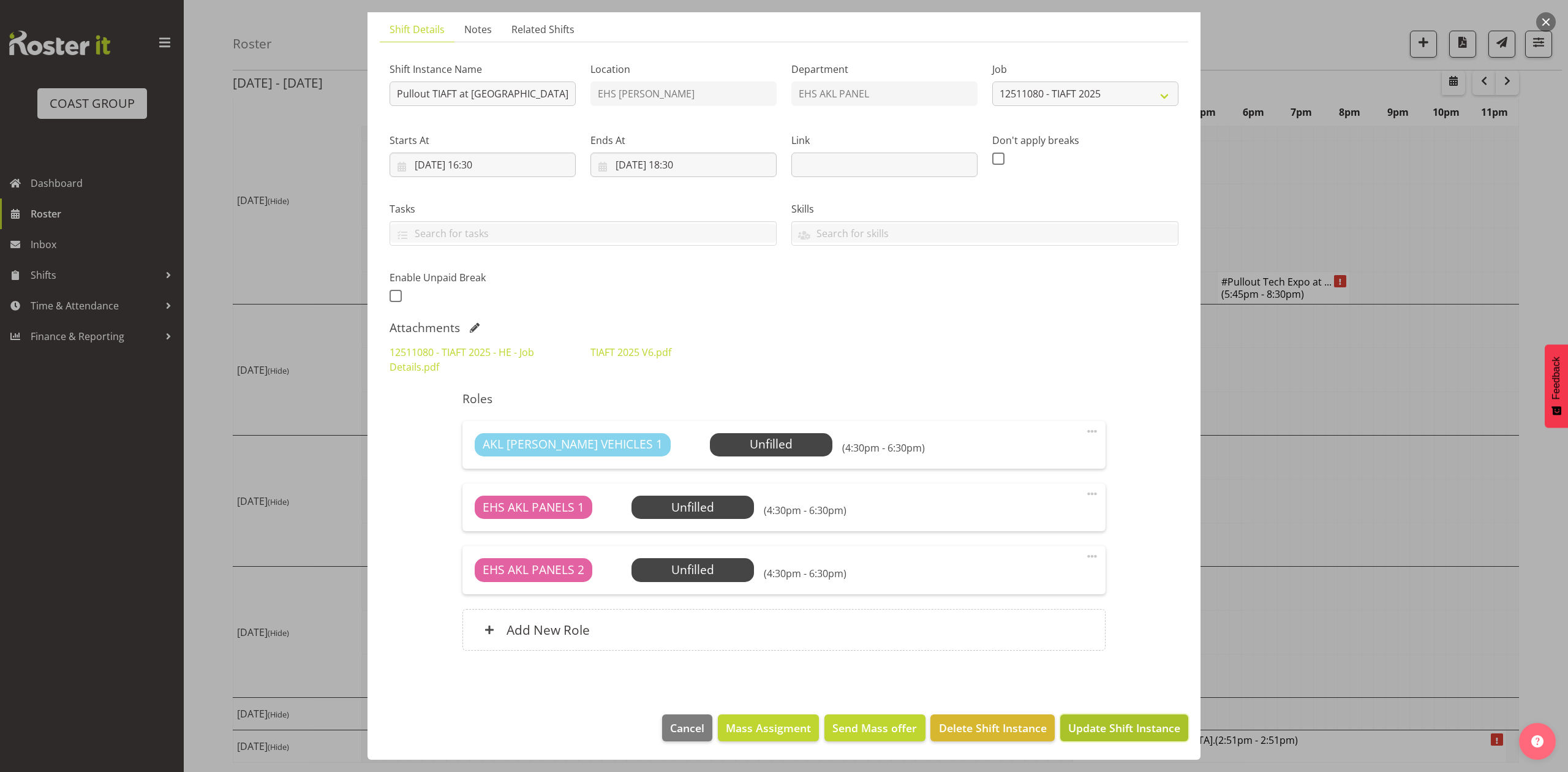
click at [1123, 733] on span "Update Shift Instance" at bounding box center [1124, 727] width 112 height 16
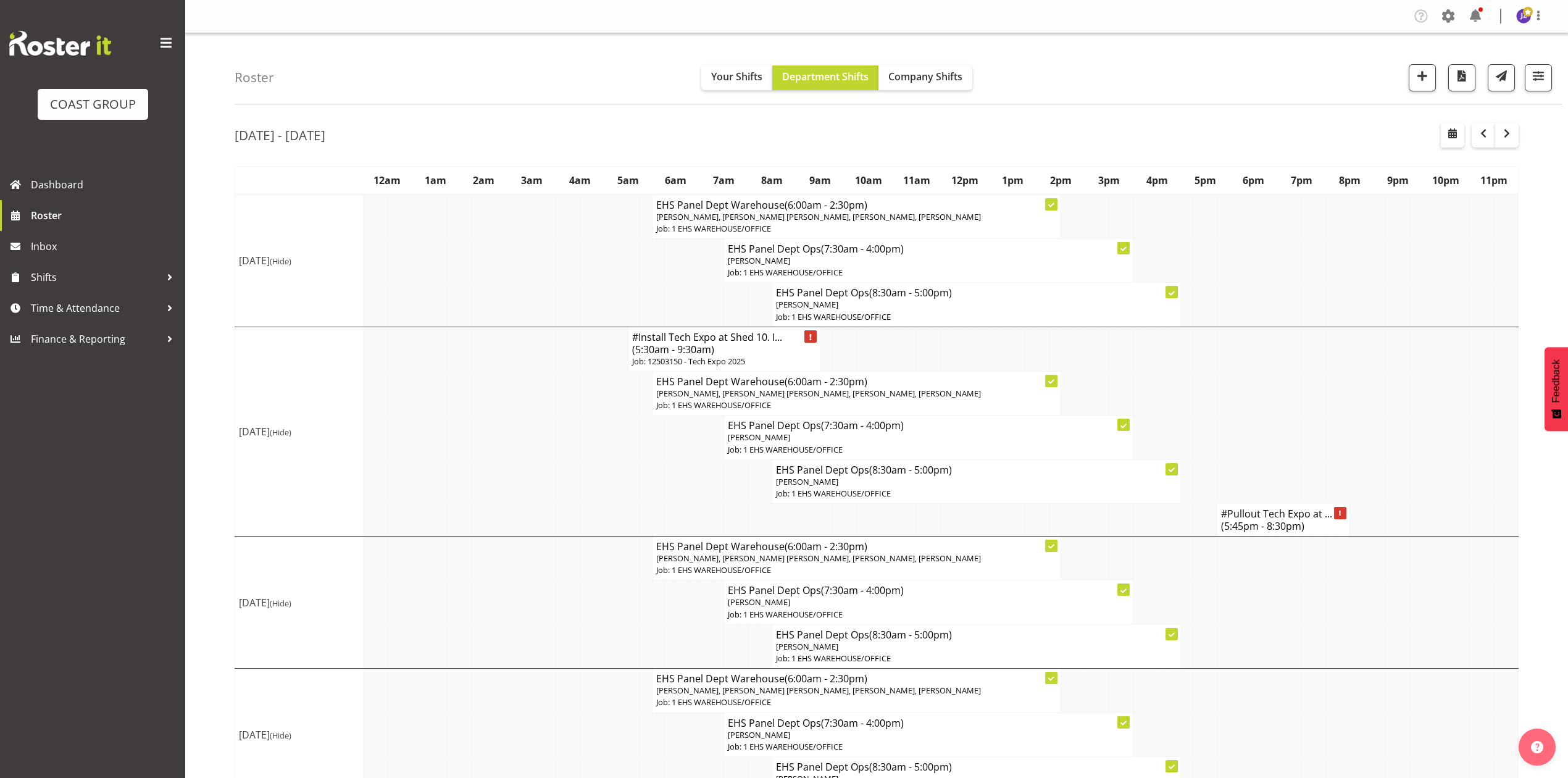
click at [1280, 371] on td at bounding box center [1283, 348] width 11 height 44
click at [1399, 280] on td at bounding box center [1403, 261] width 11 height 44
click at [57, 297] on link "Time & Attendance" at bounding box center [92, 308] width 185 height 31
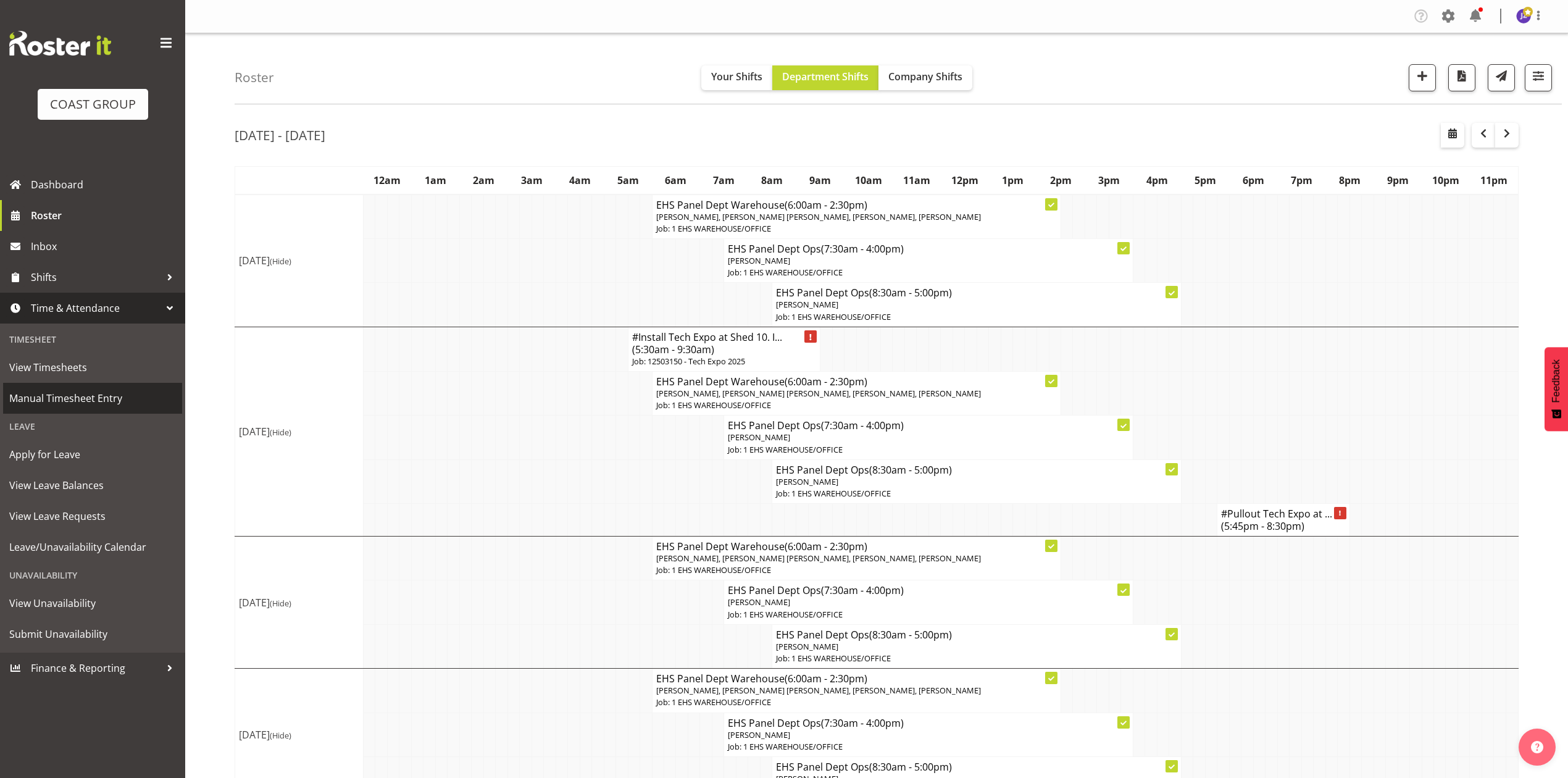
click at [60, 385] on link "Manual Timesheet Entry" at bounding box center [92, 398] width 179 height 31
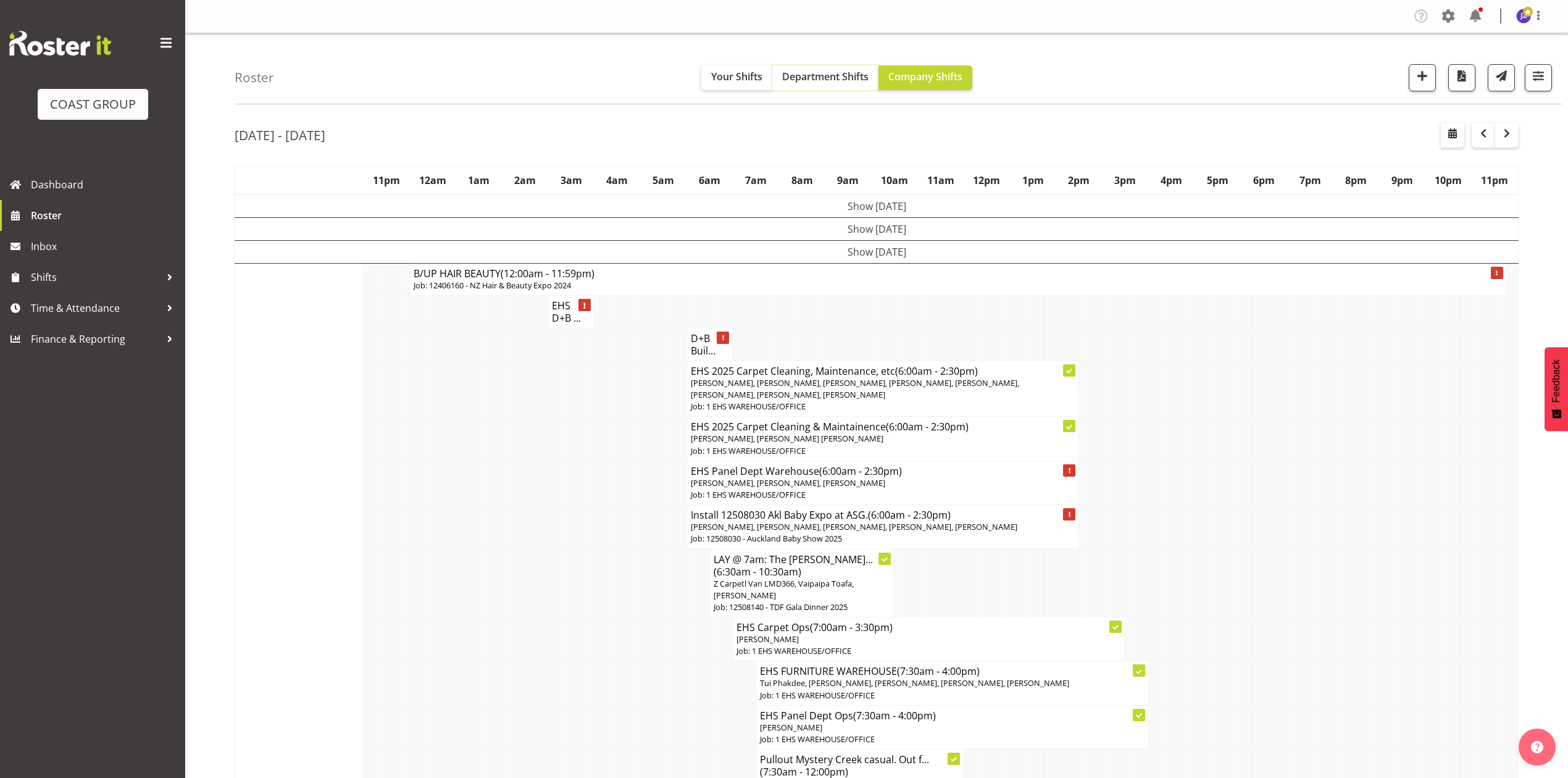
click at [815, 83] on span "Department Shifts" at bounding box center [825, 76] width 86 height 13
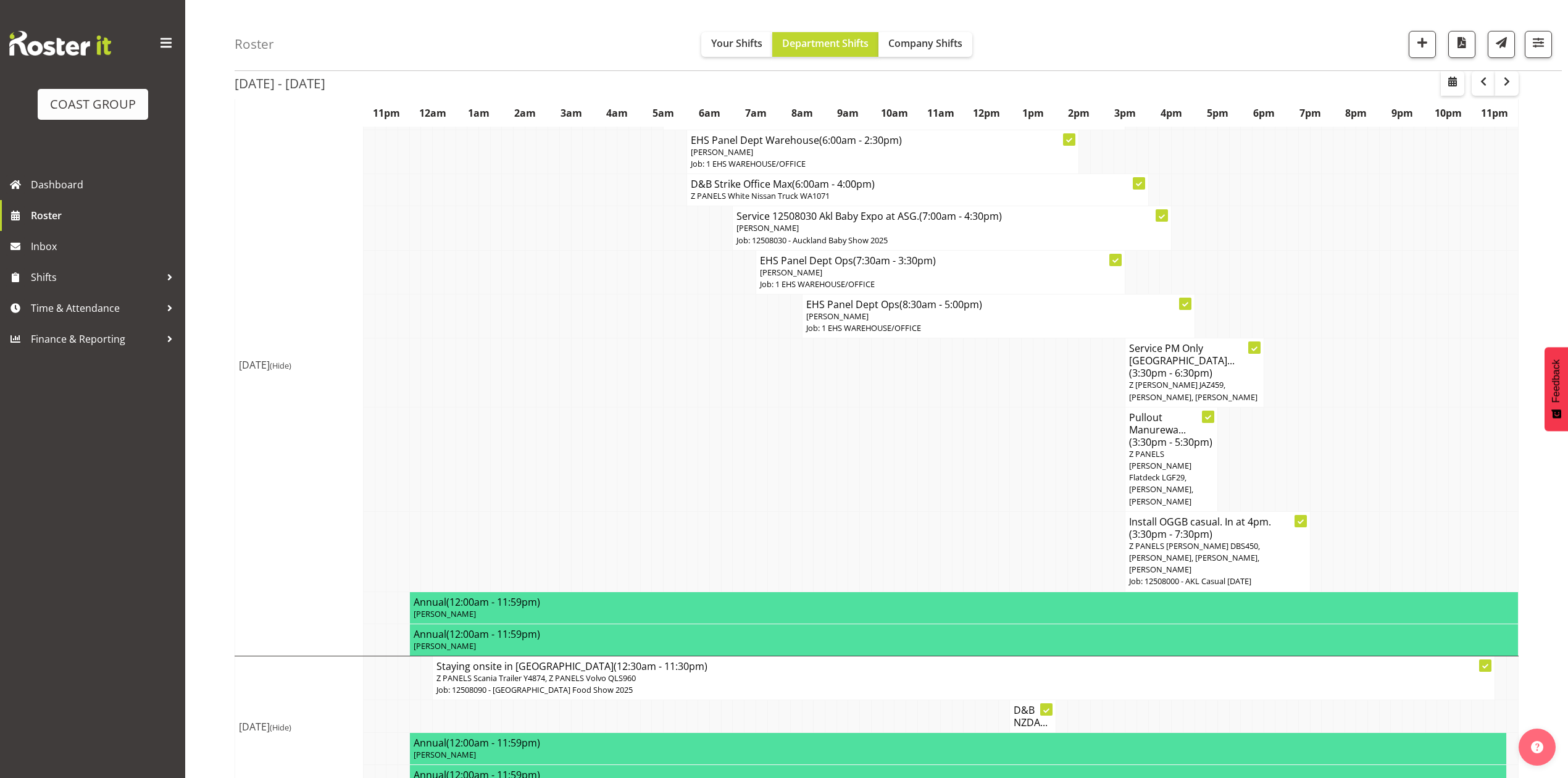
scroll to position [838, 0]
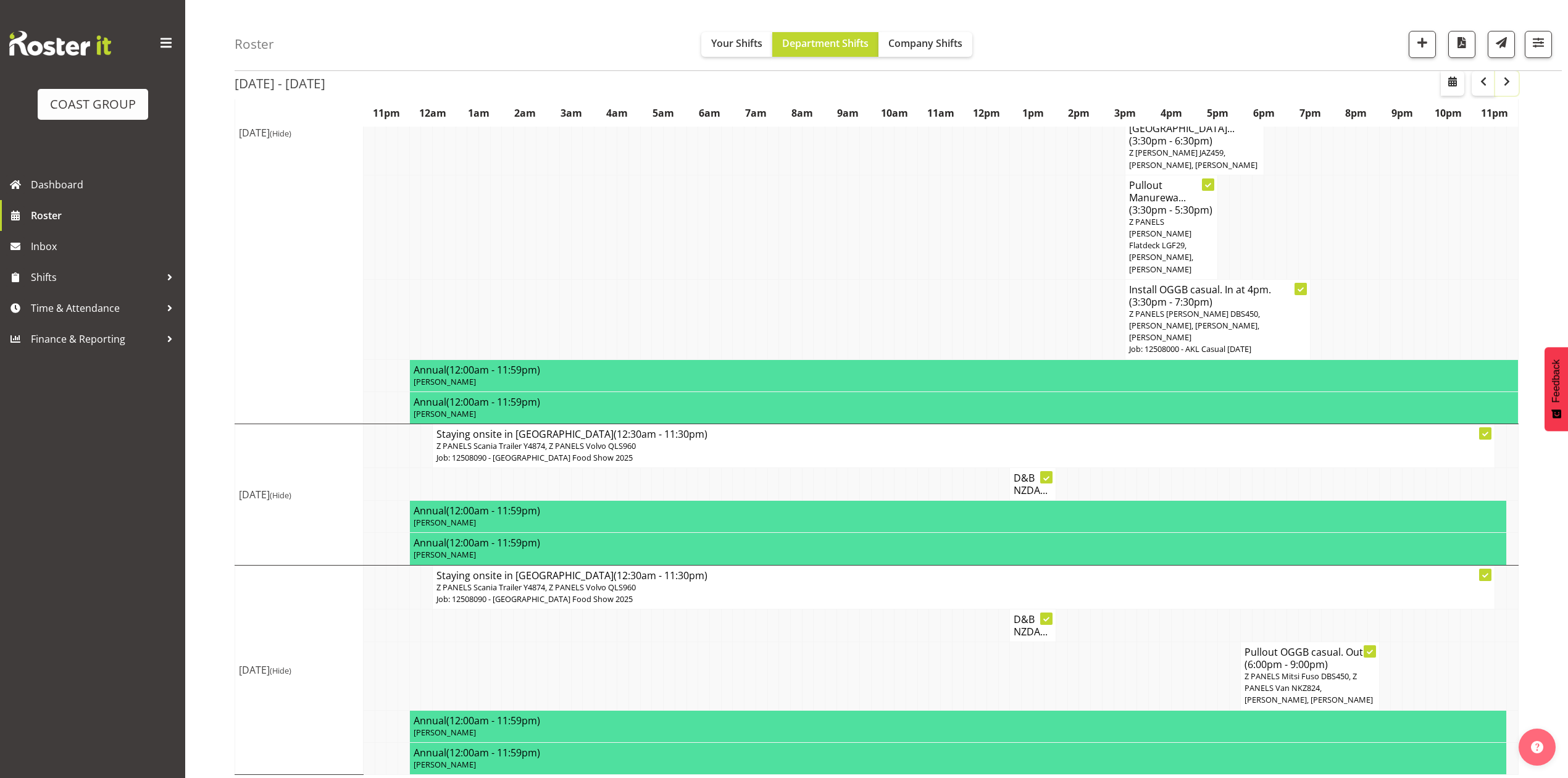
drag, startPoint x: 1510, startPoint y: 81, endPoint x: 1511, endPoint y: 102, distance: 21.0
click at [1510, 81] on span "button" at bounding box center [1507, 82] width 15 height 15
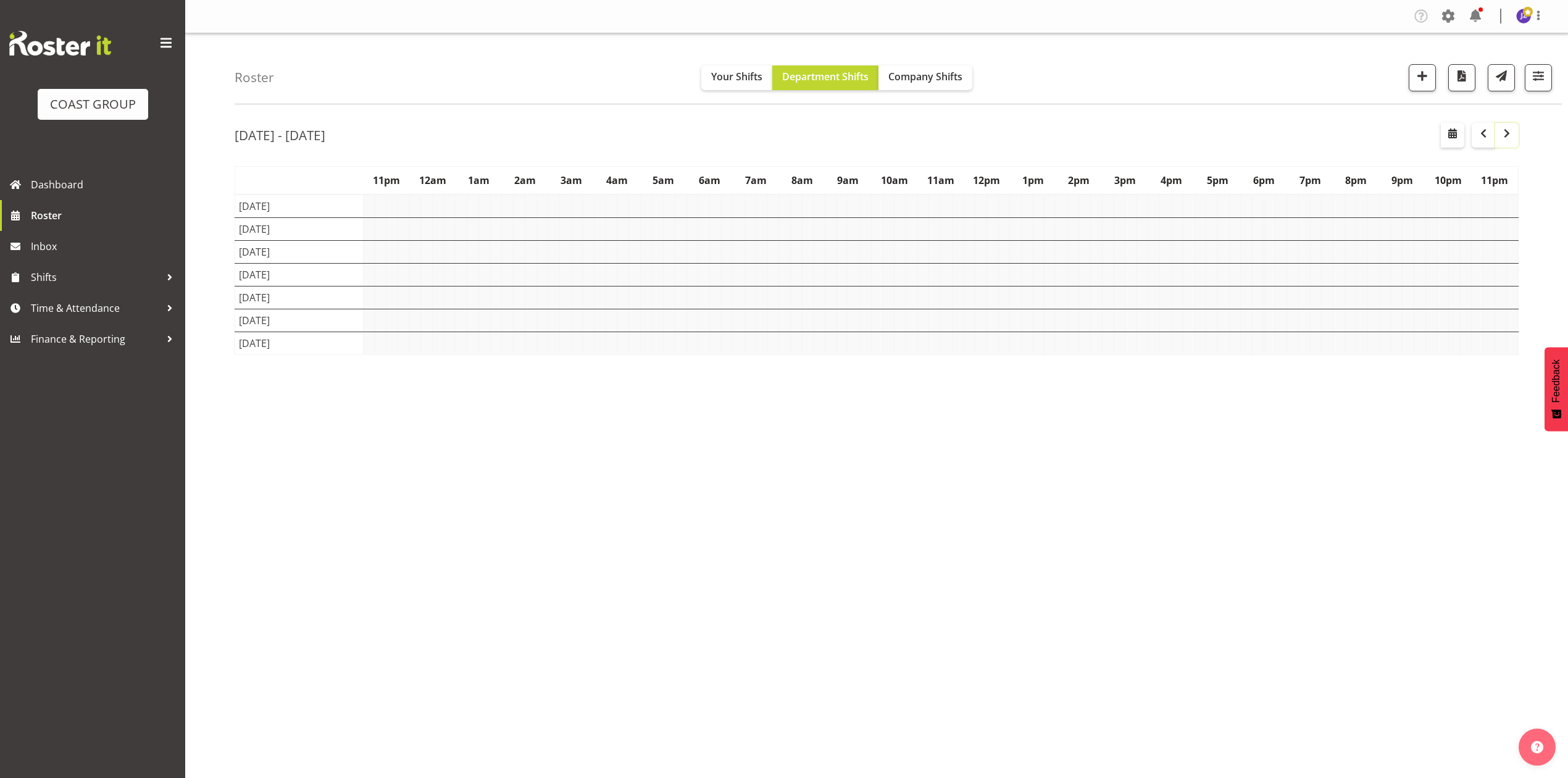
scroll to position [0, 0]
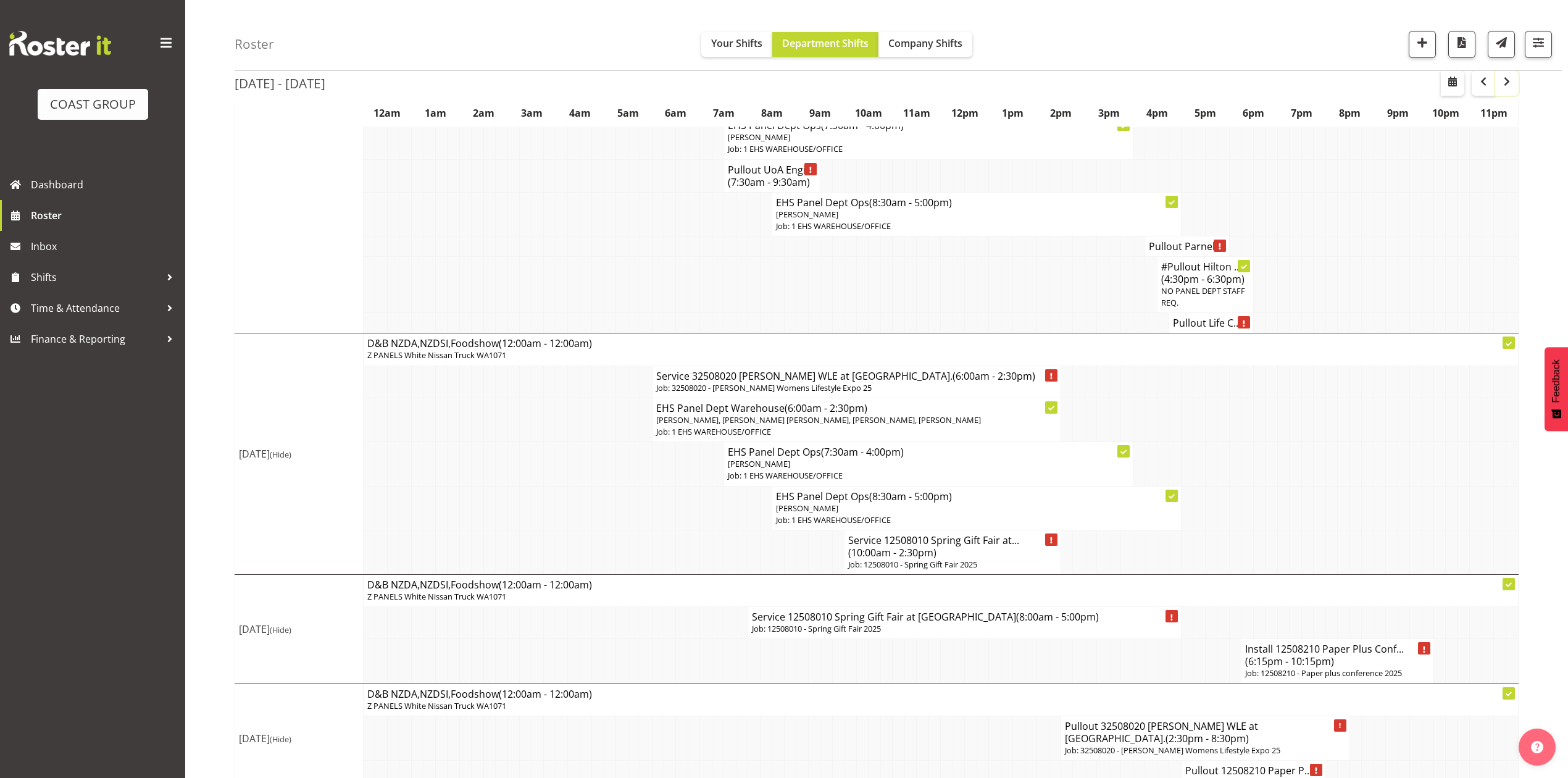
scroll to position [1694, 0]
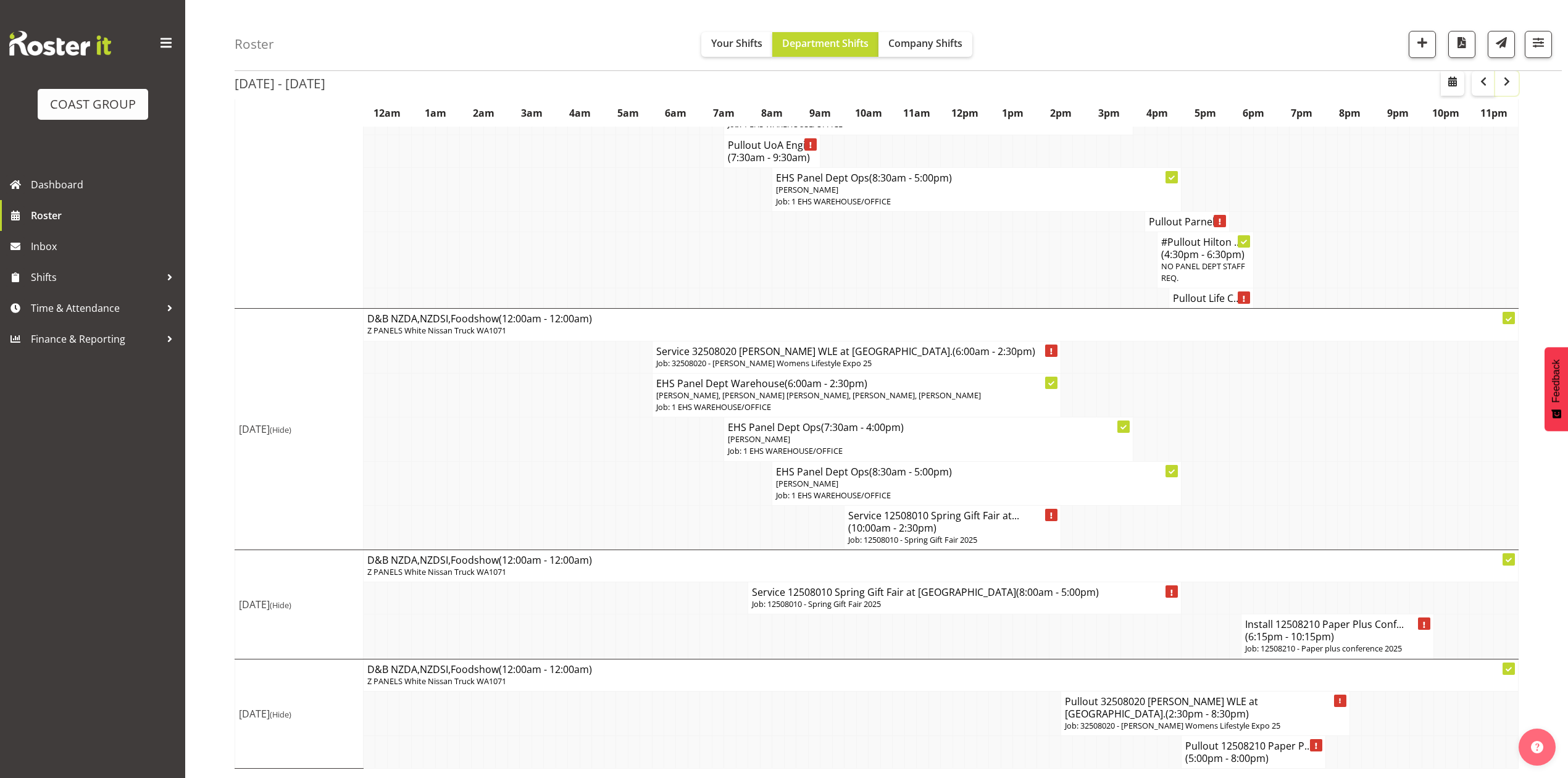
click at [1509, 72] on button "button" at bounding box center [1506, 84] width 23 height 24
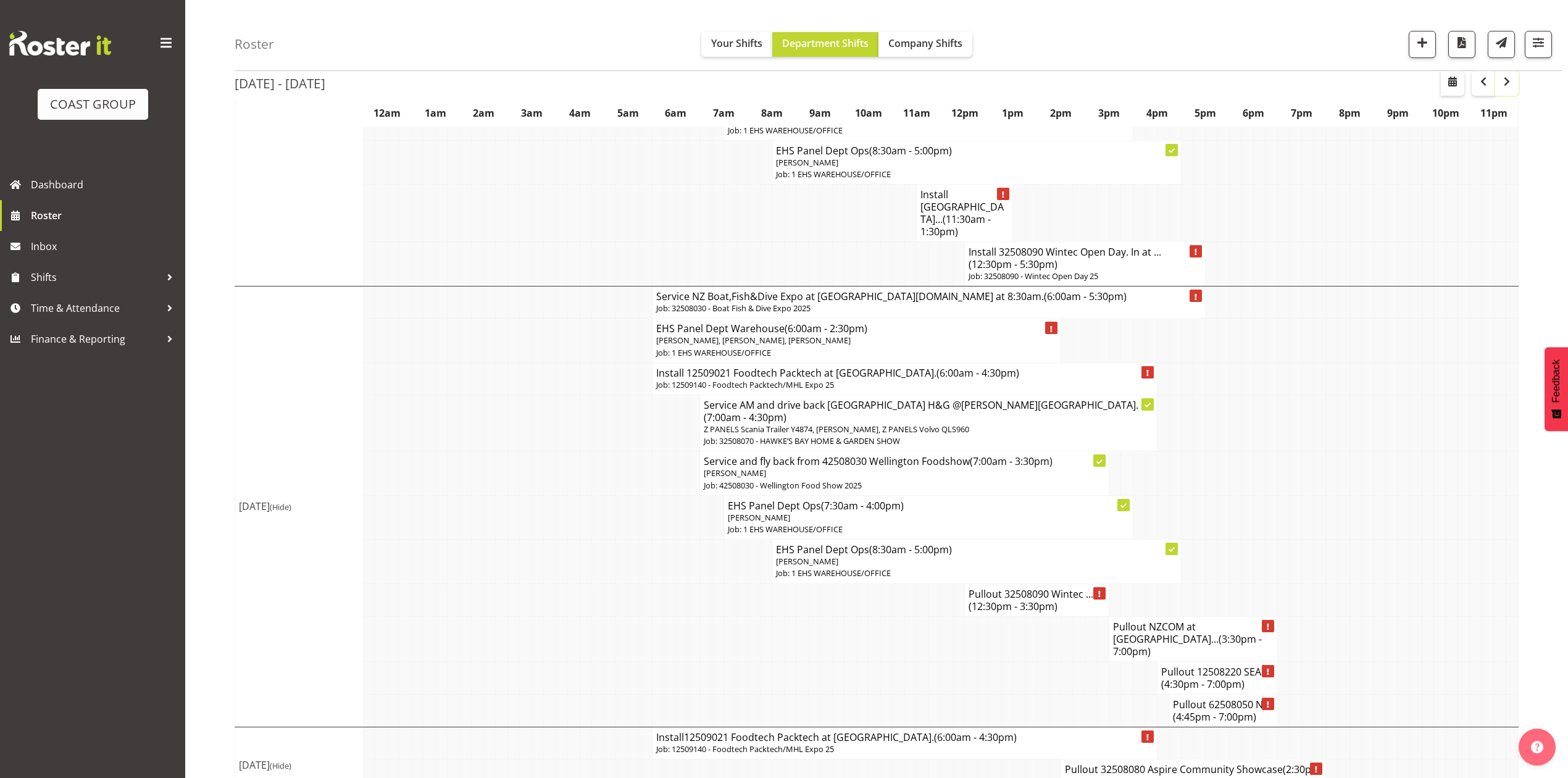
scroll to position [1370, 0]
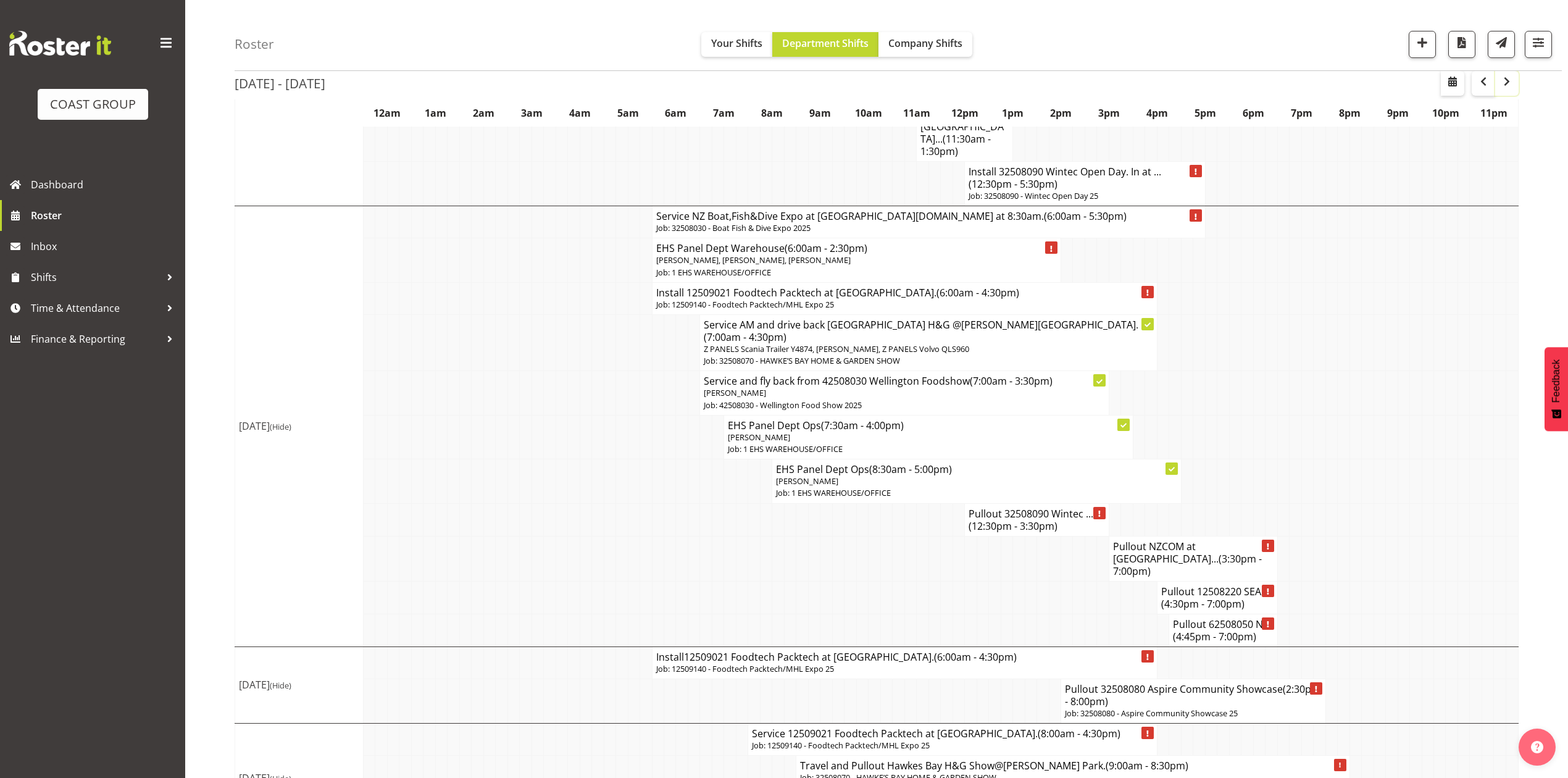
click at [1506, 81] on span "button" at bounding box center [1507, 82] width 15 height 15
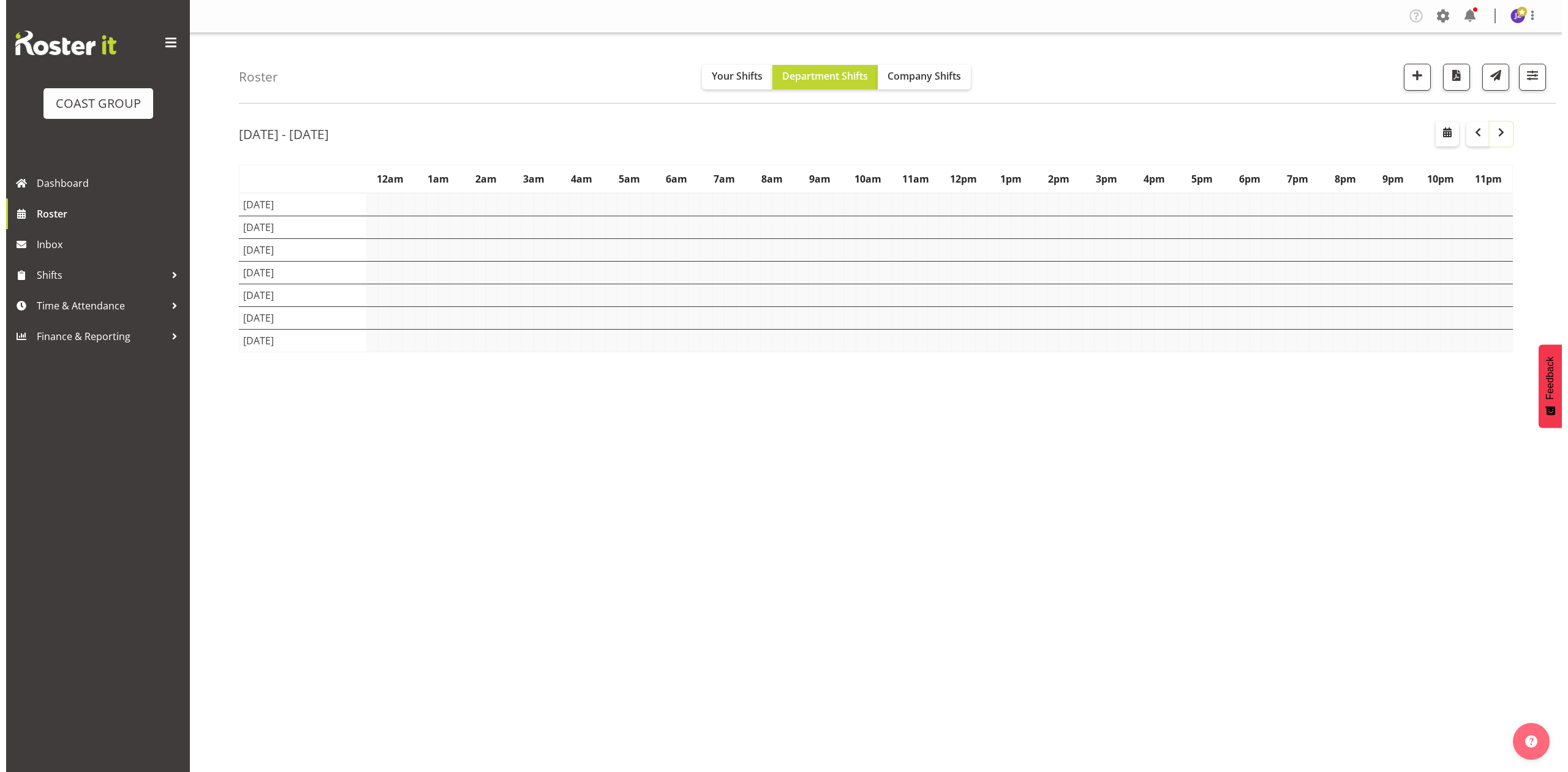
scroll to position [0, 0]
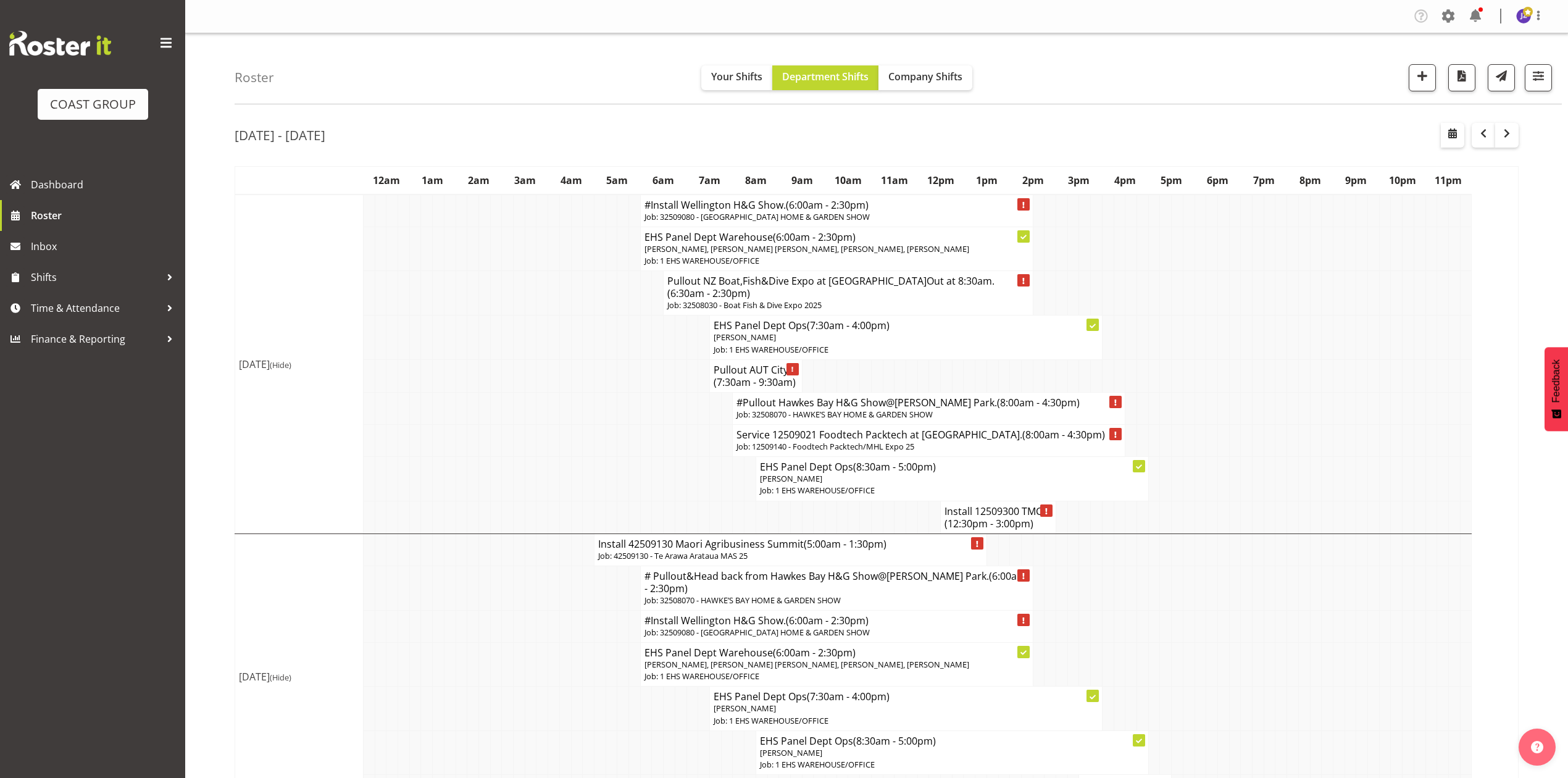
click at [705, 211] on p "Job: 32509080 - WELLINGTON HOME & GARDEN SHOW" at bounding box center [837, 217] width 385 height 11
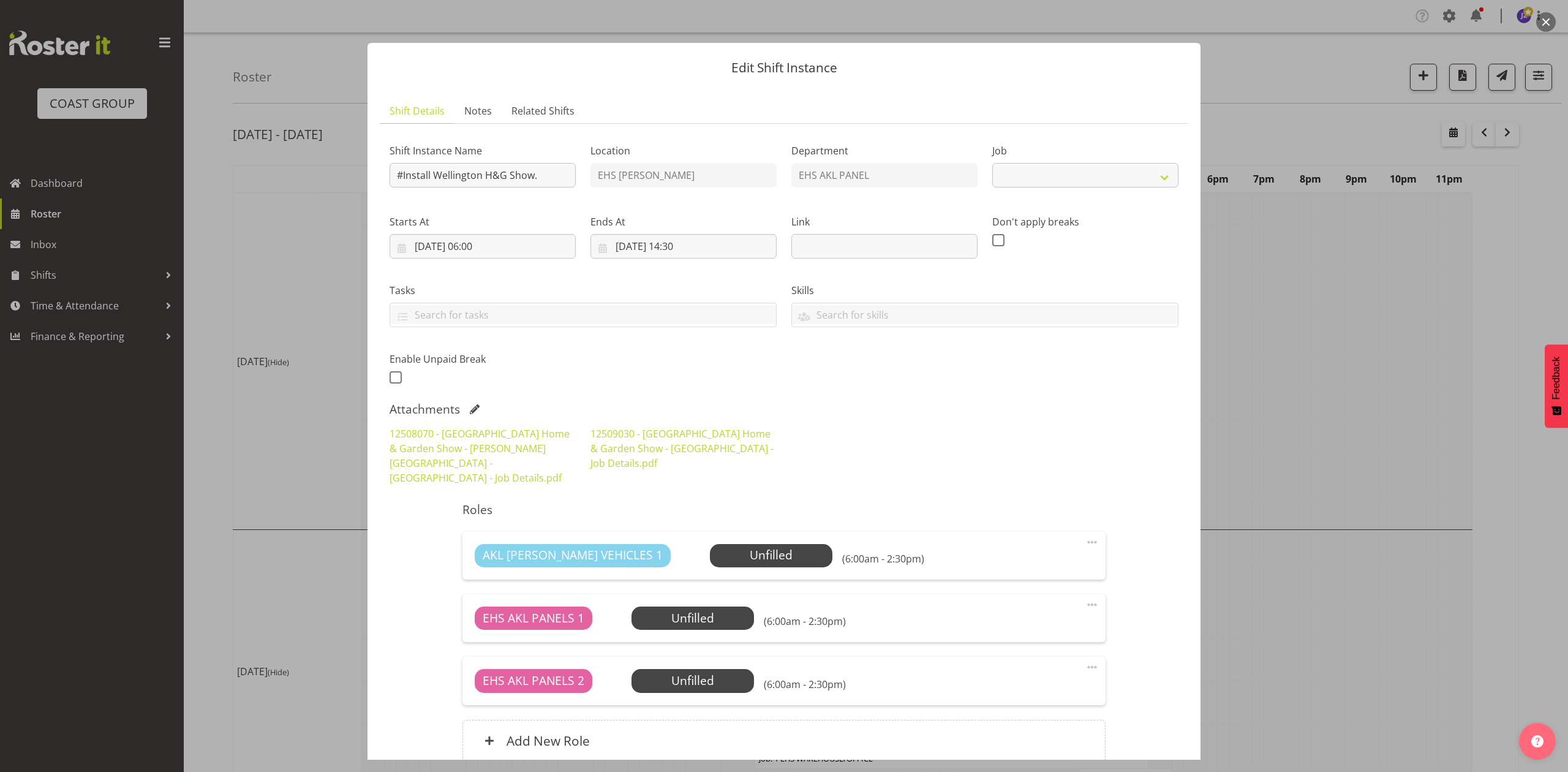
select select "9237"
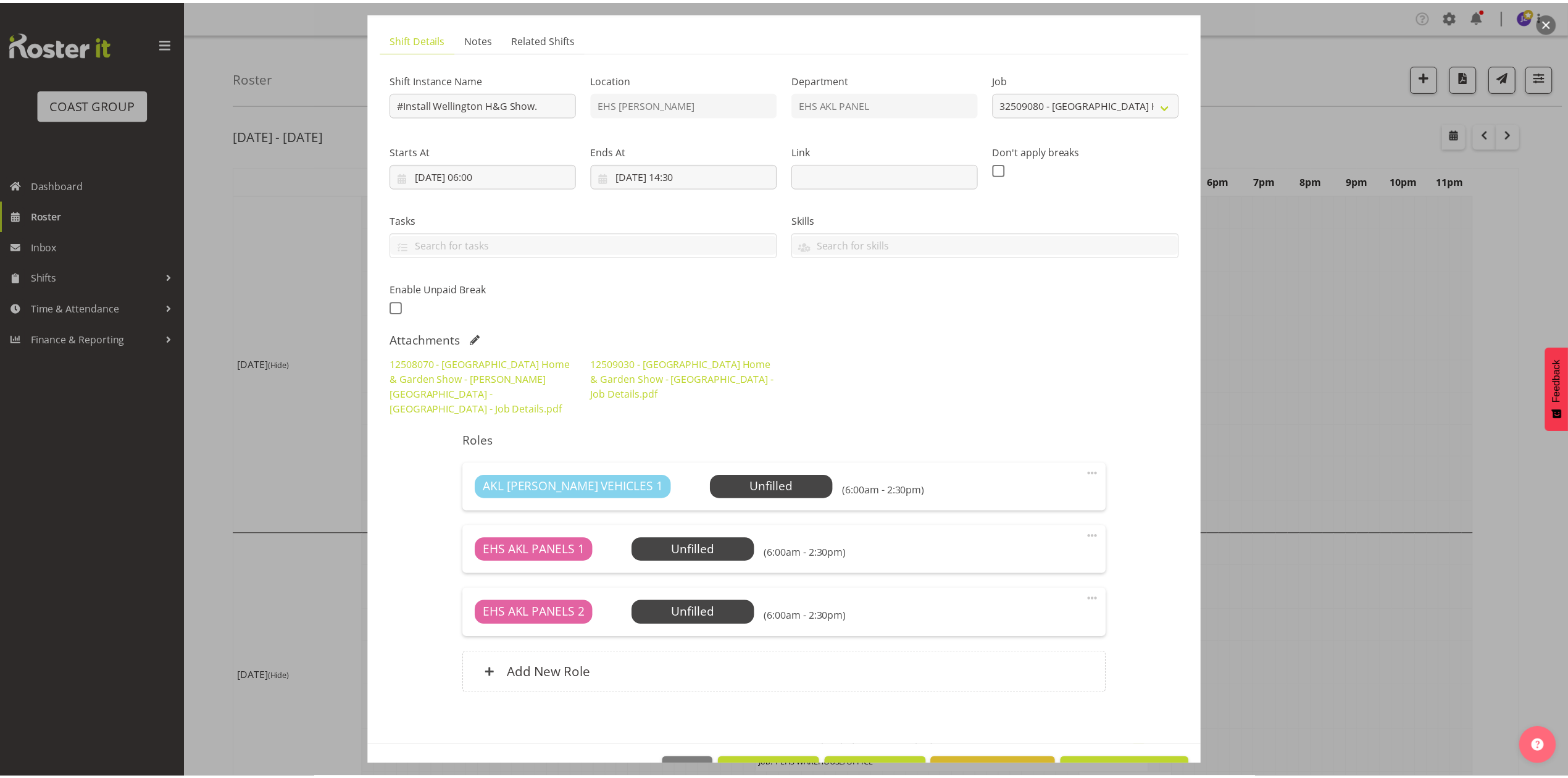
scroll to position [99, 0]
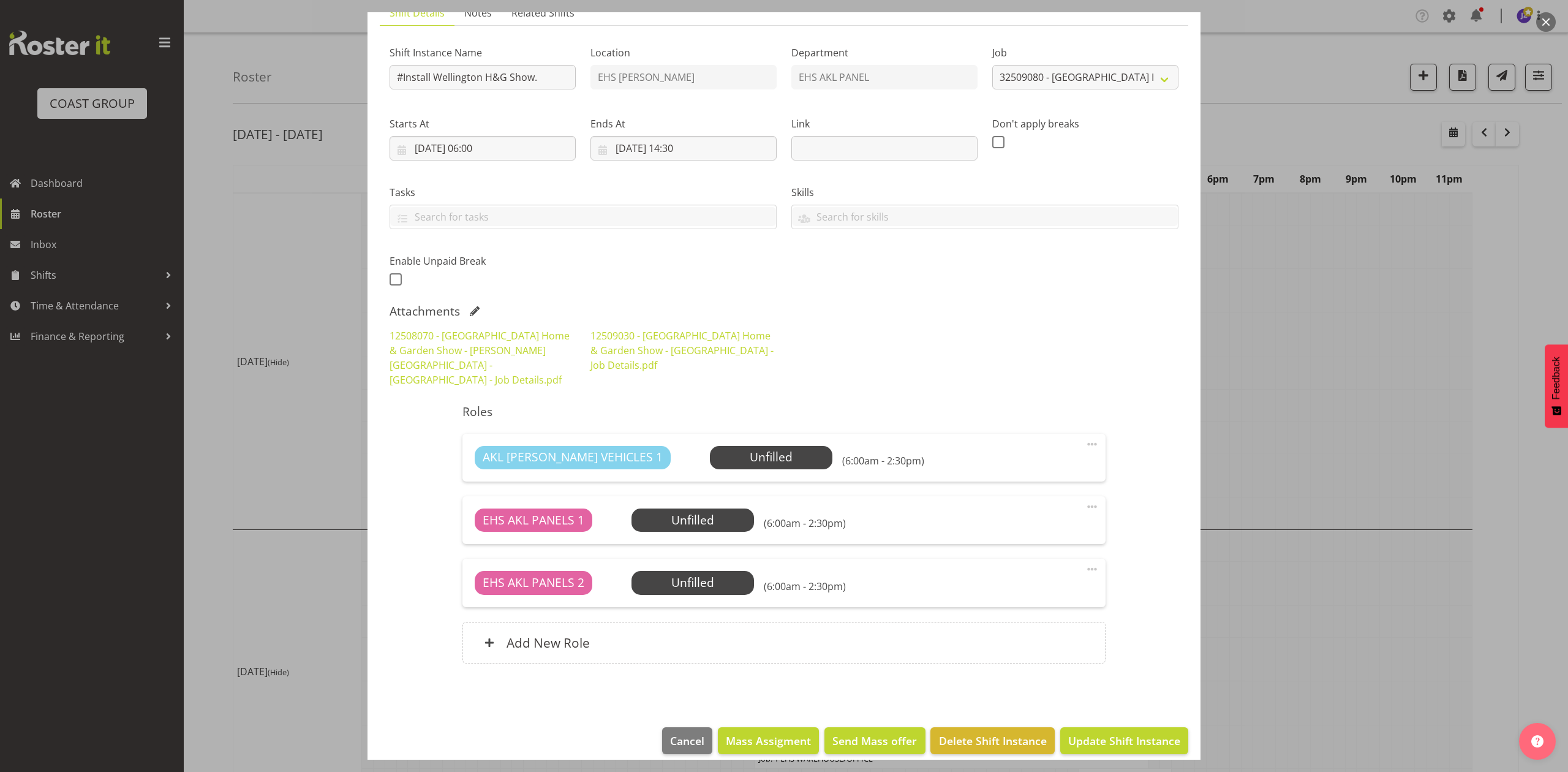
click at [1341, 314] on div at bounding box center [784, 386] width 1568 height 772
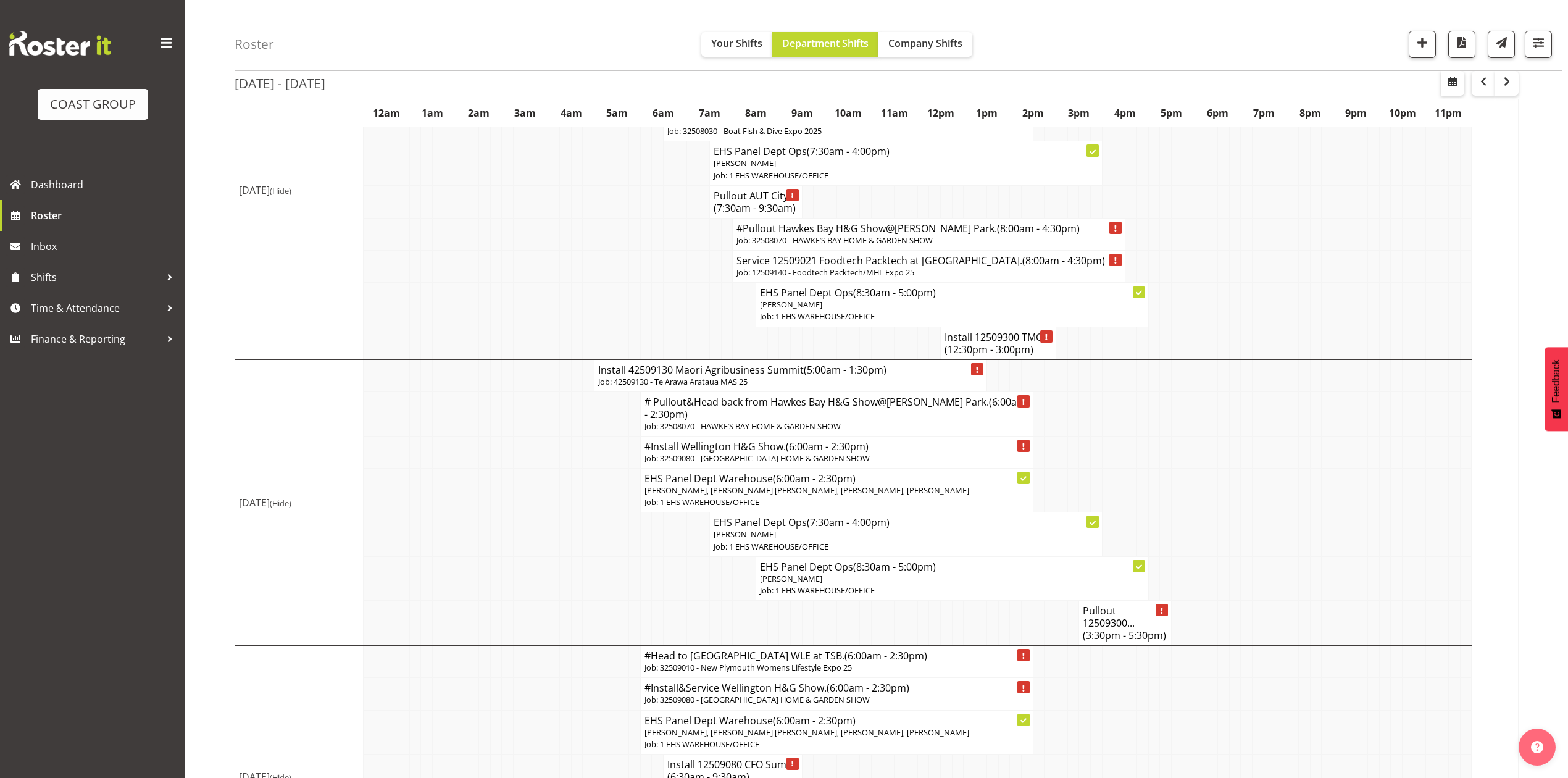
scroll to position [0, 0]
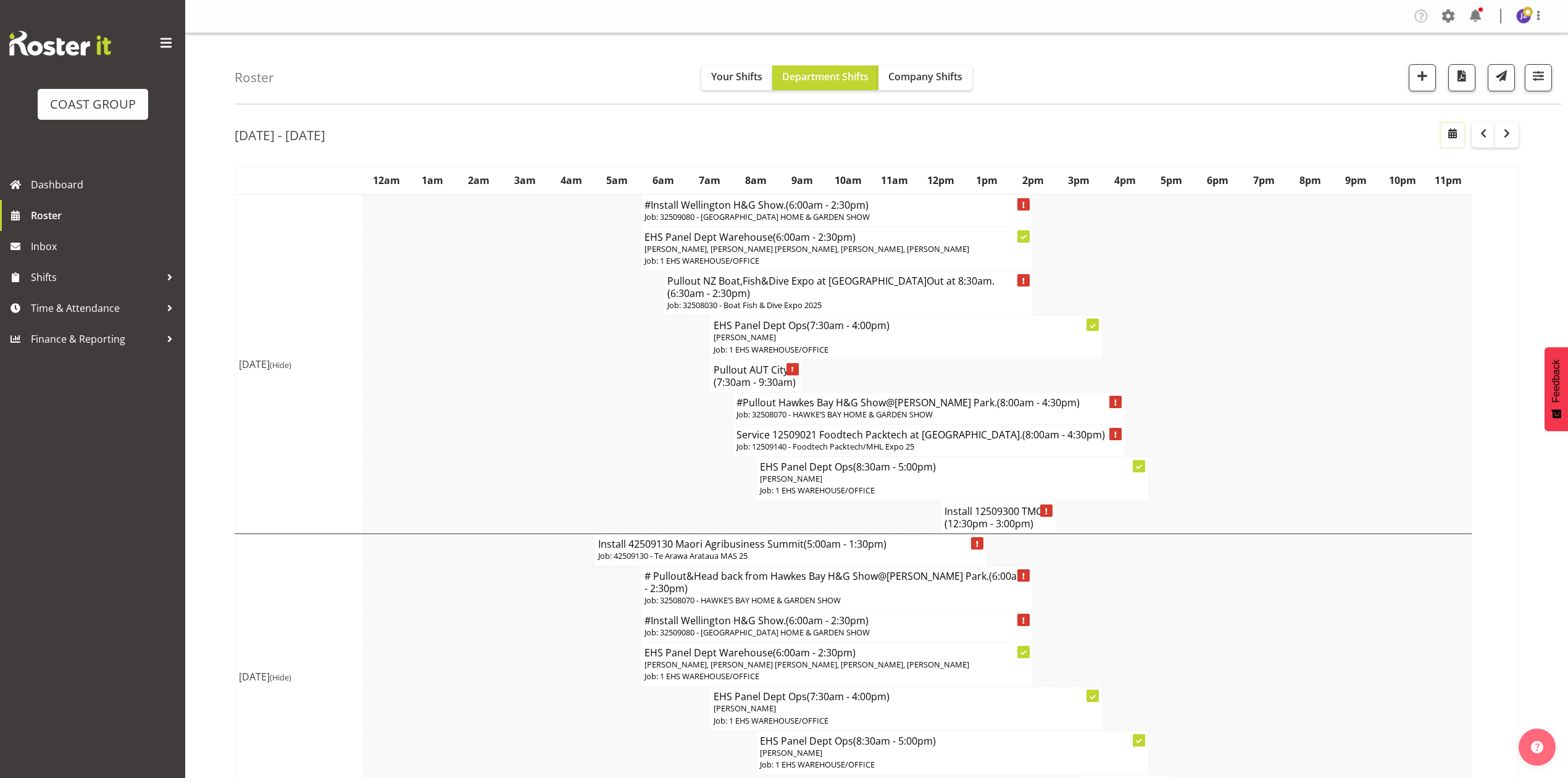
click at [1460, 138] on button "button" at bounding box center [1452, 135] width 23 height 24
select select "7"
select select "2025"
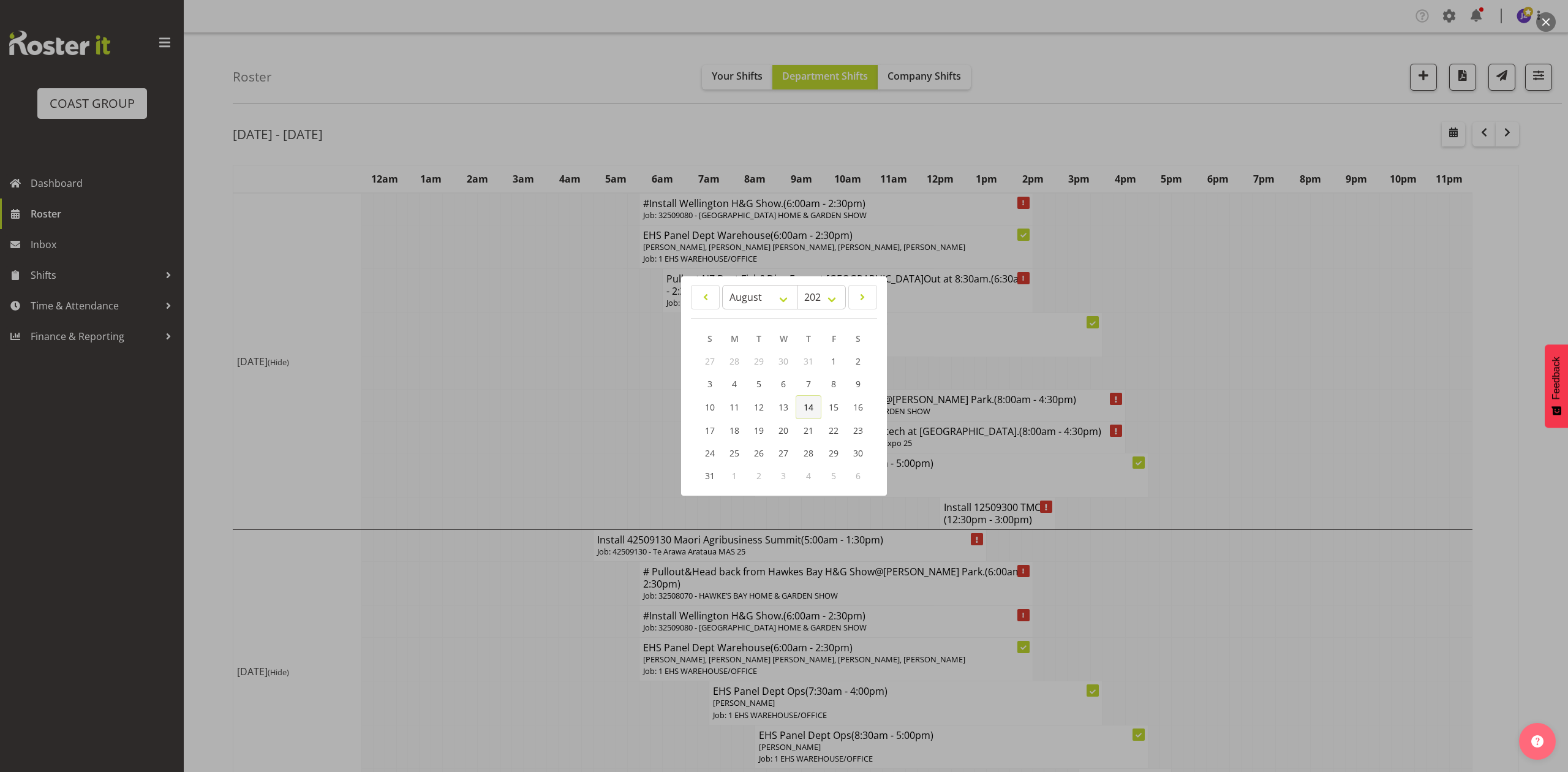
click at [799, 410] on link "14" at bounding box center [809, 407] width 26 height 24
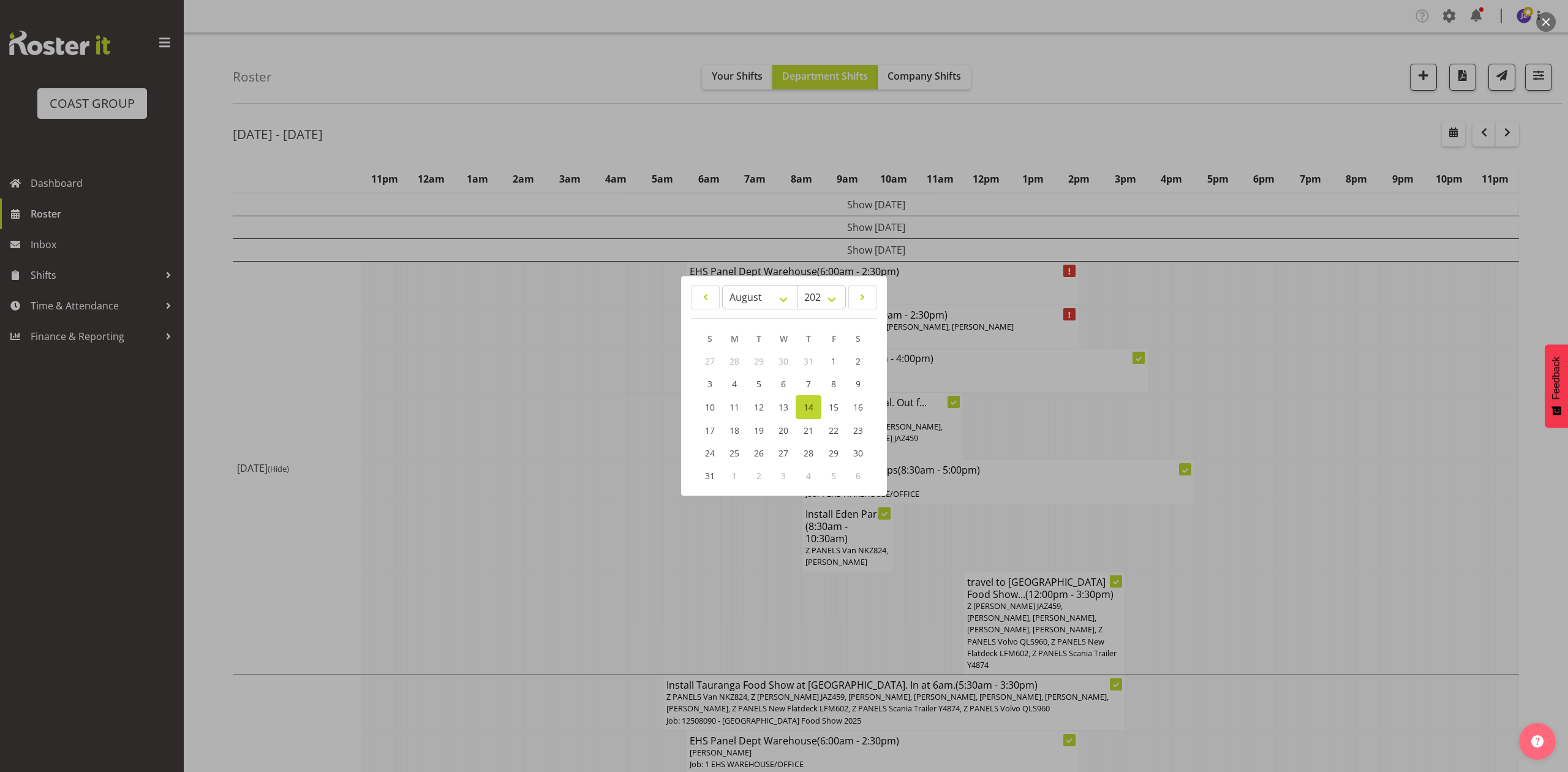
click at [1371, 413] on div at bounding box center [784, 386] width 1568 height 772
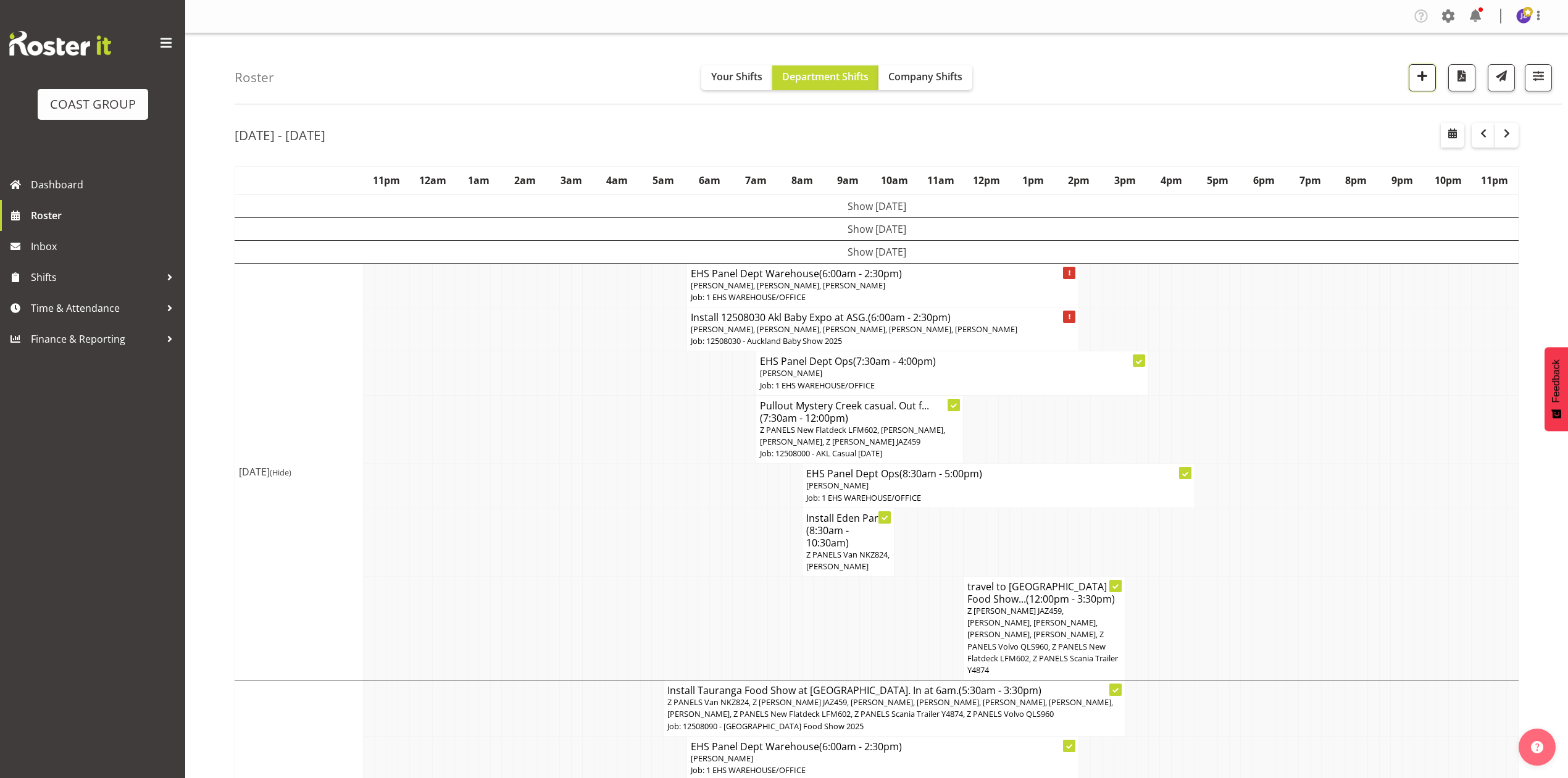
click at [1424, 83] on span "button" at bounding box center [1422, 75] width 16 height 16
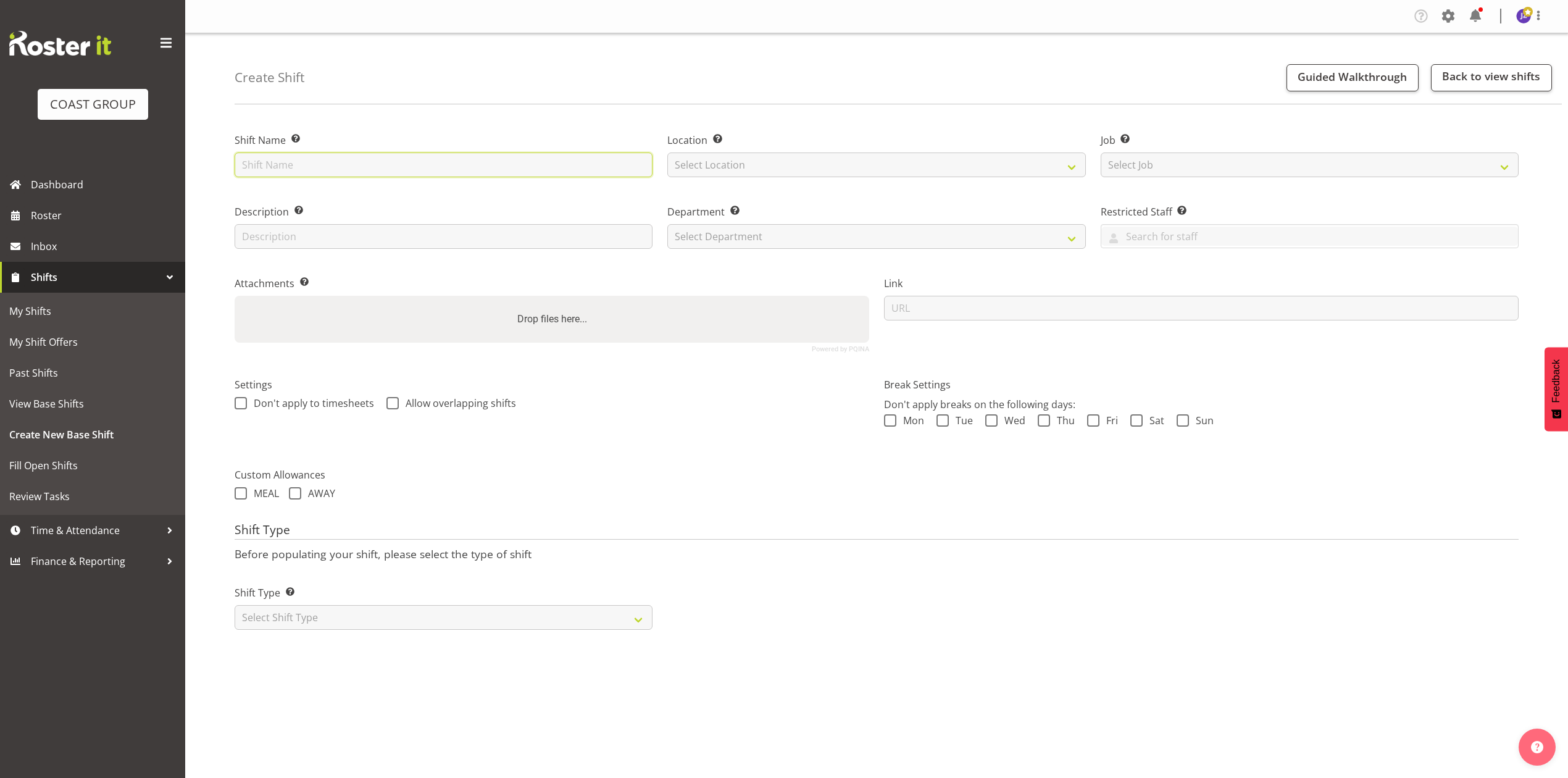
click at [339, 165] on input "text" at bounding box center [443, 164] width 418 height 24
click at [329, 163] on input "text" at bounding box center [443, 164] width 418 height 24
click at [395, 166] on input "text" at bounding box center [443, 164] width 418 height 24
type input "TDF Gala Dinner Pullout"
click at [700, 161] on select "Select Location EHS [PERSON_NAME]" at bounding box center [875, 164] width 418 height 24
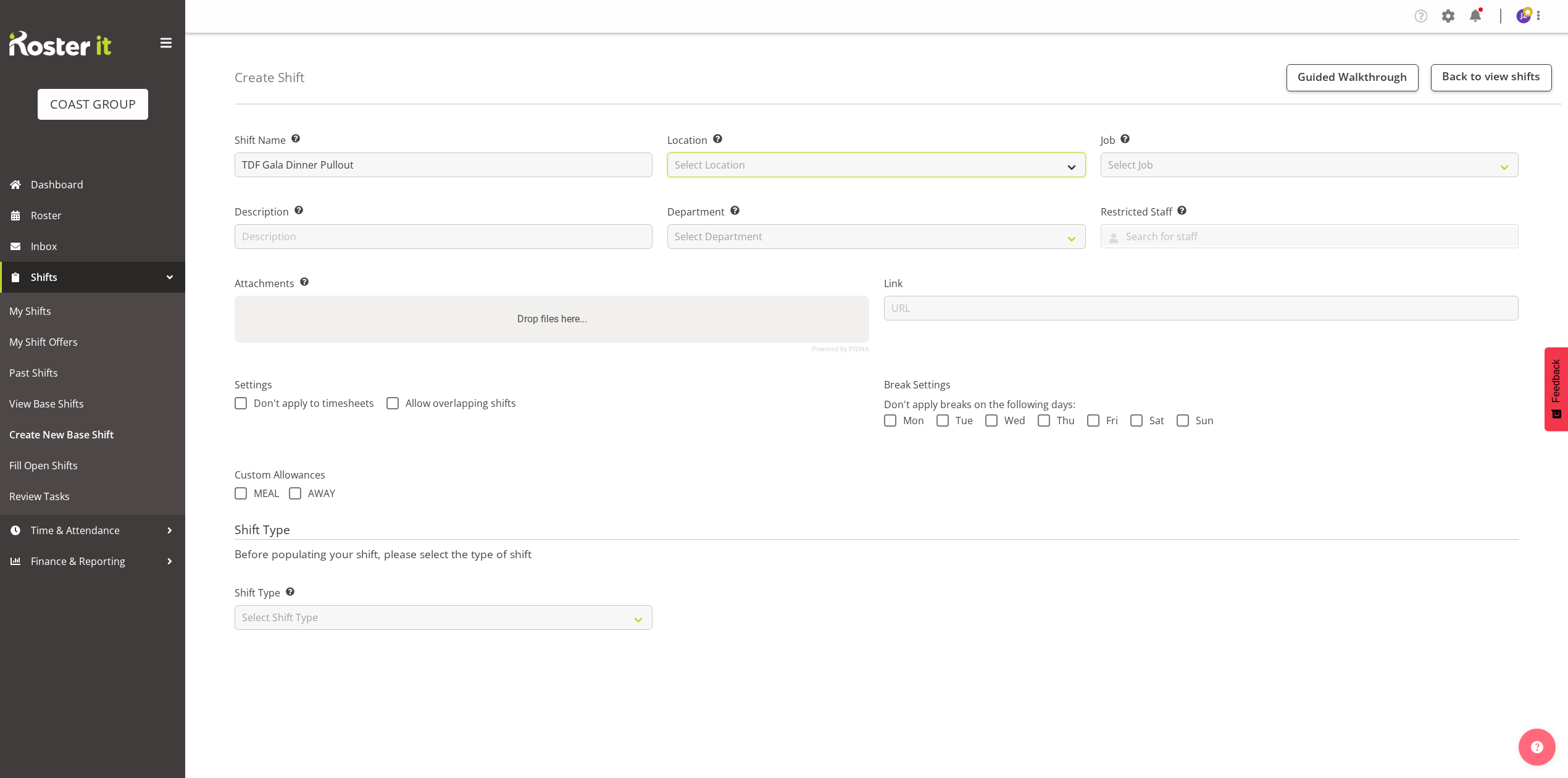
select select "35"
click at [667, 152] on select "Select Location EHS [PERSON_NAME]" at bounding box center [875, 164] width 418 height 24
click at [1143, 173] on select "Select Job Create new job 1 Carlton Events 1 [PERSON_NAME][GEOGRAPHIC_DATA] 1 […" at bounding box center [1309, 164] width 418 height 24
drag, startPoint x: 1132, startPoint y: 167, endPoint x: 1141, endPoint y: 175, distance: 12.0
click at [1132, 167] on select "Select Job Create new job 1 Carlton Events 1 [PERSON_NAME][GEOGRAPHIC_DATA] 1 […" at bounding box center [1309, 164] width 418 height 24
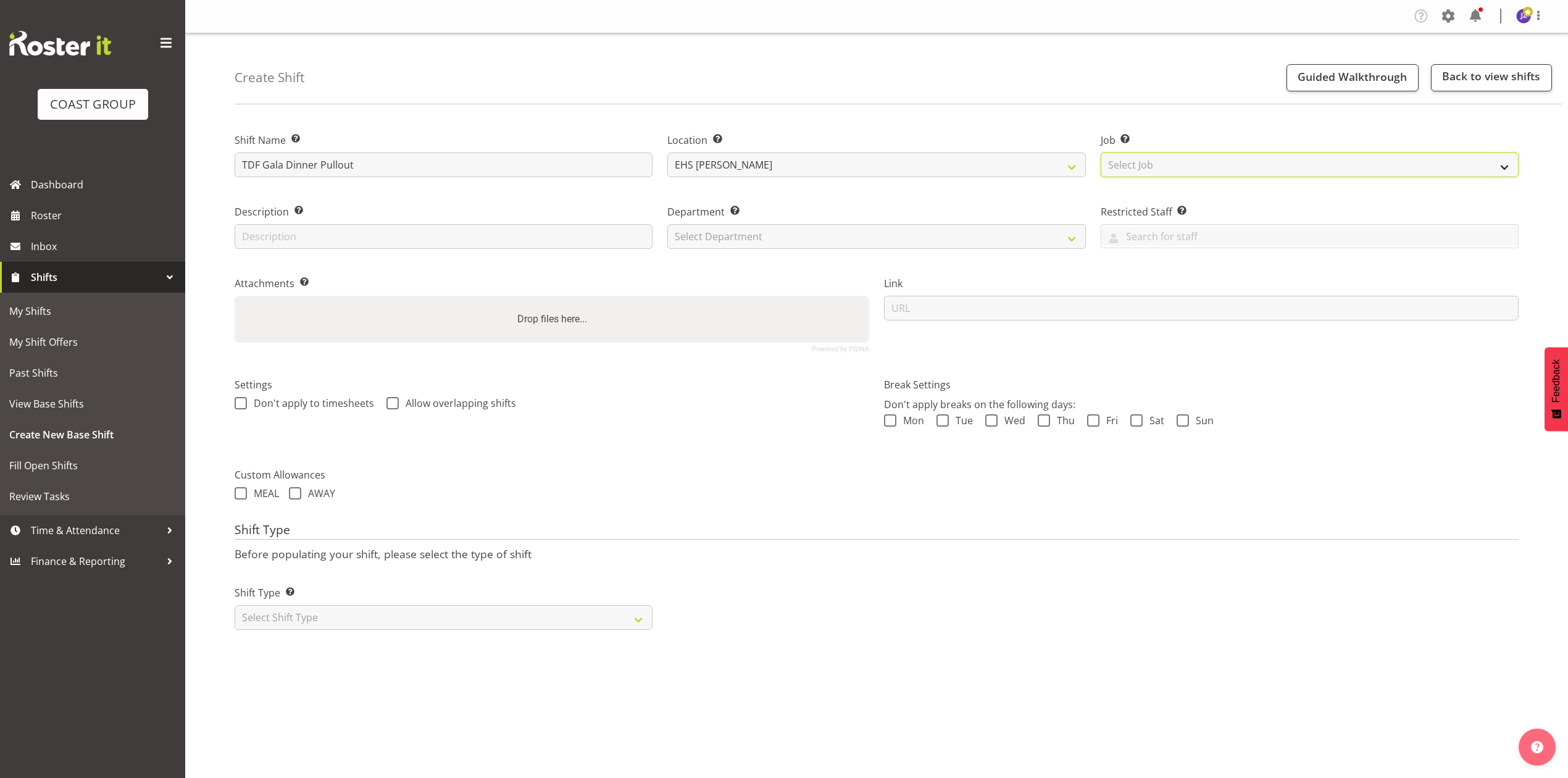
select select "9808"
click at [1101, 152] on select "Select Job Create new job 1 Carlton Events 1 [PERSON_NAME][GEOGRAPHIC_DATA] 1 […" at bounding box center [1309, 164] width 418 height 24
click at [734, 237] on select "Select Department EHS AKL PANEL EHS AKL PANEL" at bounding box center [875, 236] width 418 height 24
click at [732, 251] on div "Department Set the department that the shift relates to. Select Department EHS …" at bounding box center [875, 222] width 433 height 71
click at [732, 227] on select "Select Department EHS AKL PANEL EHS AKL PANEL" at bounding box center [875, 236] width 418 height 24
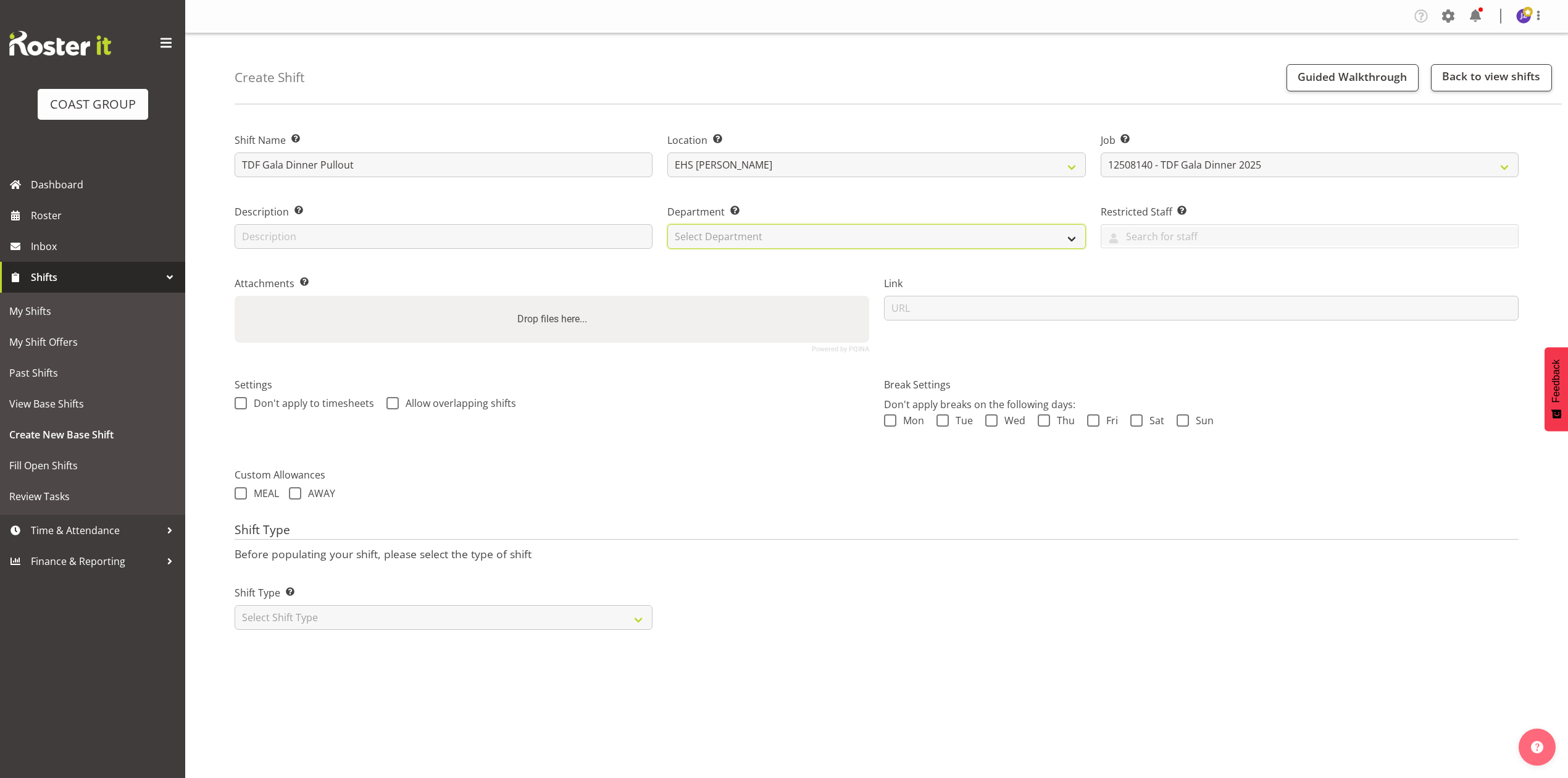
select select "39"
click at [667, 224] on select "Select Department EHS AKL PANEL EHS AKL PANEL" at bounding box center [875, 236] width 418 height 24
click at [676, 325] on div "Drop files here..." at bounding box center [552, 319] width 634 height 47
click at [235, 296] on input "Drop files here..." at bounding box center [552, 297] width 634 height 4
click at [535, 317] on label "Drop files here..." at bounding box center [552, 319] width 80 height 24
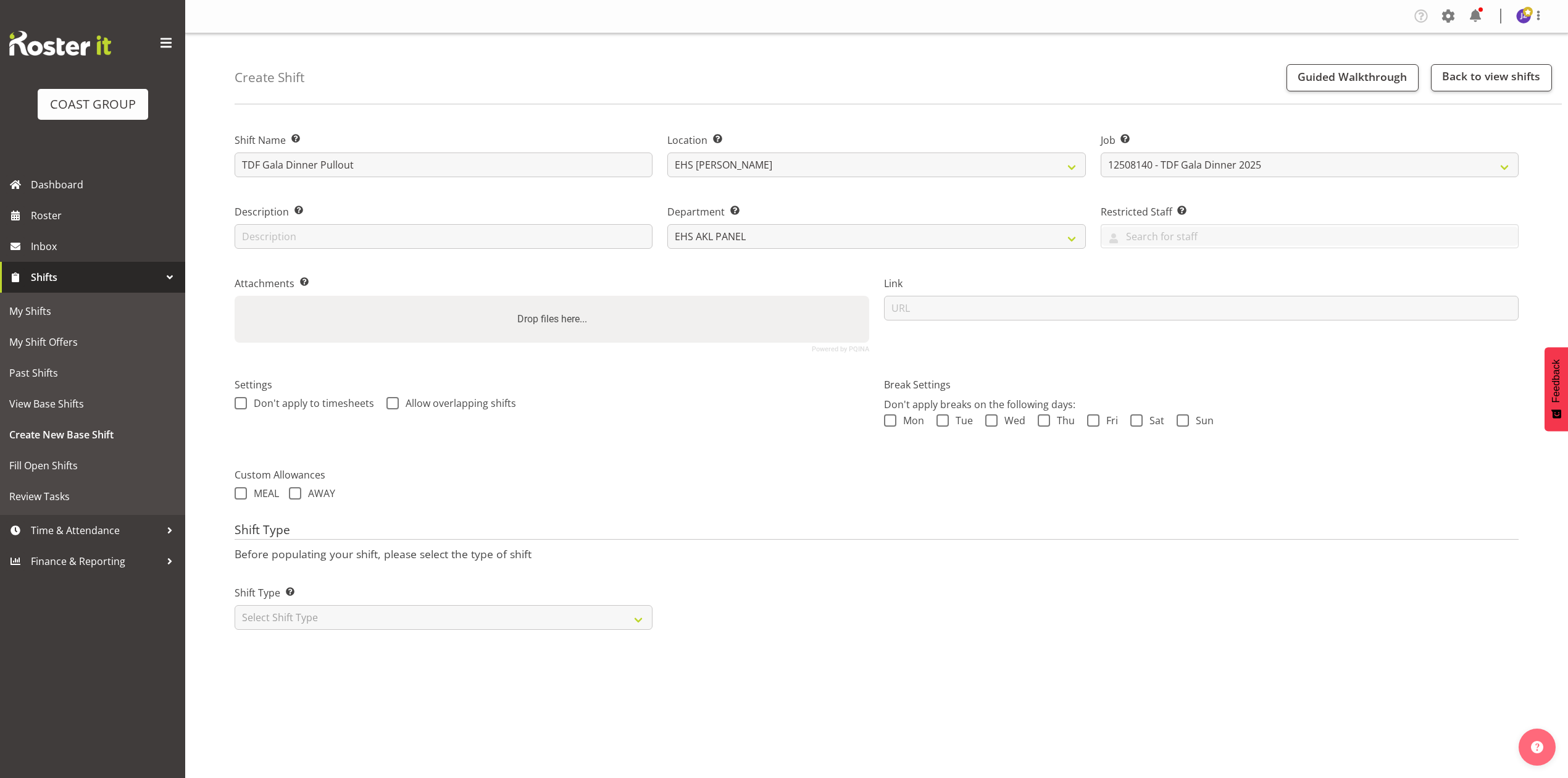
click at [535, 299] on input "Drop files here..." at bounding box center [552, 297] width 634 height 4
type input "C:\fakepath\12508140 - TDF Gala Dinner 2025 - AM - Job Details.pdf"
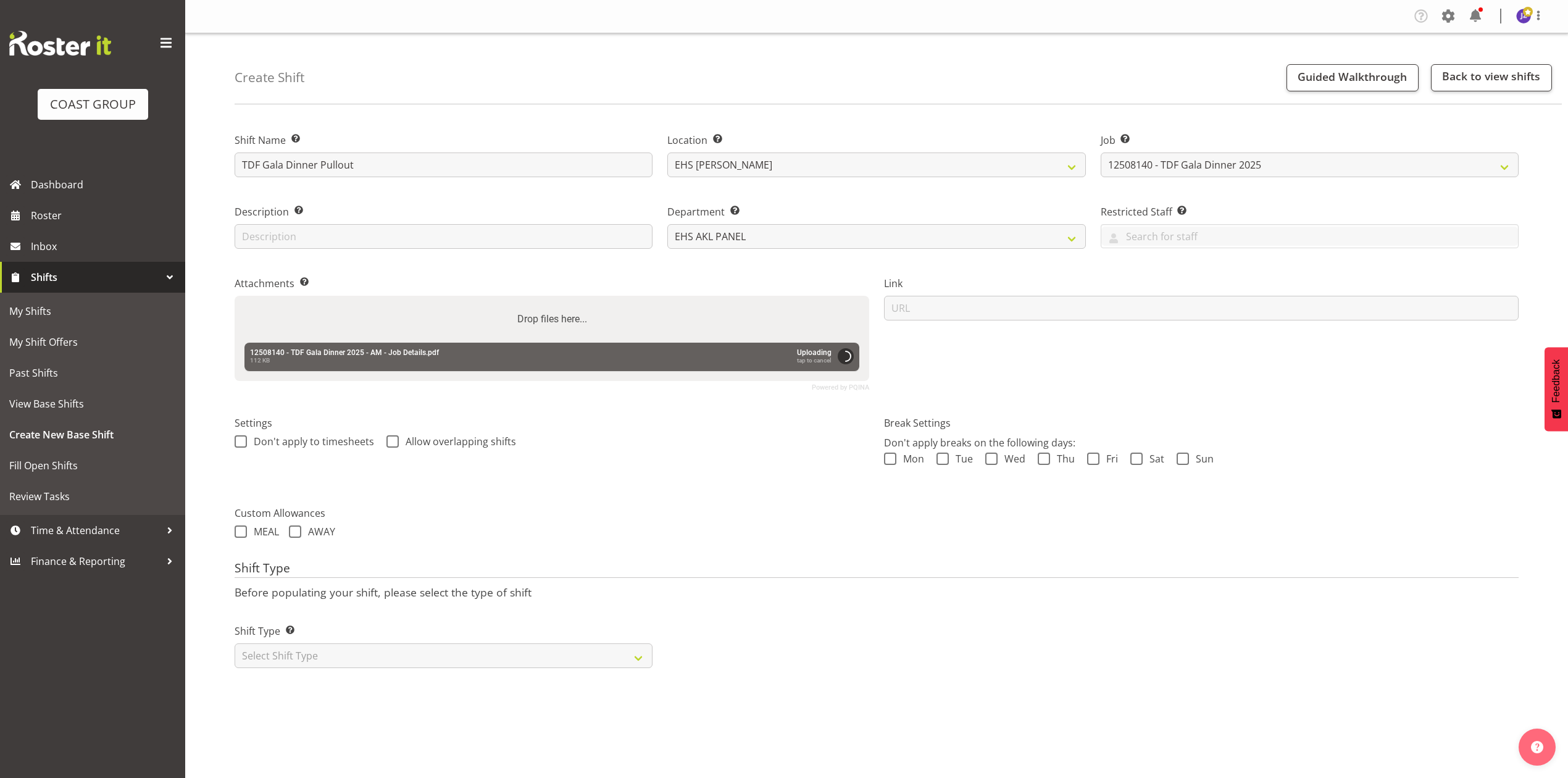
click at [661, 504] on form "Shift Name Enter a name for the shift (e.g. Day Shift). TDF Gala Dinner Pullout…" at bounding box center [876, 395] width 1284 height 560
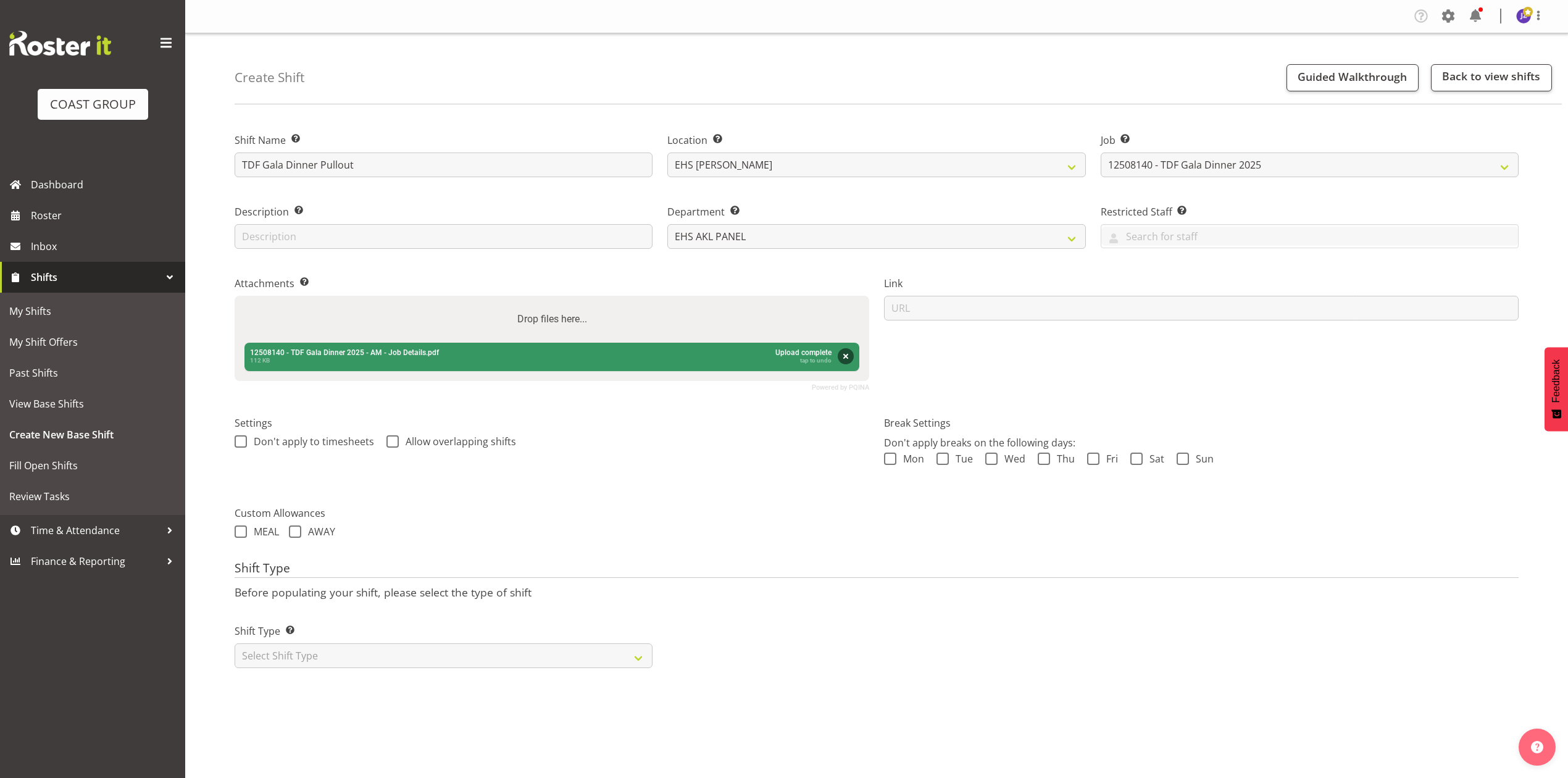
click at [561, 326] on label "Drop files here..." at bounding box center [552, 319] width 80 height 24
click at [561, 299] on input "Drop files here..." at bounding box center [552, 297] width 634 height 4
type input "C:\fakepath\TDF Gala Dinner 2025v03.pdf"
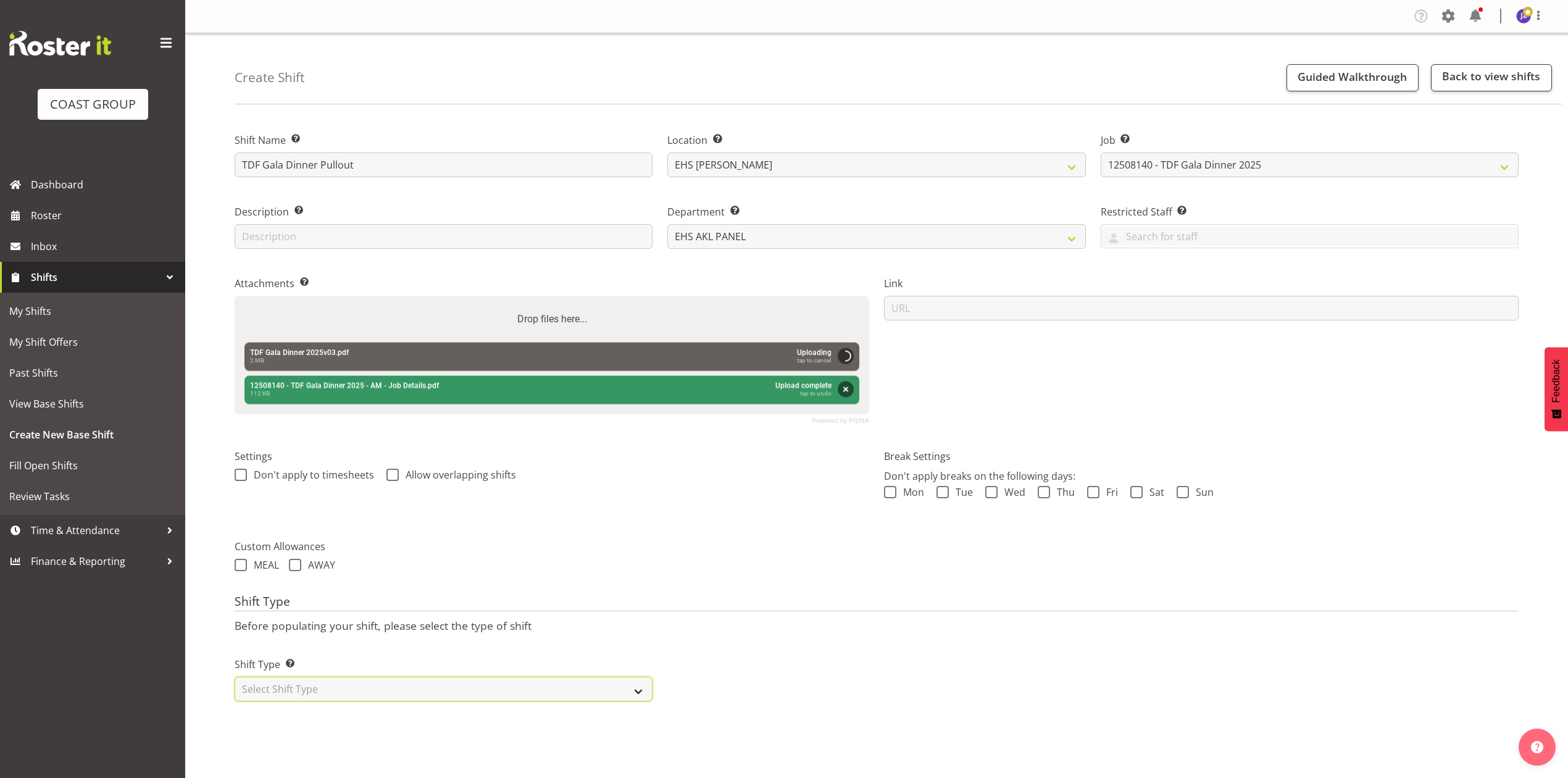
click at [463, 699] on select "Select Shift Type One Off Shift Recurring Shift Rotating Shift" at bounding box center [443, 689] width 418 height 24
select select "one_off"
click at [235, 679] on select "Select Shift Type One Off Shift Recurring Shift Rotating Shift" at bounding box center [443, 689] width 418 height 24
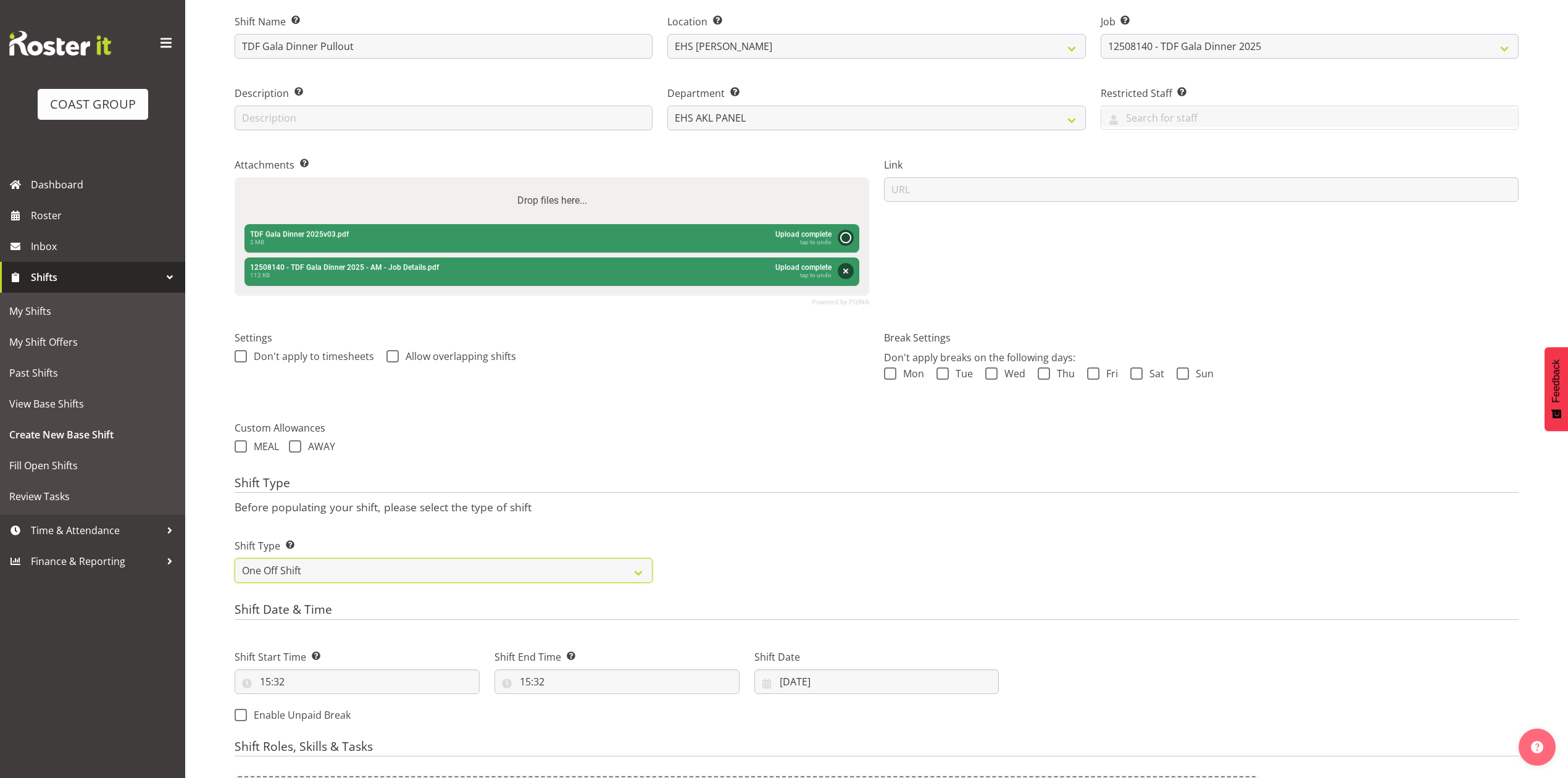
scroll to position [247, 0]
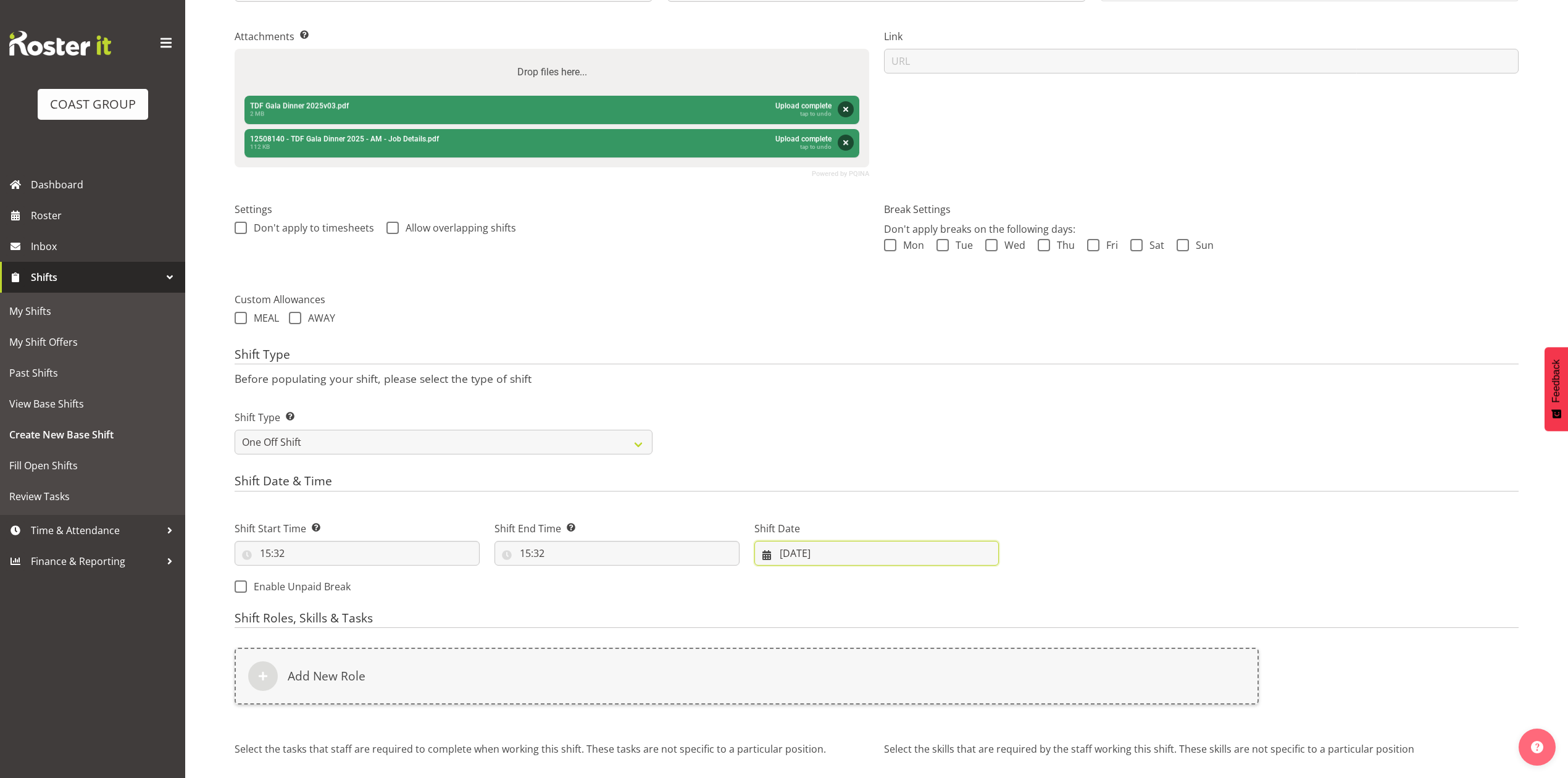
click at [817, 549] on input "[DATE]" at bounding box center [876, 553] width 245 height 24
click at [924, 705] on link "15" at bounding box center [917, 700] width 24 height 24
type input "[DATE]"
click at [300, 555] on input "15:32" at bounding box center [357, 553] width 245 height 24
click at [310, 588] on select "00 01 02 03 04 05 06 07 08 09 10 11 12 13 14 15 16 17 18 19 20 21 22 23" at bounding box center [319, 585] width 28 height 24
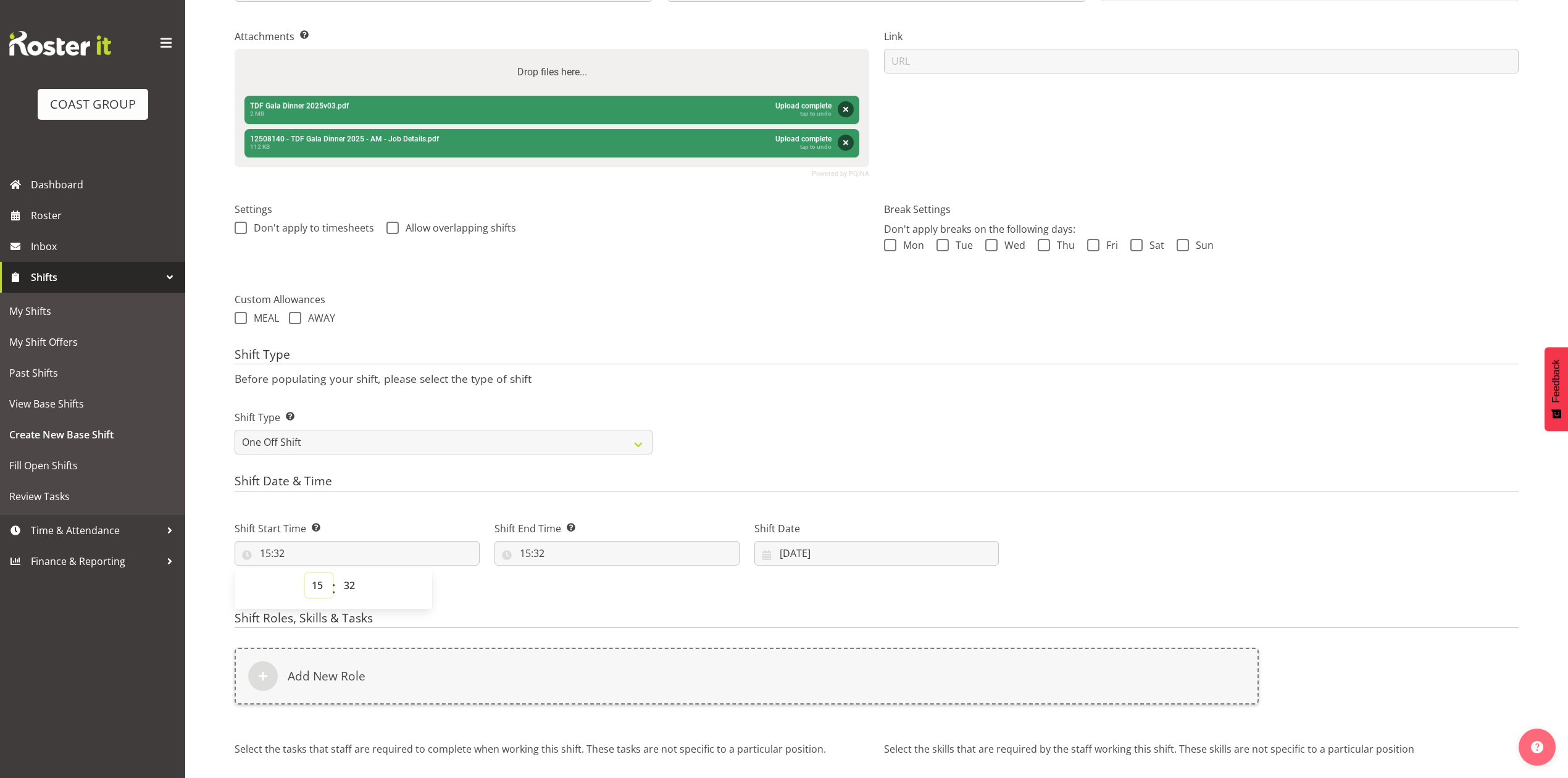
select select "0"
click at [305, 574] on select "00 01 02 03 04 05 06 07 08 09 10 11 12 13 14 15 16 17 18 19 20 21 22 23" at bounding box center [319, 585] width 28 height 24
type input "00:32"
drag, startPoint x: 349, startPoint y: 588, endPoint x: 351, endPoint y: 576, distance: 12.2
click at [349, 588] on select "00 01 02 03 04 05 06 07 08 09 10 11 12 13 14 15 16 17 18 19 20 21 22 23 24 25 2…" at bounding box center [351, 585] width 28 height 24
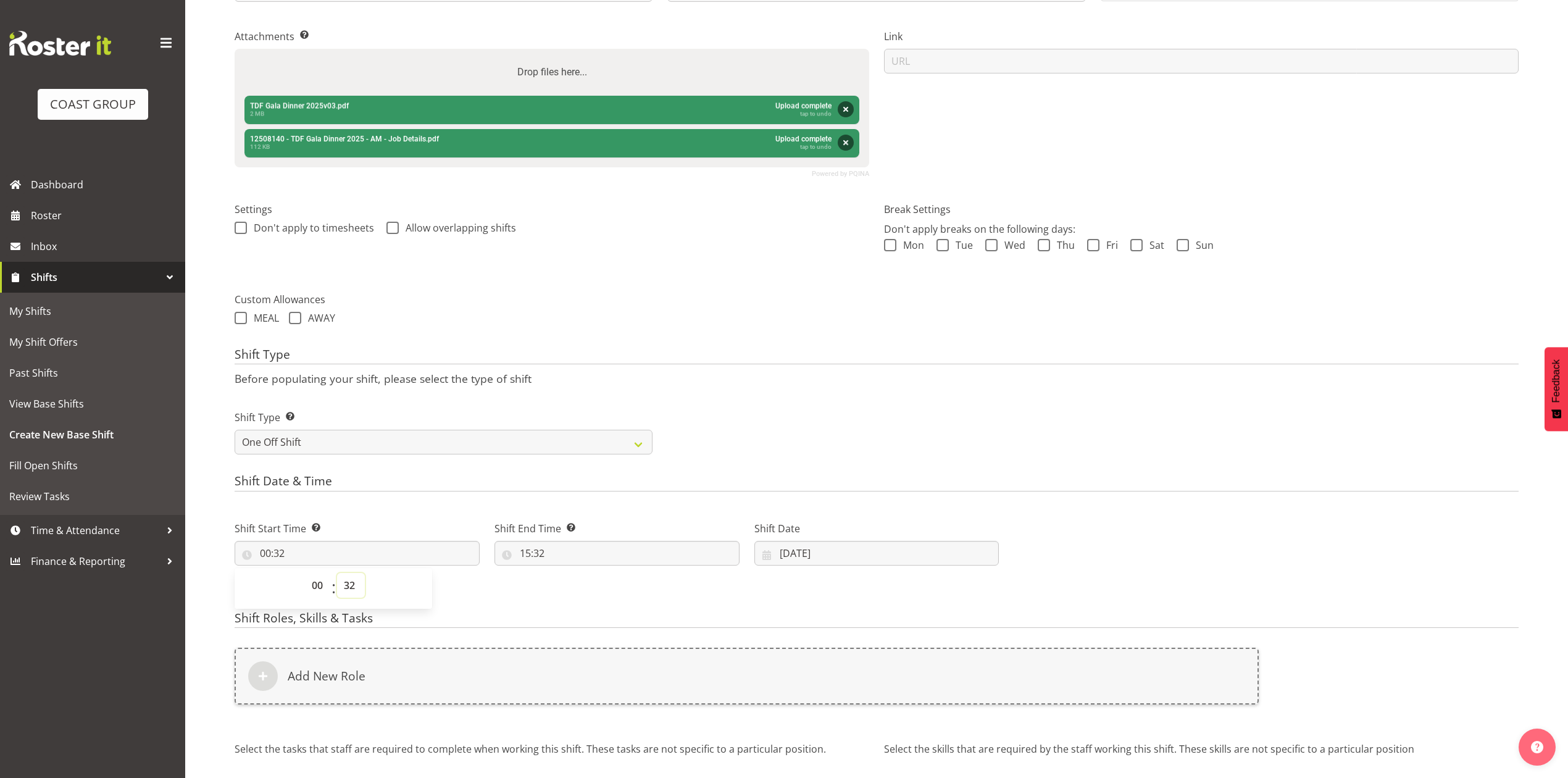
select select "0"
click at [337, 574] on select "00 01 02 03 04 05 06 07 08 09 10 11 12 13 14 15 16 17 18 19 20 21 22 23 24 25 2…" at bounding box center [351, 585] width 28 height 24
type input "00:00"
click at [553, 572] on div "Shift End Time Set the time of the day you wish this shift to finish 15:32 00 0…" at bounding box center [617, 539] width 260 height 69
click at [529, 549] on input "15:32" at bounding box center [617, 553] width 245 height 24
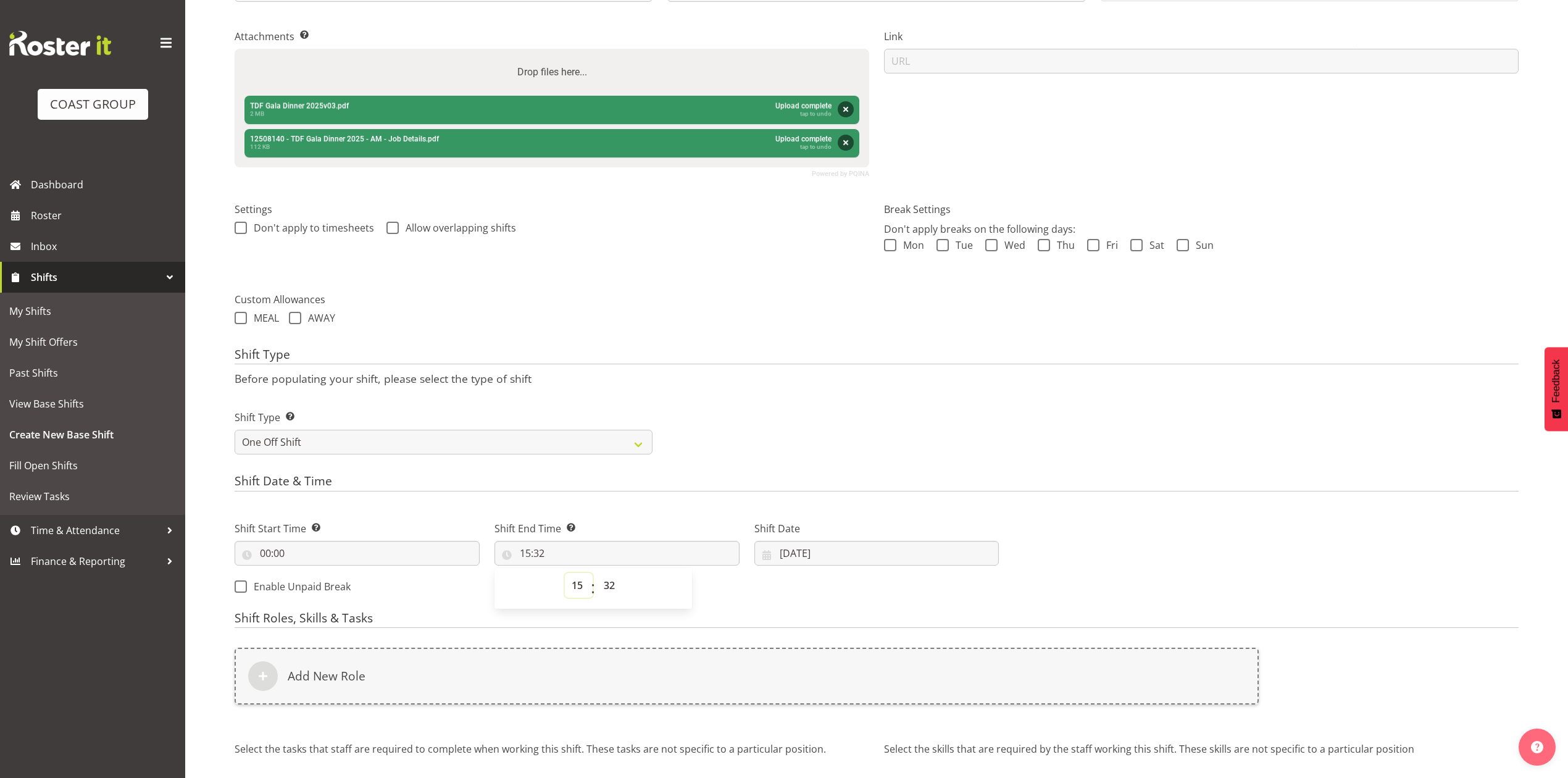
click at [573, 587] on select "00 01 02 03 04 05 06 07 08 09 10 11 12 13 14 15 16 17 18 19 20 21 22 23" at bounding box center [579, 585] width 28 height 24
click at [726, 472] on form "Shift Name Enter a name for the shift (e.g. Day Shift). TDF Gala Dinner Pullout…" at bounding box center [876, 370] width 1284 height 1002
click at [533, 555] on input "15:32" at bounding box center [617, 553] width 245 height 24
click at [571, 586] on select "00 01 02 03 04 05 06 07 08 09 10 11 12 13 14 15 16 17 18 19 20 21 22 23" at bounding box center [579, 585] width 28 height 24
select select "4"
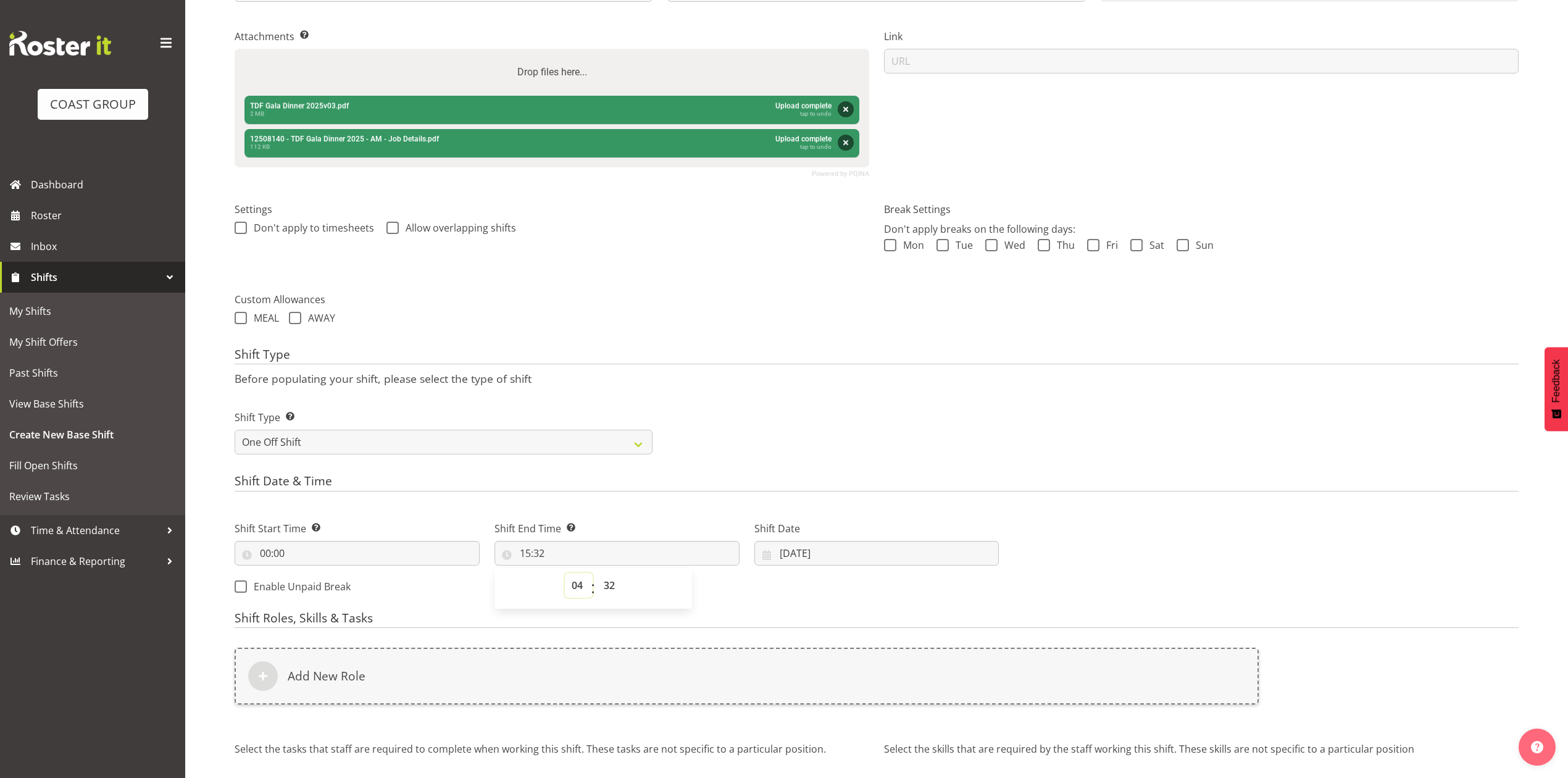
click at [565, 574] on select "00 01 02 03 04 05 06 07 08 09 10 11 12 13 14 15 16 17 18 19 20 21 22 23" at bounding box center [579, 585] width 28 height 24
type input "04:32"
click at [605, 587] on select "00 01 02 03 04 05 06 07 08 09 10 11 12 13 14 15 16 17 18 19 20 21 22 23 24 25 2…" at bounding box center [611, 585] width 28 height 24
select select "0"
click at [597, 574] on select "00 01 02 03 04 05 06 07 08 09 10 11 12 13 14 15 16 17 18 19 20 21 22 23 24 25 2…" at bounding box center [611, 585] width 28 height 24
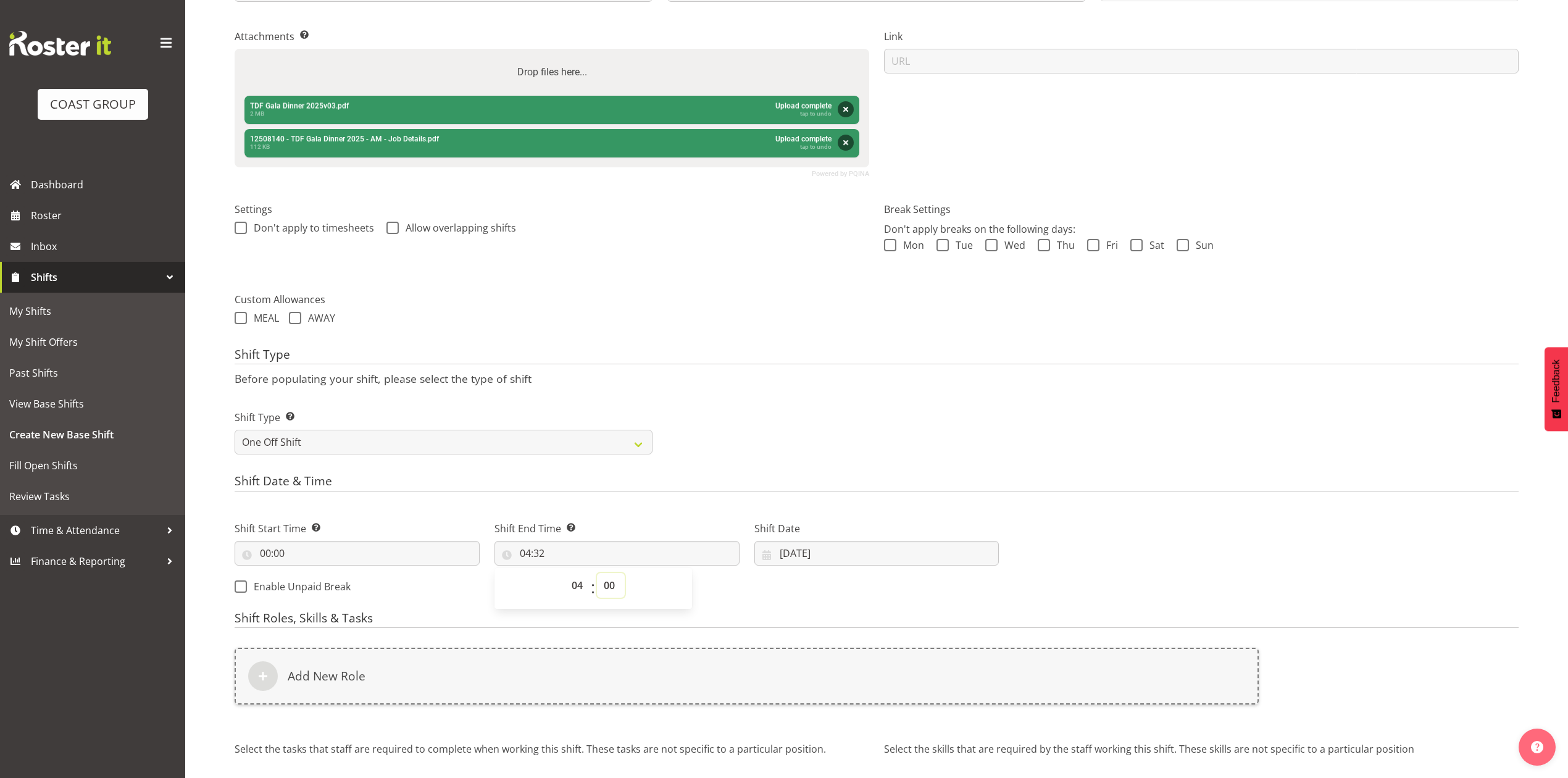
type input "04:00"
drag, startPoint x: 779, startPoint y: 363, endPoint x: 877, endPoint y: 551, distance: 212.0
click at [783, 374] on div "Shift Type Before populating your shift, please select the type of shift Shift …" at bounding box center [876, 404] width 1284 height 114
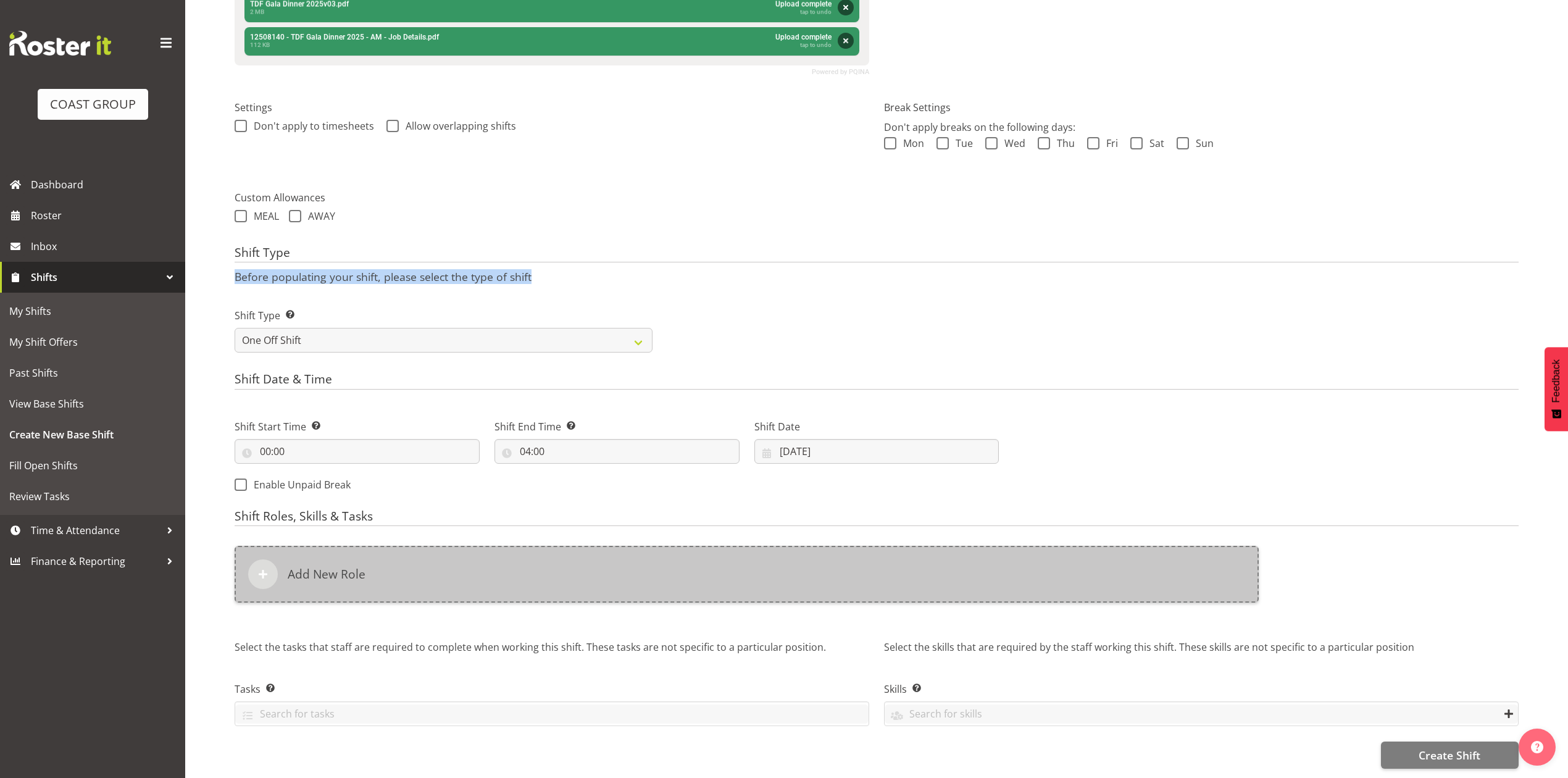
scroll to position [363, 0]
click at [688, 552] on div "Add New Role" at bounding box center [746, 574] width 1024 height 57
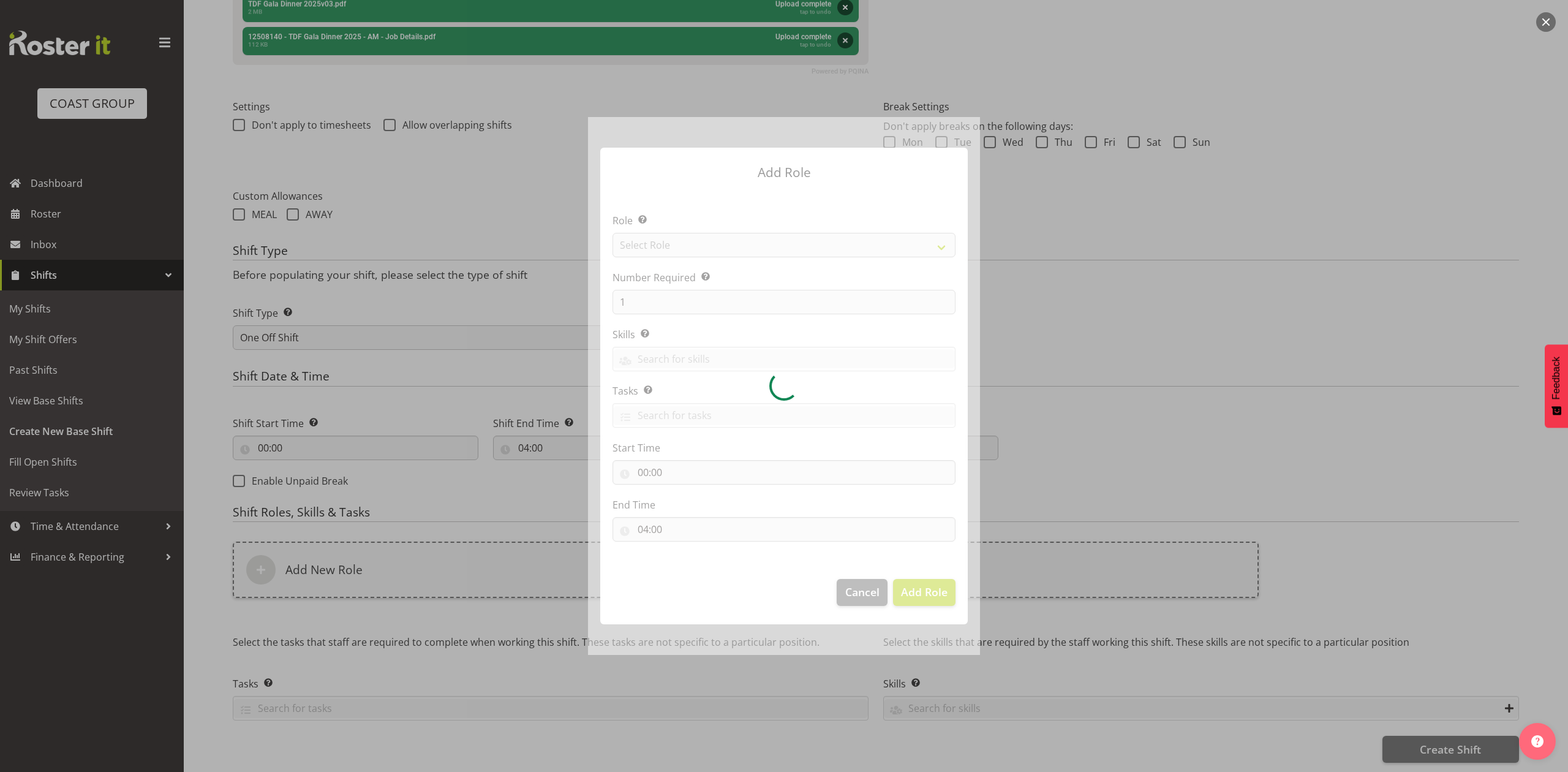
click at [704, 234] on div at bounding box center [784, 386] width 392 height 537
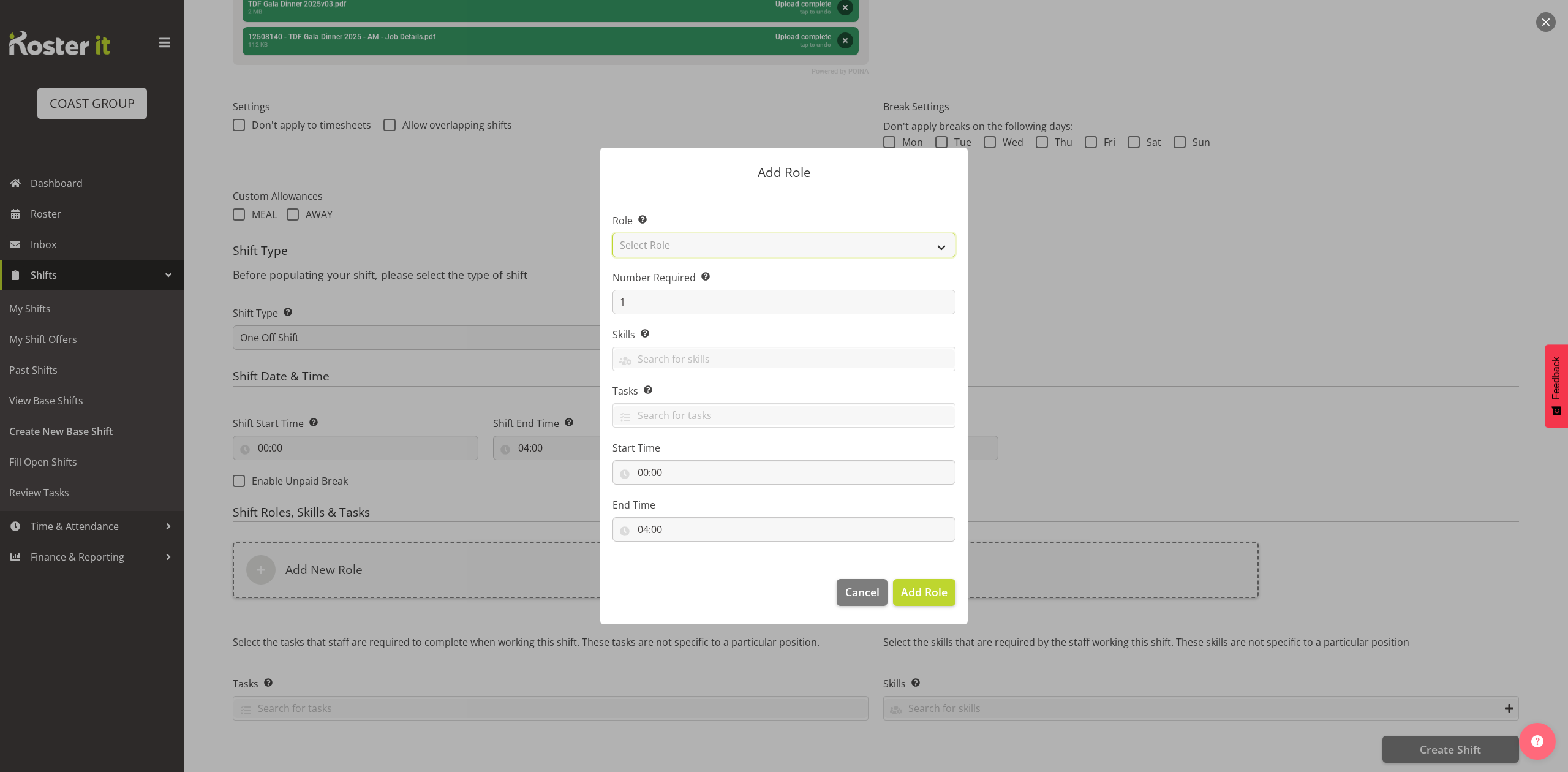
click at [635, 237] on select "Select Role ACCOUNT MANAGER ACCOUNT MANAGER DW ACCOUNTS [PERSON_NAME] VEHICLES …" at bounding box center [784, 245] width 343 height 24
select select "81"
click at [613, 233] on select "Select Role ACCOUNT MANAGER ACCOUNT MANAGER DW ACCOUNTS [PERSON_NAME] VEHICLES …" at bounding box center [784, 245] width 343 height 24
click at [919, 585] on span "Add Role" at bounding box center [925, 592] width 47 height 15
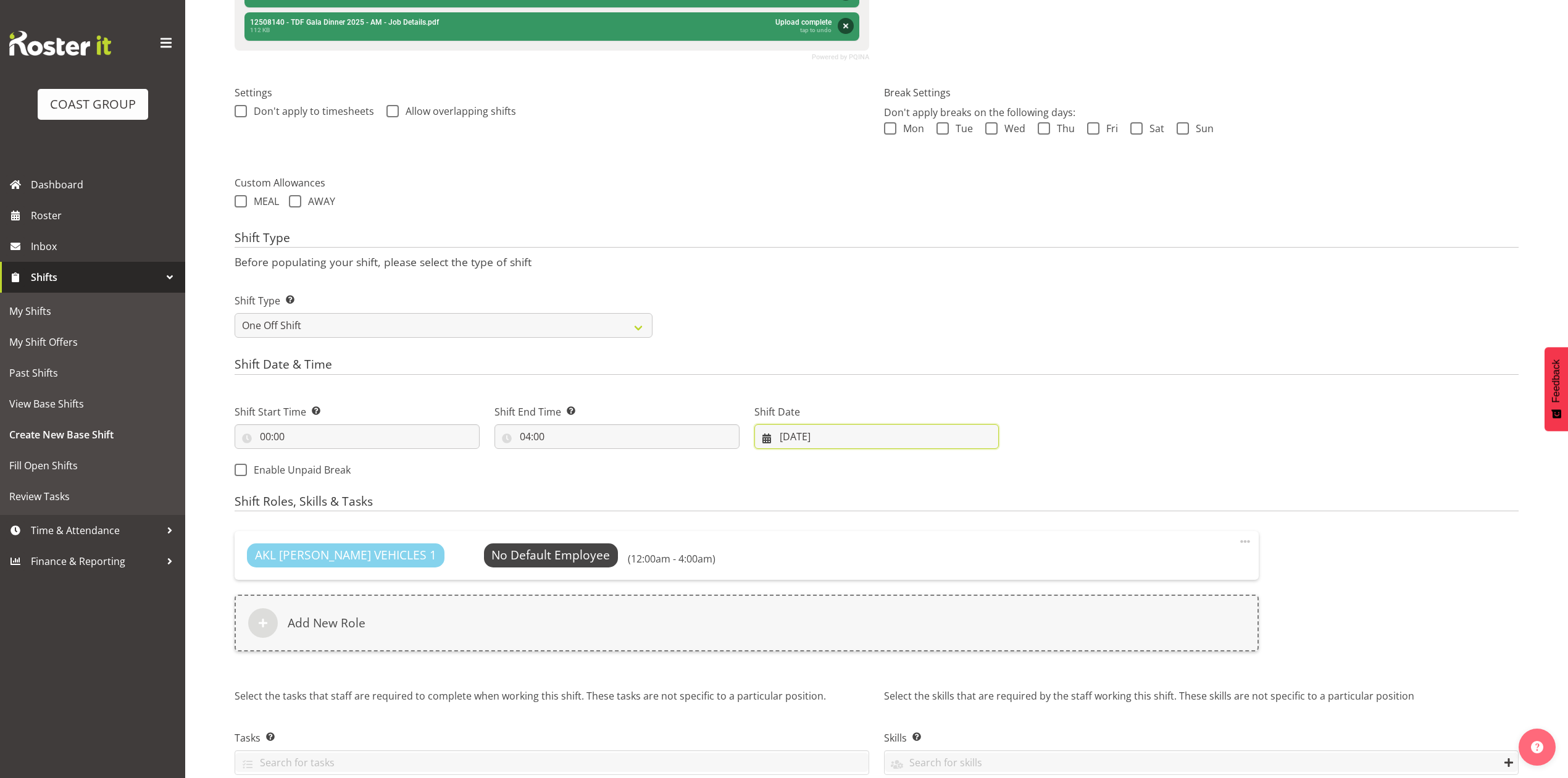
click at [794, 439] on input "[DATE]" at bounding box center [876, 436] width 245 height 24
click at [901, 587] on link "14" at bounding box center [891, 583] width 26 height 24
type input "[DATE]"
click at [1061, 539] on div "AKL [PERSON_NAME] VEHICLES 1 No Default Employee Select Employee (12:00am - 4:0…" at bounding box center [746, 555] width 1024 height 48
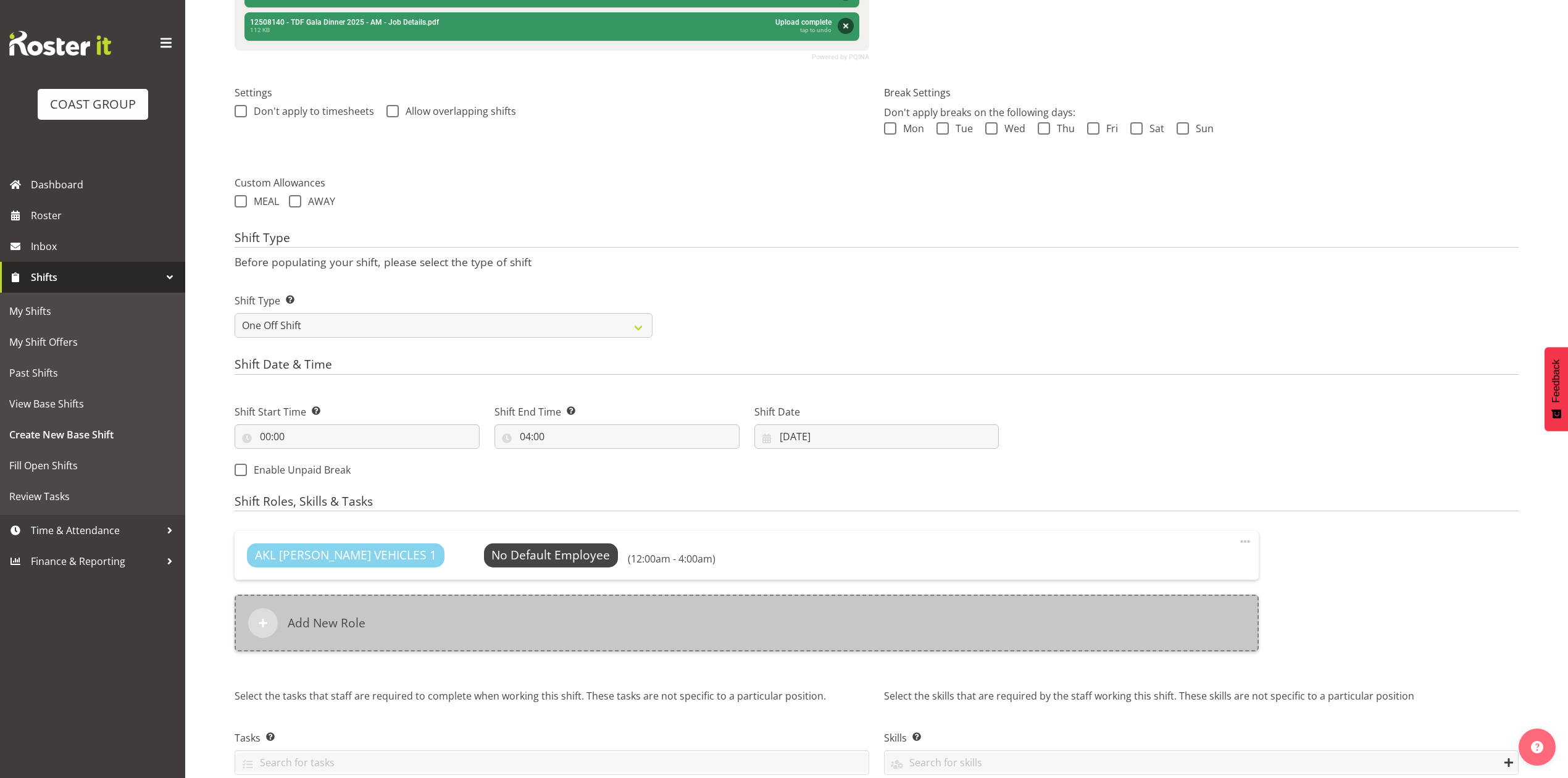
click at [537, 619] on div "Add New Role" at bounding box center [746, 622] width 1024 height 57
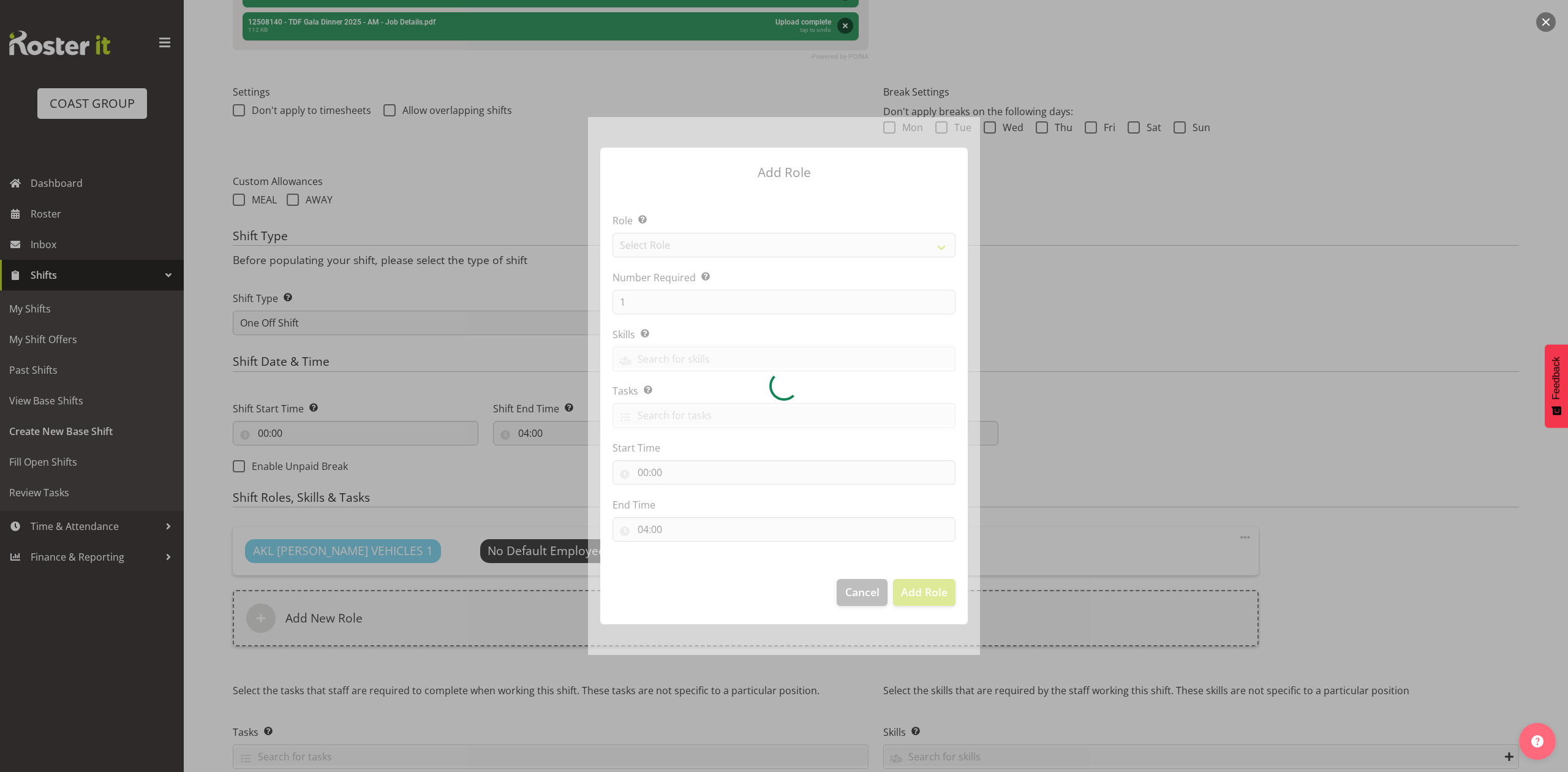
click at [684, 252] on div at bounding box center [784, 386] width 392 height 537
click at [696, 246] on div at bounding box center [784, 386] width 392 height 537
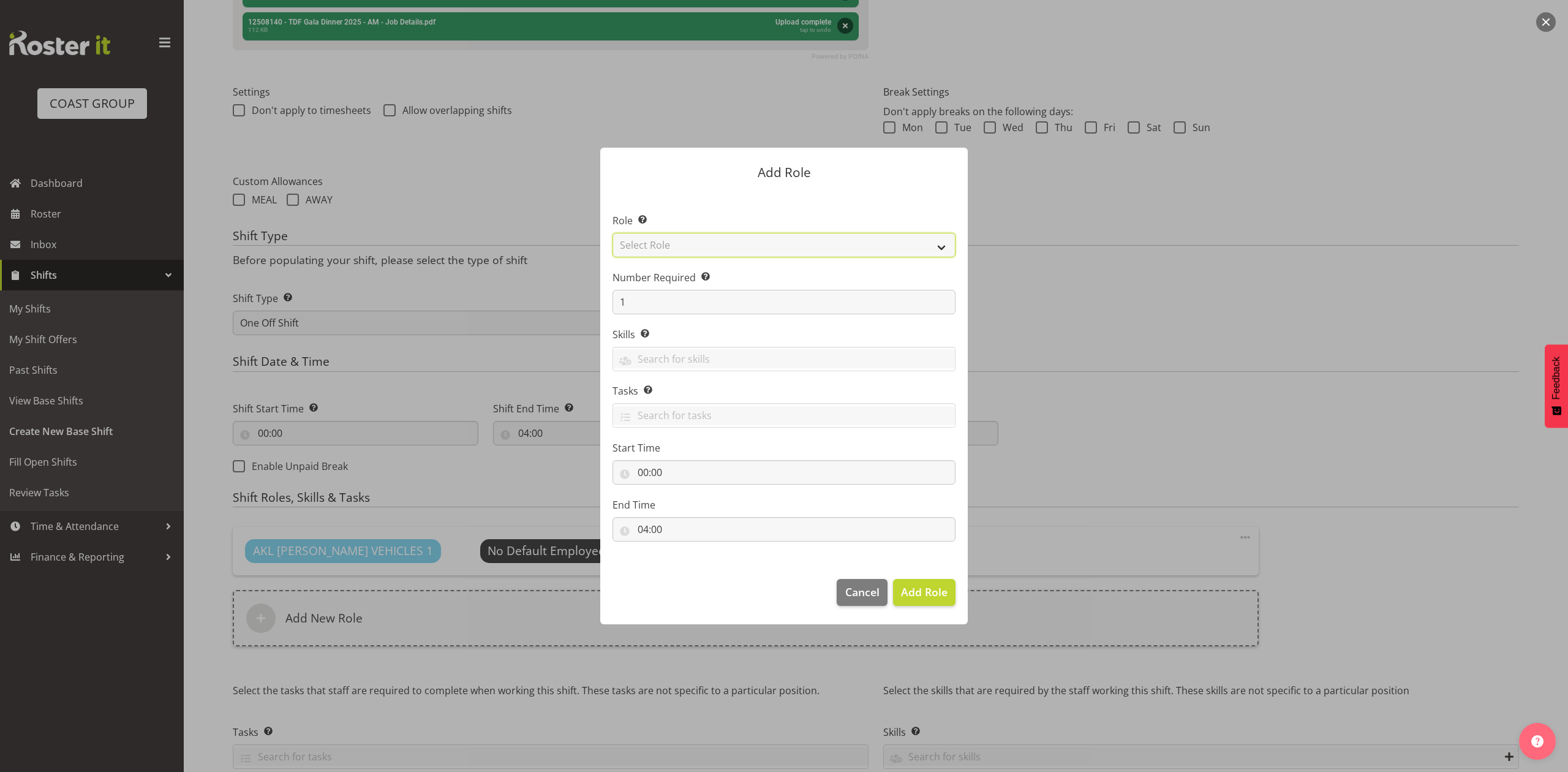
click at [696, 246] on select "Select Role ACCOUNT MANAGER ACCOUNT MANAGER DW ACCOUNTS [PERSON_NAME] VEHICLES …" at bounding box center [784, 245] width 343 height 24
select select "188"
click at [613, 233] on select "Select Role ACCOUNT MANAGER ACCOUNT MANAGER DW ACCOUNTS [PERSON_NAME] VEHICLES …" at bounding box center [784, 245] width 343 height 24
click at [930, 603] on button "Add Role" at bounding box center [924, 592] width 62 height 27
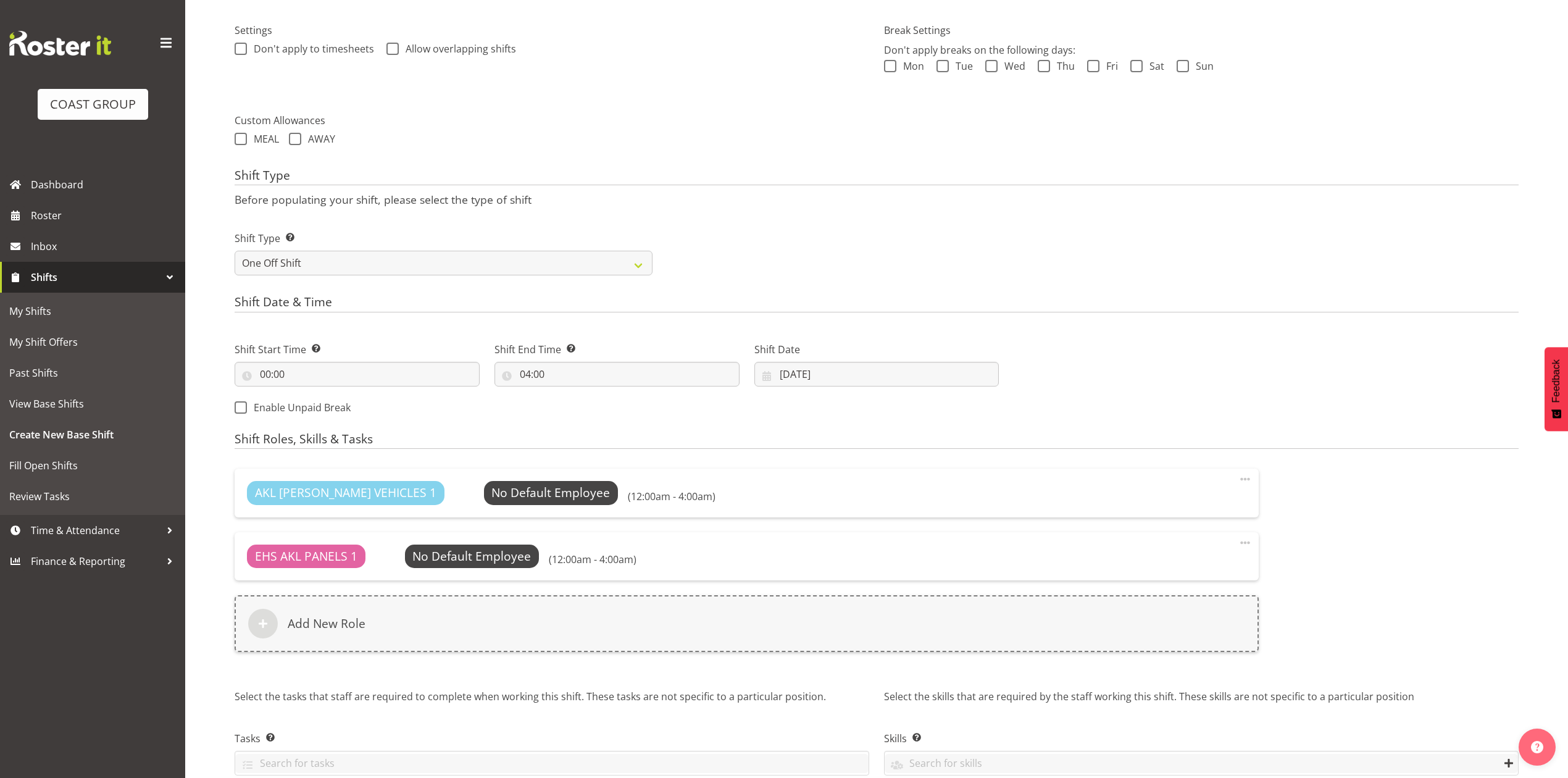
scroll to position [490, 0]
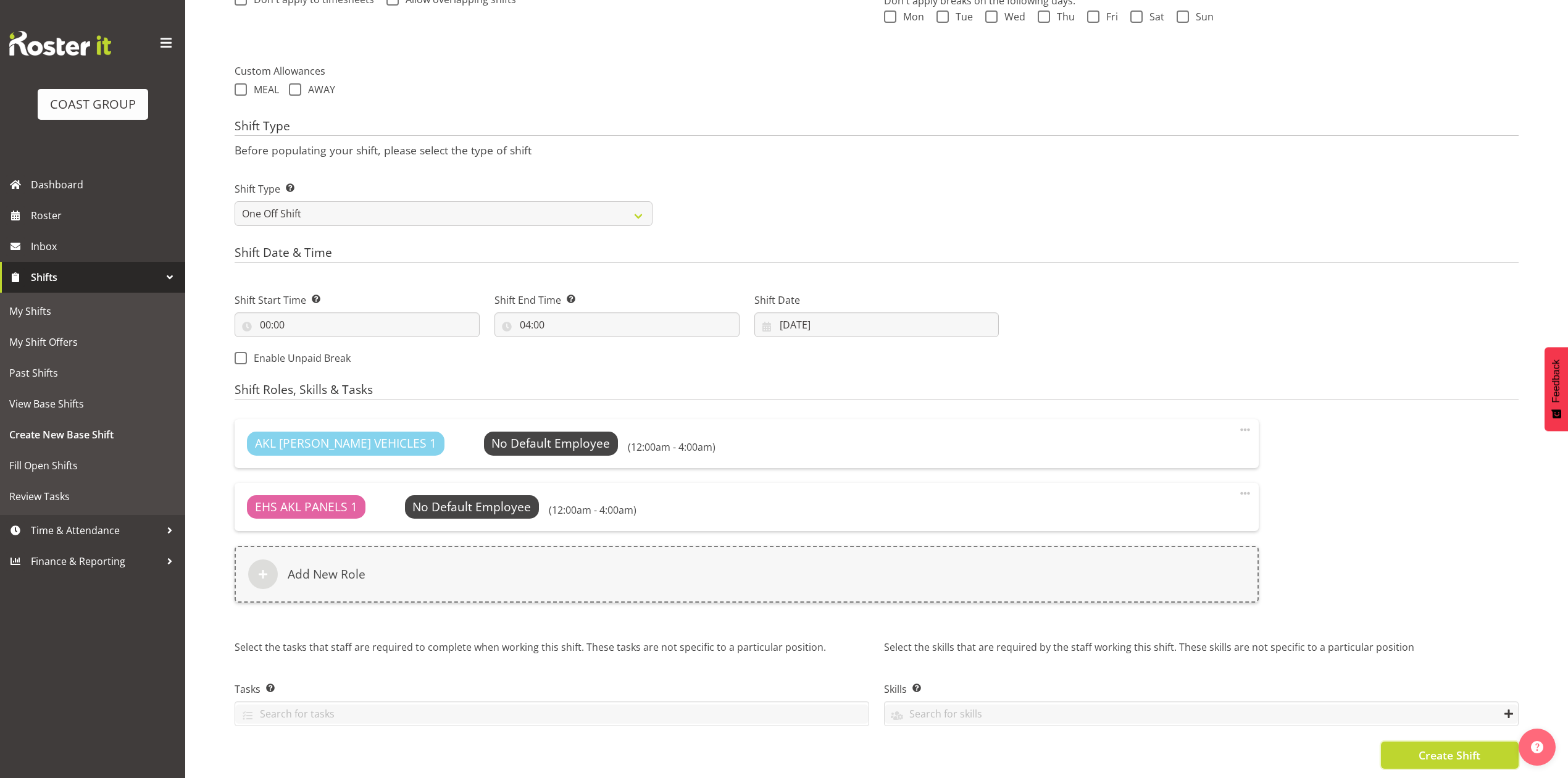
click at [1447, 747] on span "Create Shift" at bounding box center [1450, 755] width 62 height 16
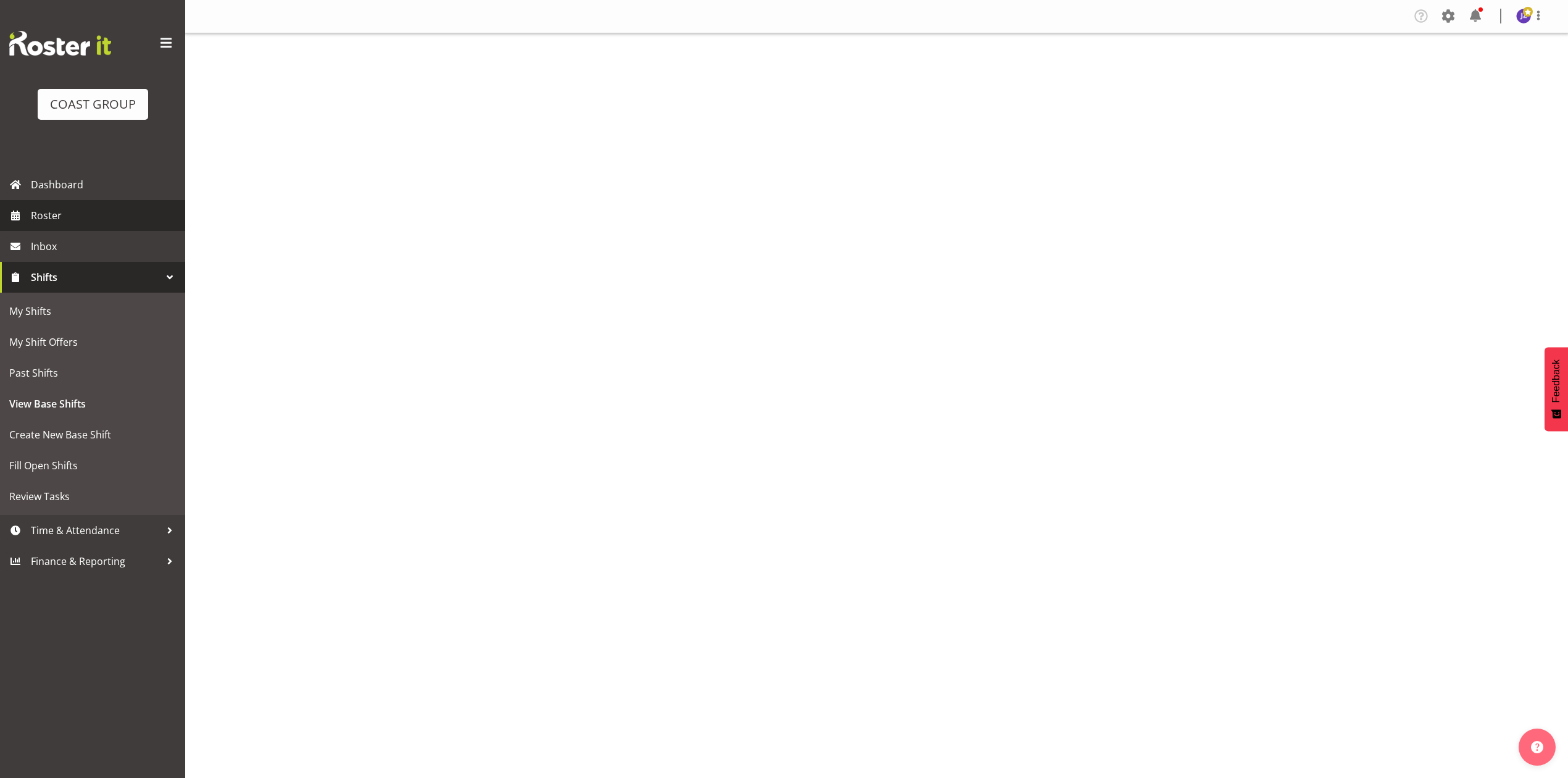
click at [51, 218] on span "Roster" at bounding box center [105, 216] width 148 height 19
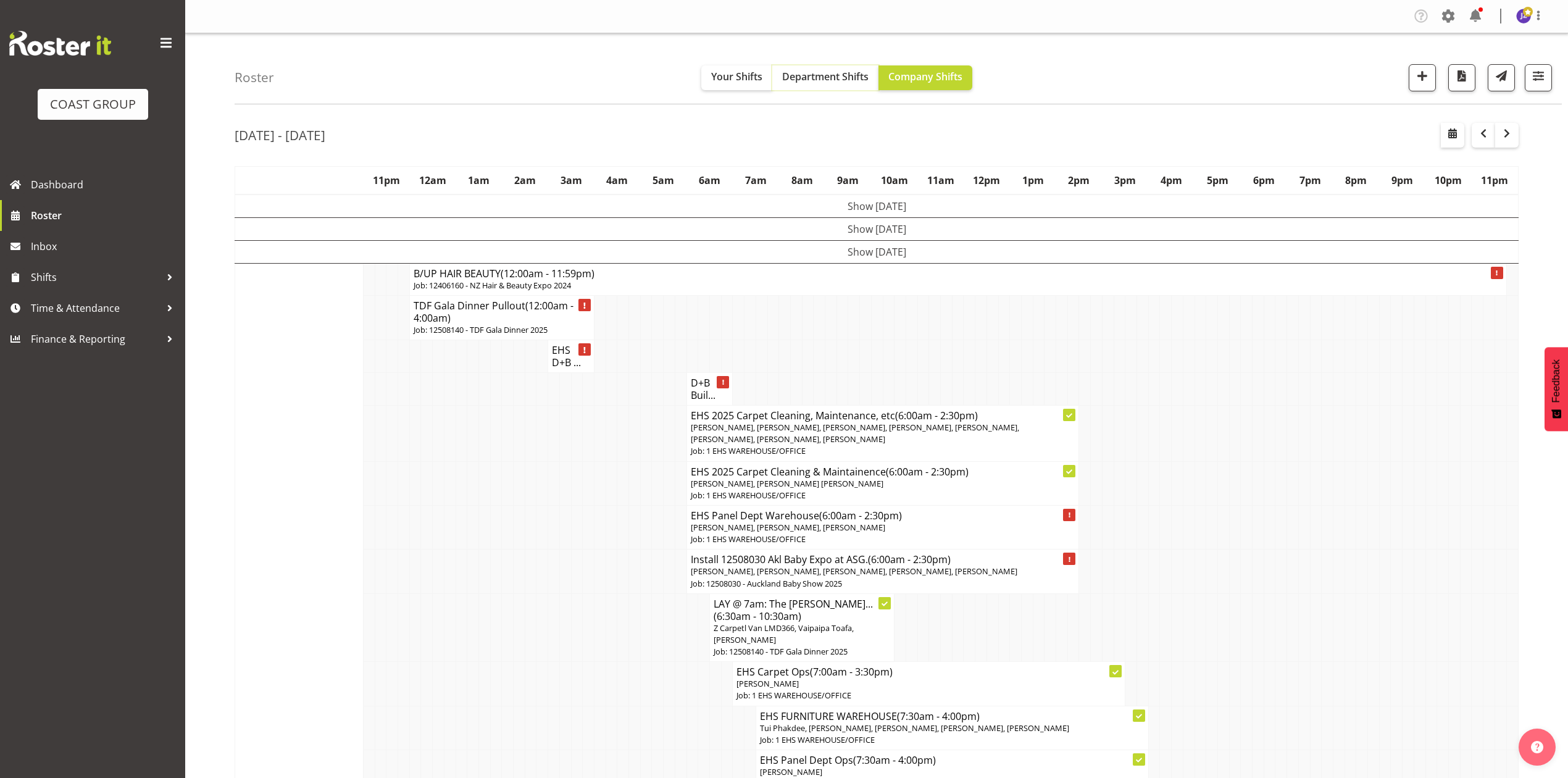
click at [838, 83] on span "Department Shifts" at bounding box center [825, 76] width 86 height 13
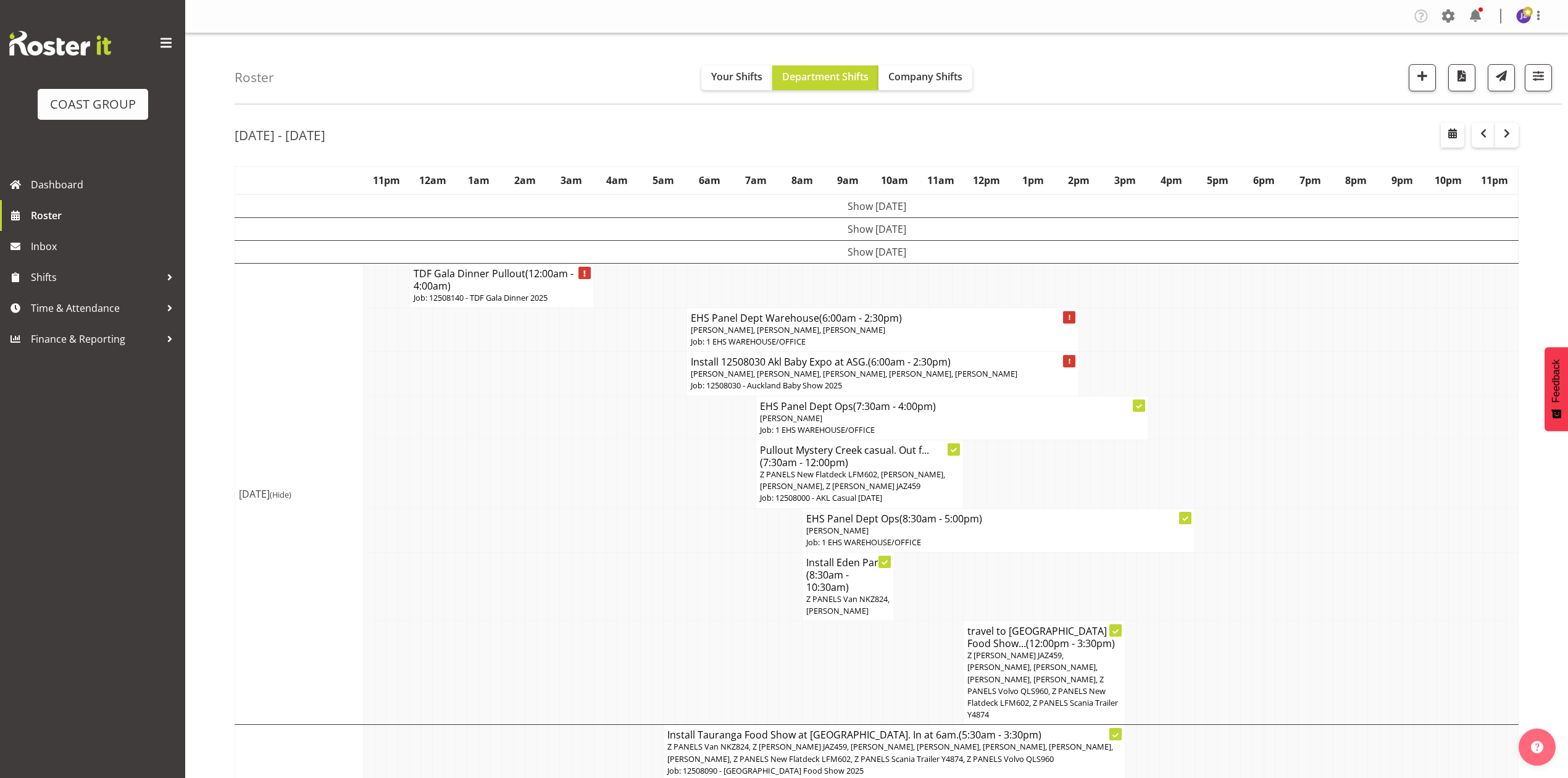
click at [497, 292] on p "Job: 12508140 - TDF Gala Dinner 2025" at bounding box center [502, 297] width 176 height 11
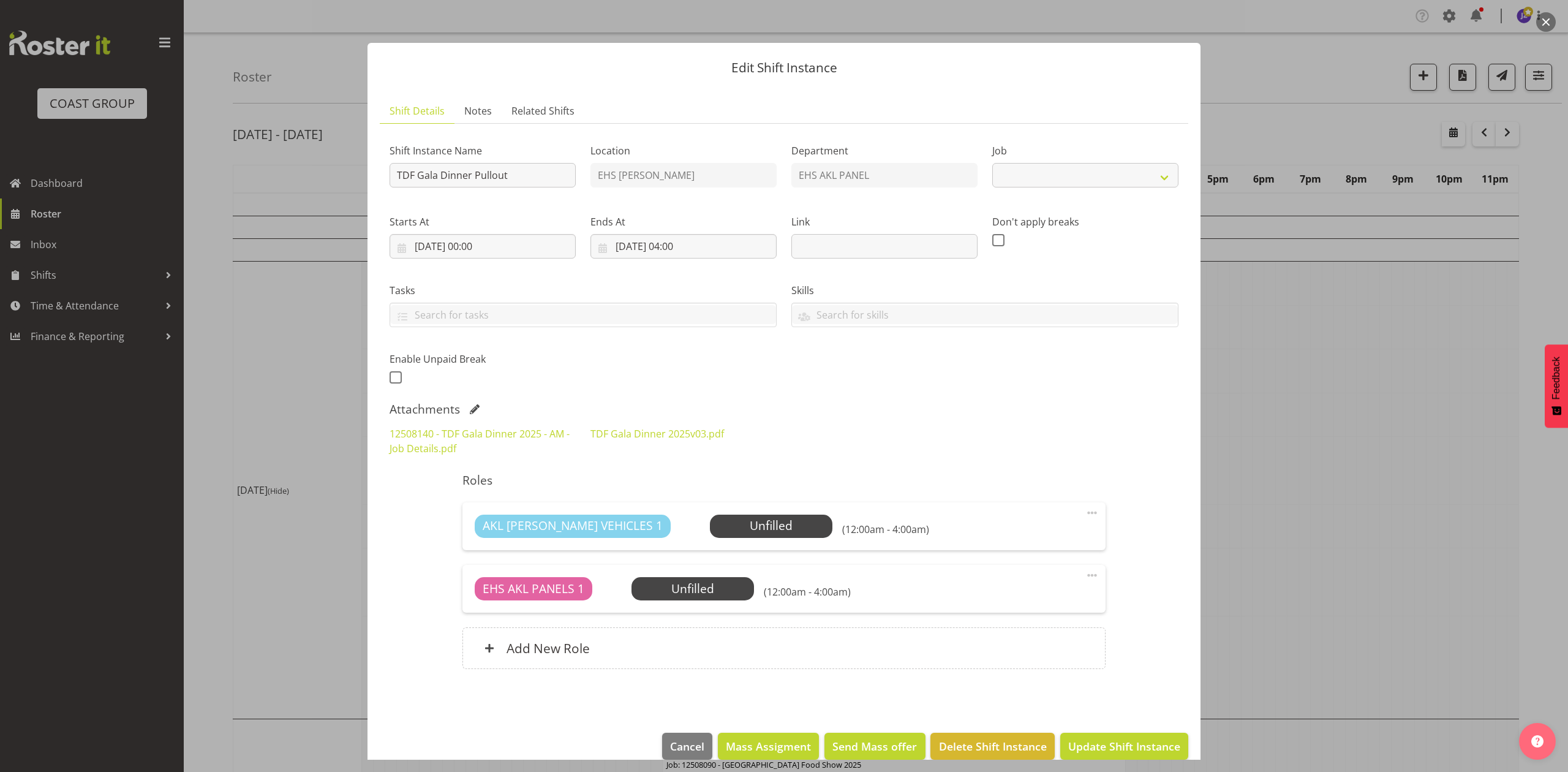
select select "9808"
click at [427, 248] on input "[DATE] 00:00" at bounding box center [482, 246] width 186 height 24
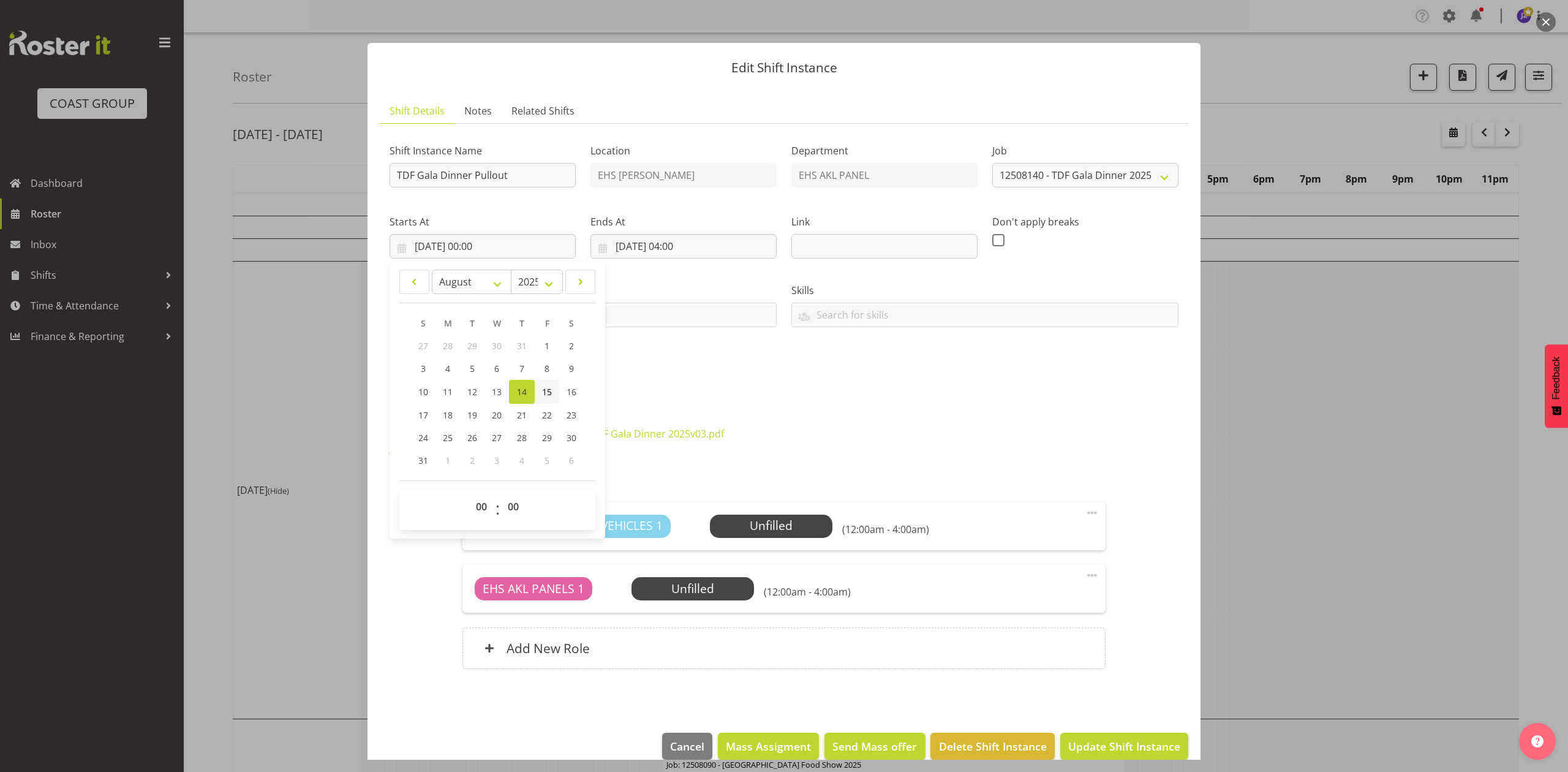
click at [547, 391] on span "15" at bounding box center [547, 391] width 10 height 11
type input "[DATE] 00:00"
click at [621, 242] on input "[DATE] 04:00" at bounding box center [683, 246] width 186 height 24
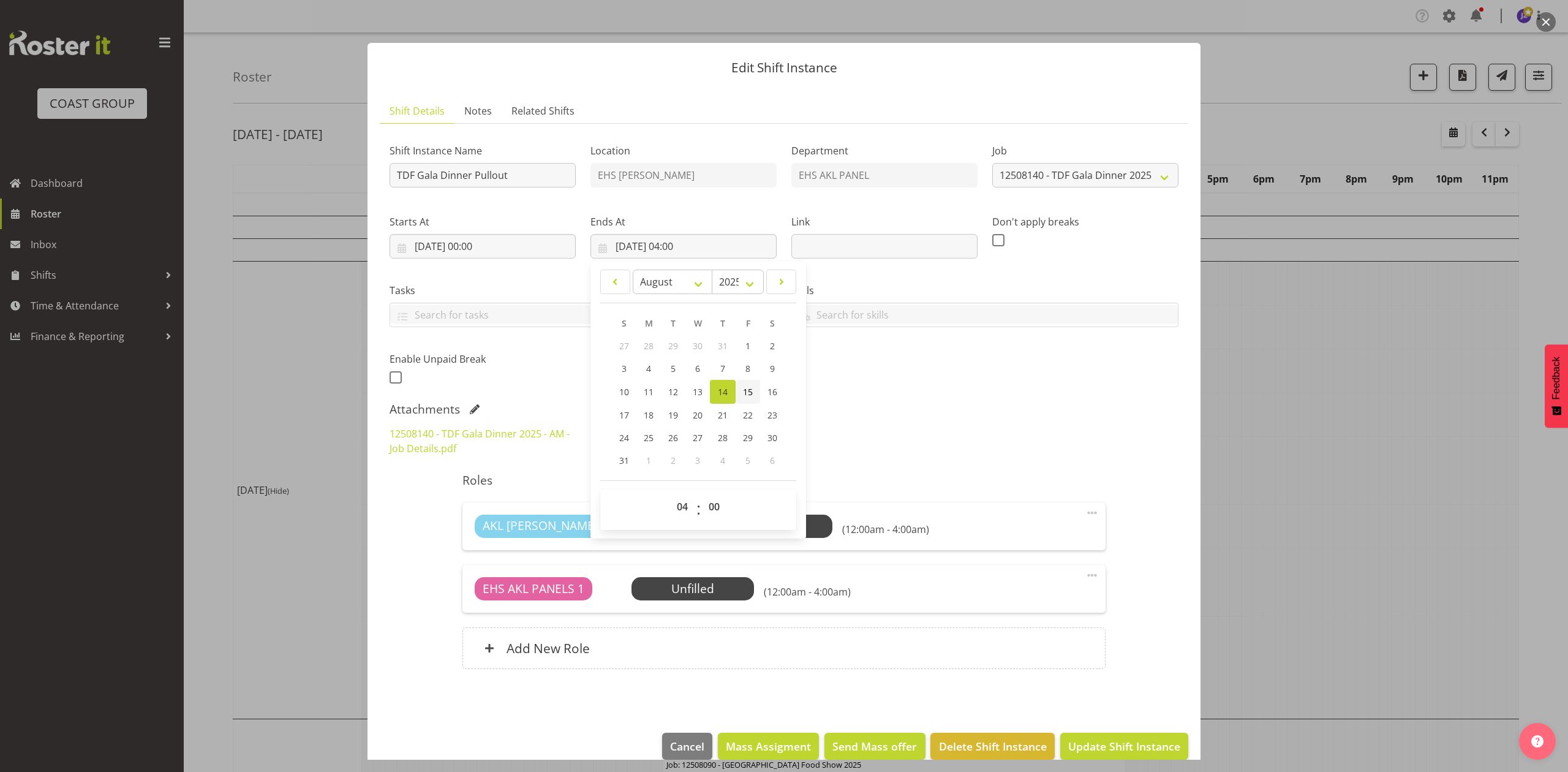
click at [736, 392] on link "15" at bounding box center [748, 392] width 24 height 24
type input "[DATE] 04:00"
drag, startPoint x: 890, startPoint y: 363, endPoint x: 971, endPoint y: 486, distance: 147.3
click at [899, 363] on div "Shift Instance Name TDF Gala Dinner Pullout Location EHS [PERSON_NAME] Departme…" at bounding box center [783, 261] width 804 height 268
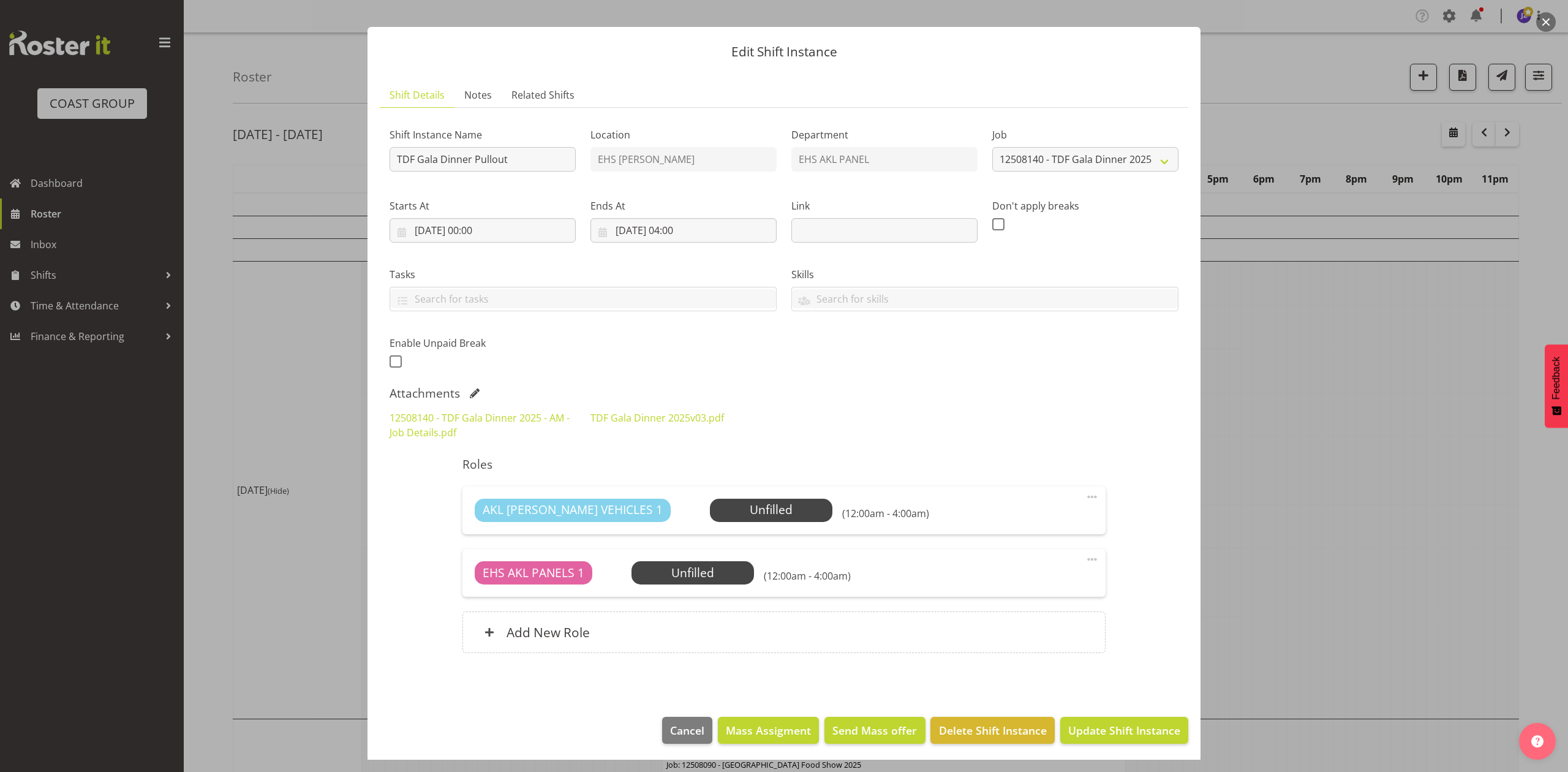
scroll to position [20, 0]
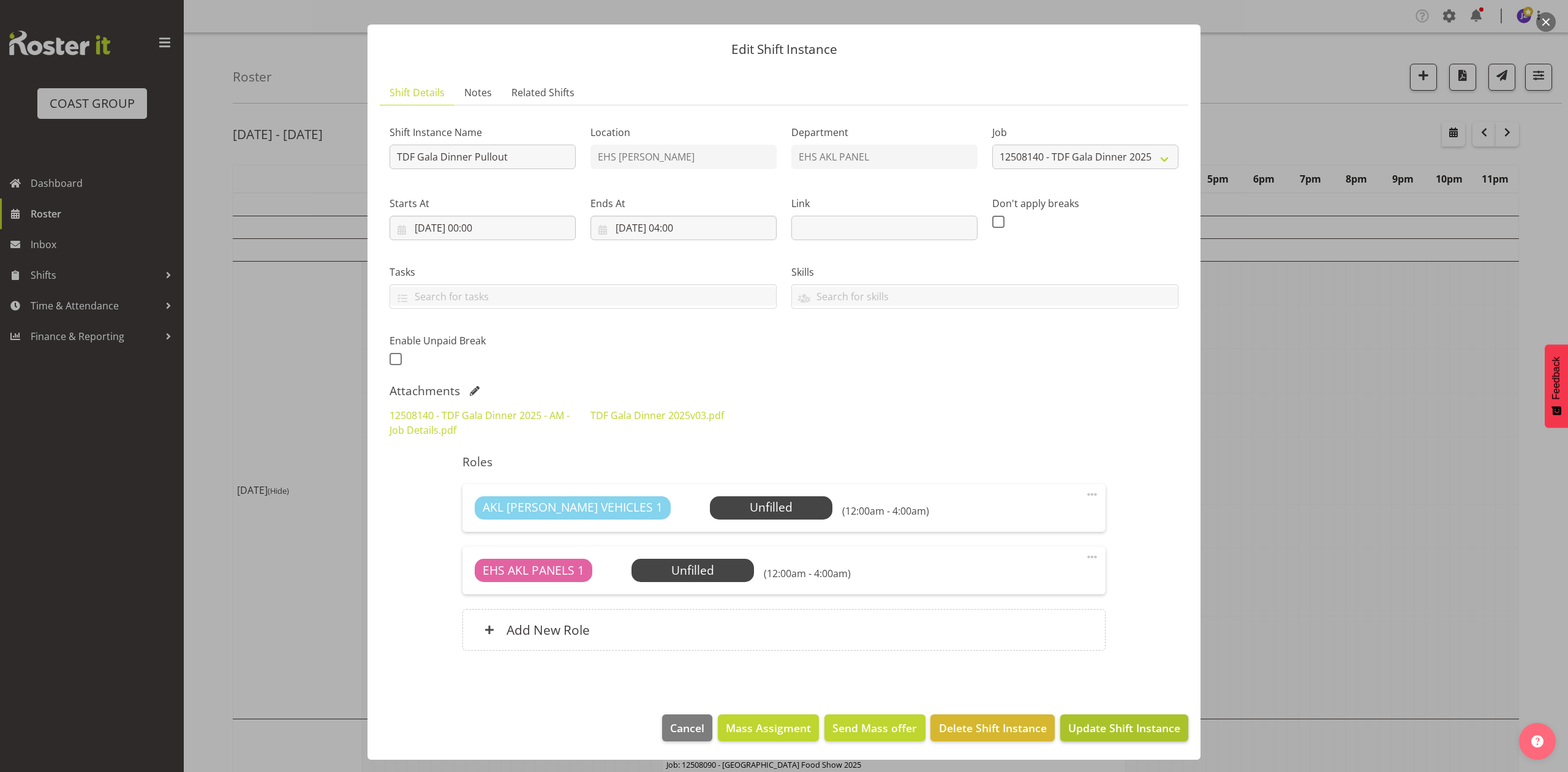
drag, startPoint x: 1115, startPoint y: 713, endPoint x: 1117, endPoint y: 722, distance: 9.2
click at [1115, 719] on footer "Cancel Mass Assigment Send Mass offer Delete Shift Instance Update Shift Instan…" at bounding box center [784, 731] width 833 height 58
click at [1117, 722] on span "Update Shift Instance" at bounding box center [1124, 727] width 112 height 16
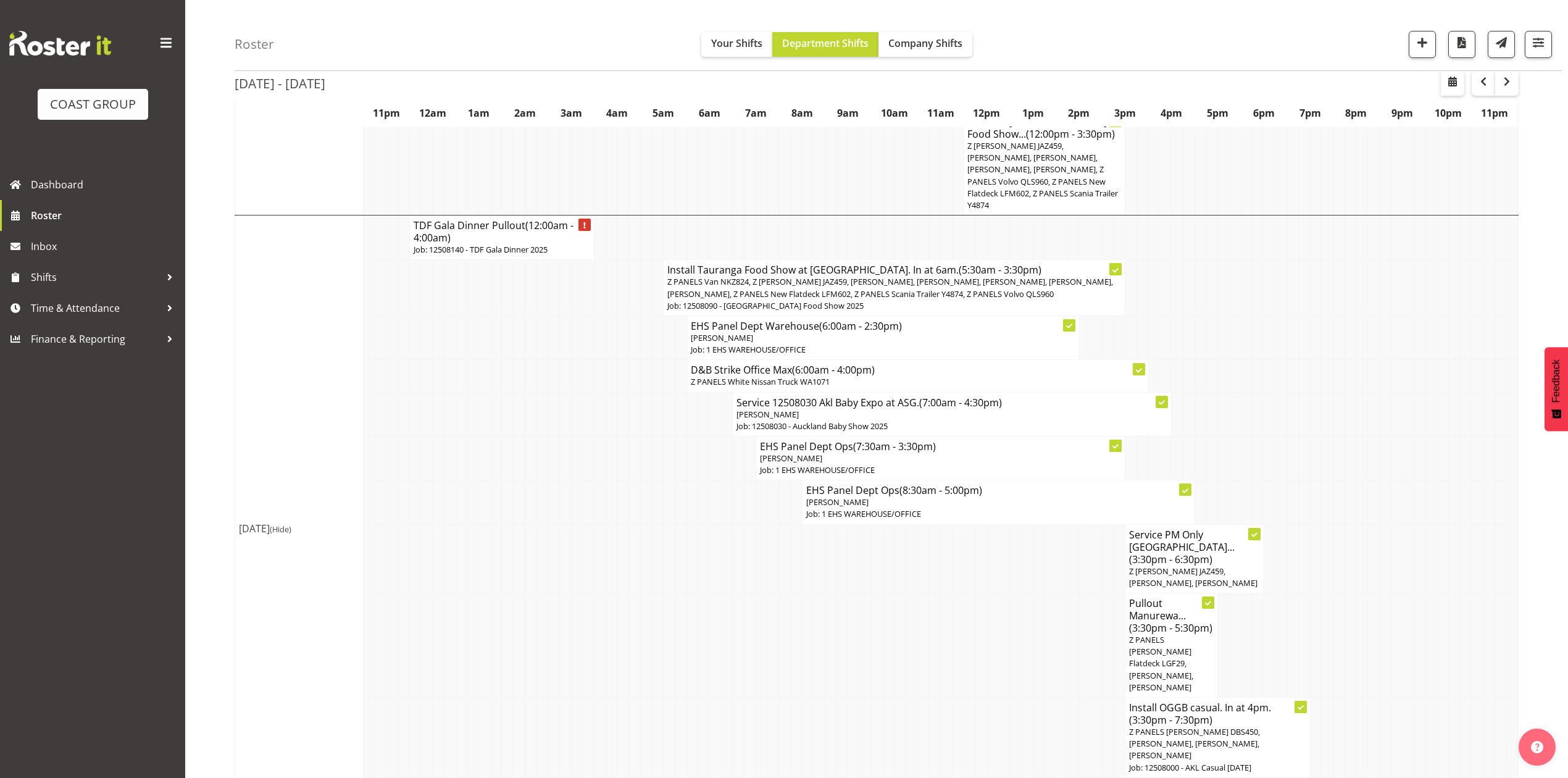
scroll to position [494, 0]
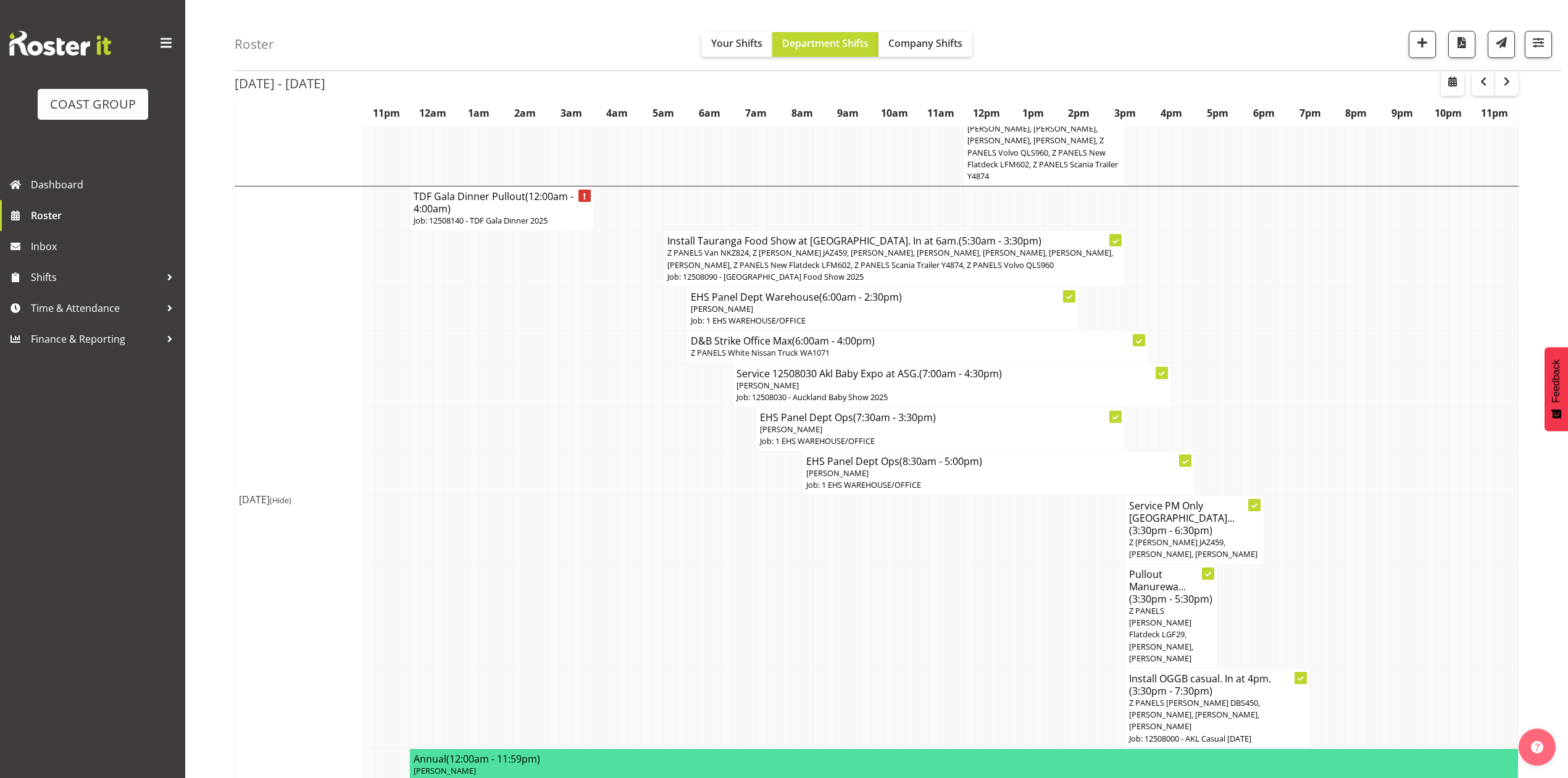
click at [502, 330] on td at bounding box center [508, 308] width 11 height 44
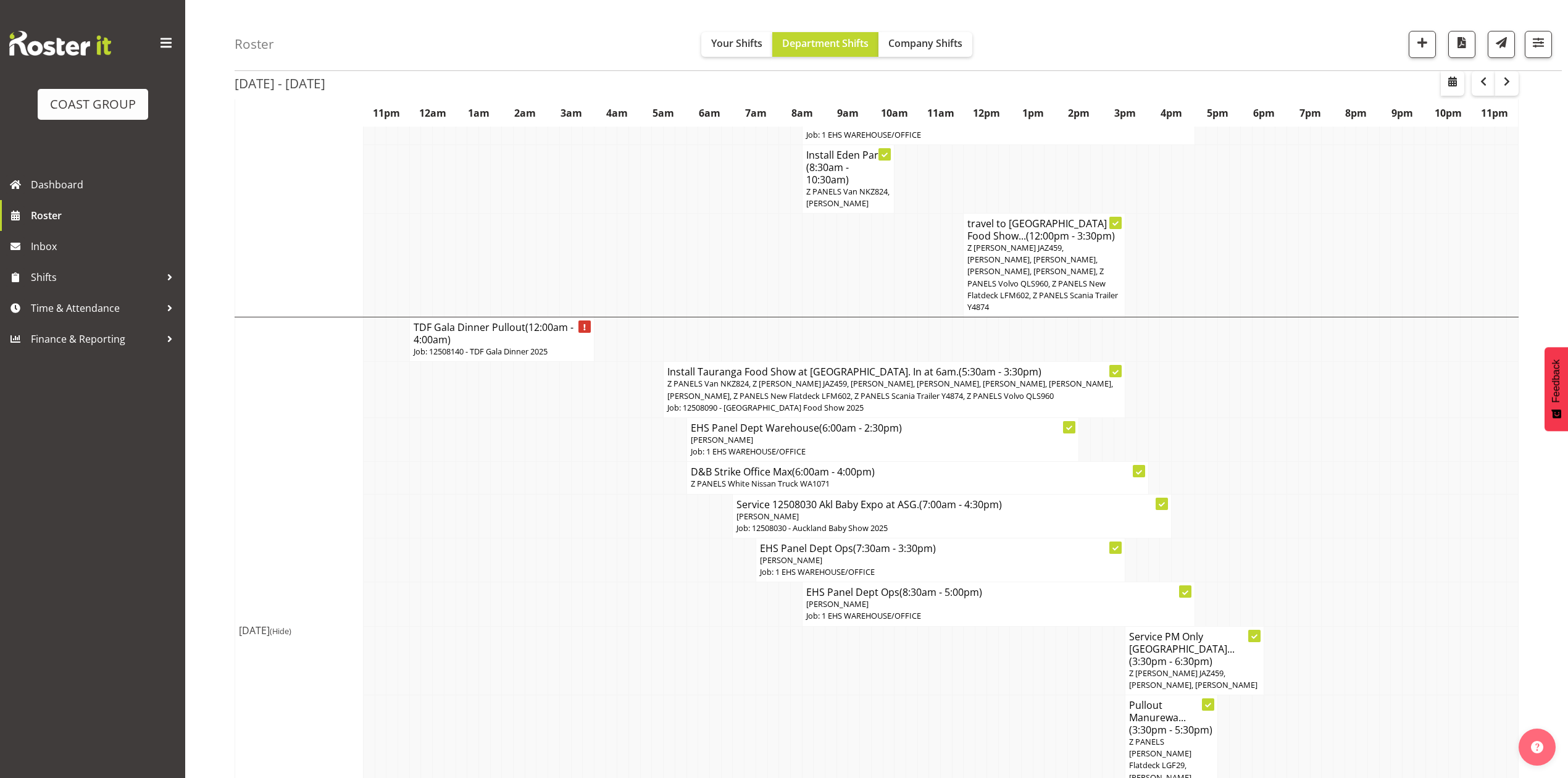
scroll to position [390, 0]
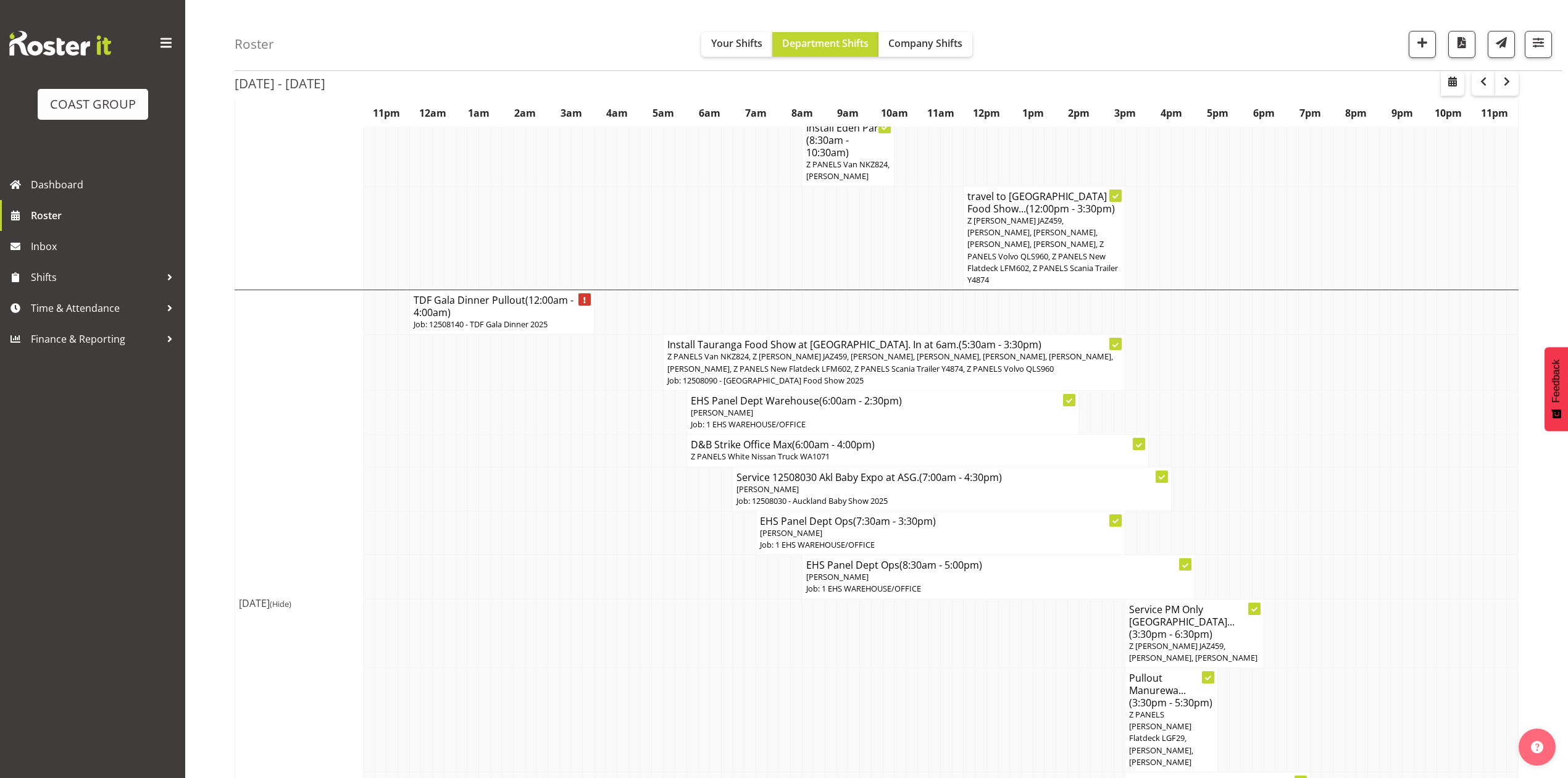
click at [553, 330] on p "Job: 12508140 - TDF Gala Dinner 2025" at bounding box center [502, 324] width 176 height 11
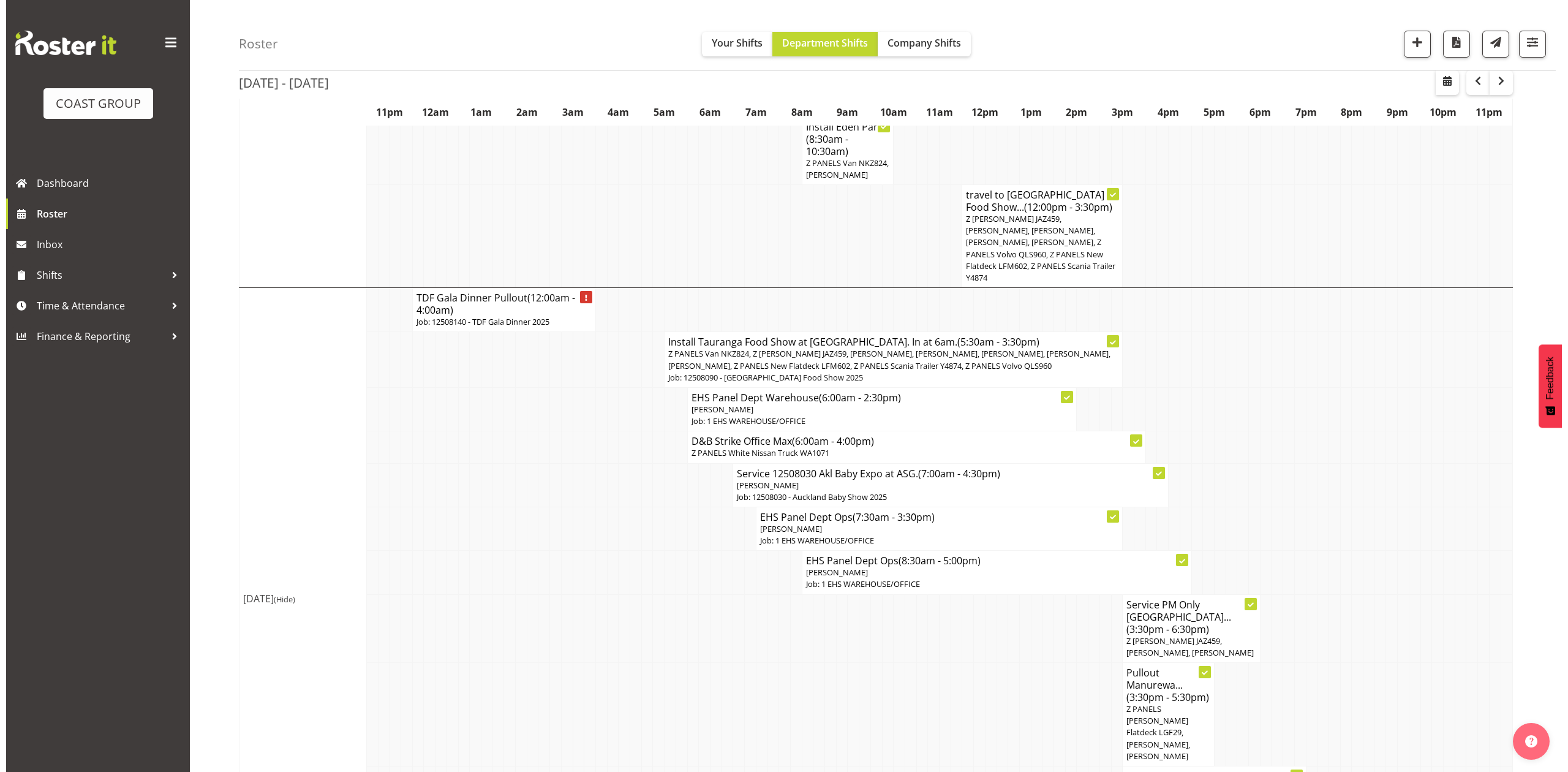
scroll to position [381, 0]
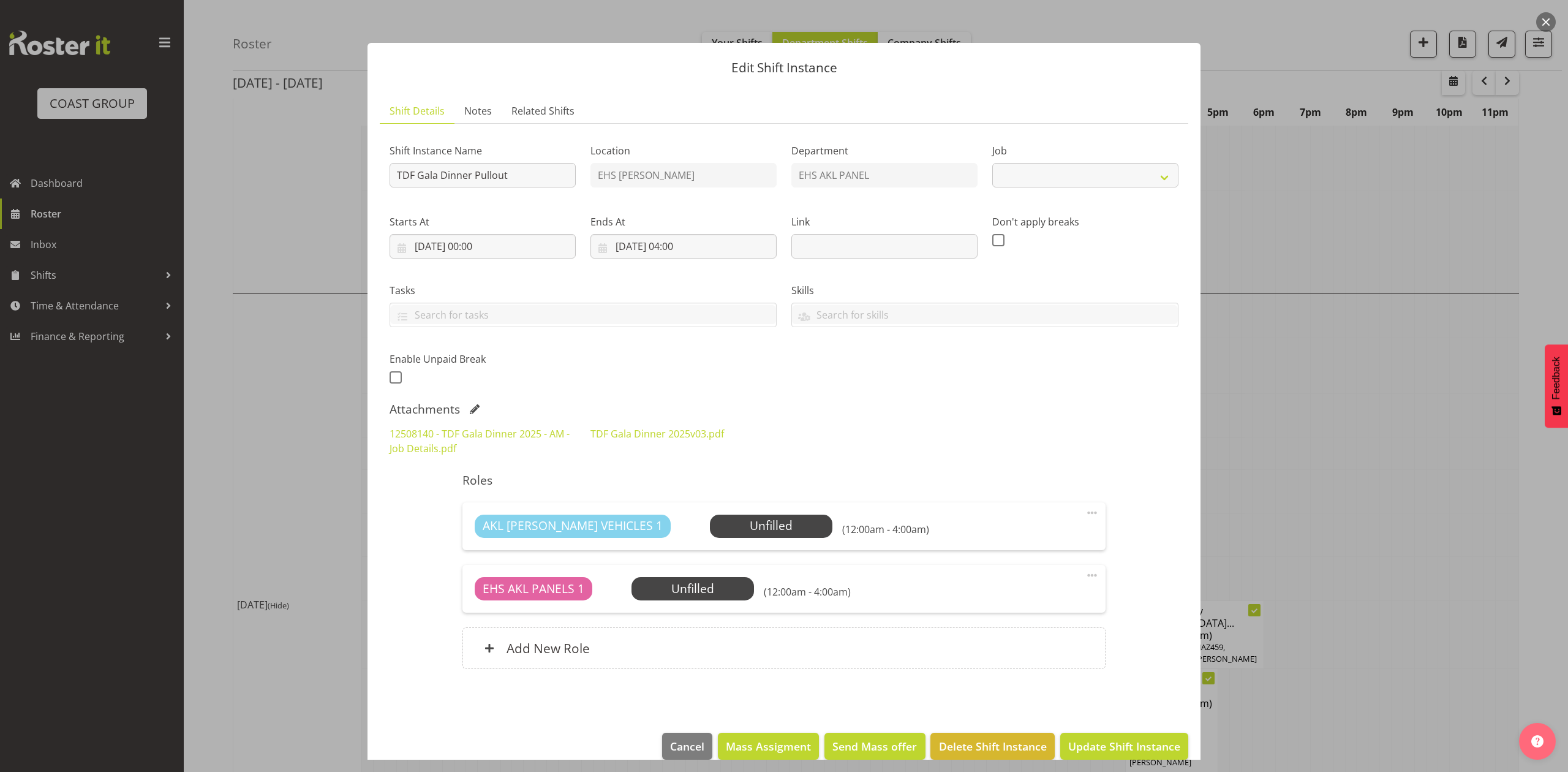
select select "9808"
click at [688, 248] on input "15/08/2025, 04:00" at bounding box center [683, 246] width 186 height 24
click at [680, 503] on select "00 01 02 03 04 05 06 07 08 09 10 11 12 13 14 15 16 17 18 19 20 21 22 23" at bounding box center [684, 507] width 28 height 24
select select "3"
click at [670, 495] on select "00 01 02 03 04 05 06 07 08 09 10 11 12 13 14 15 16 17 18 19 20 21 22 23" at bounding box center [684, 507] width 28 height 24
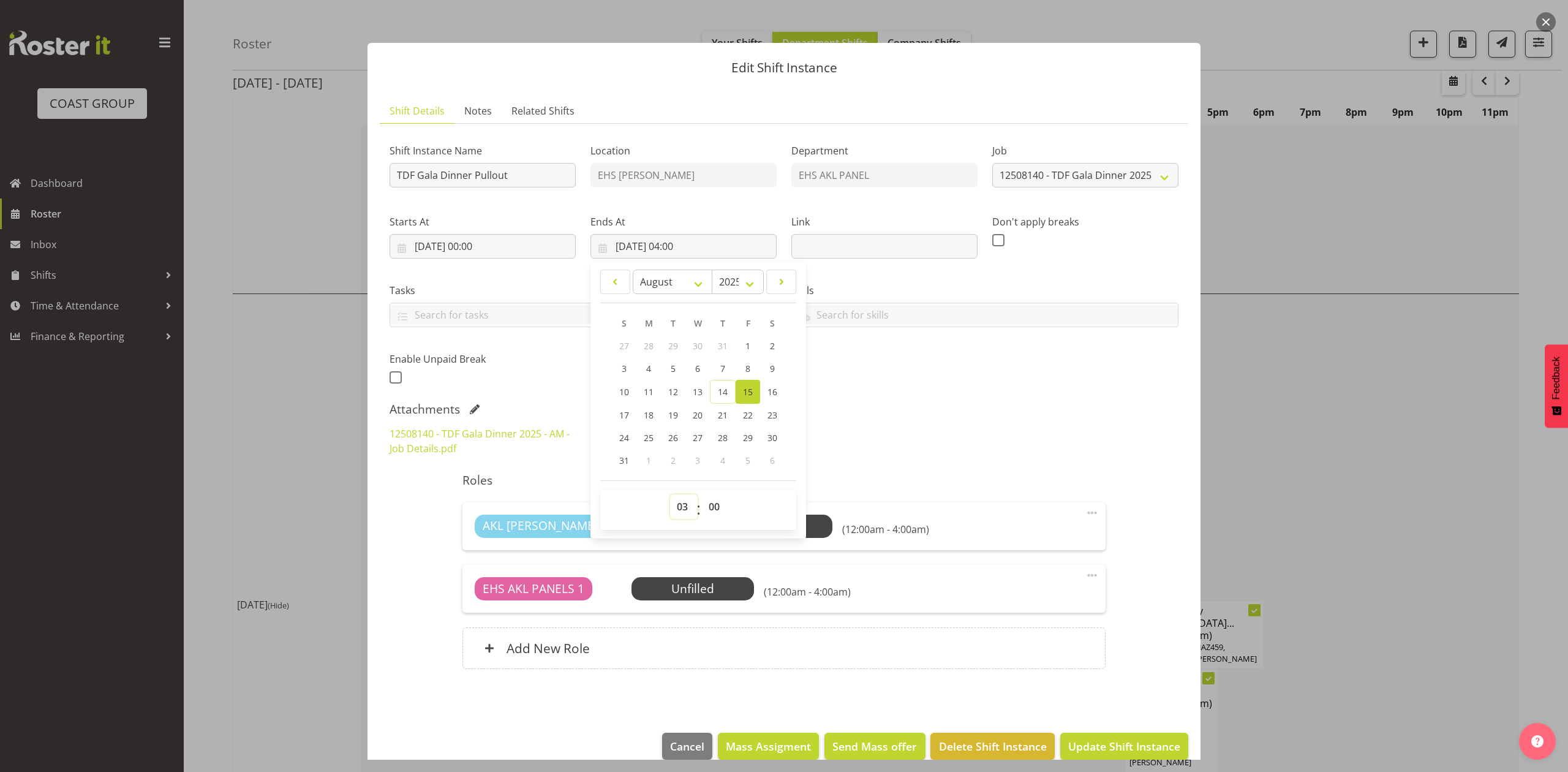
type input "15/08/2025, 03:00"
click at [898, 435] on div "12508140 - TDF Gala Dinner 2025 - AM - Job Details.pdf TDF Gala Dinner 2025v03.…" at bounding box center [783, 440] width 804 height 44
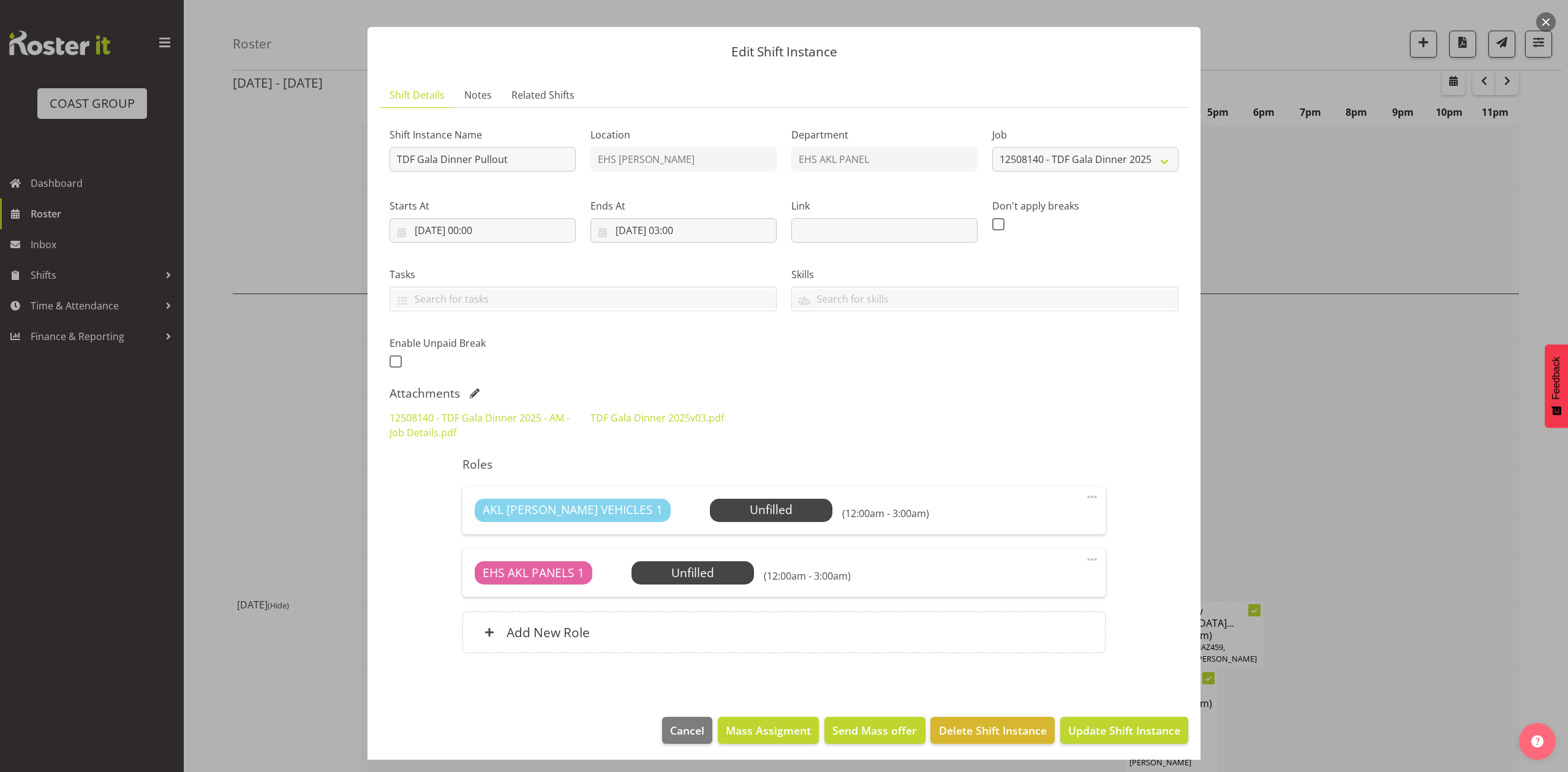
scroll to position [20, 0]
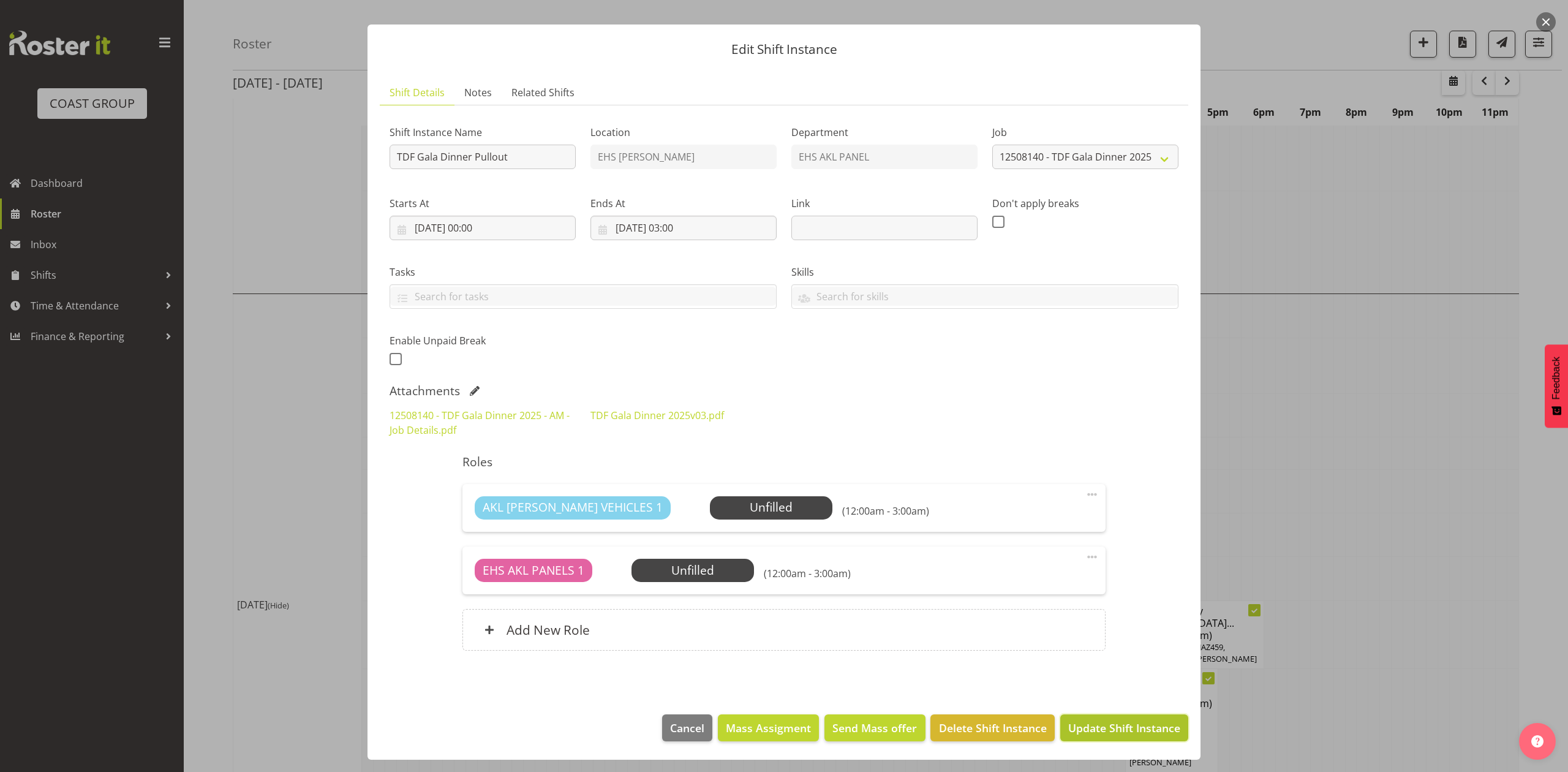
click at [1129, 729] on span "Update Shift Instance" at bounding box center [1124, 727] width 112 height 16
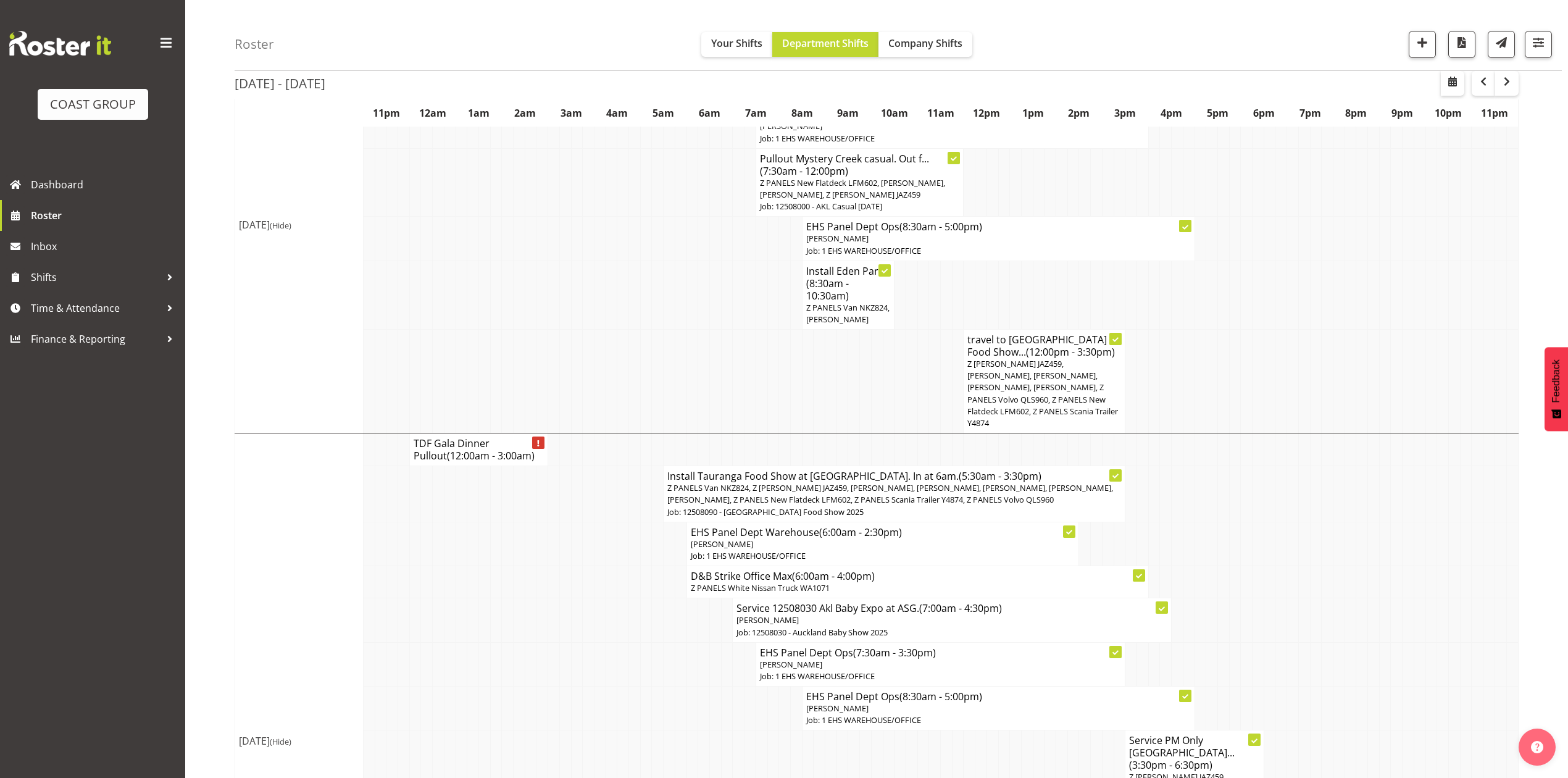
scroll to position [329, 0]
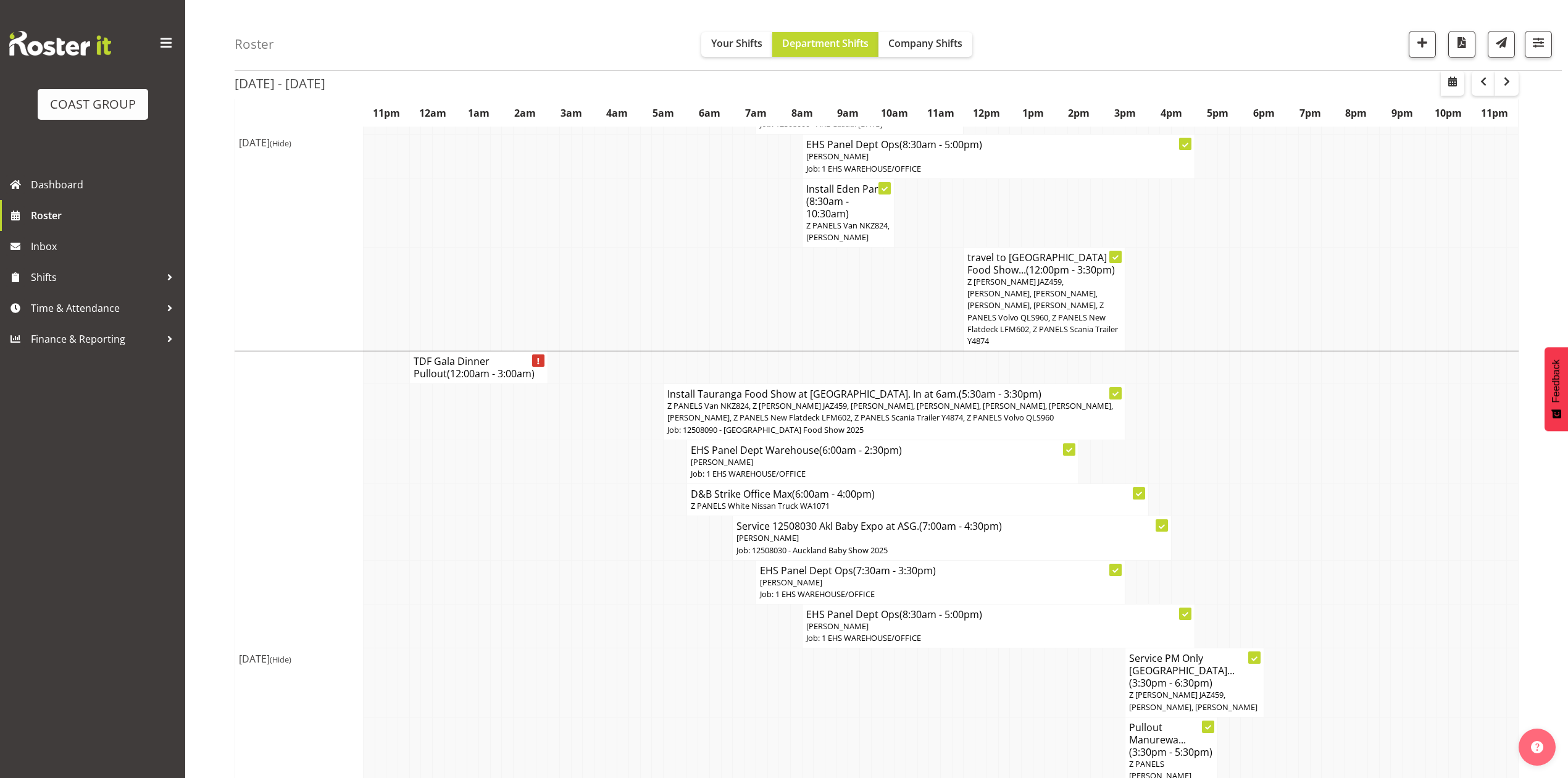
click at [539, 477] on td at bounding box center [542, 461] width 11 height 44
click at [449, 375] on h4 "TDF Gala Dinner Pullout (12:00am - 3:00am)" at bounding box center [479, 367] width 130 height 24
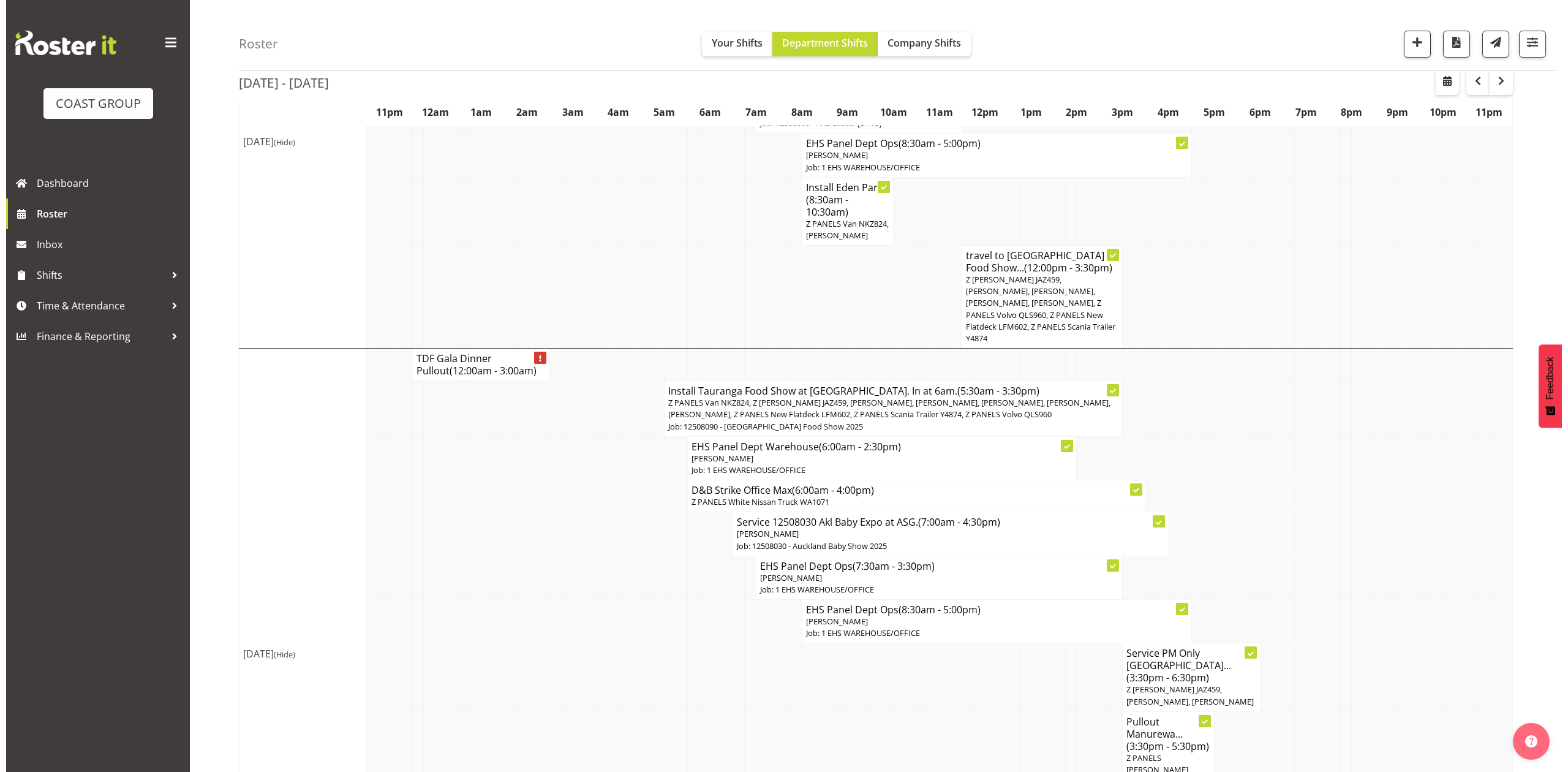
scroll to position [321, 0]
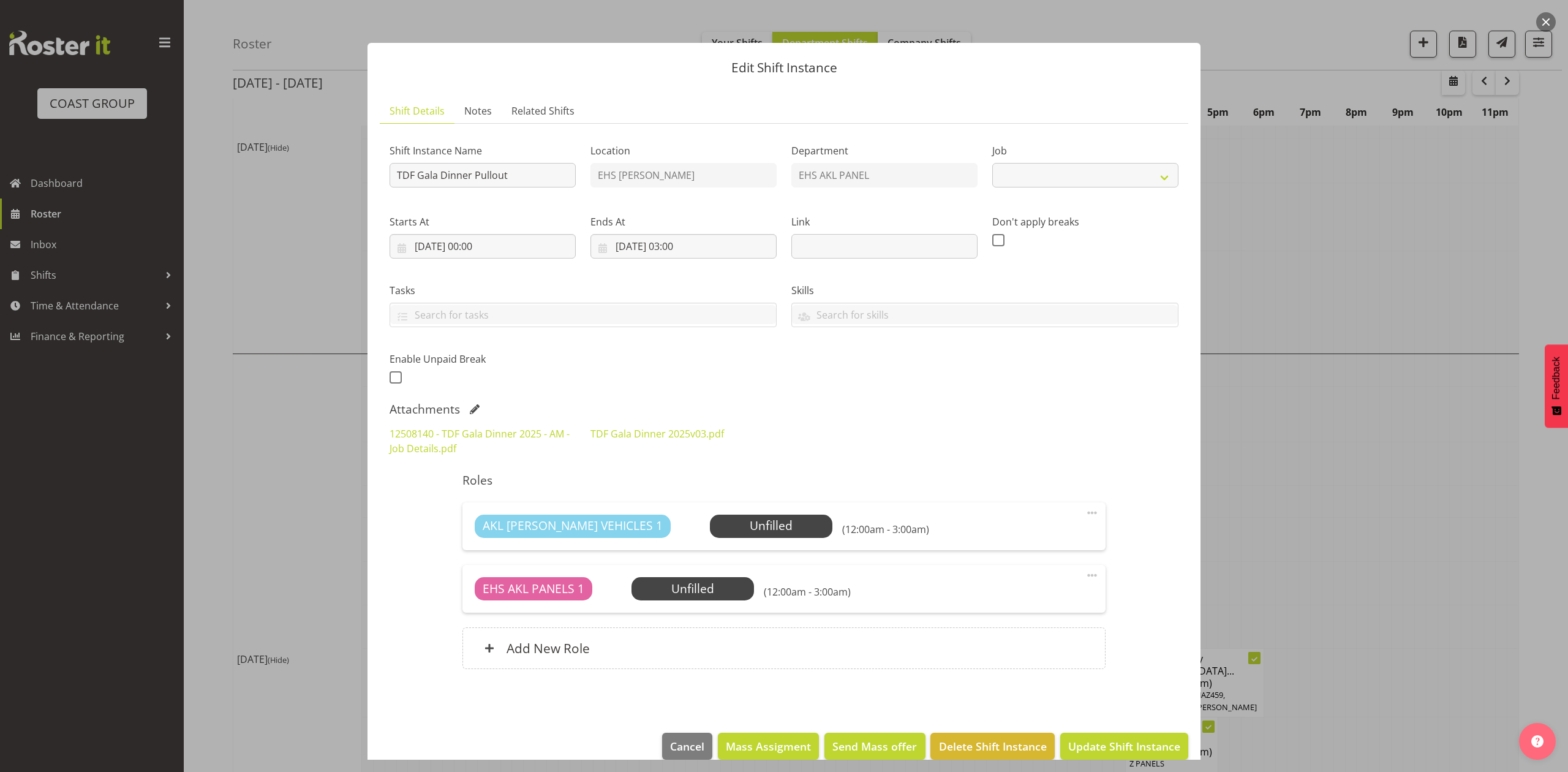
select select "9808"
click at [686, 246] on input "15/08/2025, 03:00" at bounding box center [683, 246] width 186 height 24
drag, startPoint x: 683, startPoint y: 517, endPoint x: 686, endPoint y: 497, distance: 20.2
click at [683, 517] on select "00 01 02 03 04 05 06 07 08 09 10 11 12 13 14 15 16 17 18 19 20 21 22 23" at bounding box center [684, 507] width 28 height 24
select select "4"
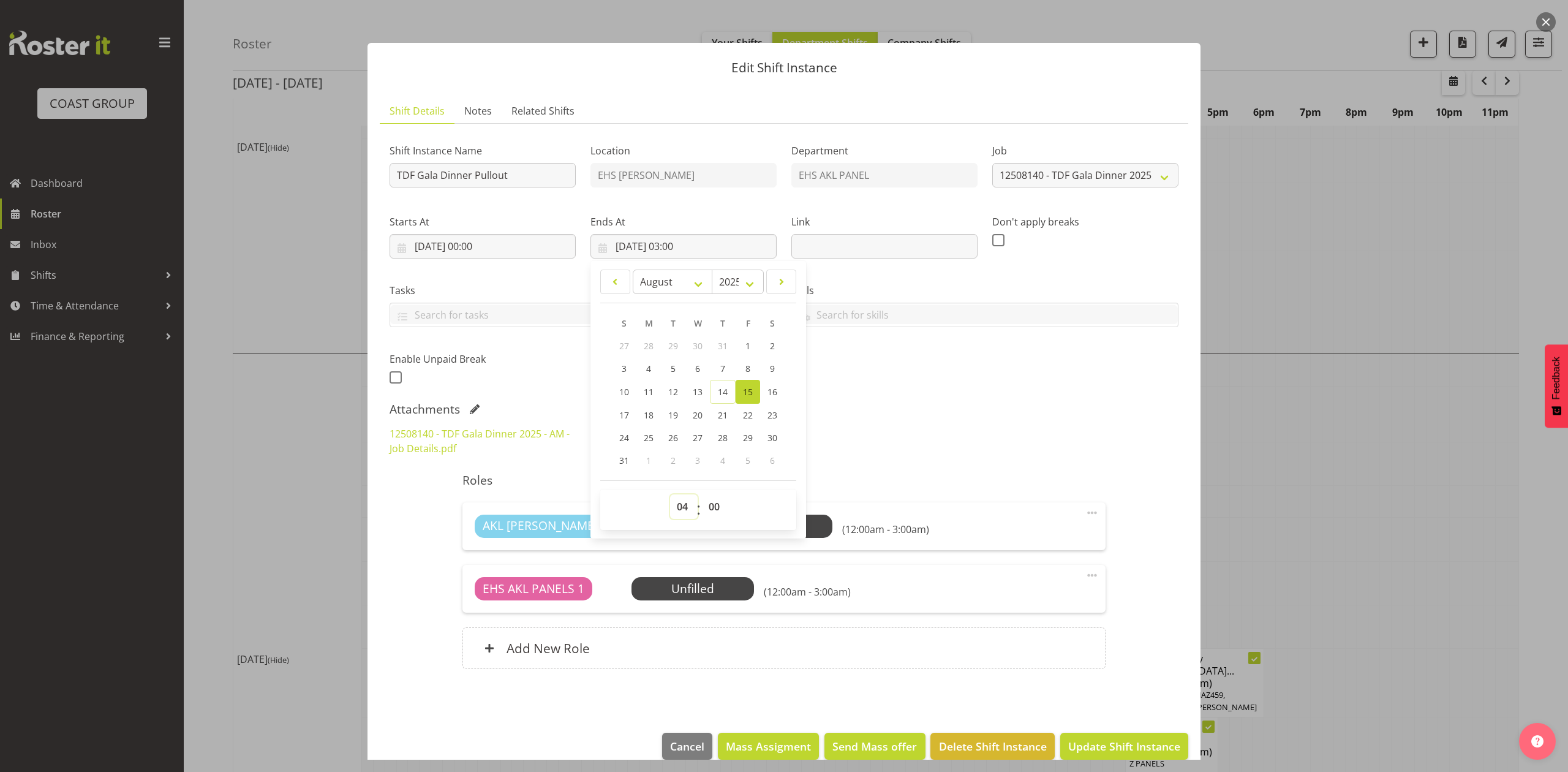
click at [670, 495] on select "00 01 02 03 04 05 06 07 08 09 10 11 12 13 14 15 16 17 18 19 20 21 22 23" at bounding box center [684, 507] width 28 height 24
type input "15/08/2025, 04:00"
click at [887, 405] on div "Attachments" at bounding box center [783, 410] width 789 height 15
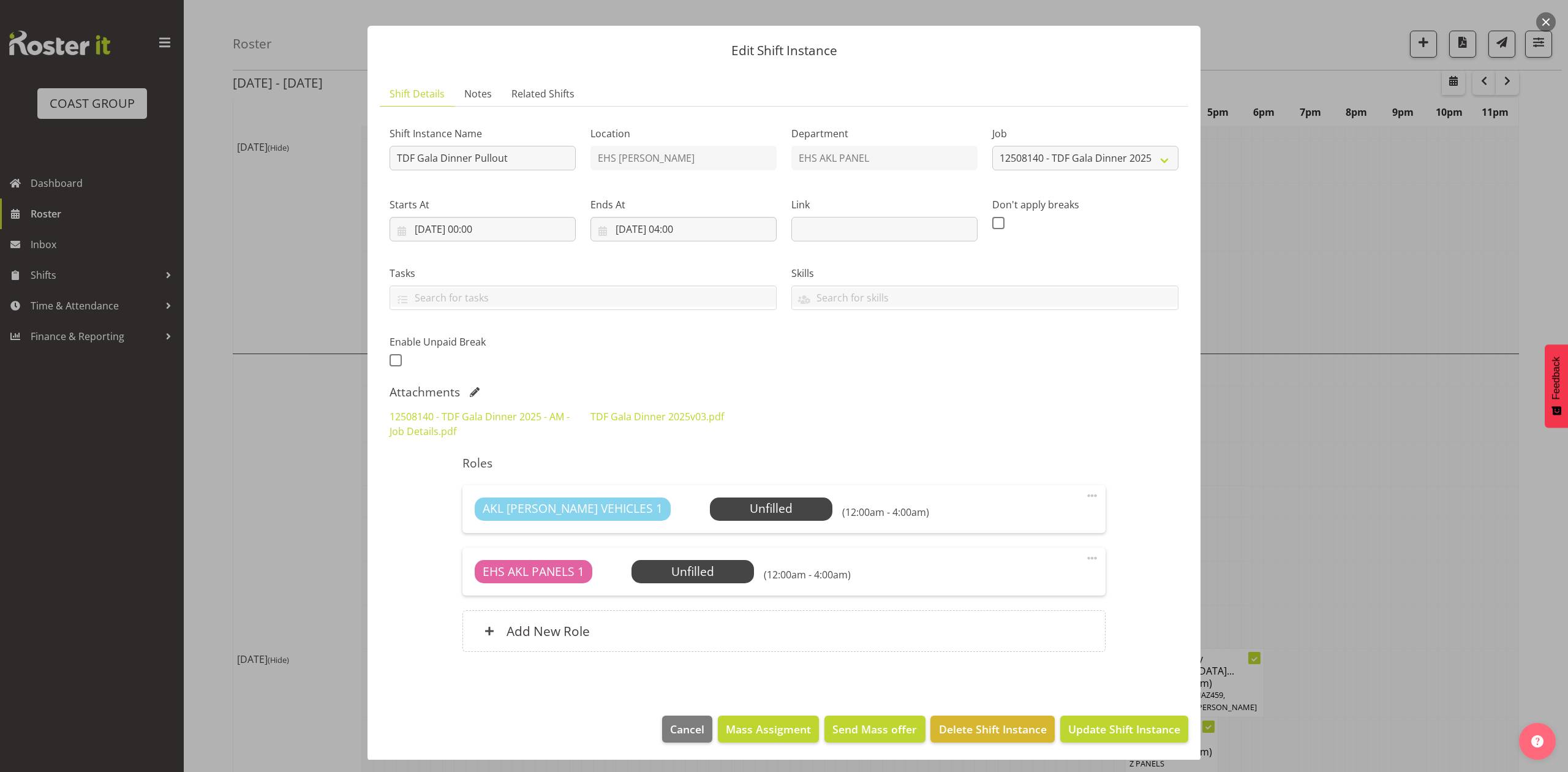
scroll to position [20, 0]
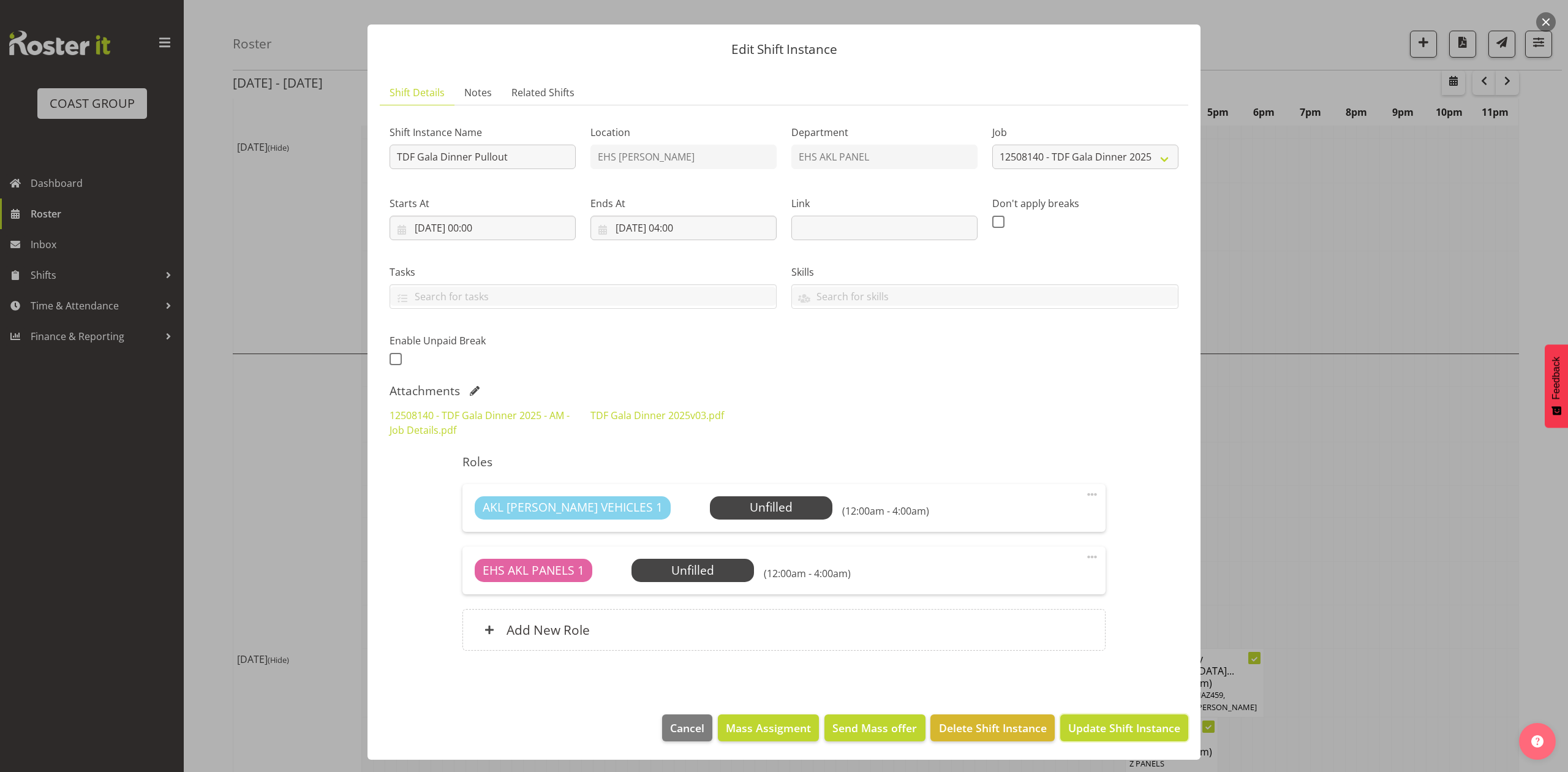
click at [1106, 722] on span "Update Shift Instance" at bounding box center [1124, 727] width 112 height 16
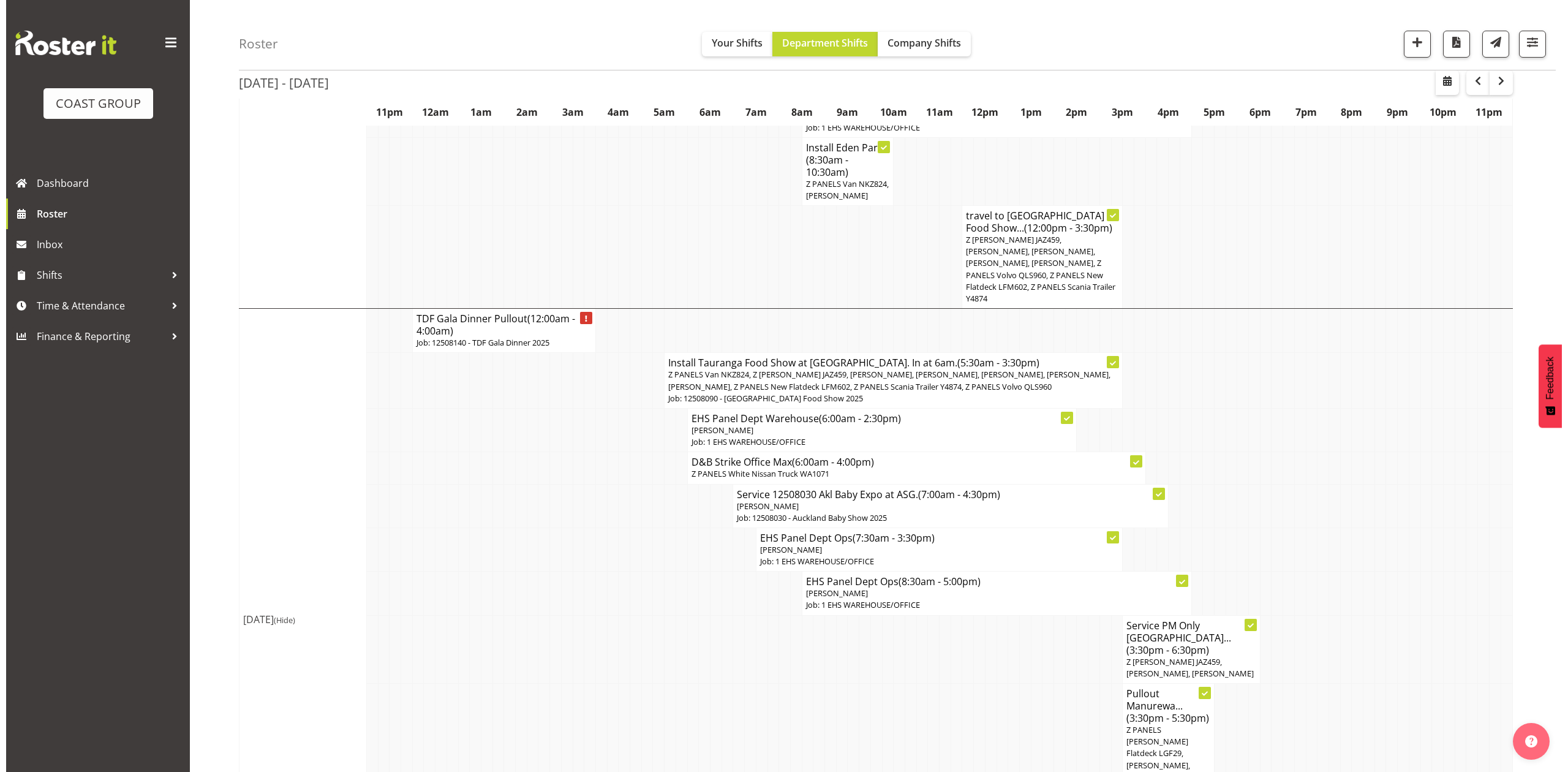
scroll to position [490, 0]
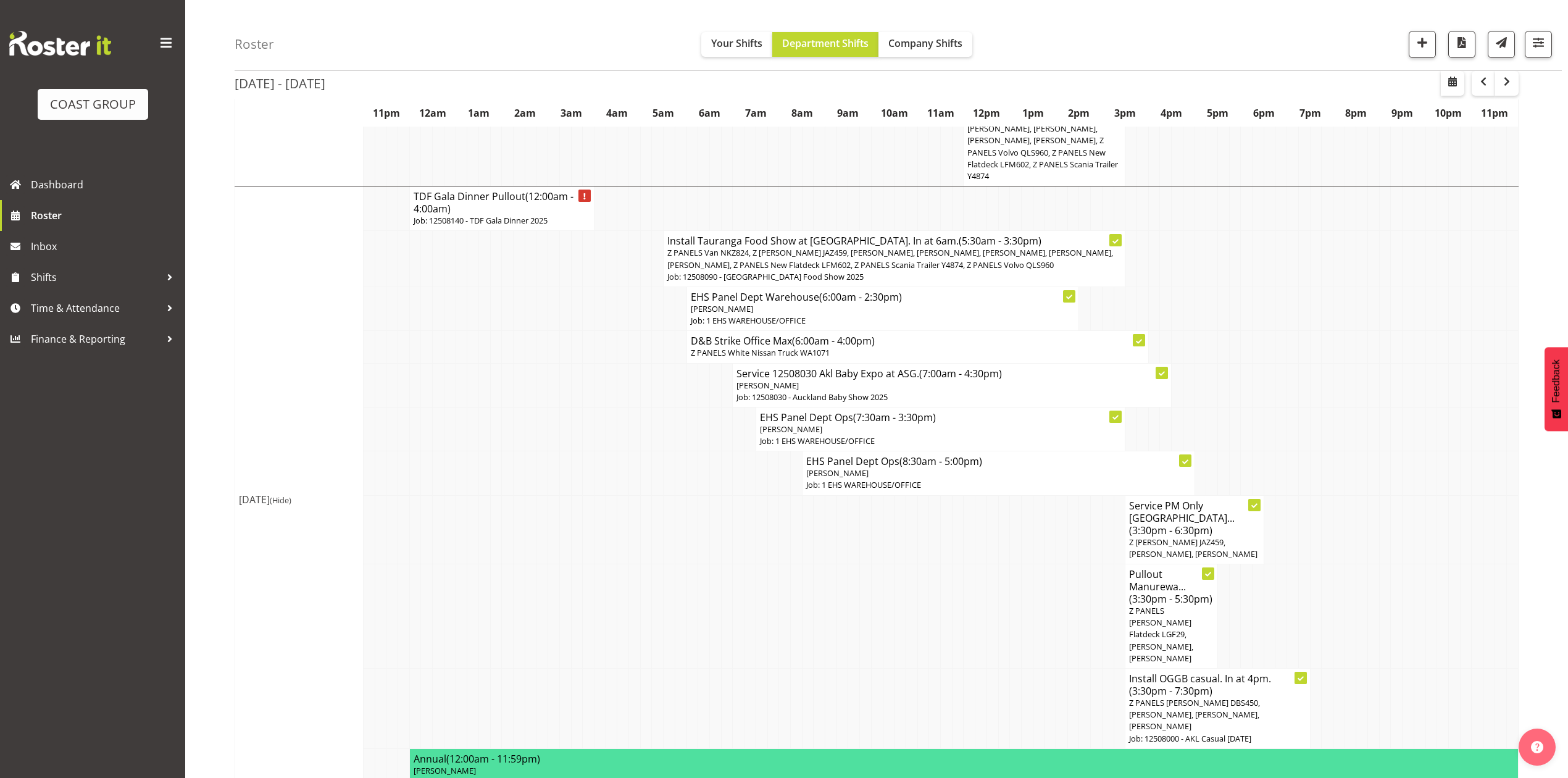
click at [465, 215] on h4 "TDF Gala Dinner Pullout (12:00am - 4:00am)" at bounding box center [502, 203] width 176 height 24
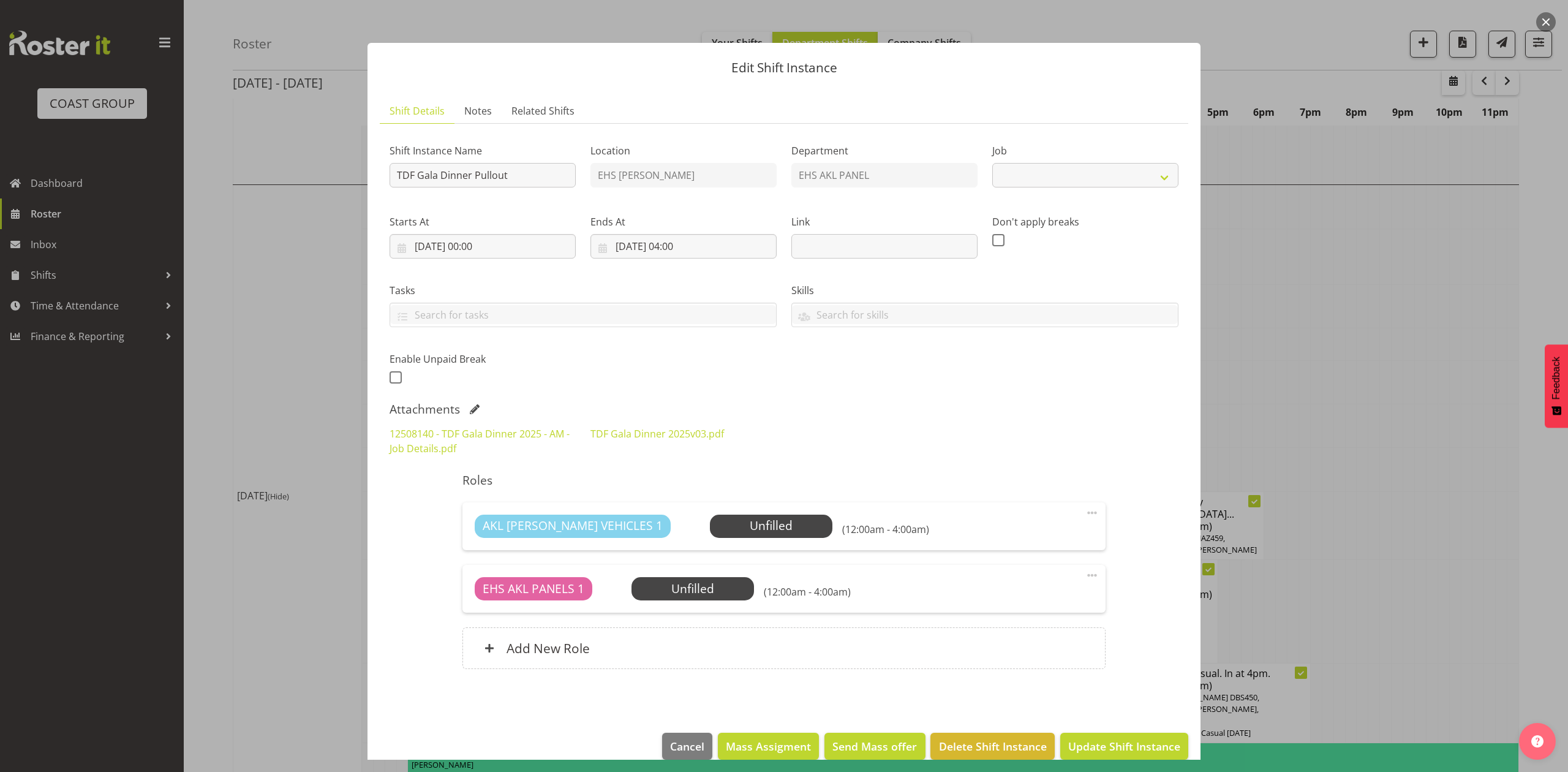
select select "9808"
click at [744, 515] on span "Select Employee" at bounding box center [771, 526] width 123 height 23
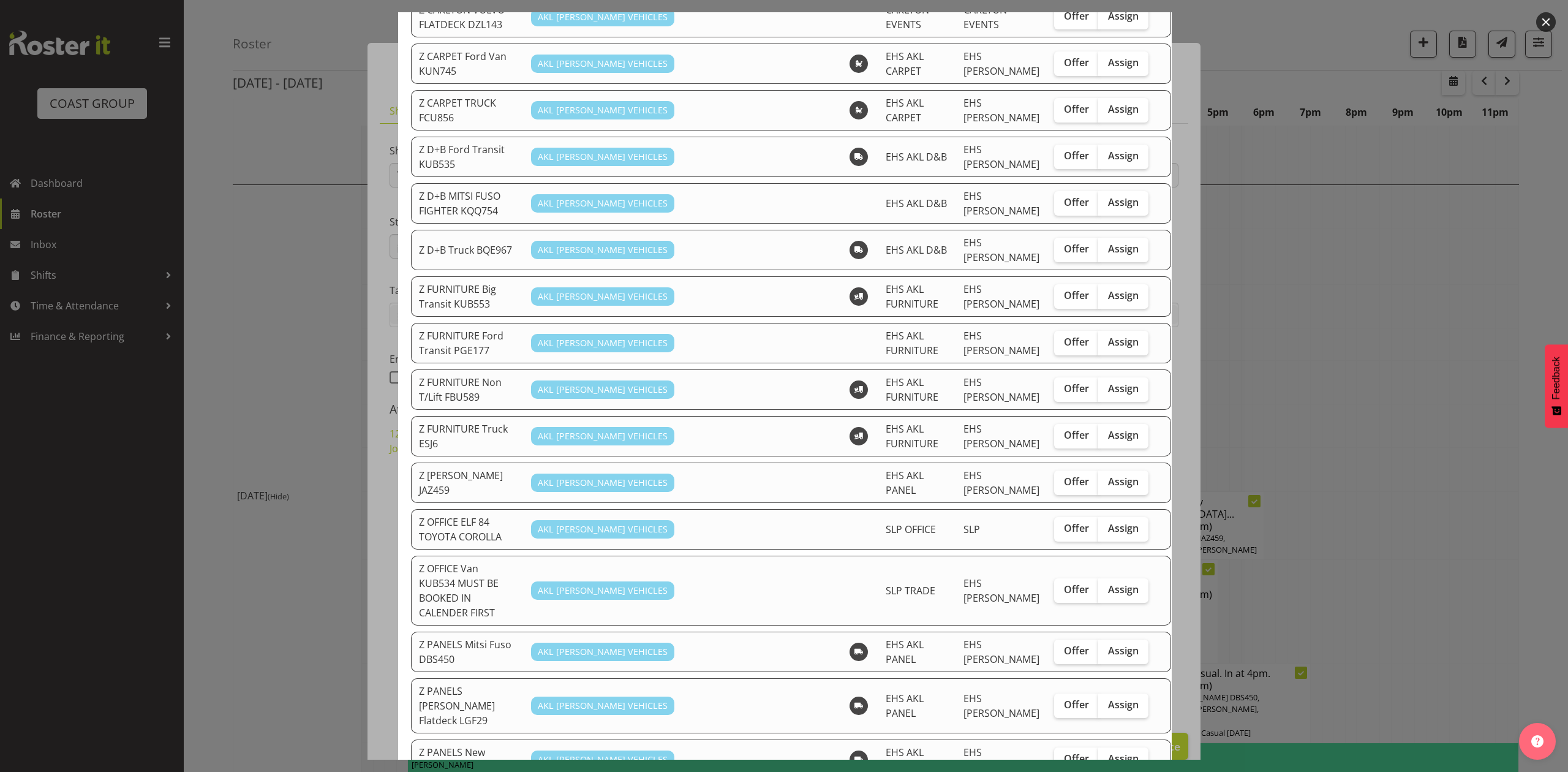
scroll to position [408, 0]
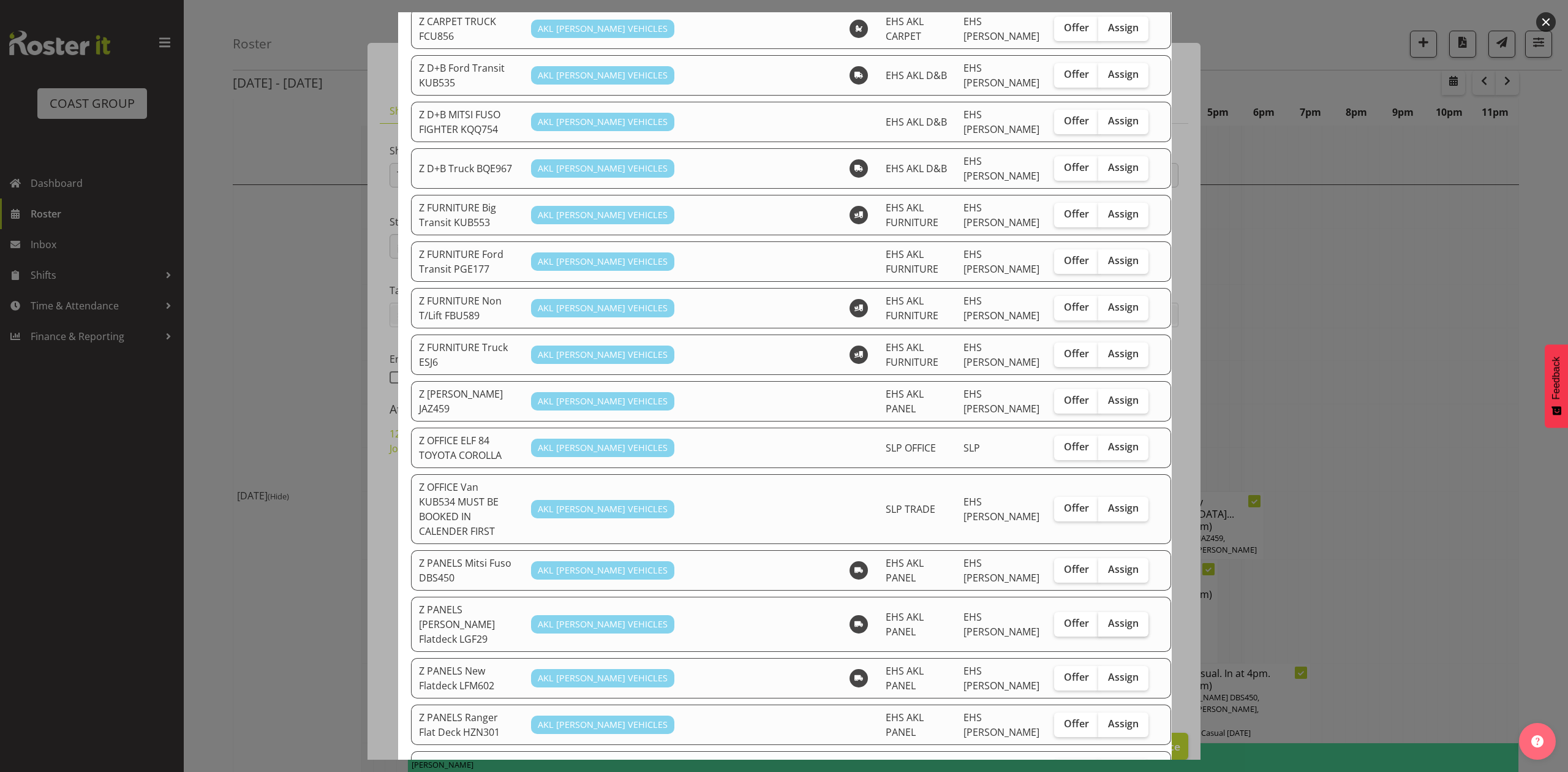
click at [1108, 616] on span "Assign" at bounding box center [1123, 622] width 31 height 12
click at [1098, 619] on input "Assign" at bounding box center [1102, 623] width 8 height 8
checkbox input "true"
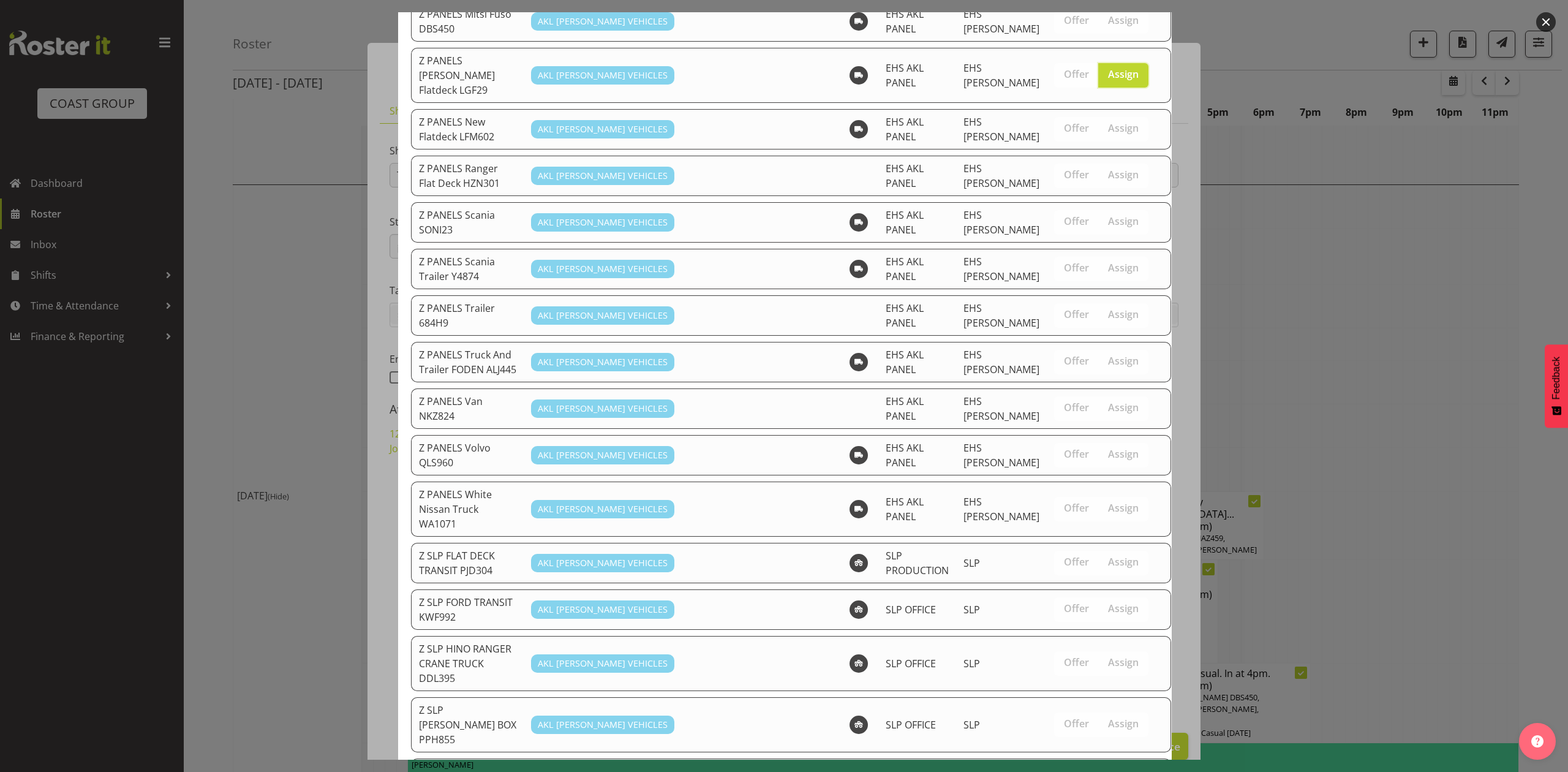
scroll to position [1084, 0]
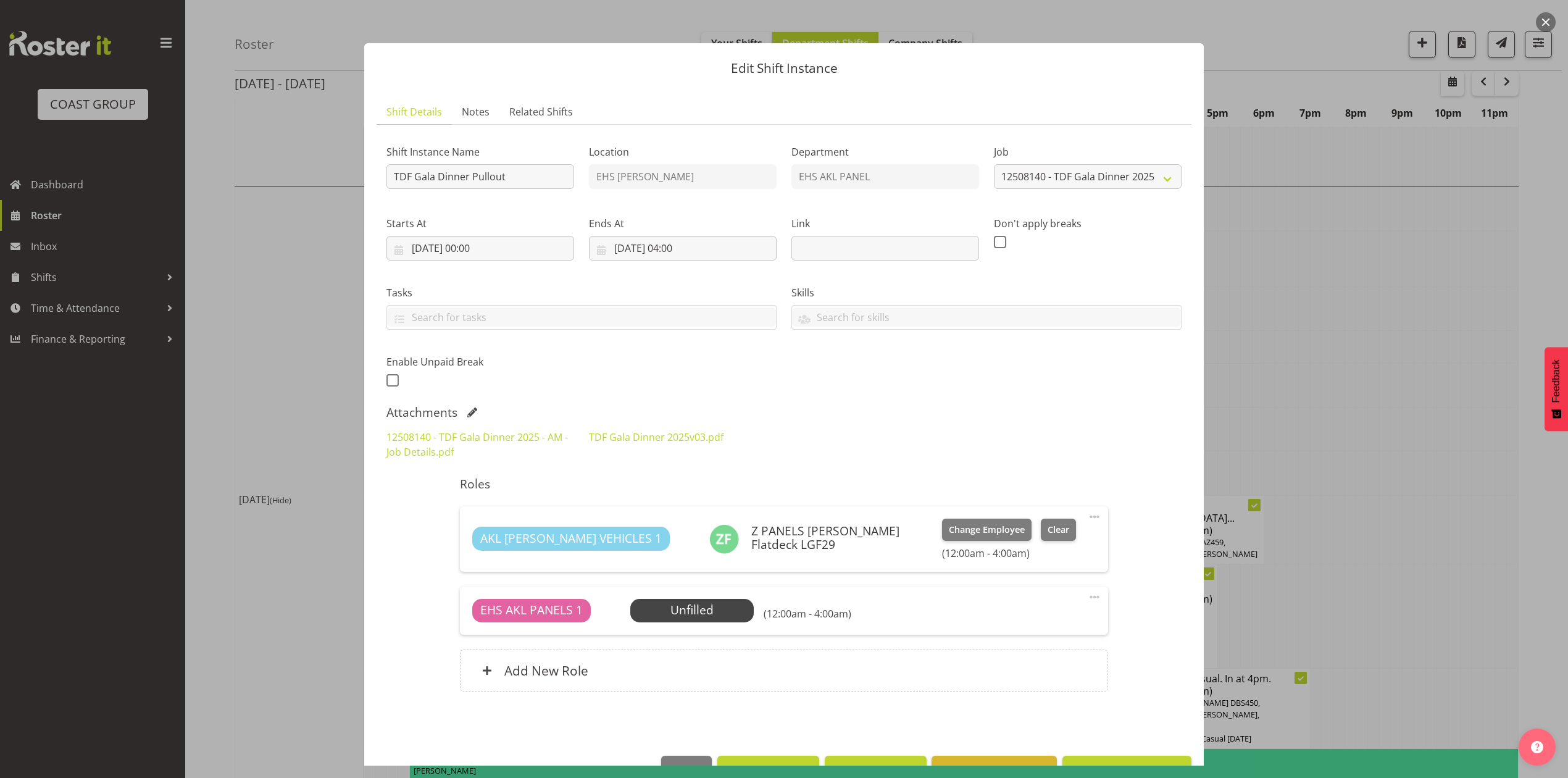
click at [695, 626] on div "EHS AKL PANELS 1 Unfilled Select Employee (12:00am - 4:00am) Edit Cover Role De…" at bounding box center [784, 610] width 647 height 48
click at [699, 610] on span "Select Employee" at bounding box center [692, 610] width 92 height 18
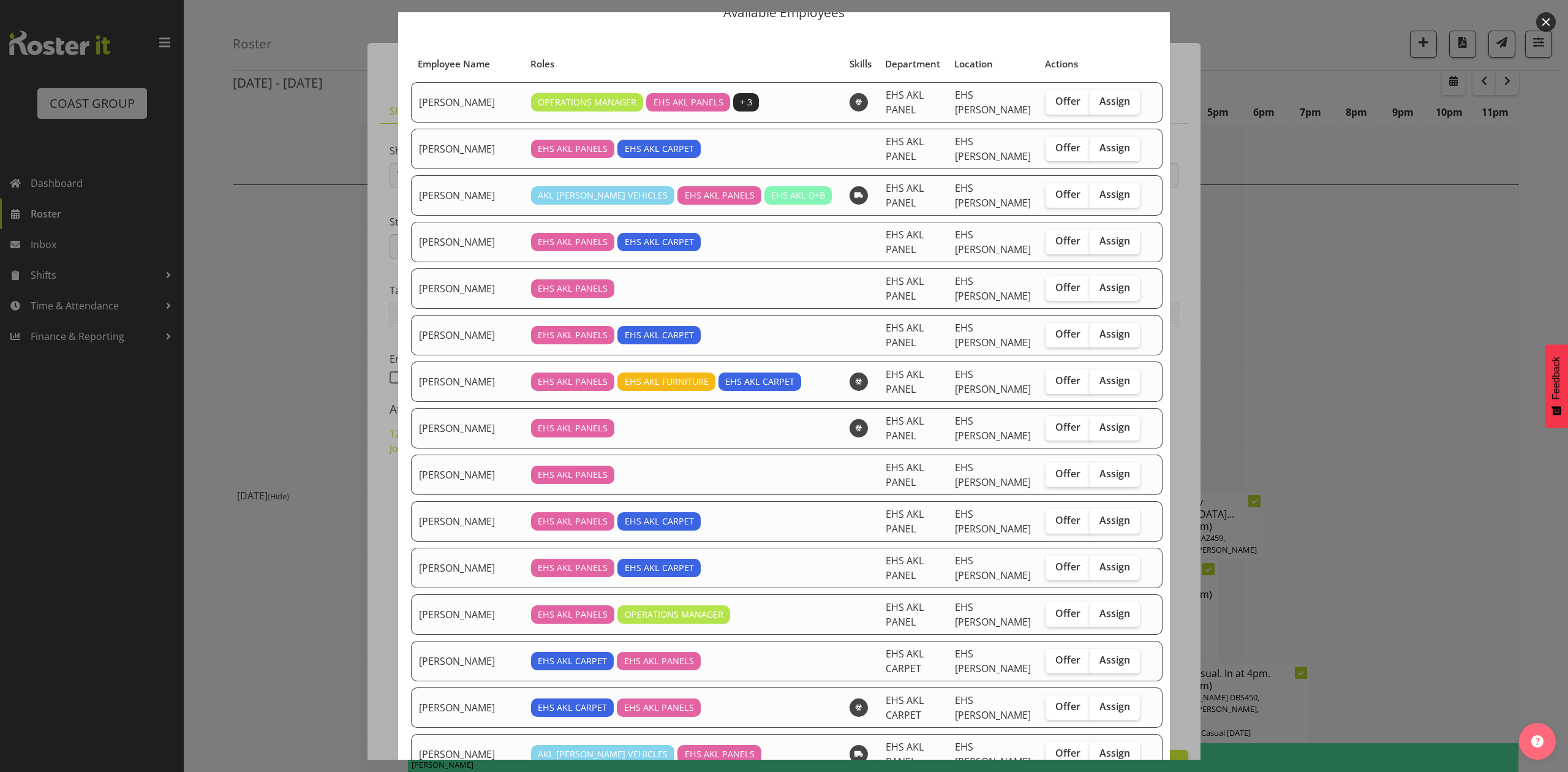
scroll to position [81, 0]
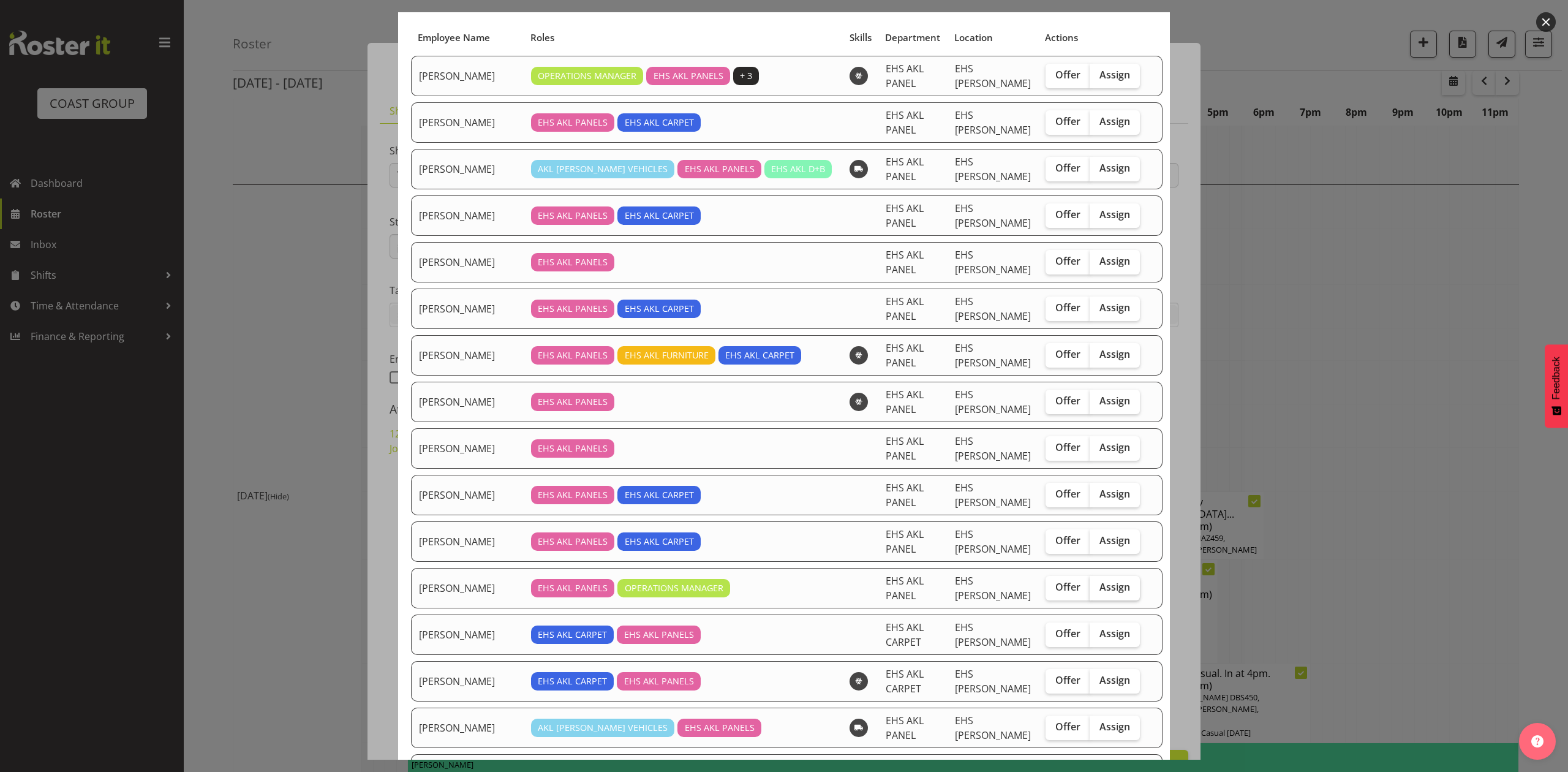
click at [1102, 581] on span "Assign" at bounding box center [1115, 587] width 31 height 12
click at [1098, 583] on input "Assign" at bounding box center [1093, 587] width 8 height 8
checkbox input "true"
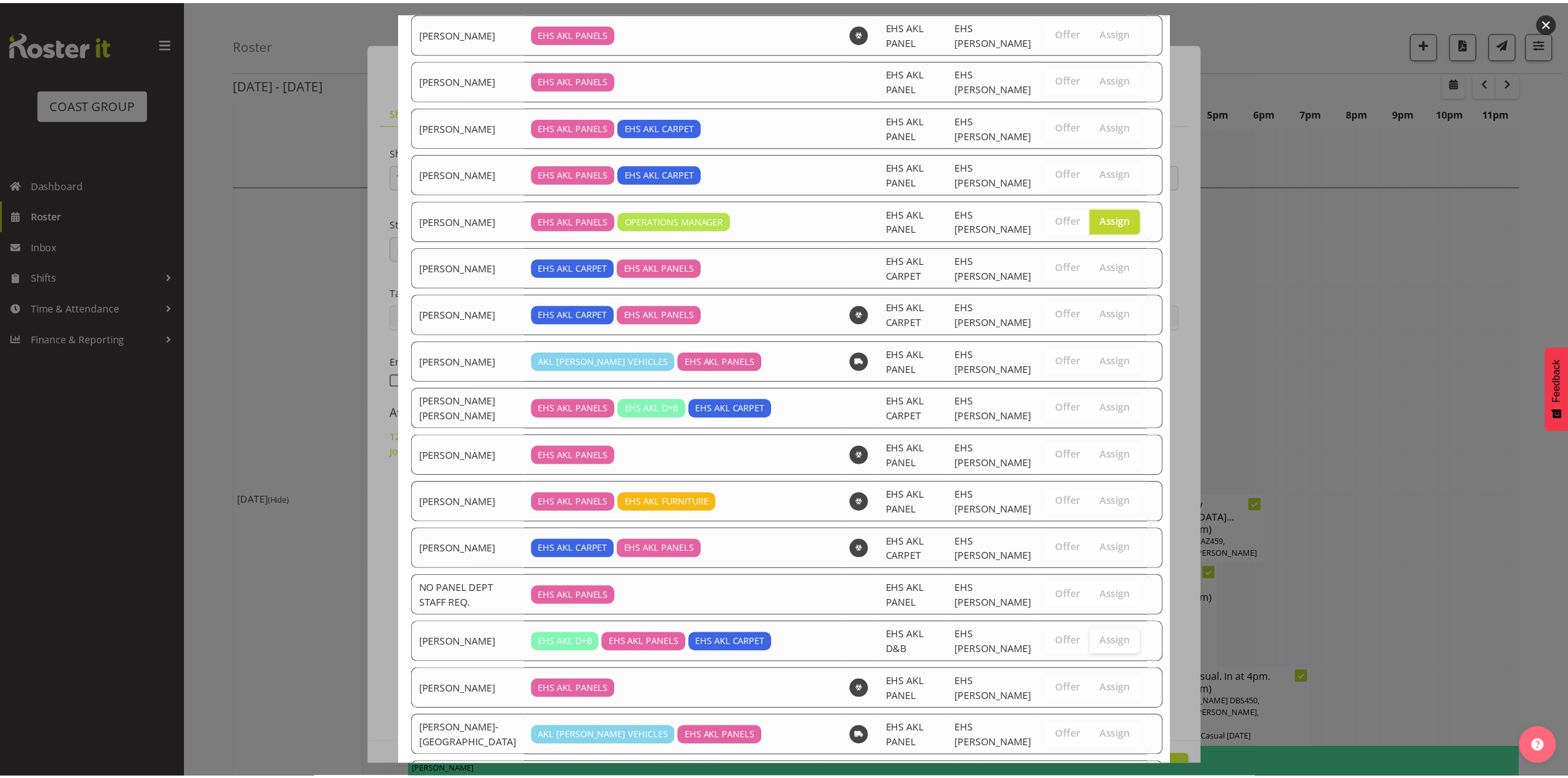
scroll to position [664, 0]
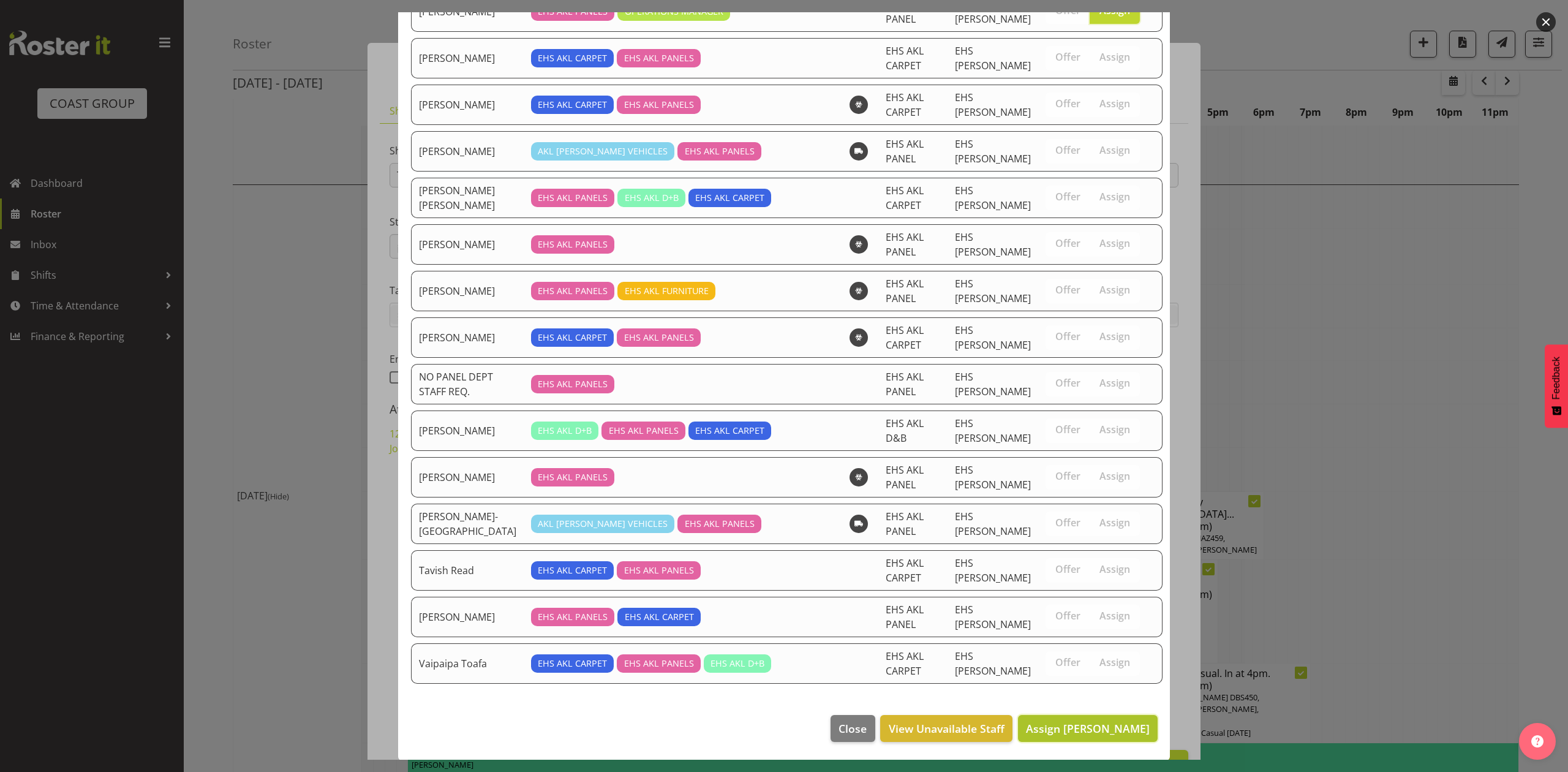
click at [1120, 731] on span "Assign Jeremy Zhu" at bounding box center [1088, 728] width 124 height 15
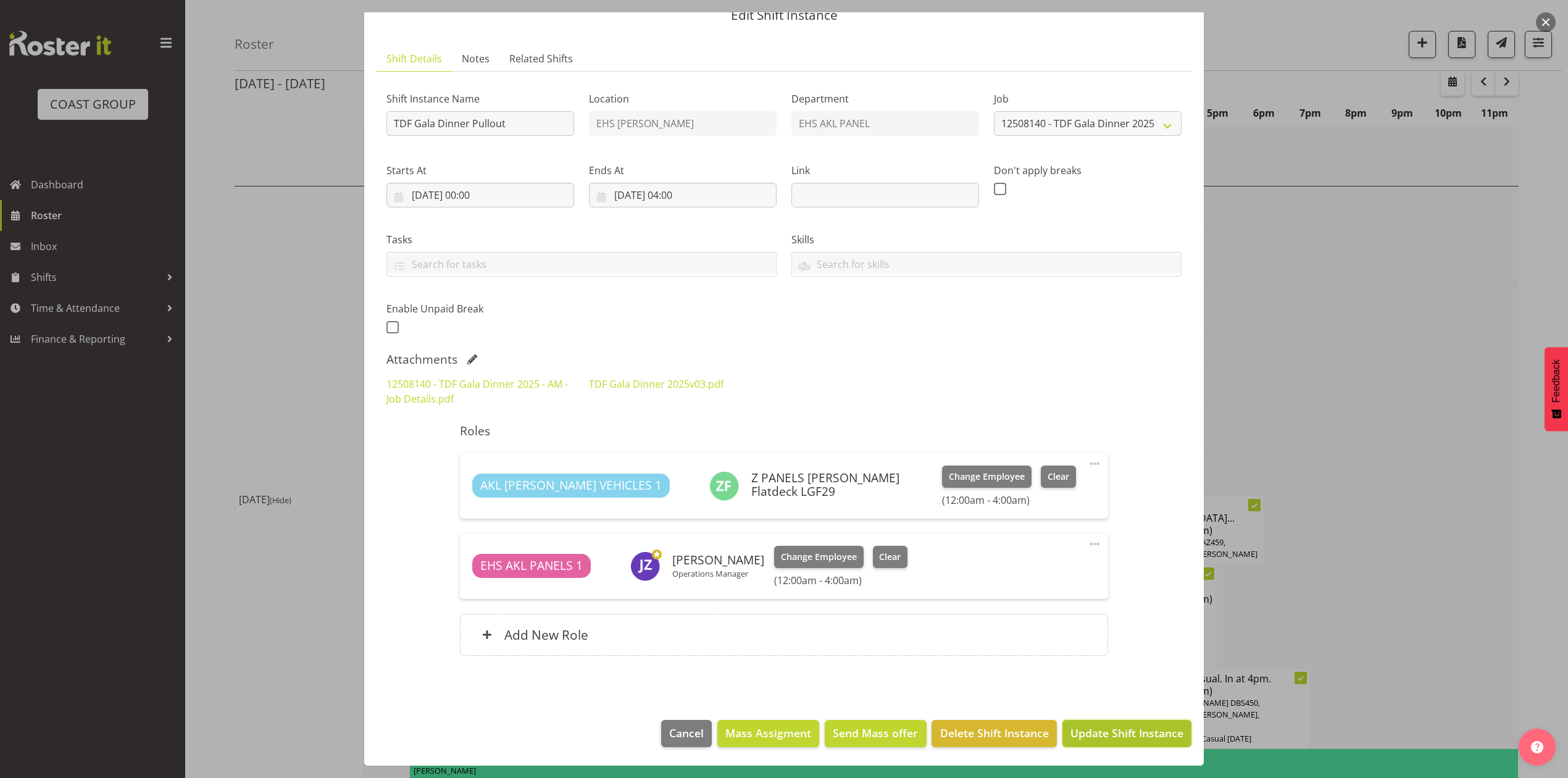
click at [1138, 727] on span "Update Shift Instance" at bounding box center [1127, 732] width 113 height 16
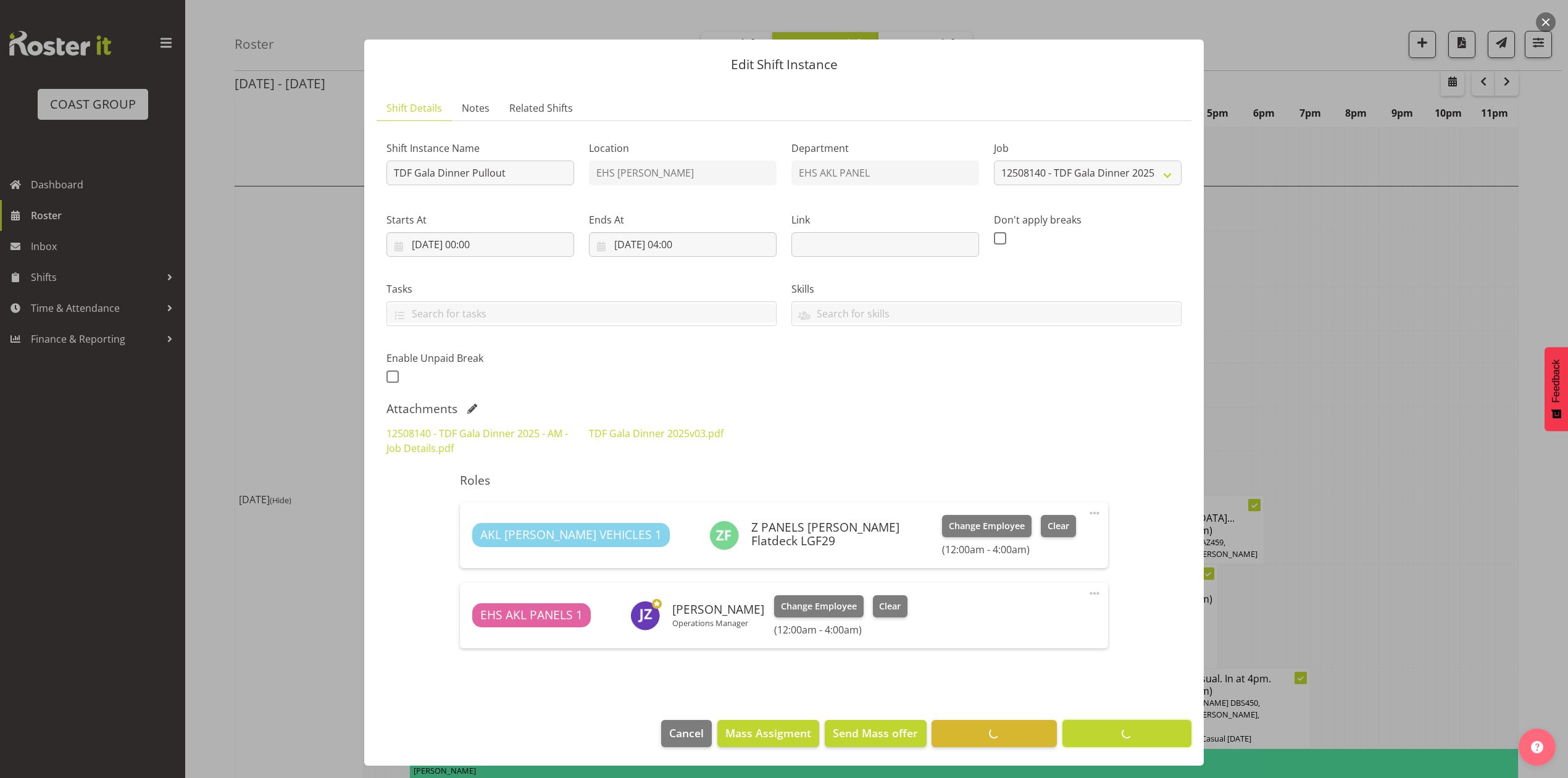
scroll to position [0, 0]
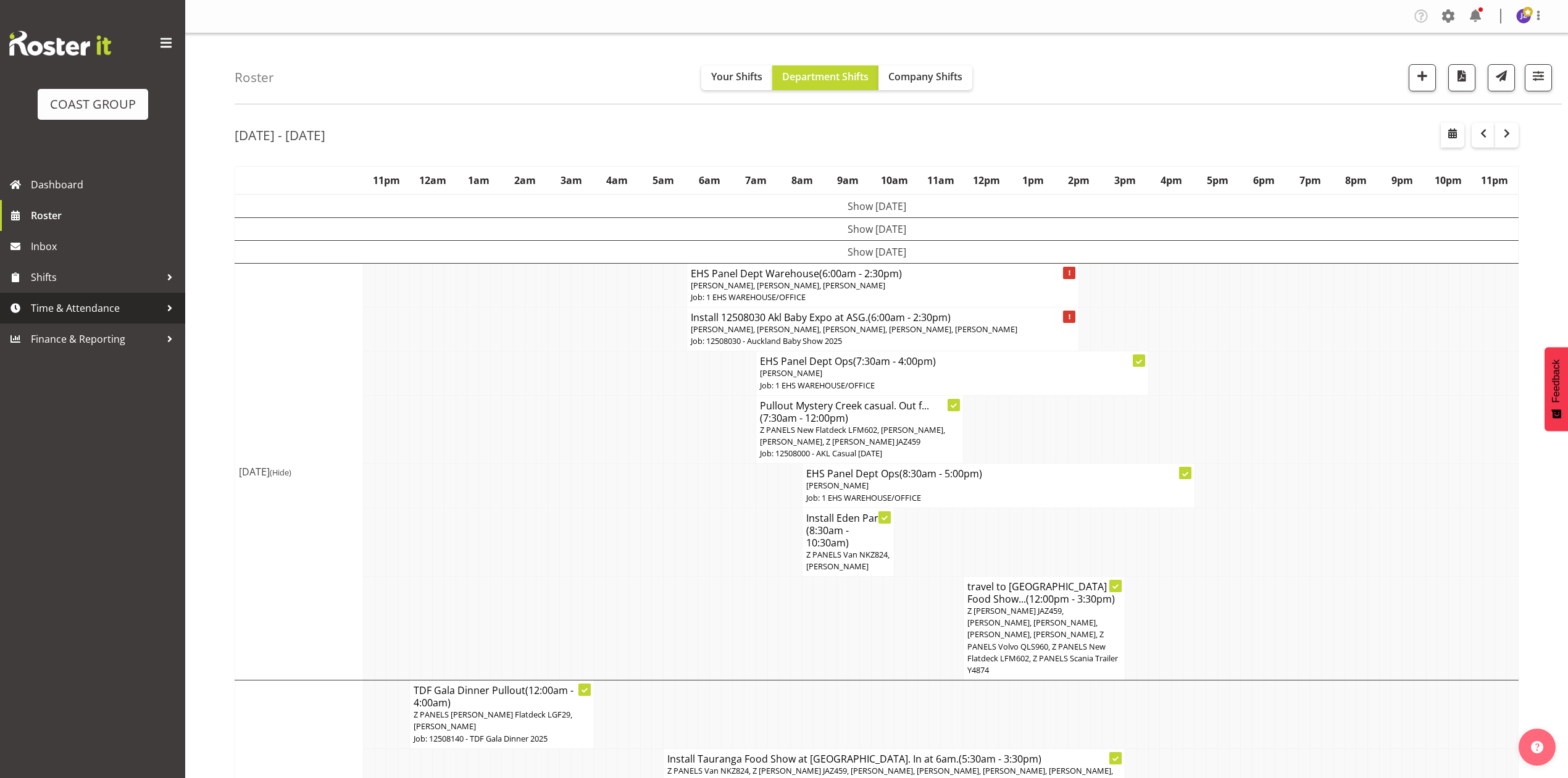
click at [86, 295] on link "Time & Attendance" at bounding box center [92, 308] width 185 height 31
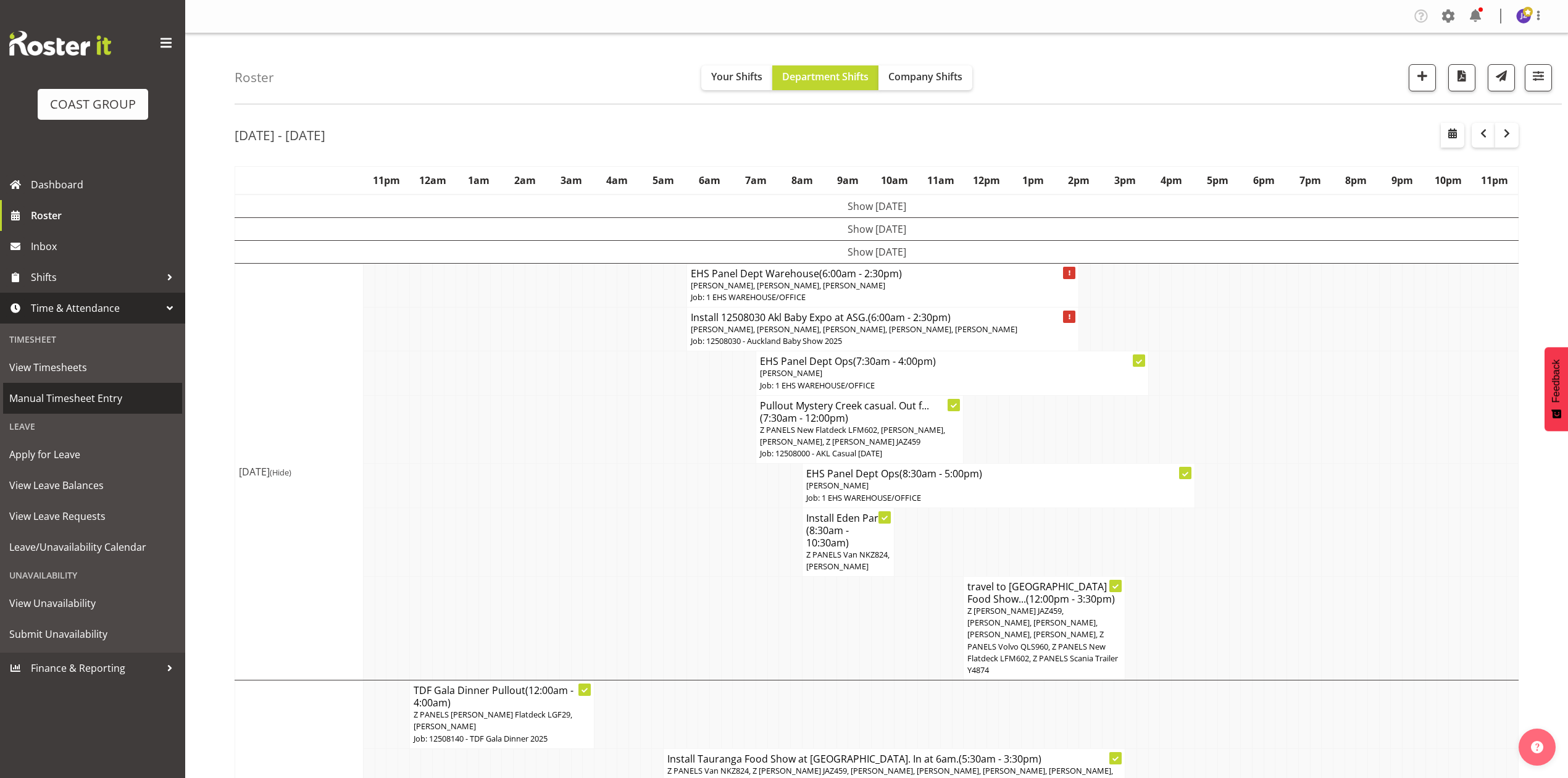
click at [84, 390] on span "Manual Timesheet Entry" at bounding box center [93, 398] width 167 height 19
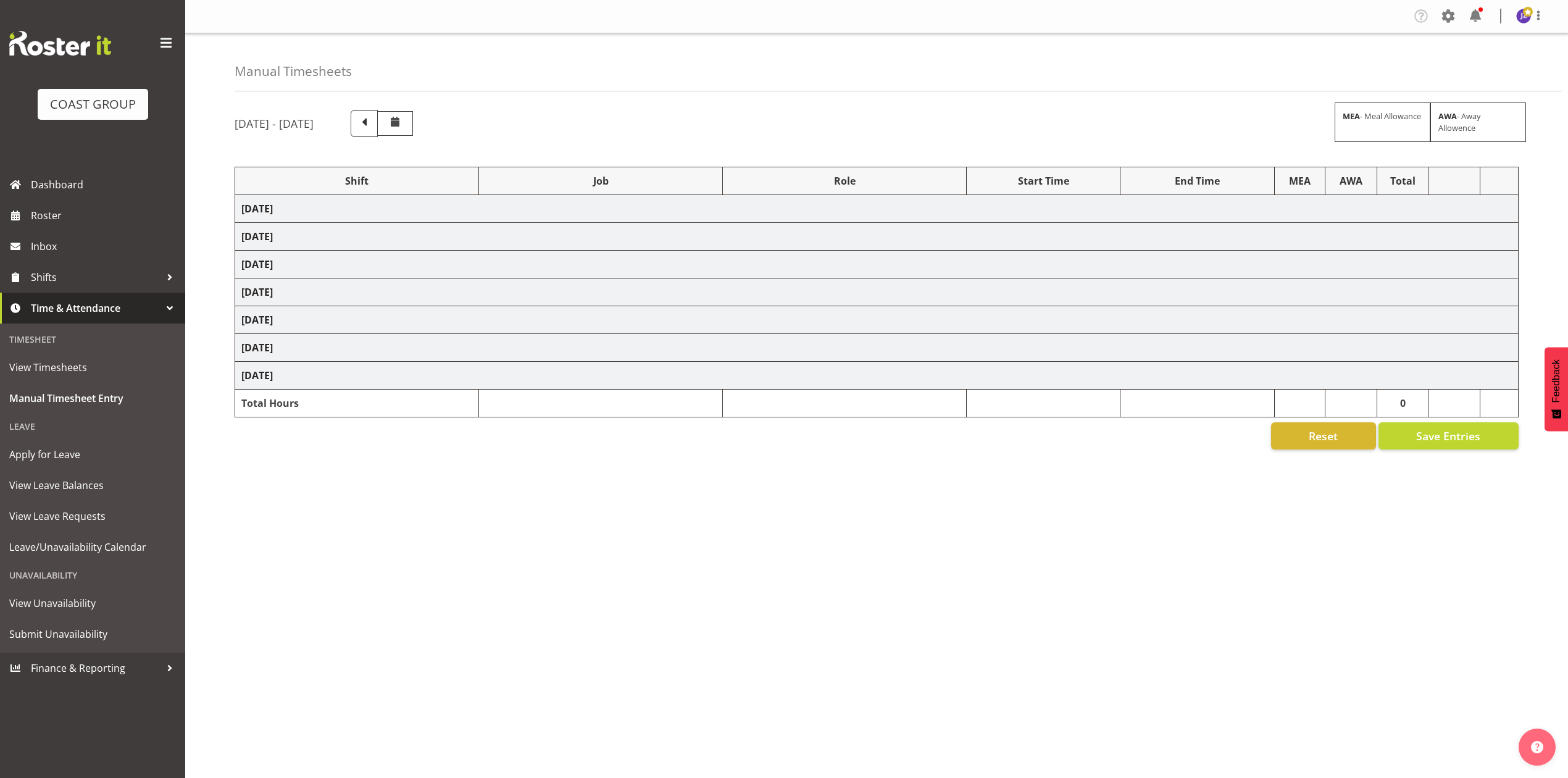
select select "68034"
select select "69"
select select "198"
select select "68034"
select select "69"
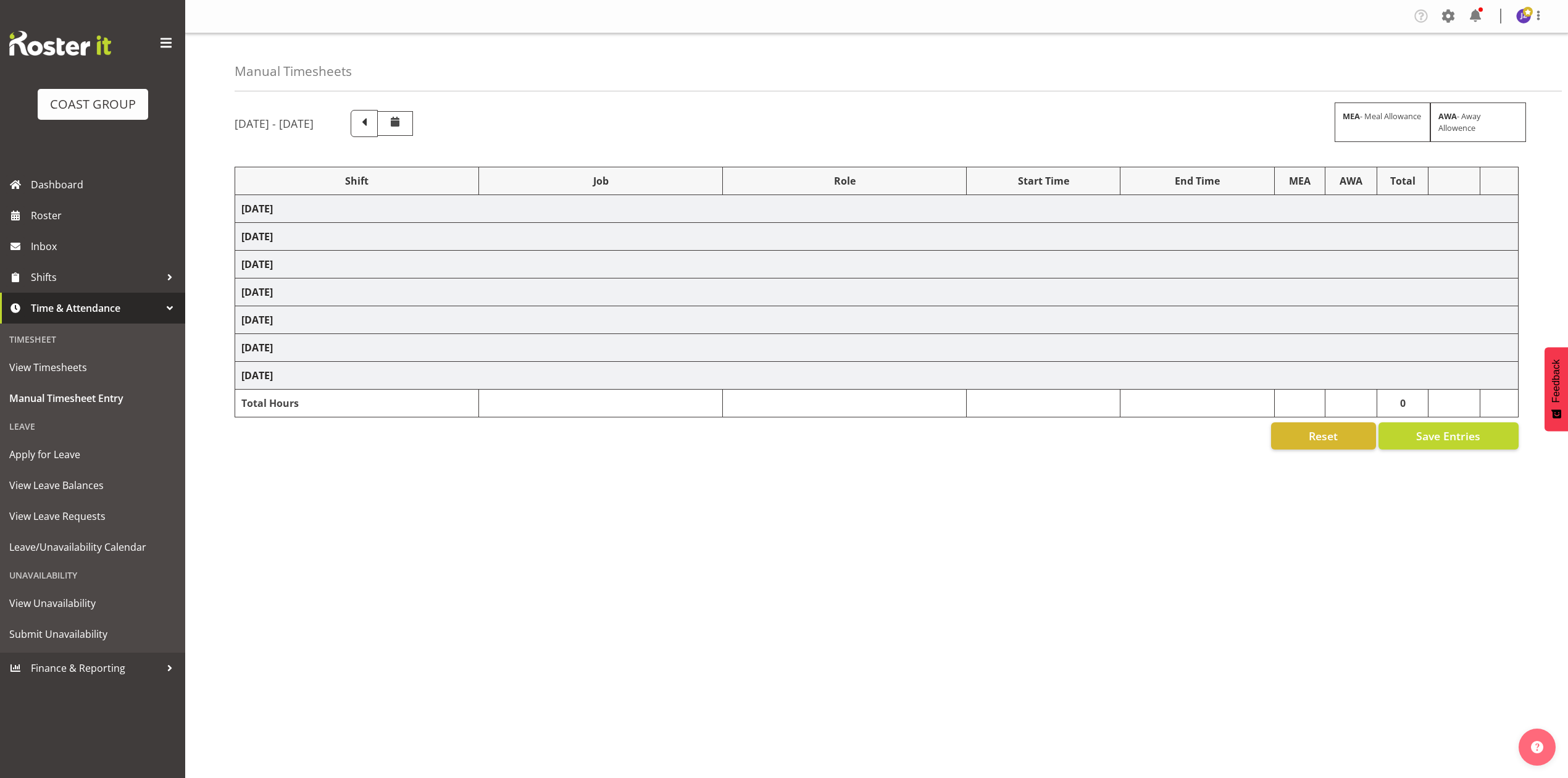
select select "198"
select select "68034"
select select "69"
select select "198"
select select "79173"
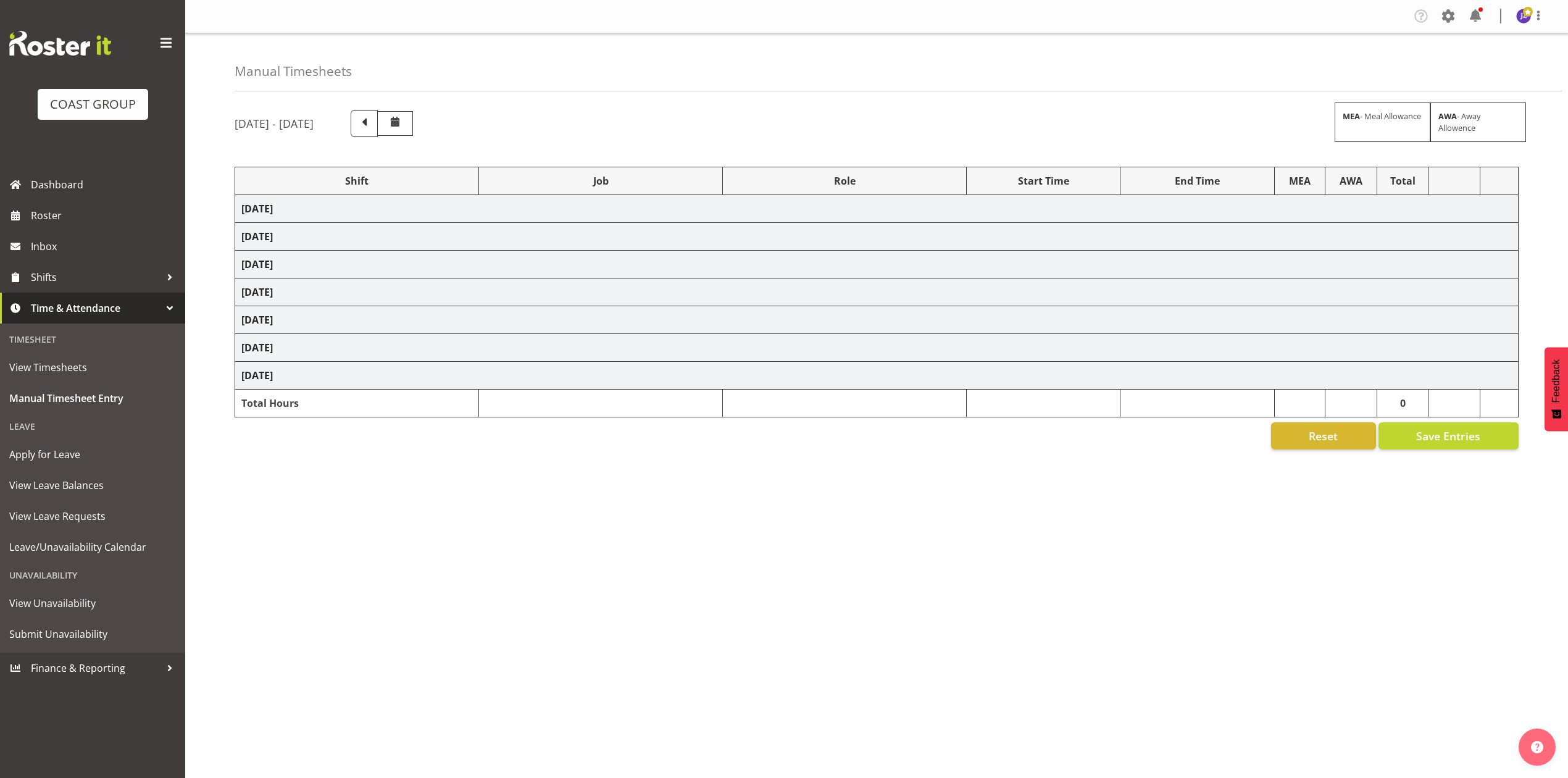
select select "8652"
select select "80521"
select select "9808"
select select "77842"
select select "9443"
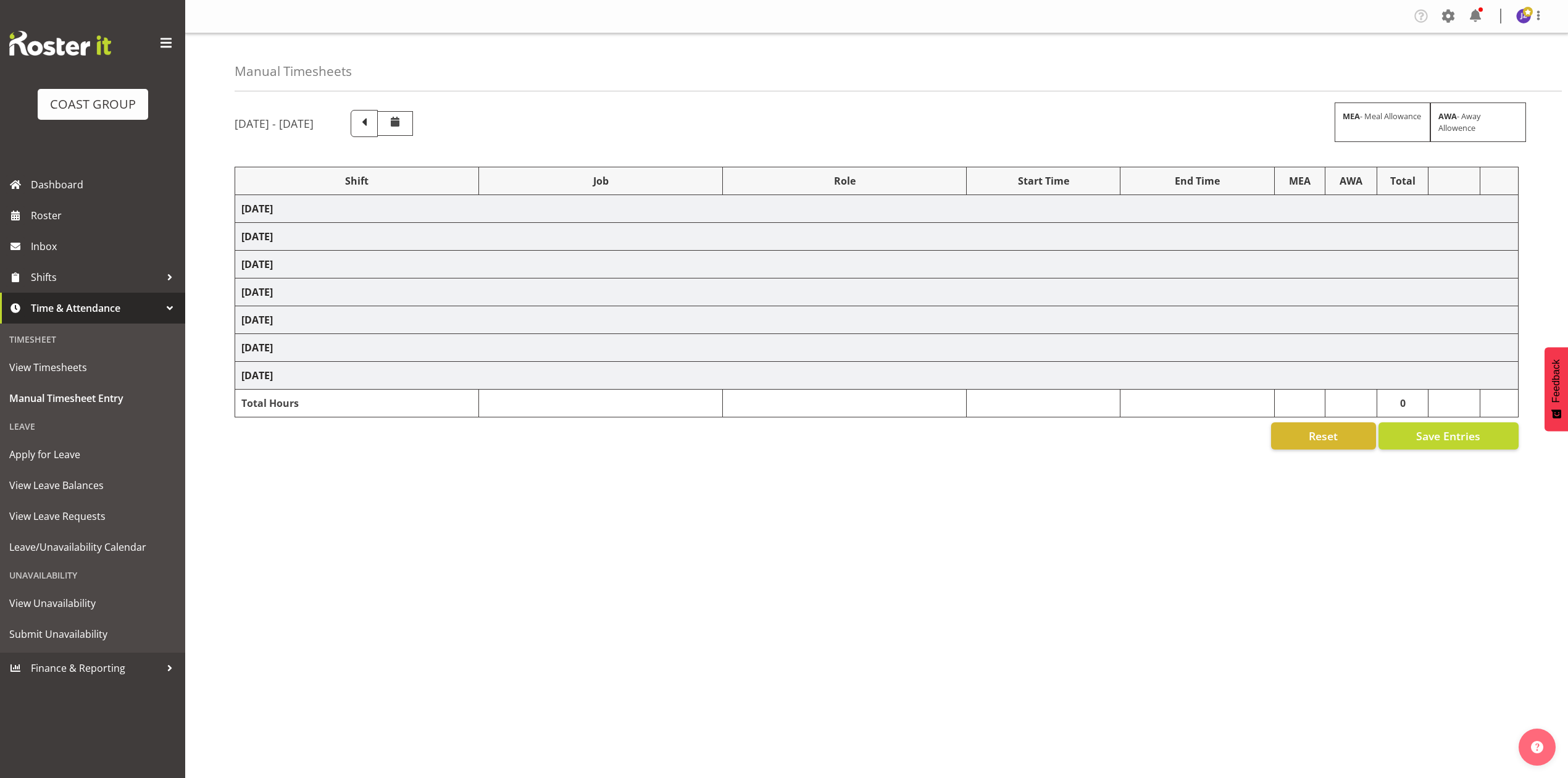
select select "68034"
select select "69"
select select "198"
select select "68034"
select select "69"
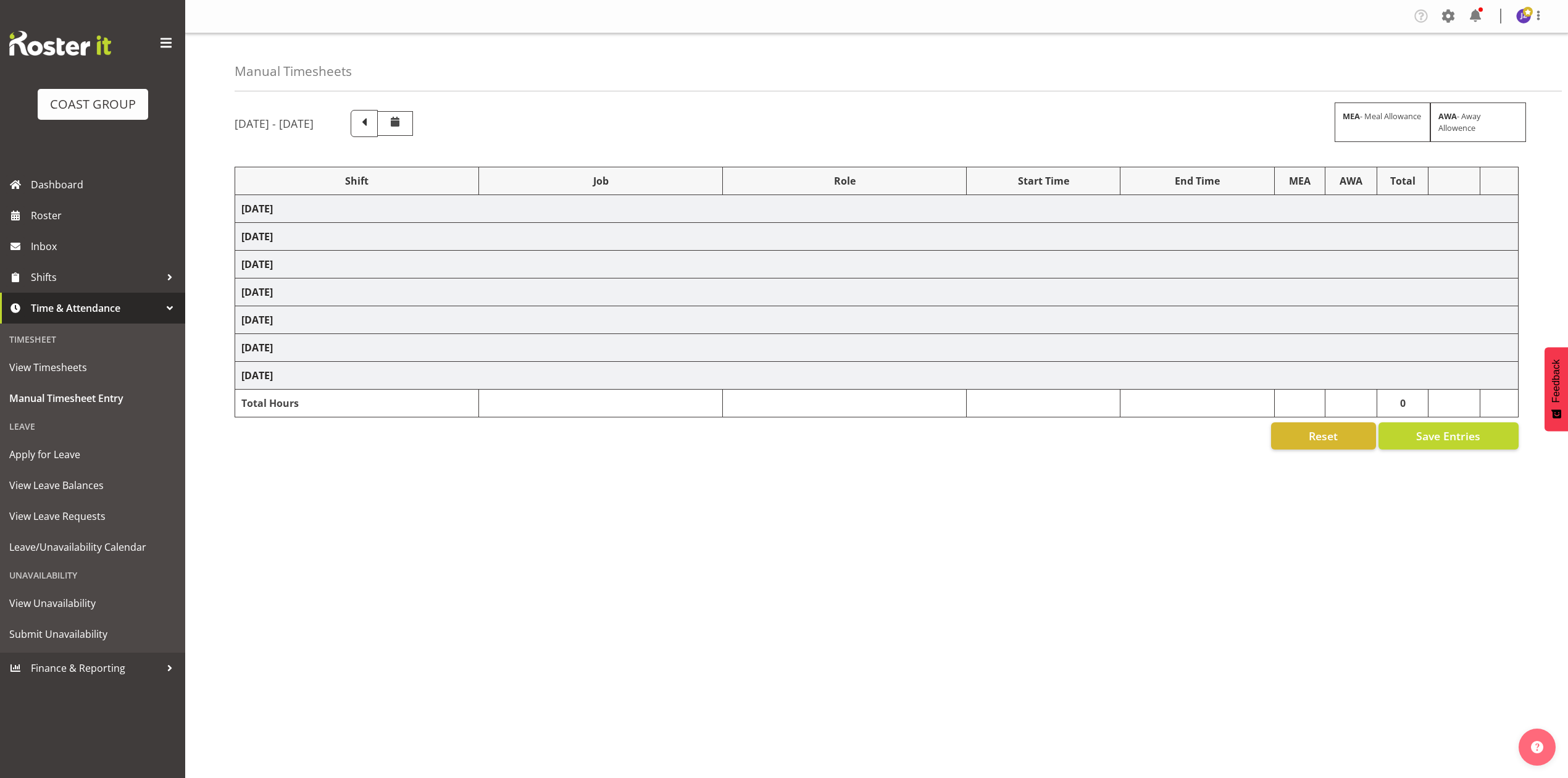
select select "198"
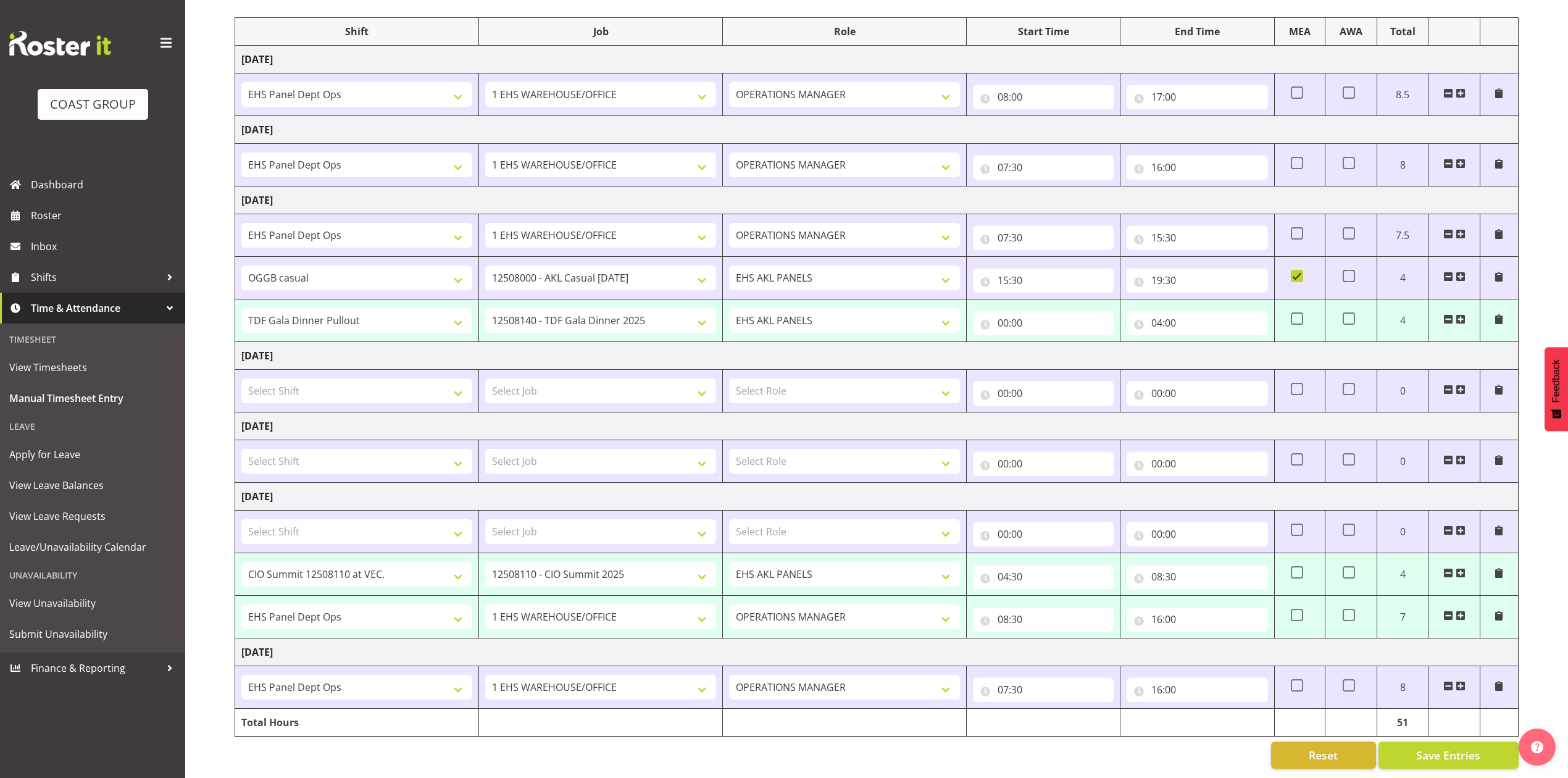
scroll to position [167, 0]
click at [1462, 747] on span "Save Entries" at bounding box center [1448, 755] width 64 height 16
select select "77842"
select select "9443"
type input "04:30"
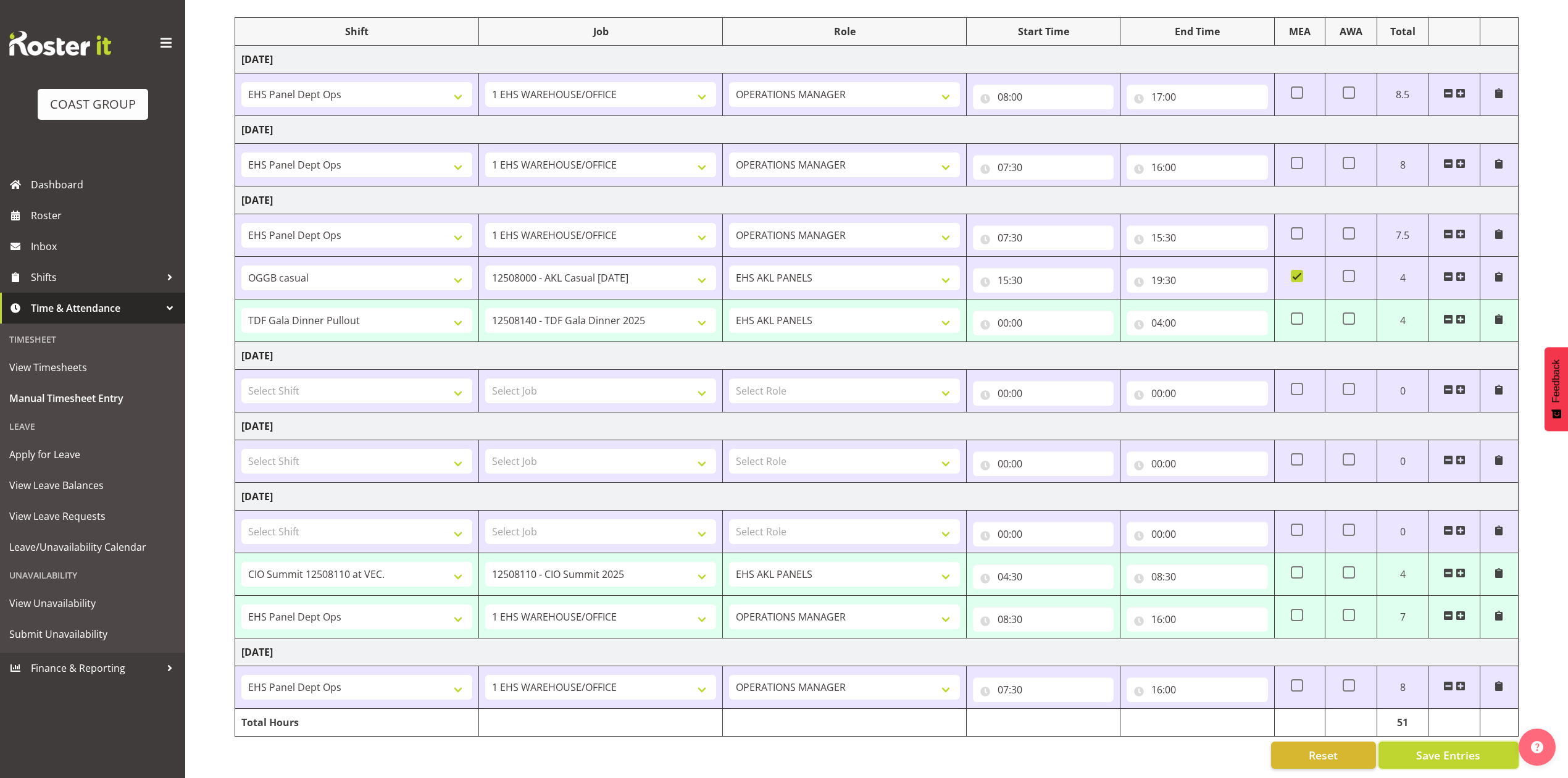
type input "08:30"
select select "68034"
select select "69"
select select "198"
type input "08:30"
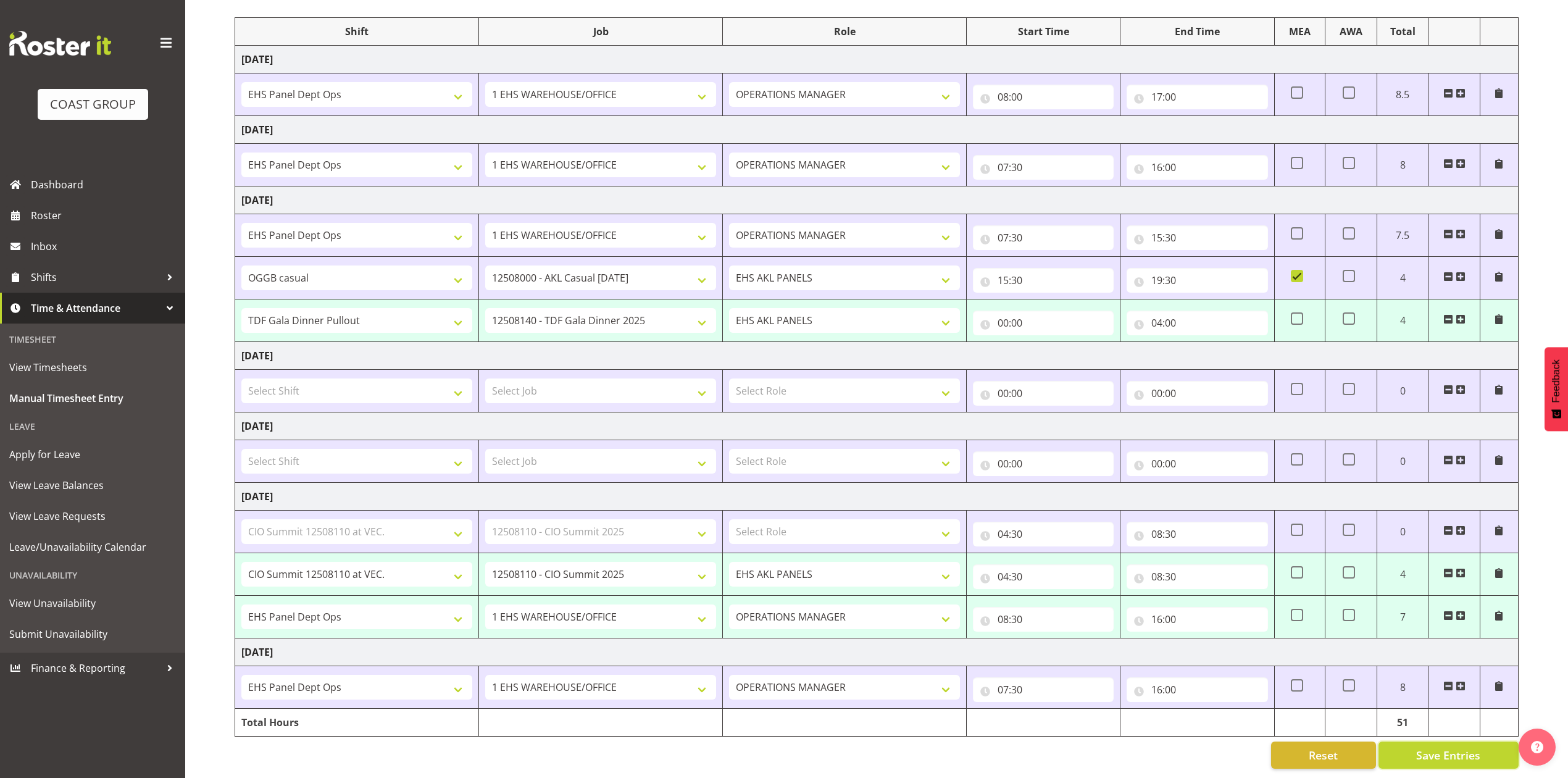
type input "16:00"
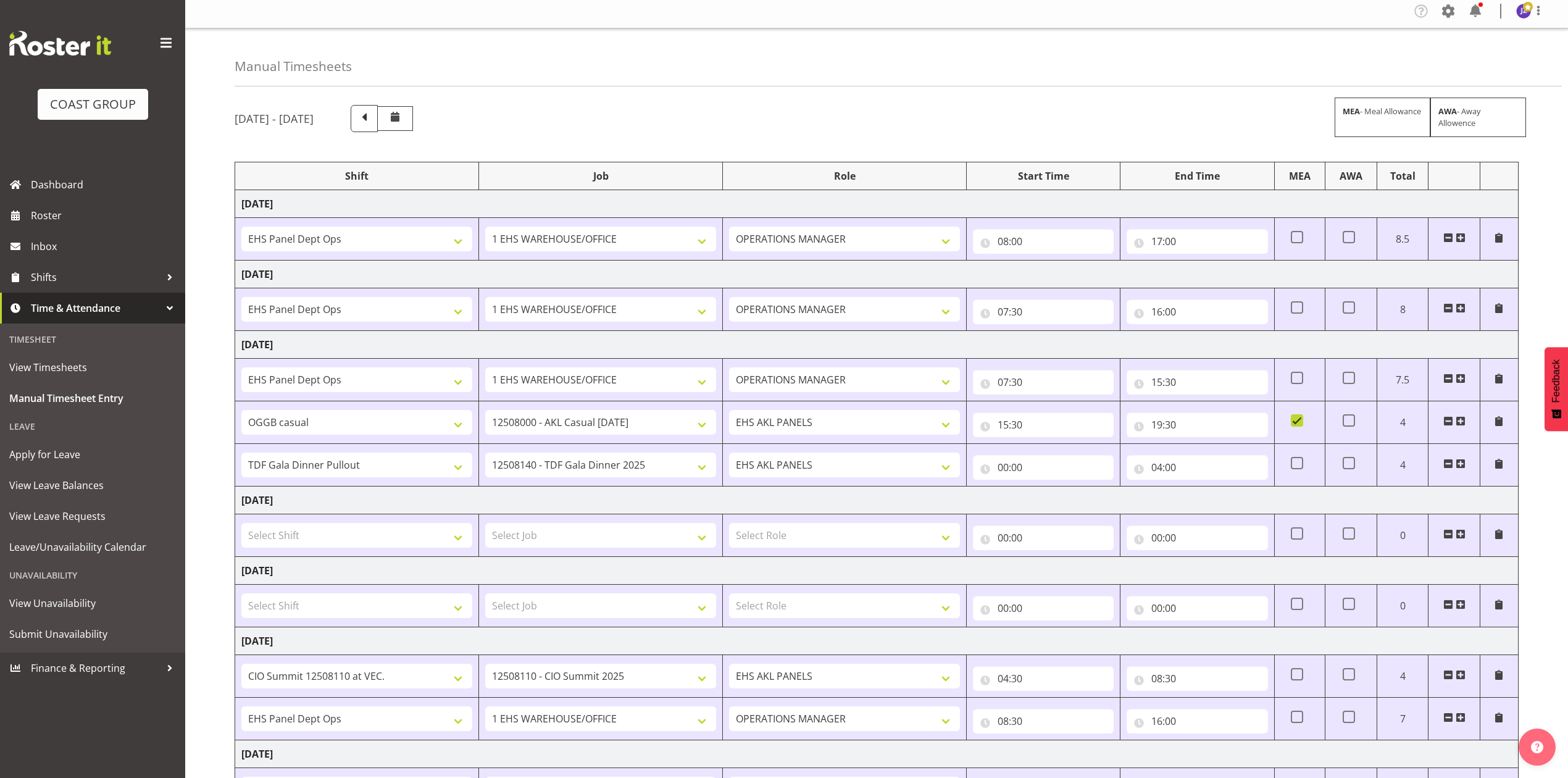
scroll to position [0, 0]
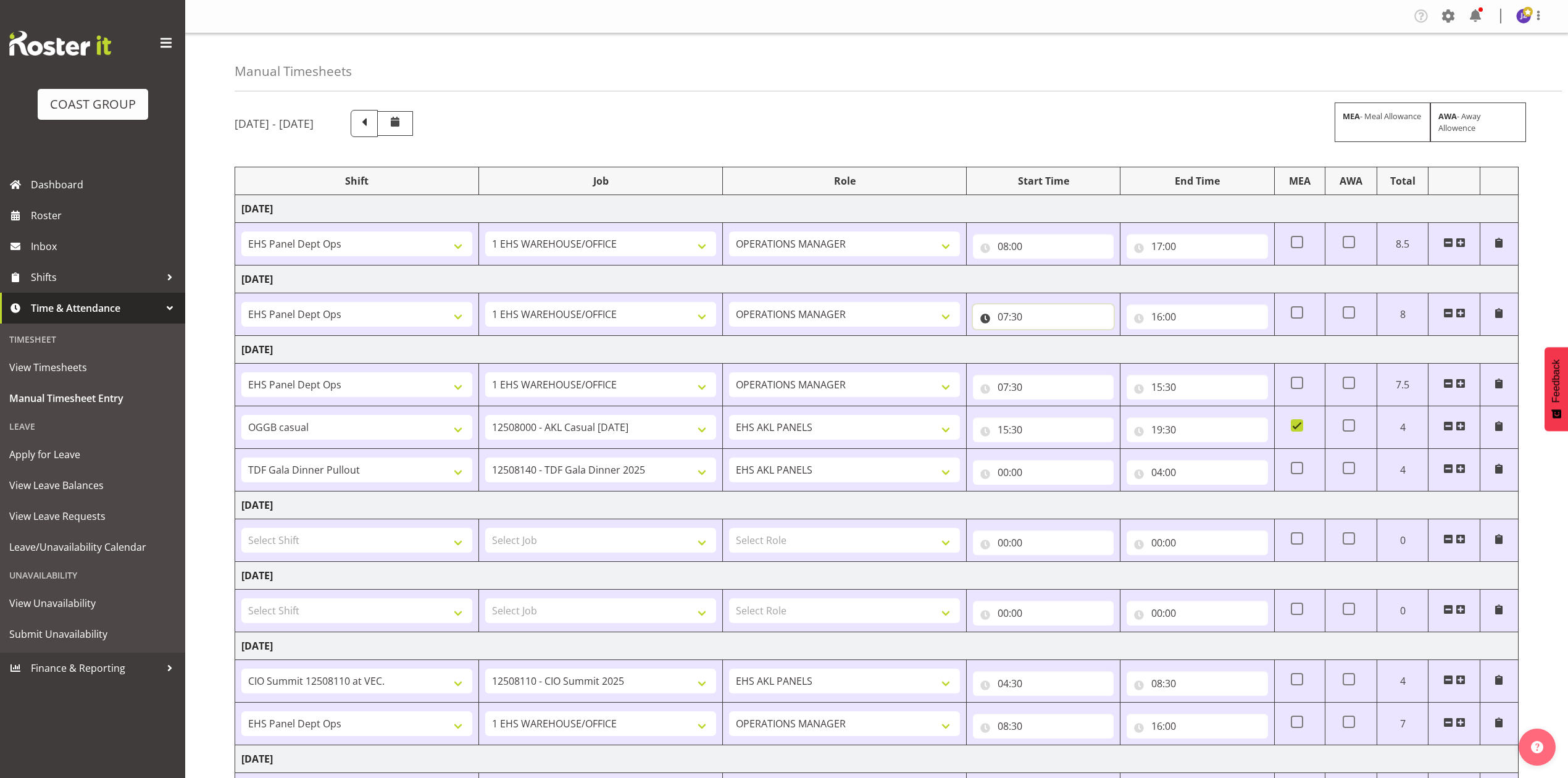
click at [1010, 310] on input "07:30" at bounding box center [1043, 316] width 141 height 24
drag, startPoint x: 1051, startPoint y: 349, endPoint x: 1057, endPoint y: 347, distance: 6.3
click at [1053, 349] on select "00 01 02 03 04 05 06 07 08 09 10 11 12 13 14 15 16 17 18 19 20 21 22 23" at bounding box center [1058, 349] width 28 height 24
select select "8"
click at [1043, 338] on select "00 01 02 03 04 05 06 07 08 09 10 11 12 13 14 15 16 17 18 19 20 21 22 23" at bounding box center [1058, 349] width 28 height 24
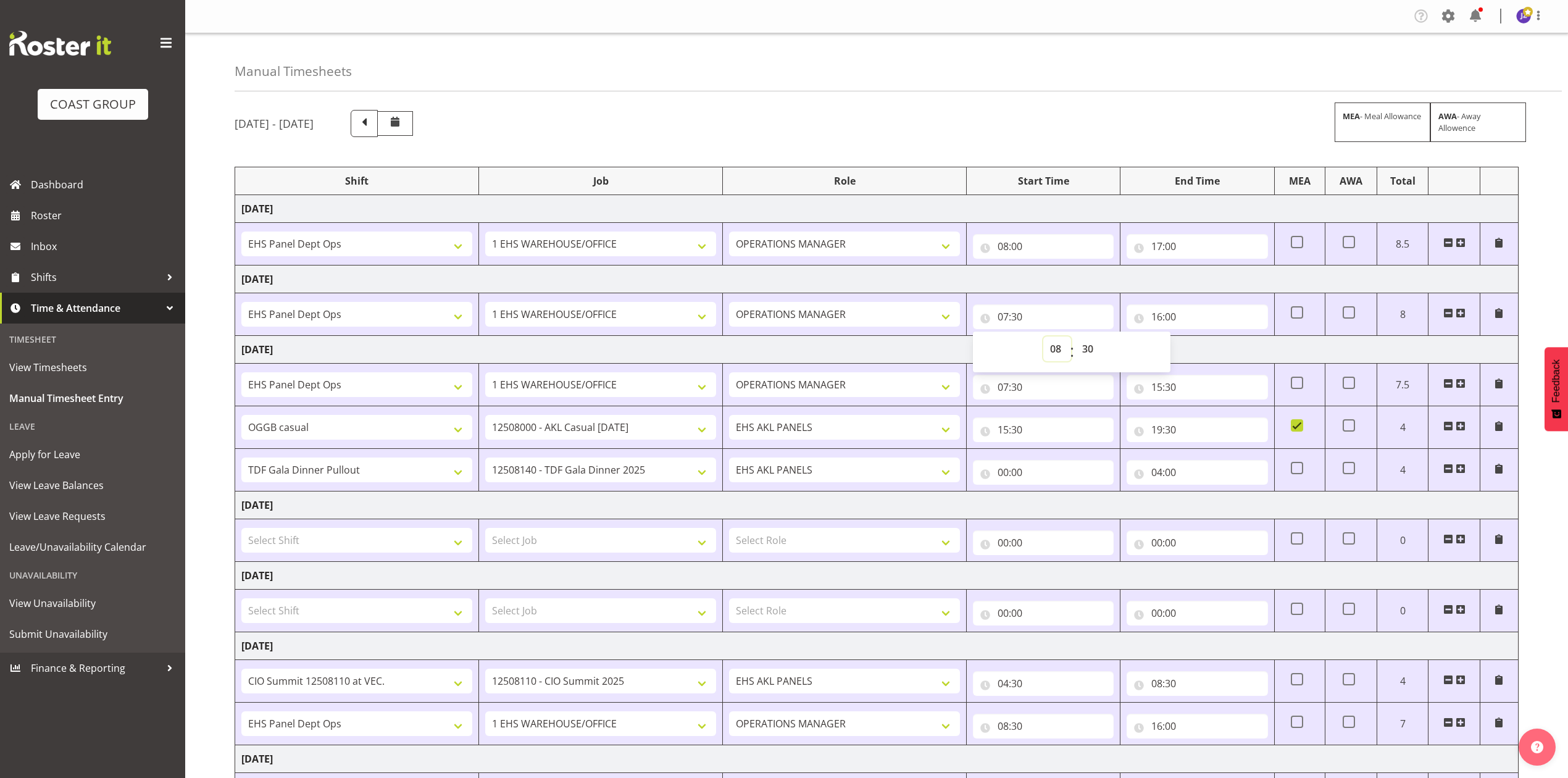
type input "08:30"
click at [1094, 345] on select "00 01 02 03 04 05 06 07 08 09 10 11 12 13 14 15 16 17 18 19 20 21 22 23 24 25 2…" at bounding box center [1089, 349] width 28 height 24
select select "0"
click at [1075, 338] on select "00 01 02 03 04 05 06 07 08 09 10 11 12 13 14 15 16 17 18 19 20 21 22 23 24 25 2…" at bounding box center [1089, 349] width 28 height 24
type input "08:00"
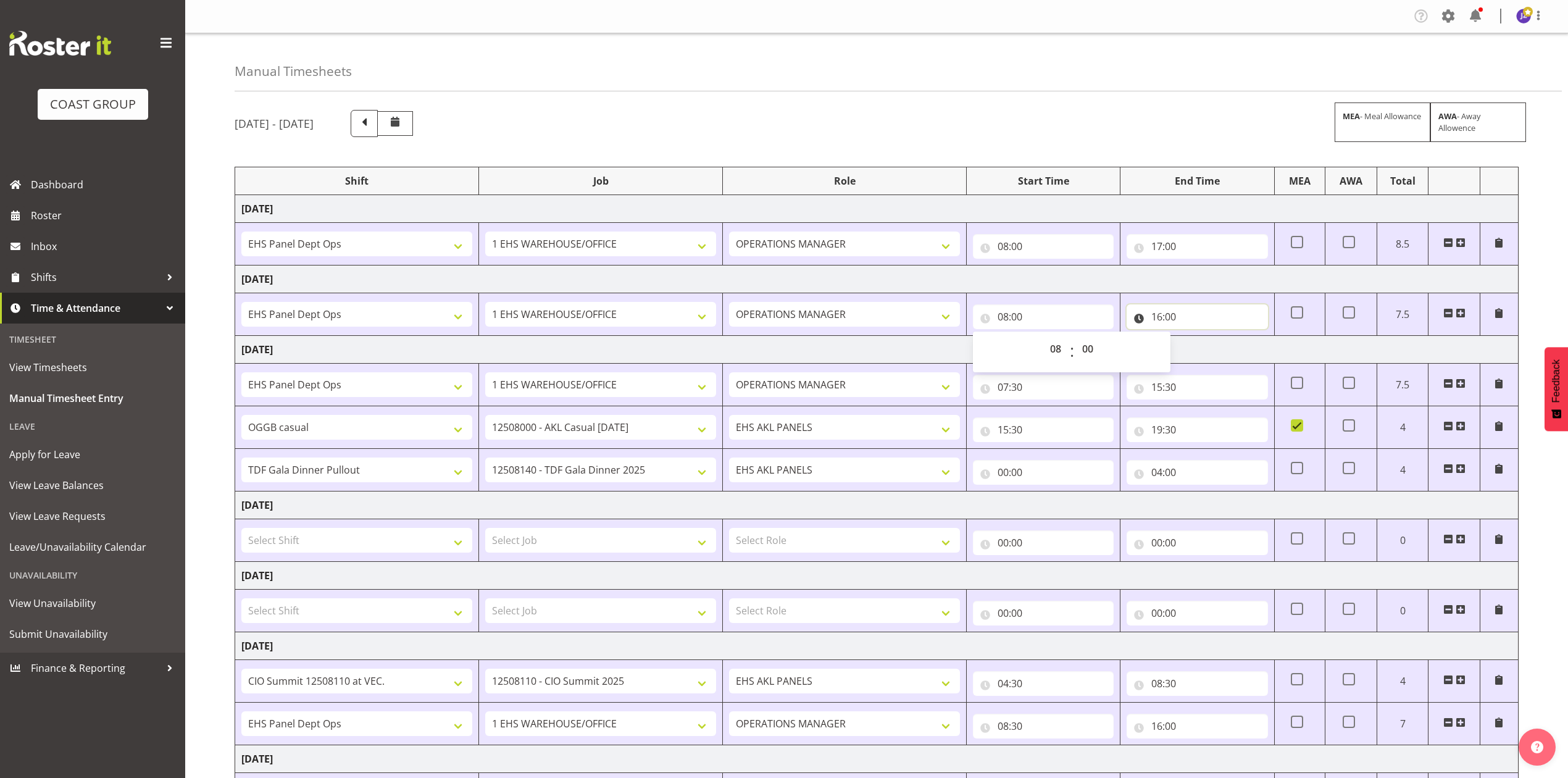
click at [1176, 316] on input "16:00" at bounding box center [1197, 316] width 141 height 24
click at [1241, 344] on select "00 01 02 03 04 05 06 07 08 09 10 11 12 13 14 15 16 17 18 19 20 21 22 23 24 25 2…" at bounding box center [1243, 349] width 28 height 24
select select "30"
click at [1229, 338] on select "00 01 02 03 04 05 06 07 08 09 10 11 12 13 14 15 16 17 18 19 20 21 22 23 24 25 2…" at bounding box center [1243, 349] width 28 height 24
type input "16:30"
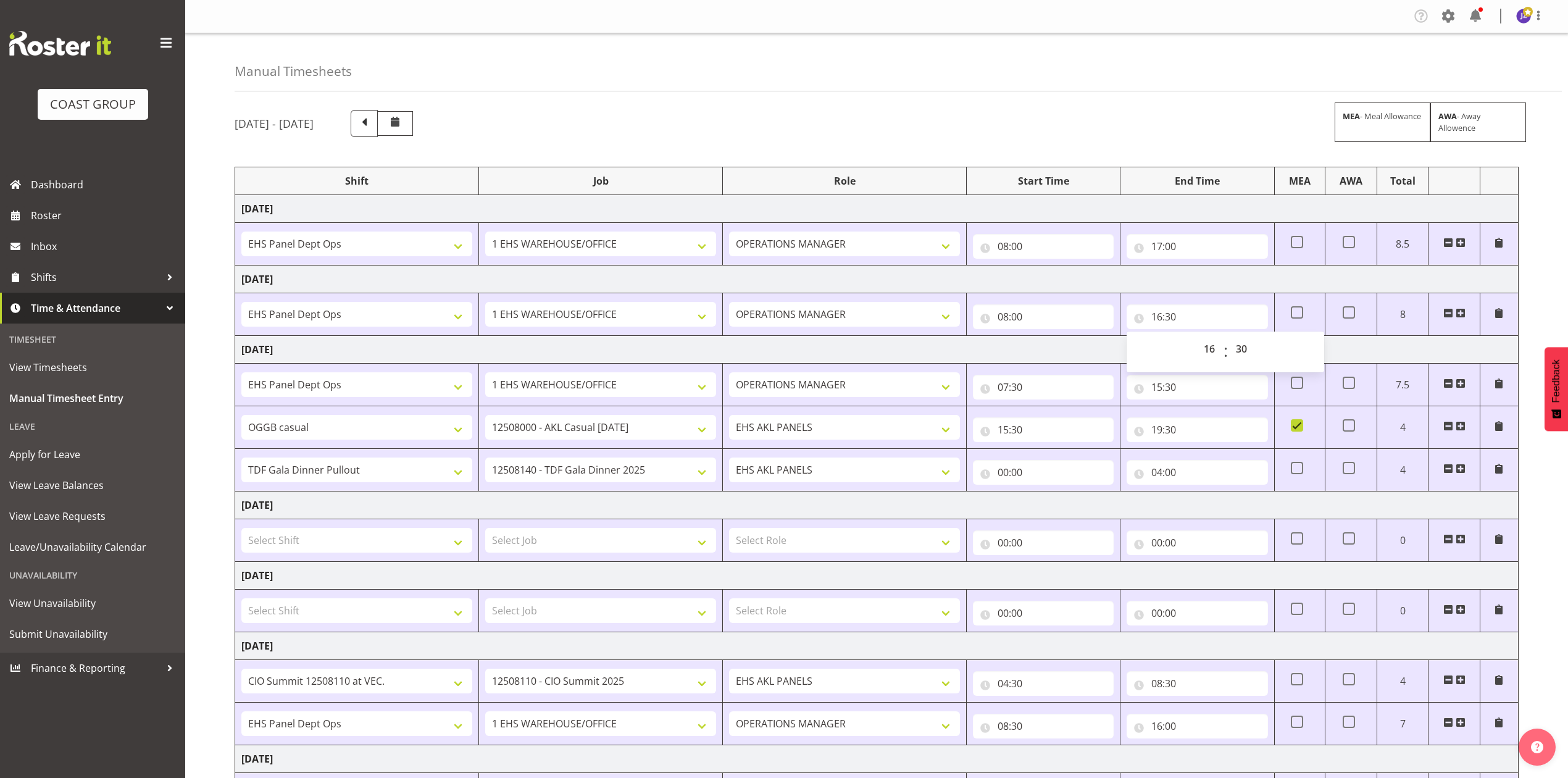
click at [1173, 288] on td "[DATE]" at bounding box center [877, 280] width 1284 height 28
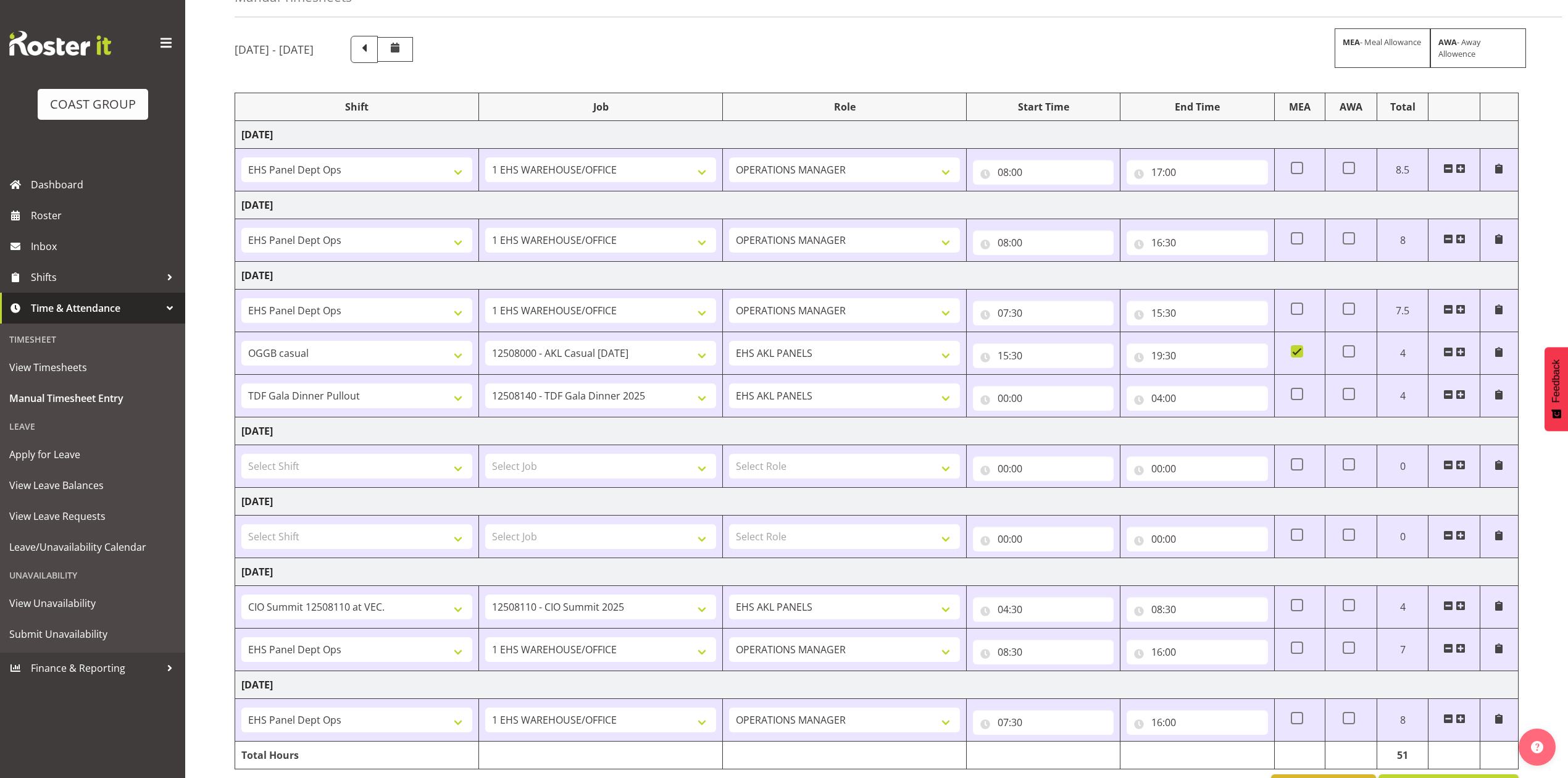
scroll to position [124, 0]
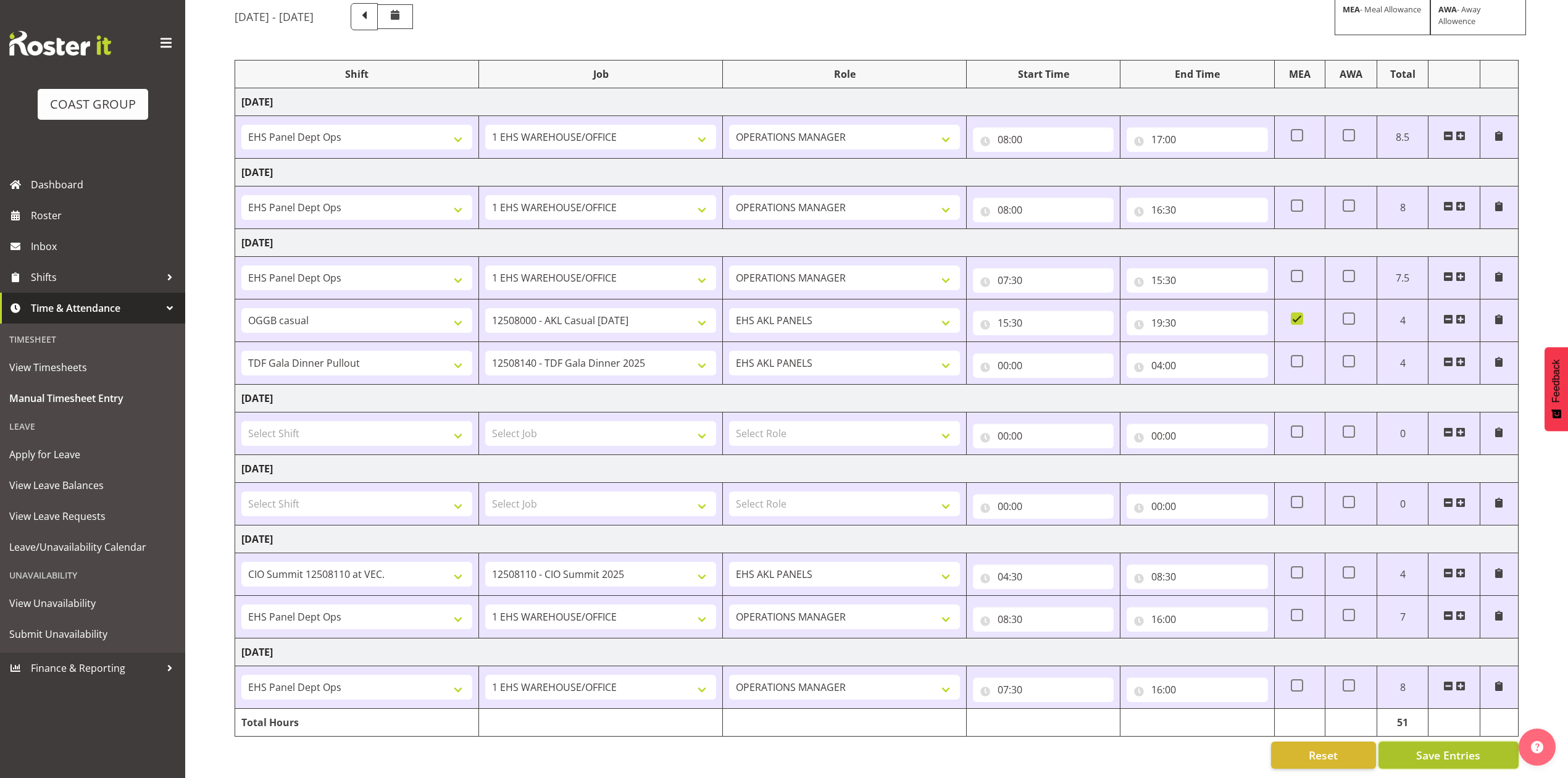
click at [1480, 748] on span "Save Entries" at bounding box center [1448, 755] width 64 height 16
click at [75, 207] on span "Roster" at bounding box center [105, 216] width 148 height 19
